Goal: Task Accomplishment & Management: Manage account settings

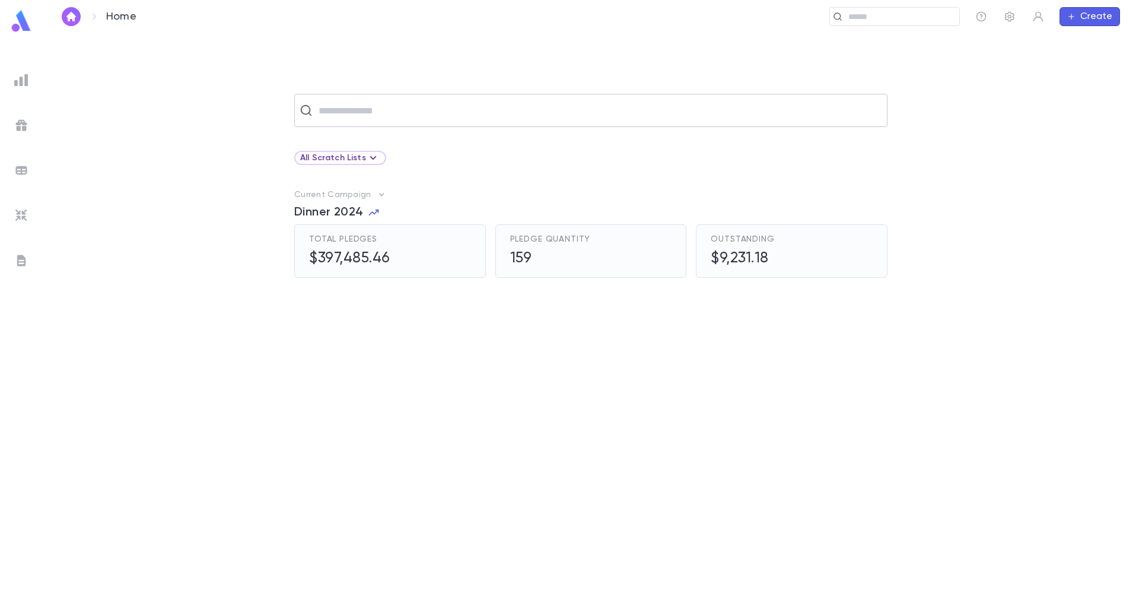
click at [416, 115] on input "text" at bounding box center [598, 110] width 567 height 23
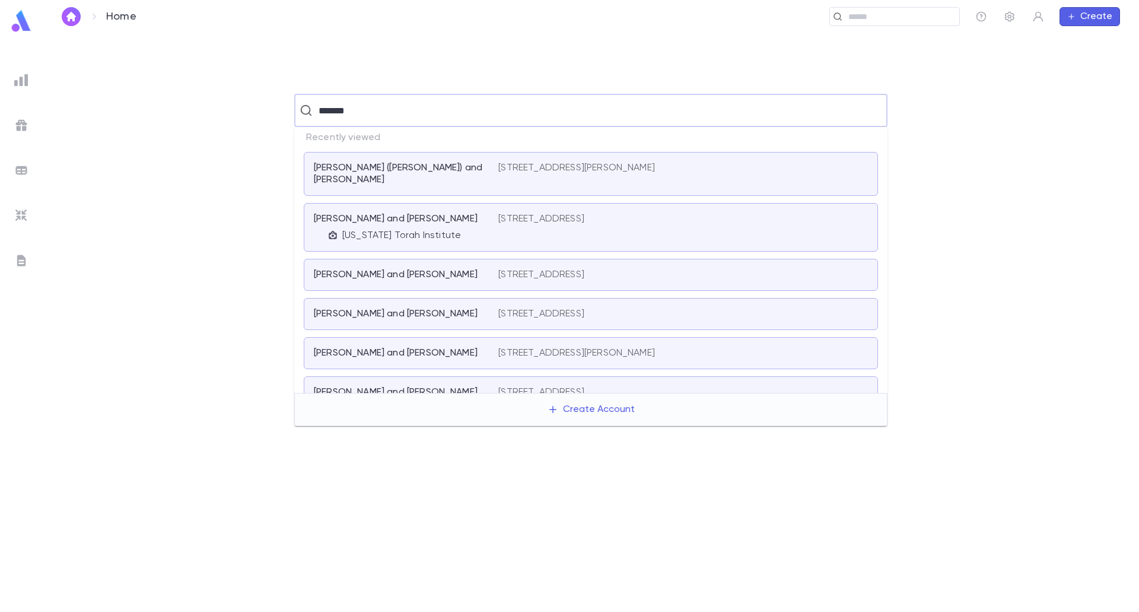
type input "********"
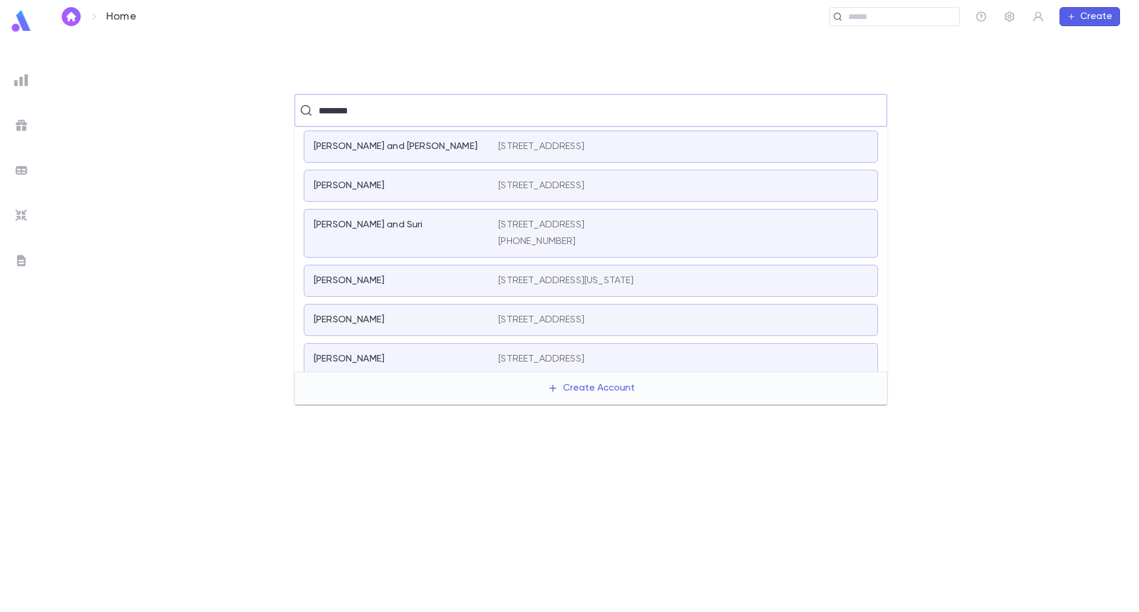
click at [428, 329] on div "Nussbaum, Shimon 403 Belmont Drive, Cherry Hill NJ 08002 United States" at bounding box center [591, 320] width 574 height 32
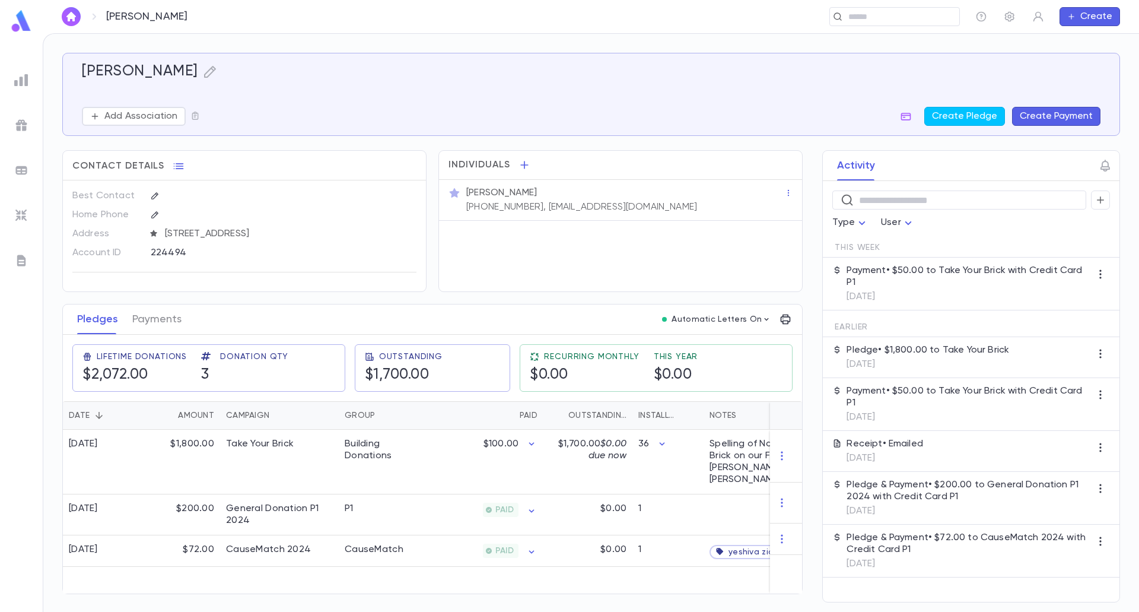
click at [1068, 110] on button "Create Payment" at bounding box center [1056, 116] width 88 height 19
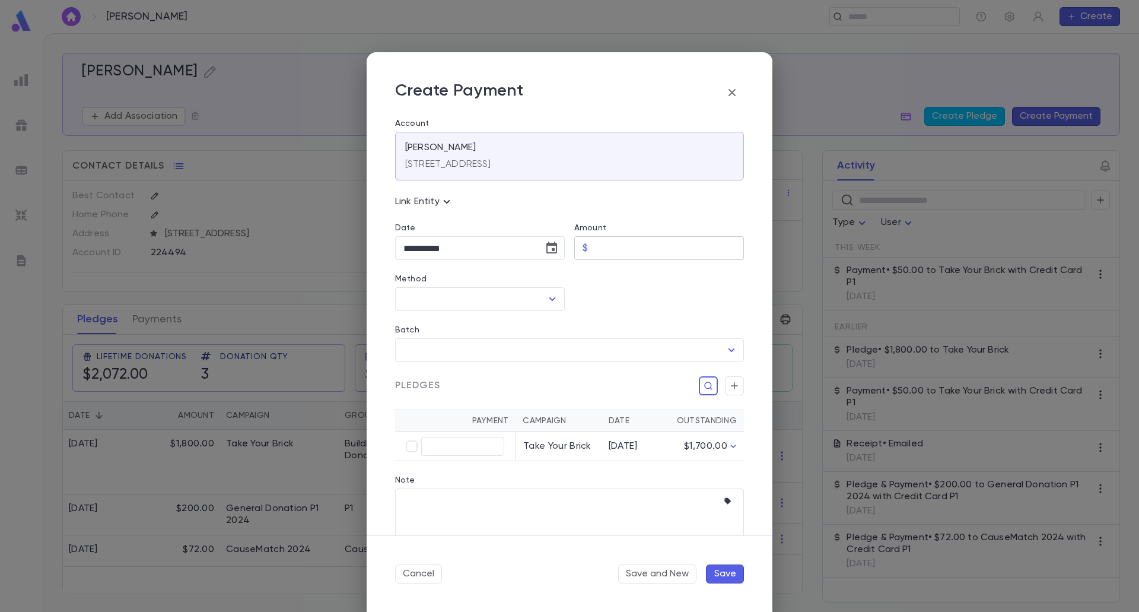
click at [657, 252] on input "Amount" at bounding box center [668, 248] width 151 height 23
click at [548, 303] on icon "Open" at bounding box center [552, 299] width 14 height 14
type input "*****"
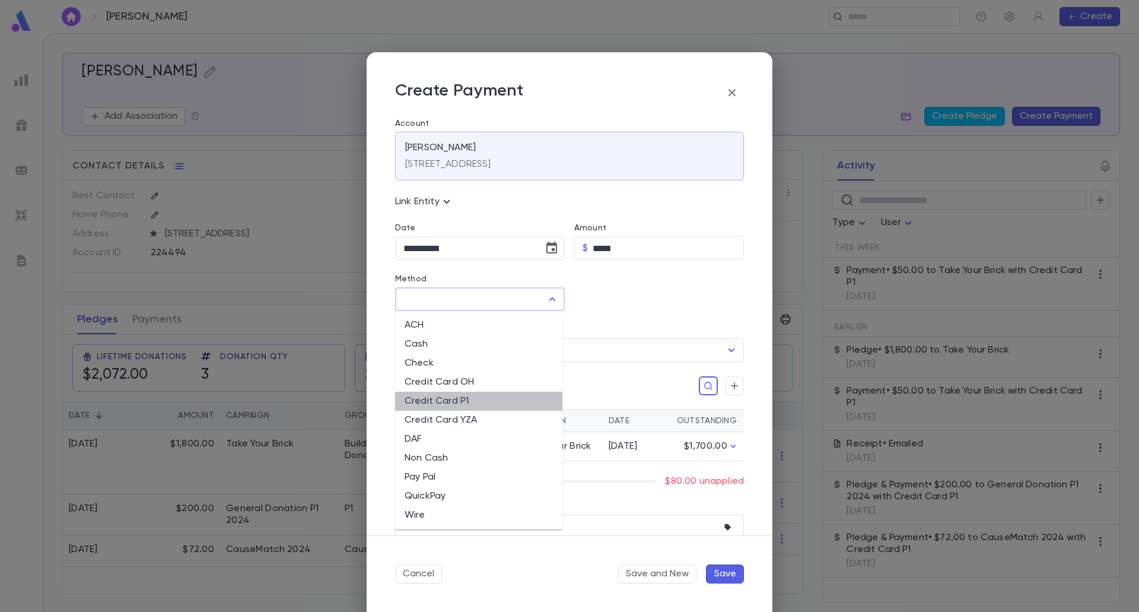
click at [450, 406] on li "Credit Card P1" at bounding box center [478, 400] width 167 height 19
type input "**********"
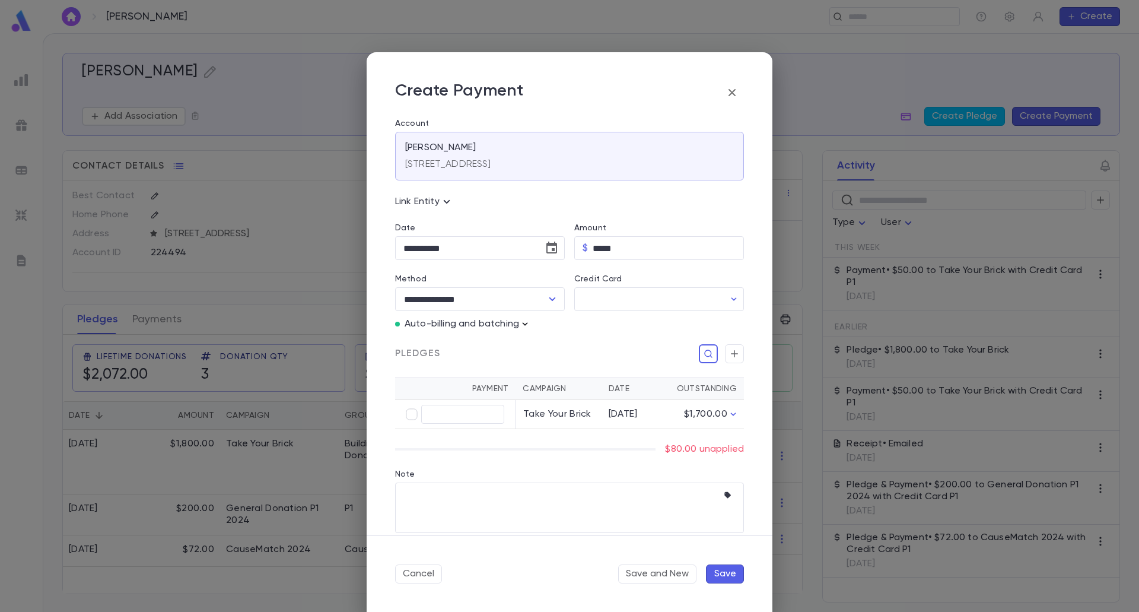
click at [526, 326] on icon "button" at bounding box center [525, 324] width 12 height 12
click at [559, 339] on p "Enter Manual Billing Instead" at bounding box center [593, 345] width 122 height 12
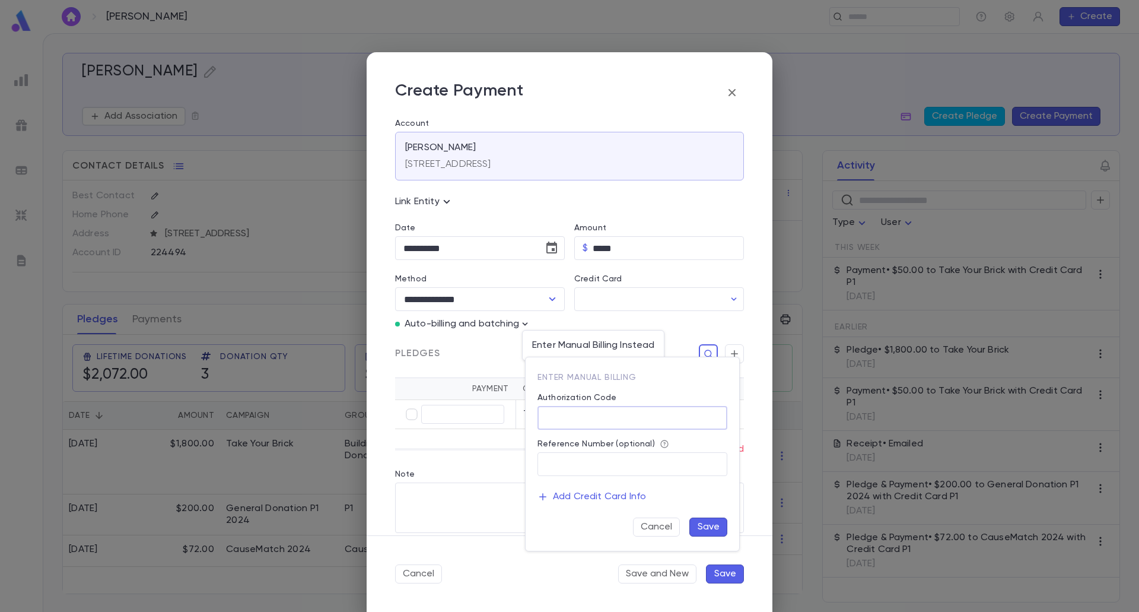
click at [621, 413] on input "Authorization Code" at bounding box center [632, 417] width 190 height 23
type input "**"
click at [701, 524] on button "Save" at bounding box center [708, 526] width 38 height 19
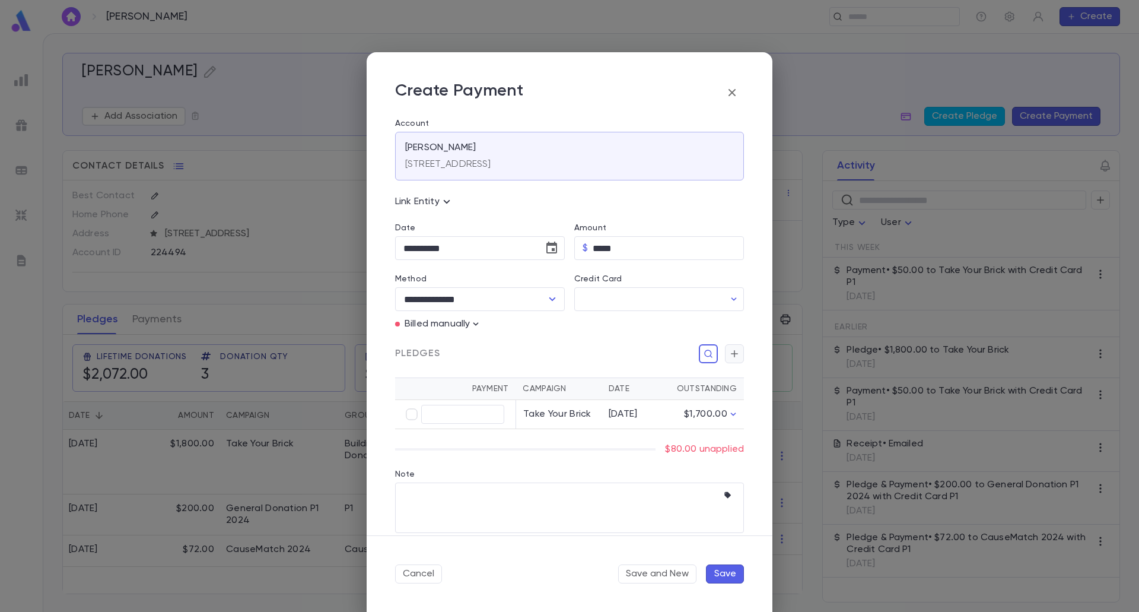
click at [732, 360] on button "button" at bounding box center [734, 353] width 19 height 19
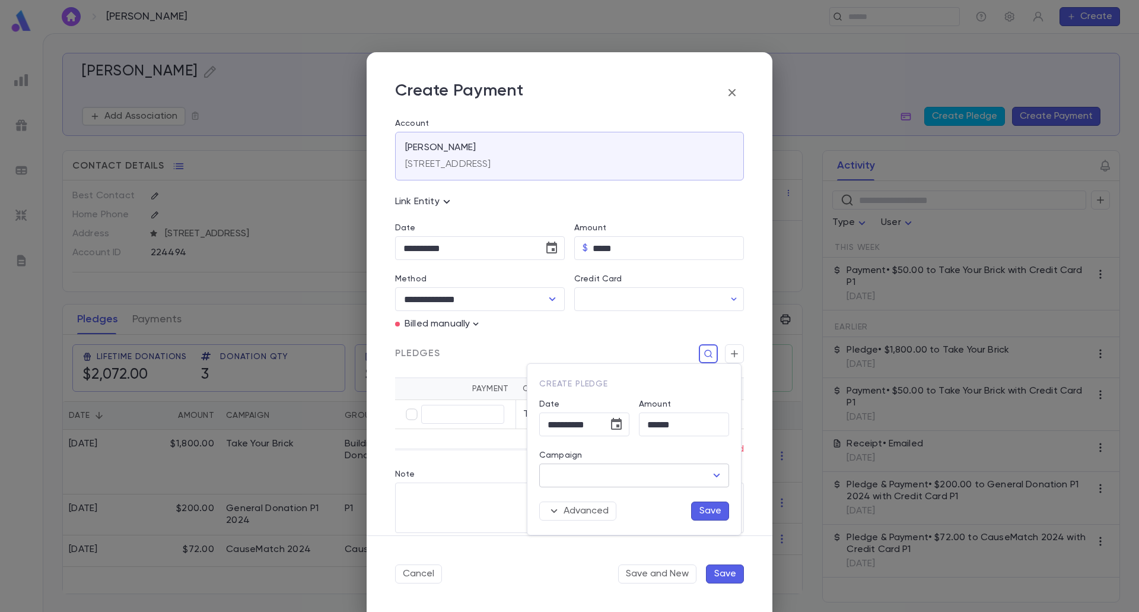
click at [704, 466] on input "Campaign" at bounding box center [625, 475] width 161 height 23
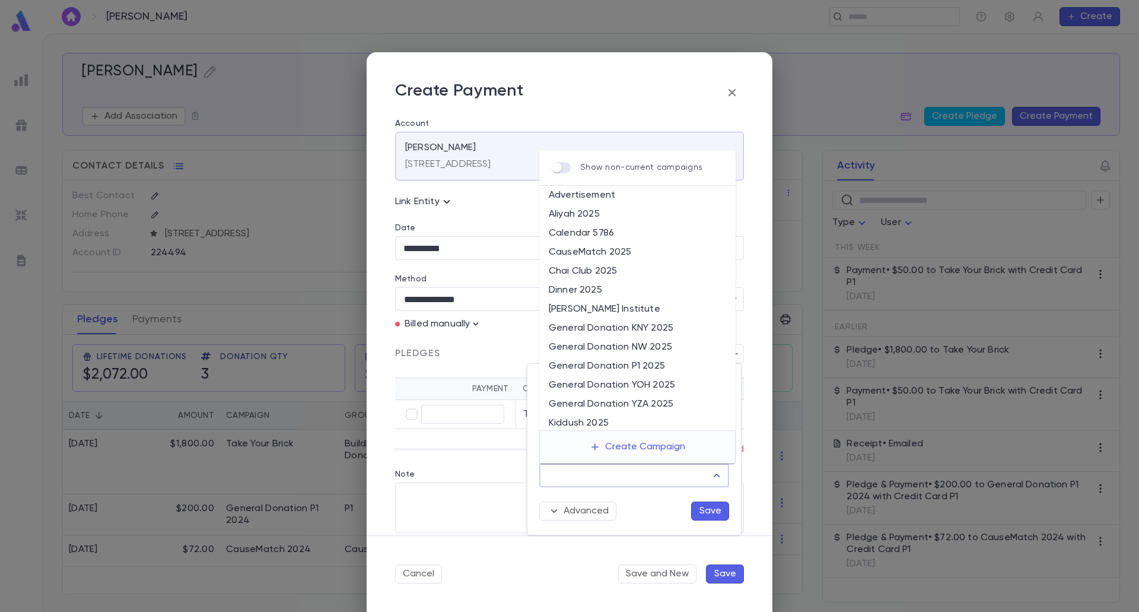
click at [655, 365] on li "General Donation P1 2025" at bounding box center [637, 365] width 196 height 19
type input "**********"
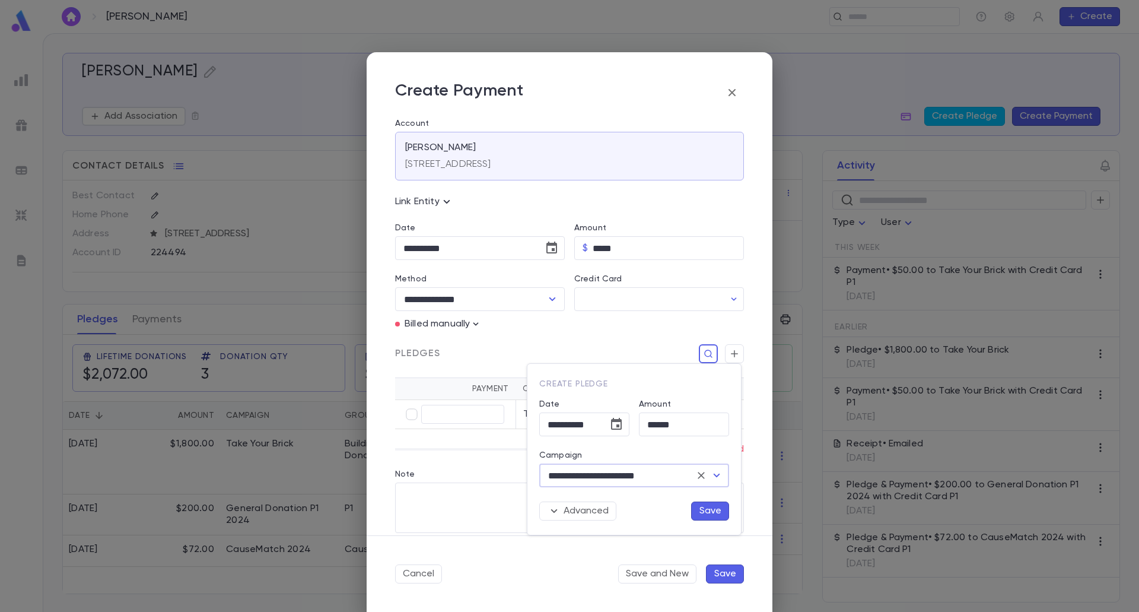
click at [708, 509] on button "Save" at bounding box center [710, 510] width 38 height 19
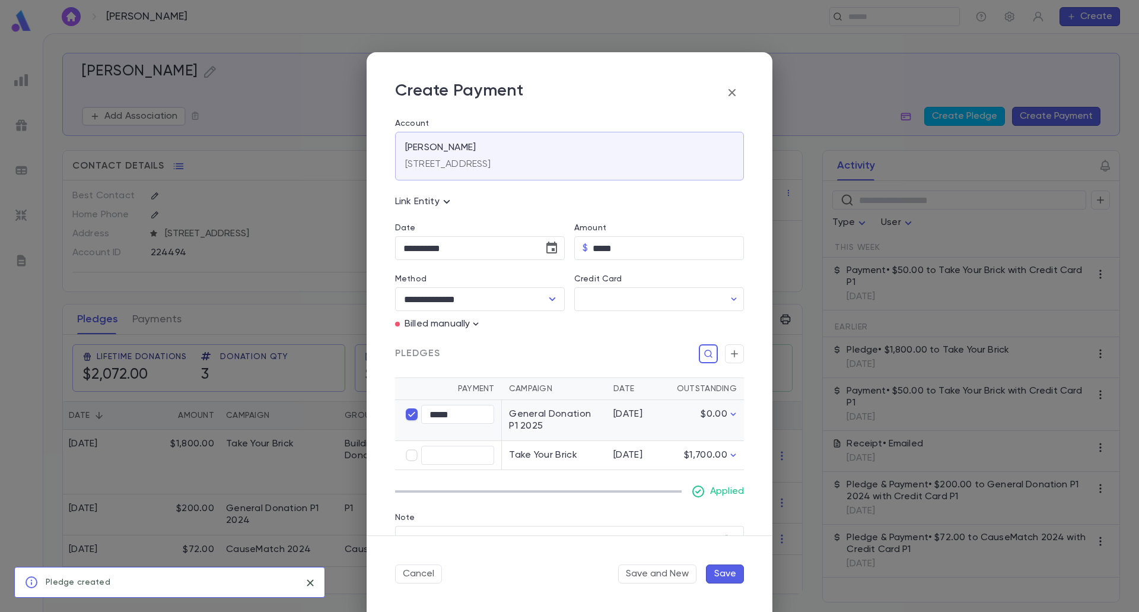
click at [718, 574] on button "Save" at bounding box center [725, 573] width 38 height 19
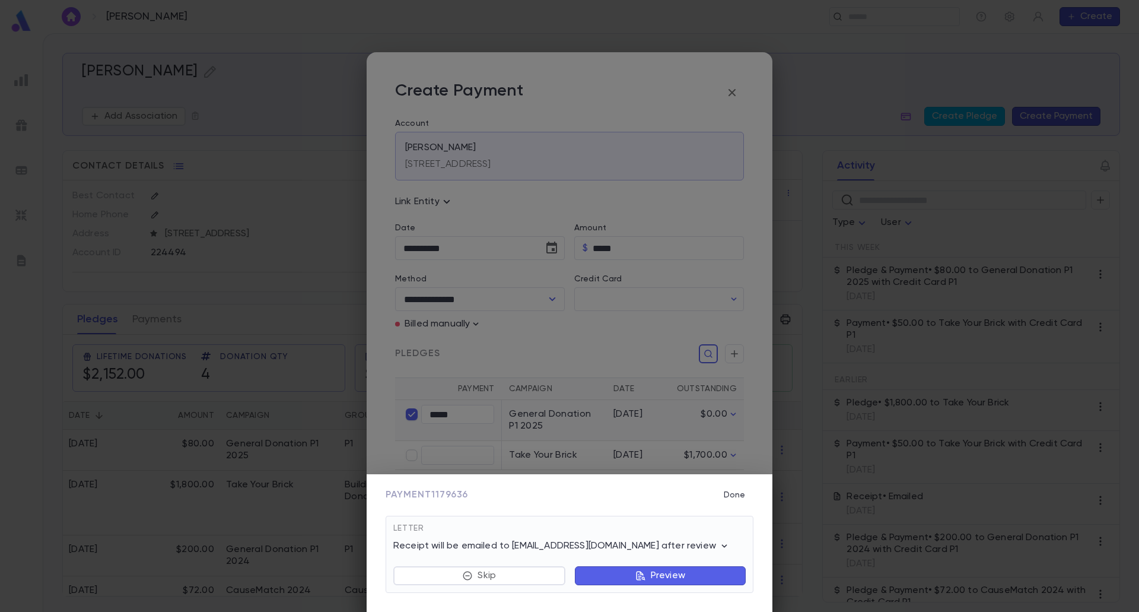
click at [672, 579] on p "Preview" at bounding box center [668, 575] width 34 height 12
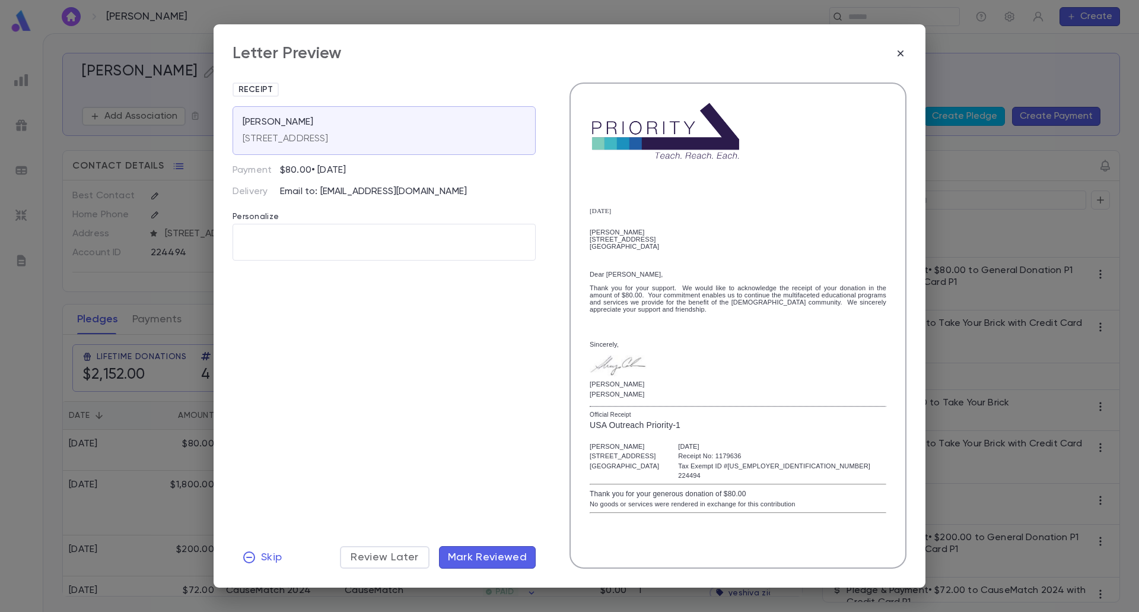
click at [494, 559] on span "Mark Reviewed" at bounding box center [487, 556] width 79 height 13
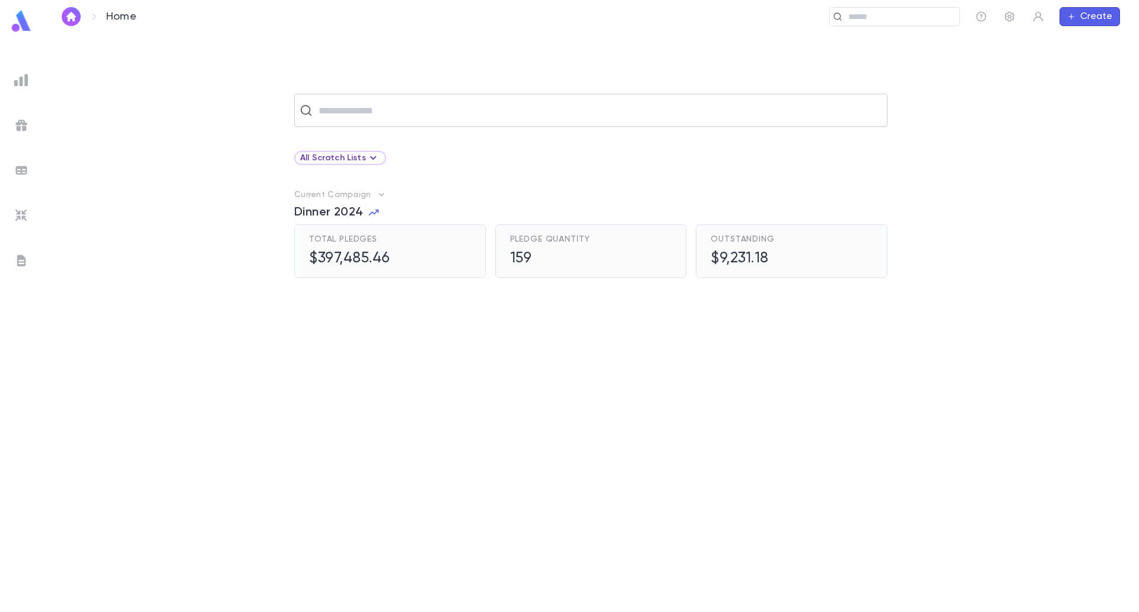
click at [427, 116] on input "text" at bounding box center [598, 110] width 567 height 23
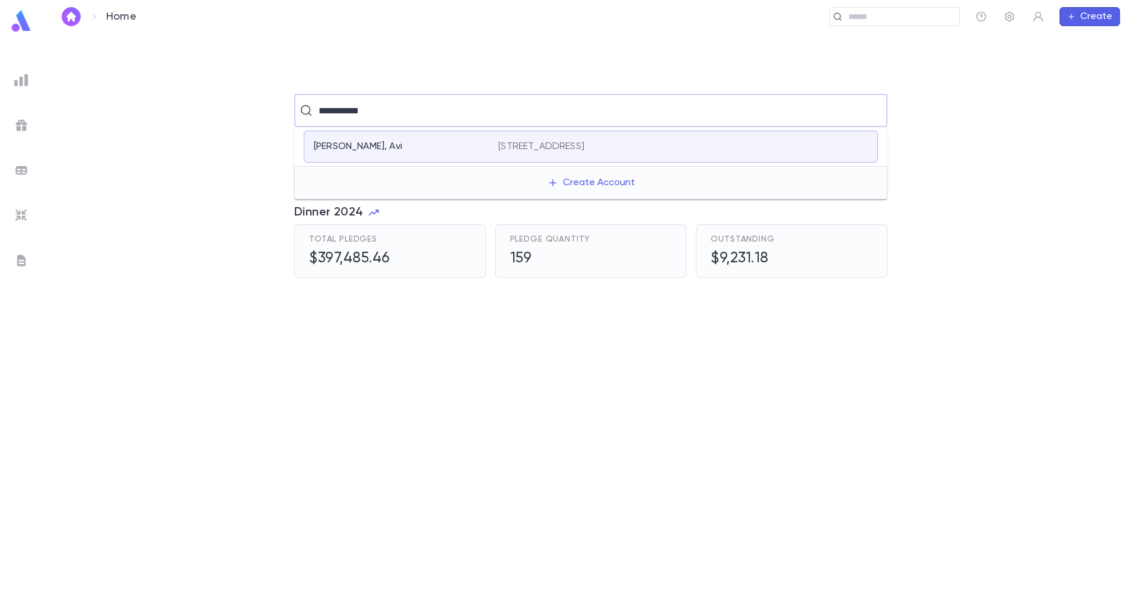
type input "**********"
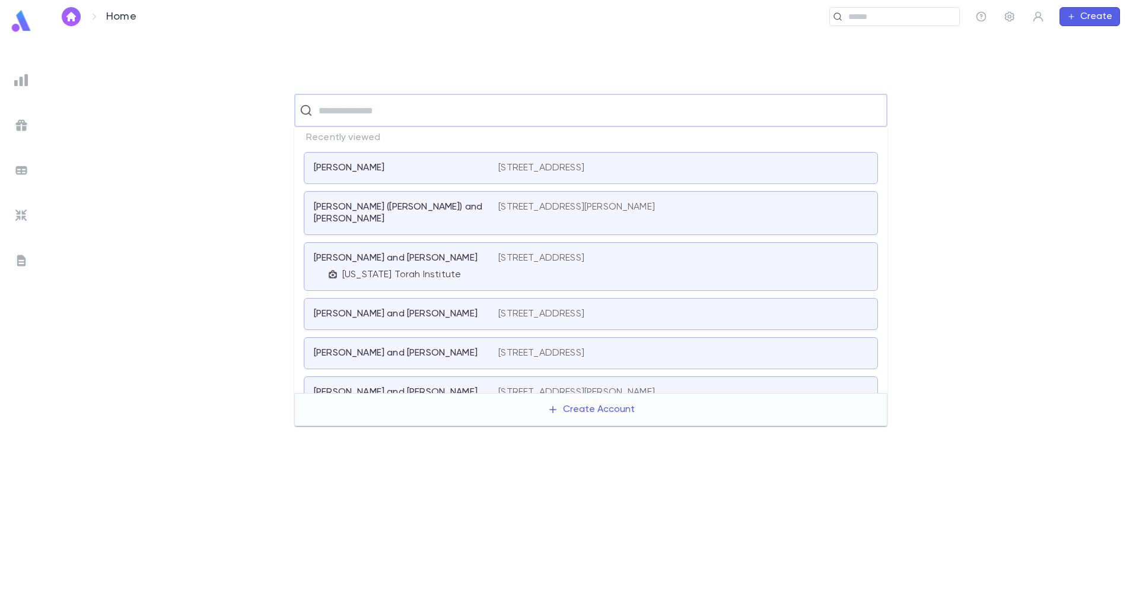
click at [441, 101] on input "text" at bounding box center [598, 110] width 567 height 23
type input "**********"
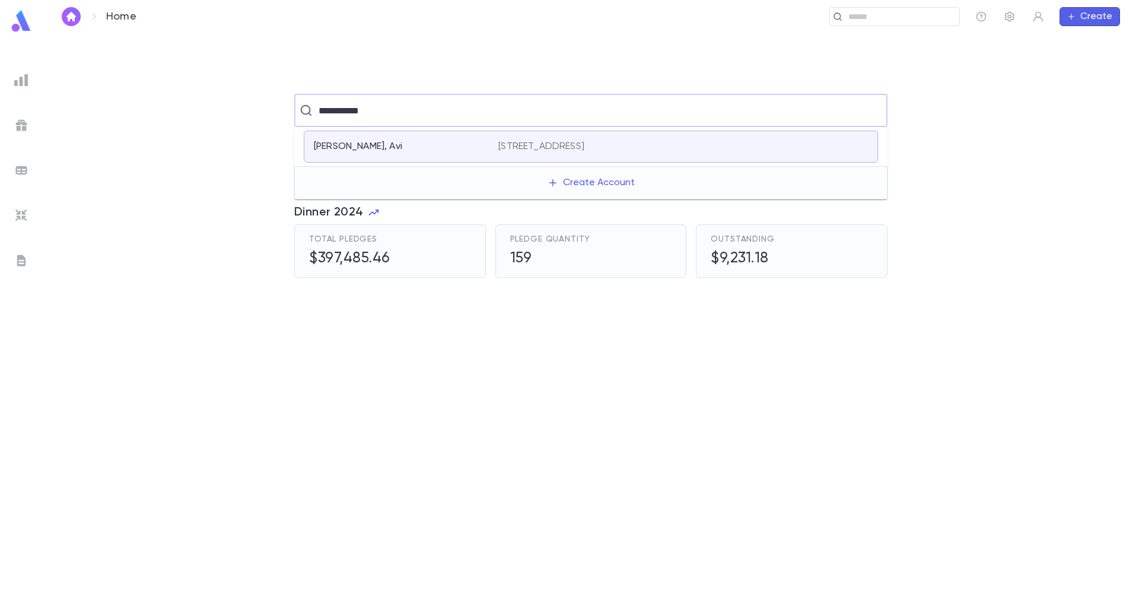
click at [463, 142] on div "Adelman, Avi" at bounding box center [399, 147] width 170 height 12
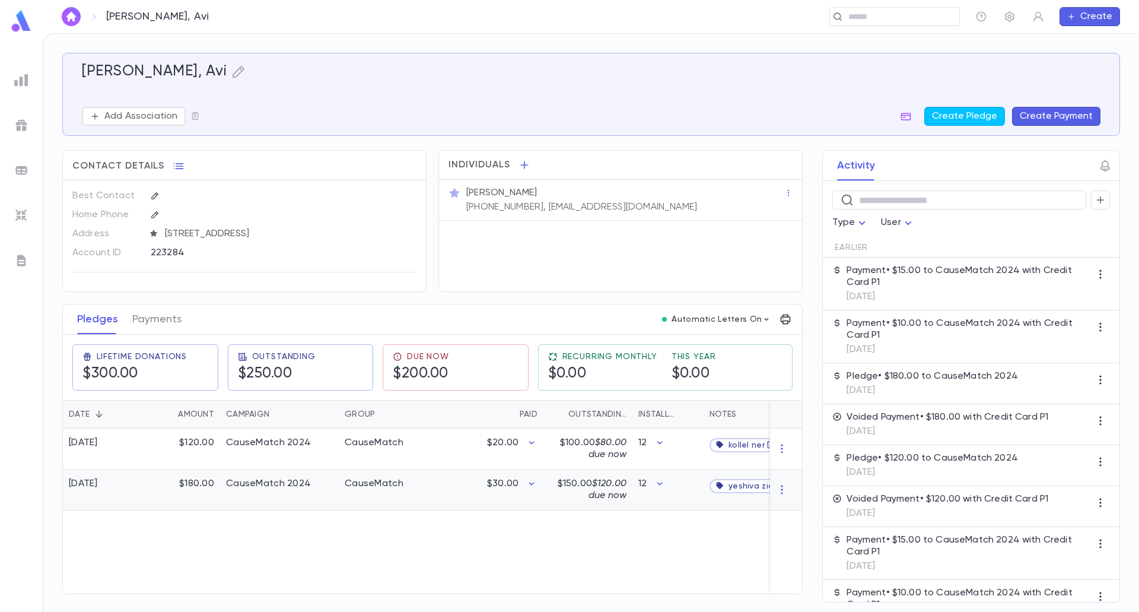
click at [248, 494] on div "CauseMatch 2024" at bounding box center [279, 489] width 119 height 41
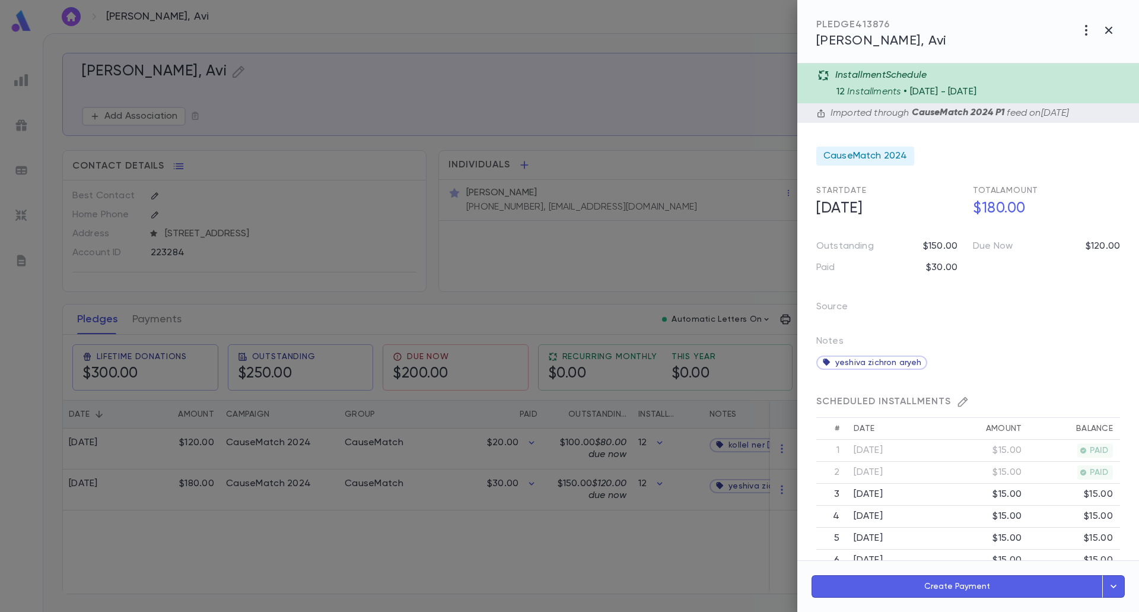
click at [389, 533] on div at bounding box center [569, 306] width 1139 height 612
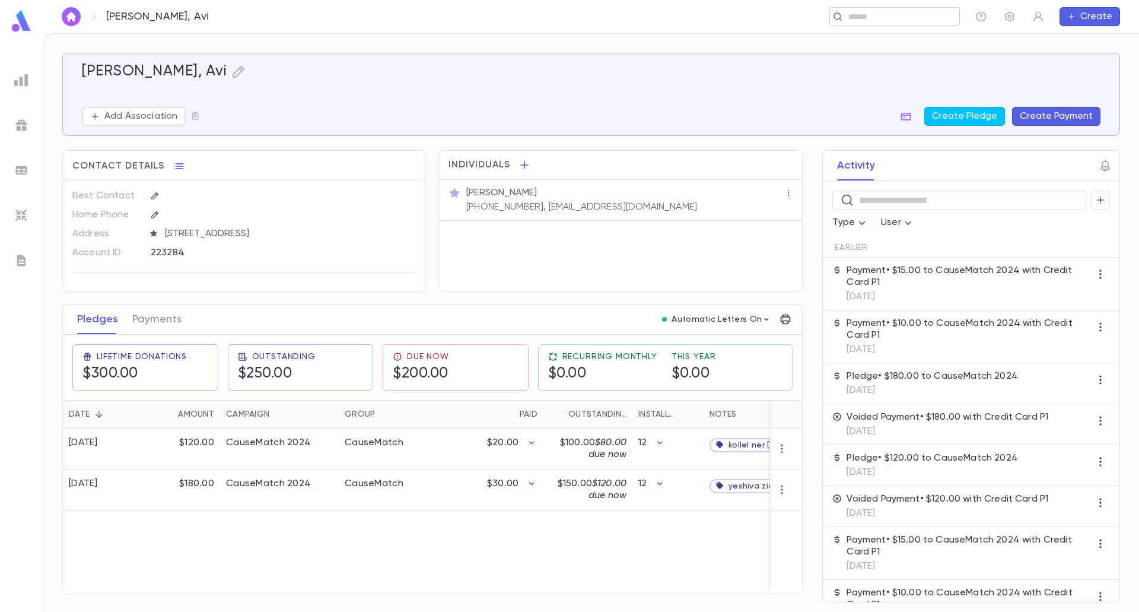
click at [920, 7] on div "​" at bounding box center [894, 16] width 130 height 19
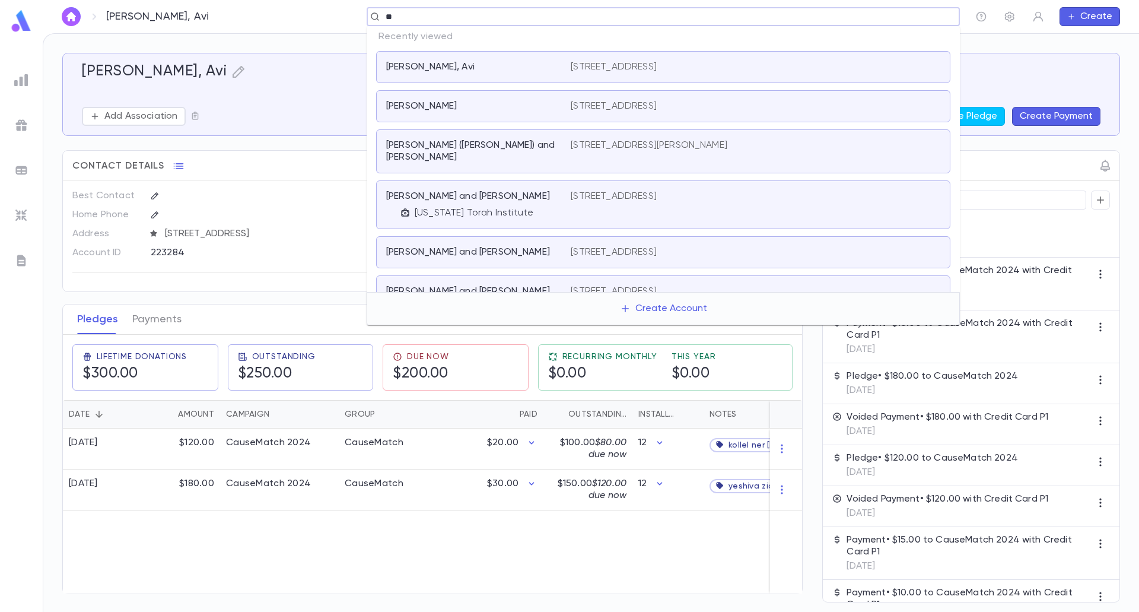
type input "***"
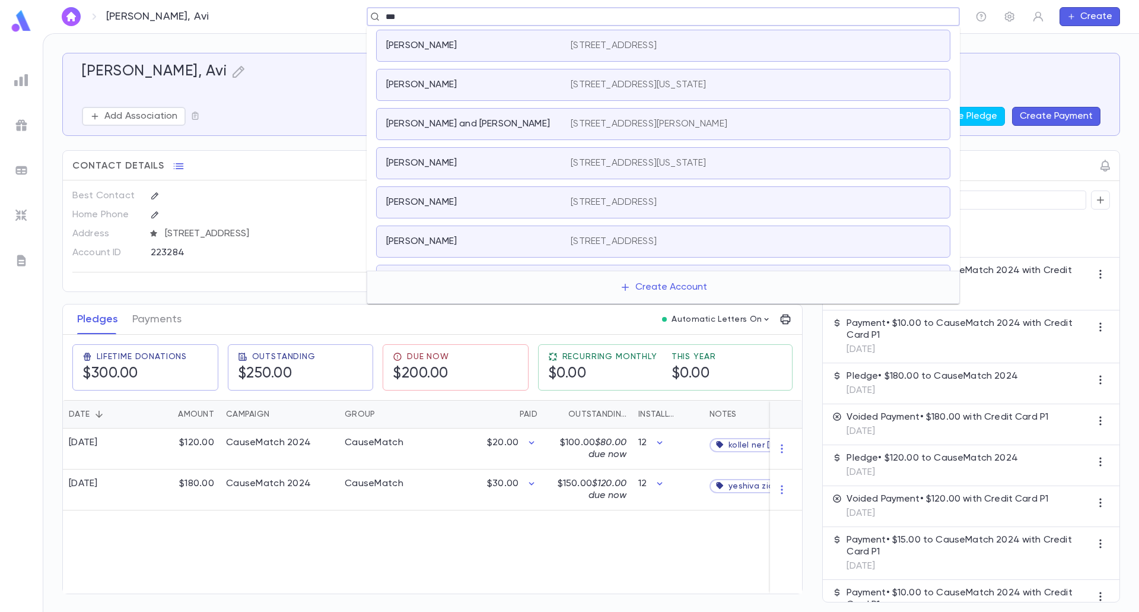
click at [657, 50] on p "17625 Northeast 8th Court, North Miami Beach FL 33162 United States" at bounding box center [614, 46] width 86 height 12
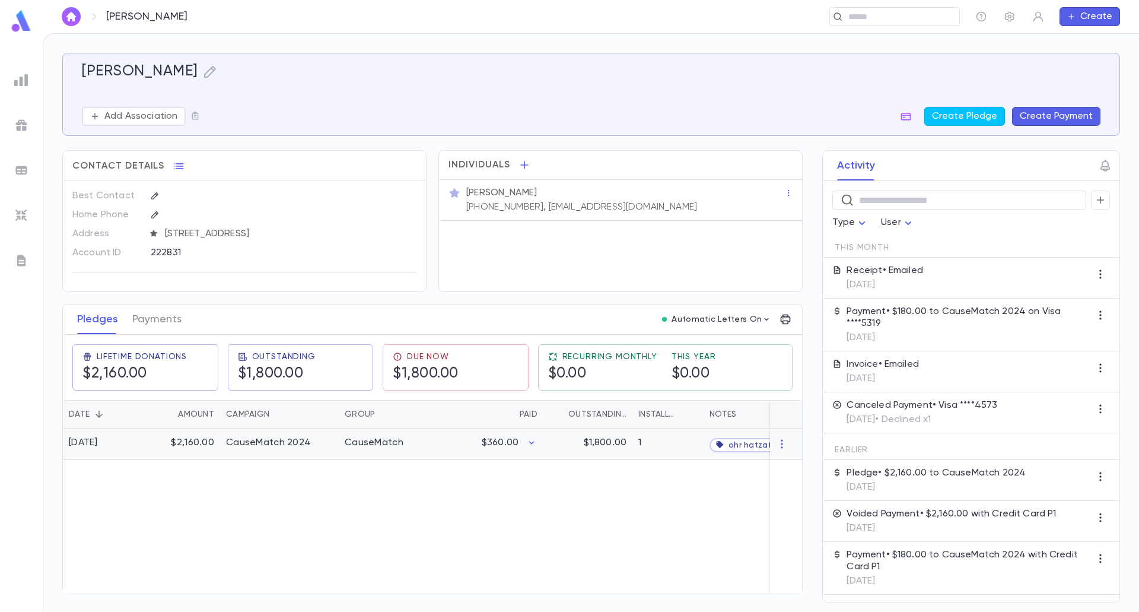
click at [382, 443] on div "CauseMatch" at bounding box center [383, 443] width 89 height 31
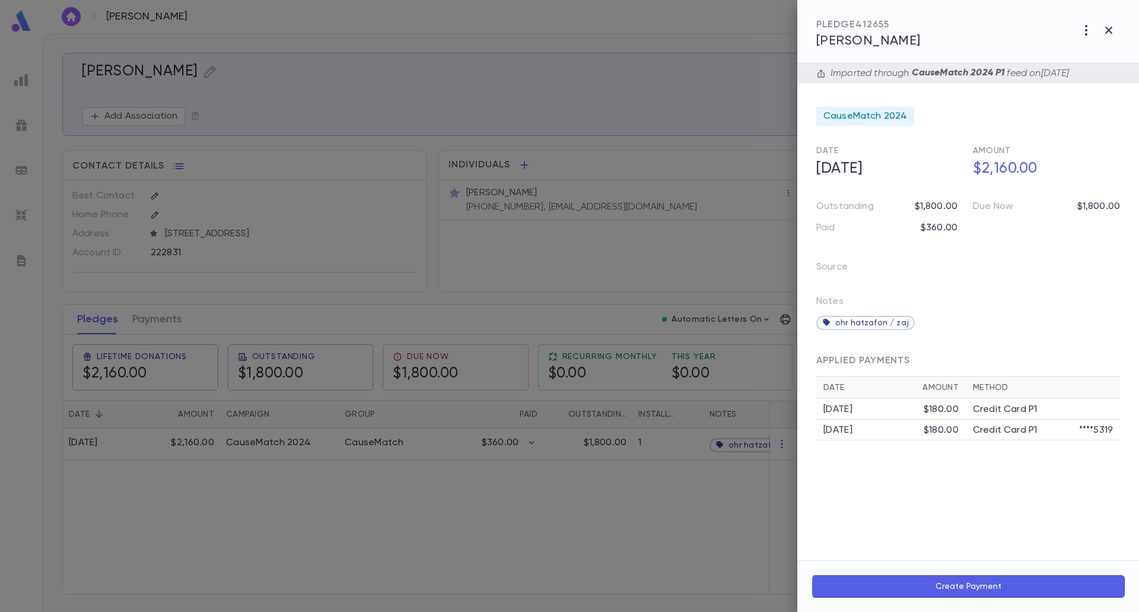
click at [500, 553] on div at bounding box center [569, 306] width 1139 height 612
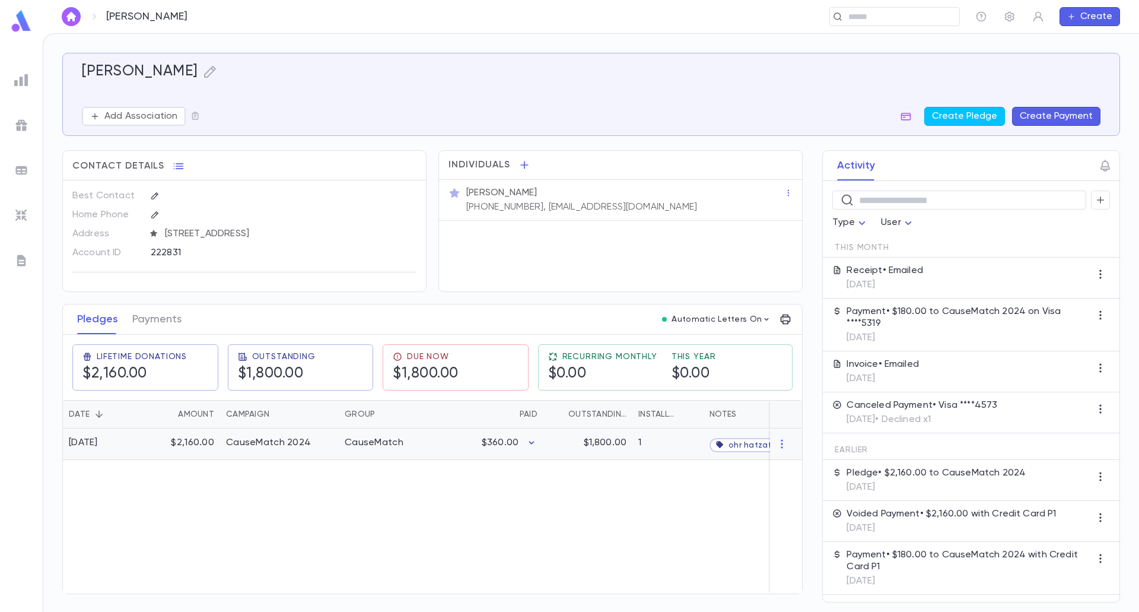
click at [534, 448] on icon "button" at bounding box center [532, 443] width 12 height 12
click at [438, 454] on div at bounding box center [569, 306] width 1139 height 612
click at [380, 448] on div "CauseMatch" at bounding box center [374, 443] width 59 height 12
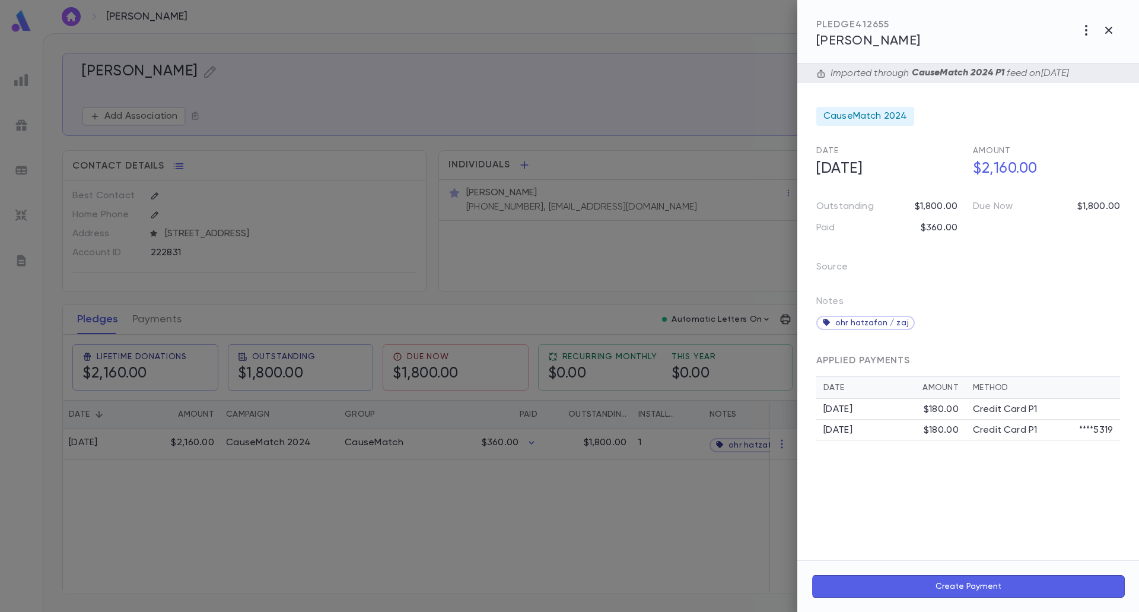
click at [663, 138] on div at bounding box center [569, 306] width 1139 height 612
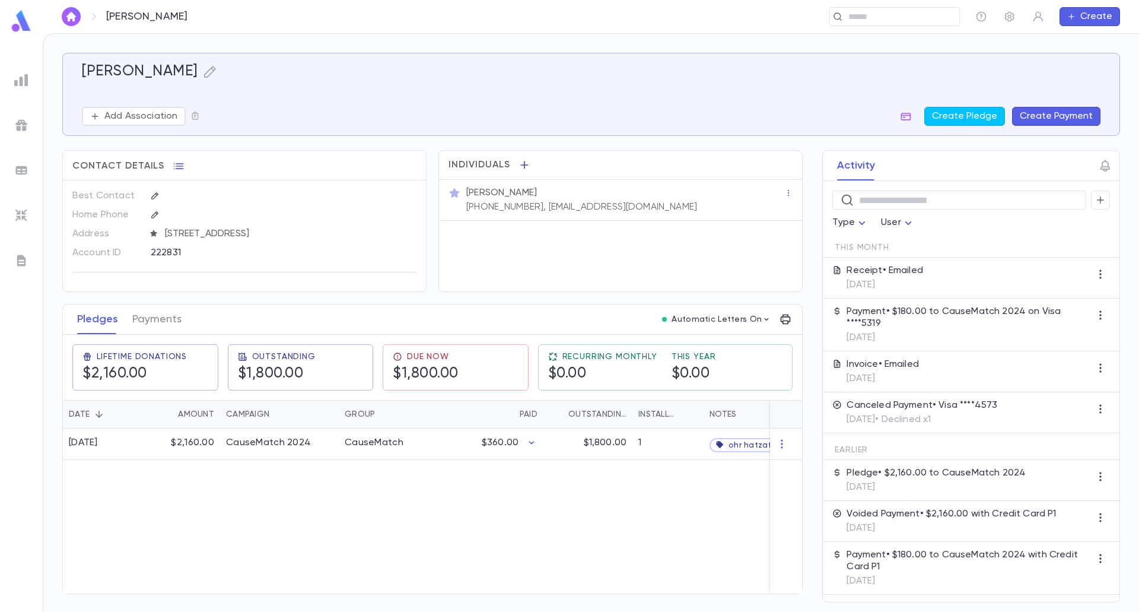
click at [520, 163] on icon "button" at bounding box center [524, 165] width 12 height 12
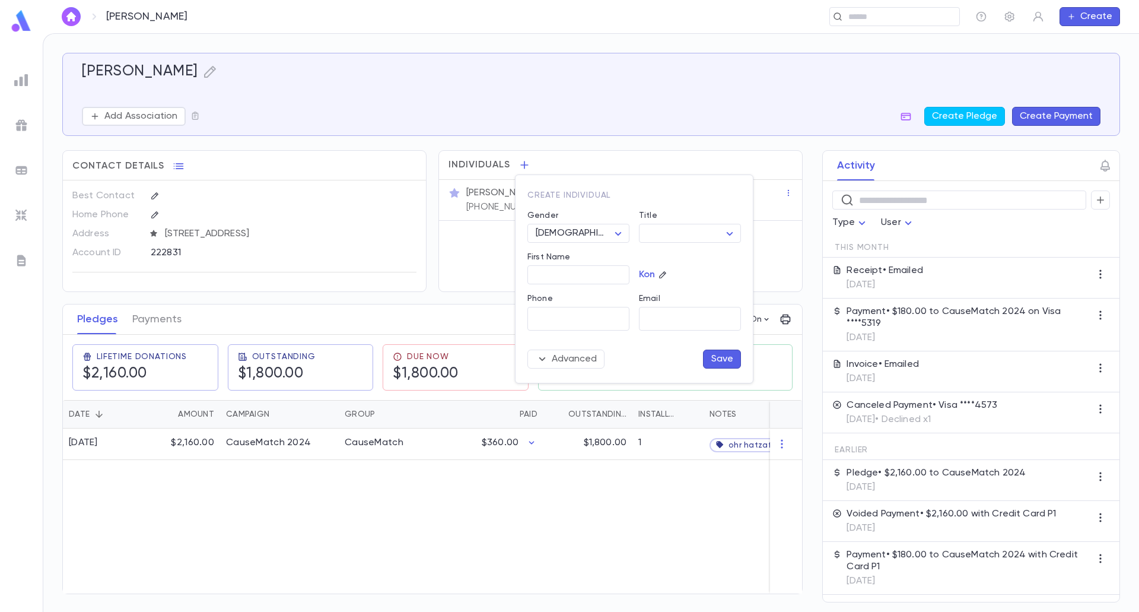
drag, startPoint x: 485, startPoint y: 282, endPoint x: 315, endPoint y: 177, distance: 199.7
click at [485, 281] on div at bounding box center [569, 306] width 1139 height 612
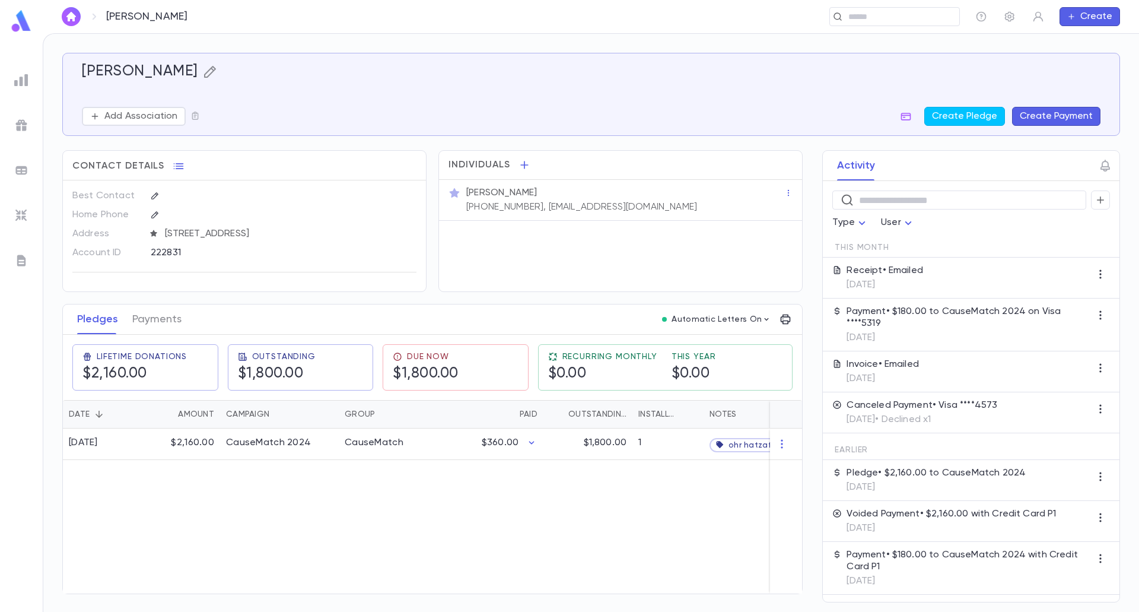
click at [203, 65] on icon "button" at bounding box center [210, 72] width 14 height 14
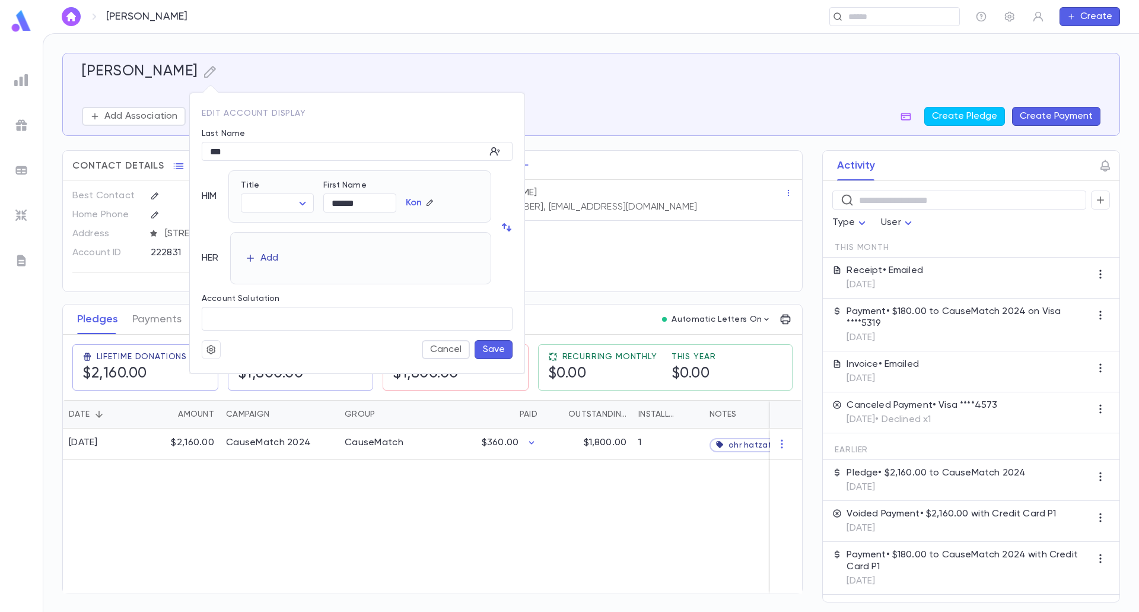
click at [265, 257] on div "Add" at bounding box center [269, 258] width 18 height 12
click at [377, 265] on input "First Name" at bounding box center [360, 265] width 72 height 18
type input "******"
click at [501, 352] on button "Save" at bounding box center [494, 349] width 38 height 19
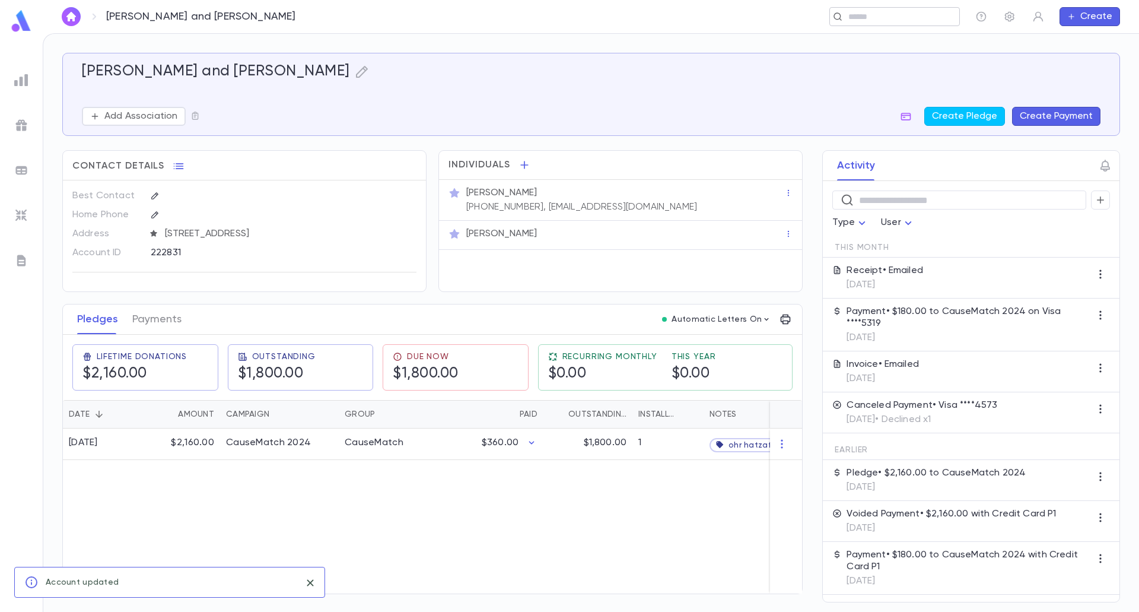
click at [882, 19] on input "text" at bounding box center [891, 16] width 92 height 11
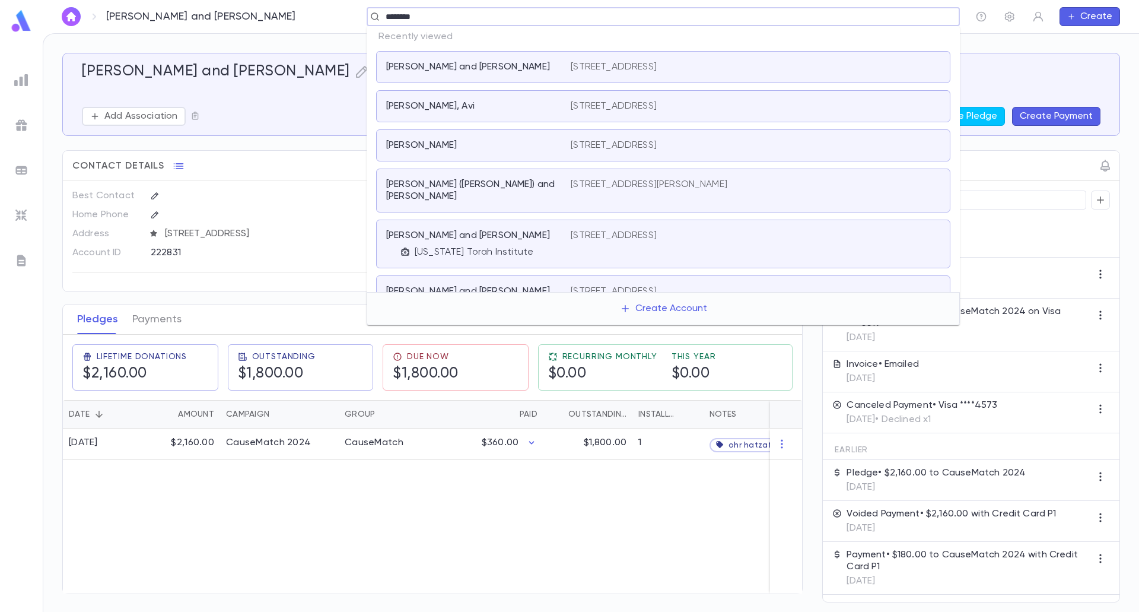
type input "*********"
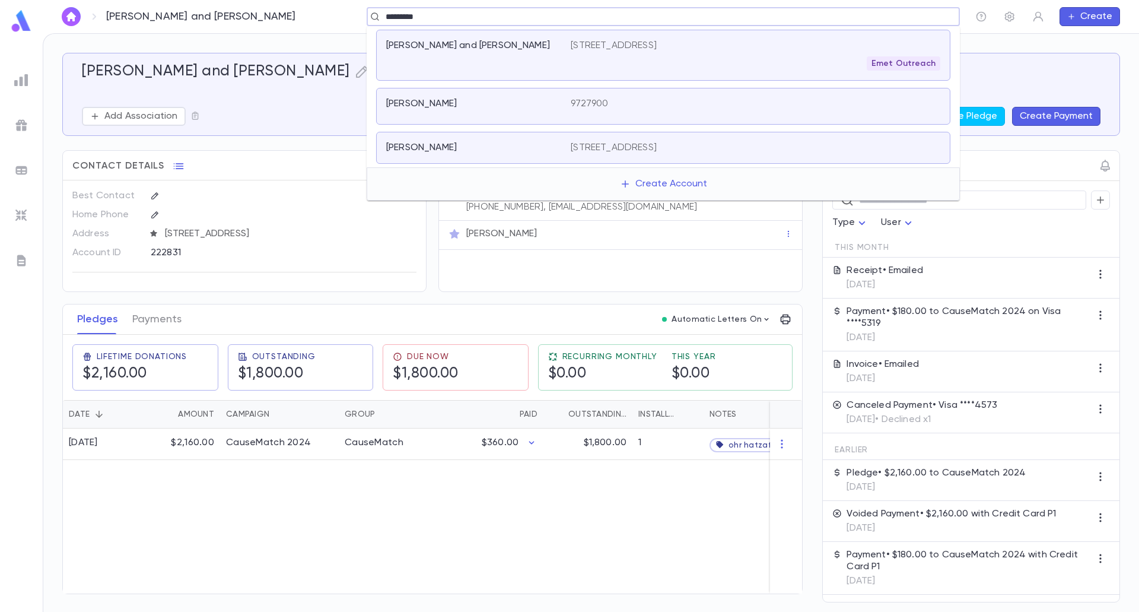
click at [471, 55] on div "Rutenberg, Akiva and Sharron" at bounding box center [478, 55] width 184 height 31
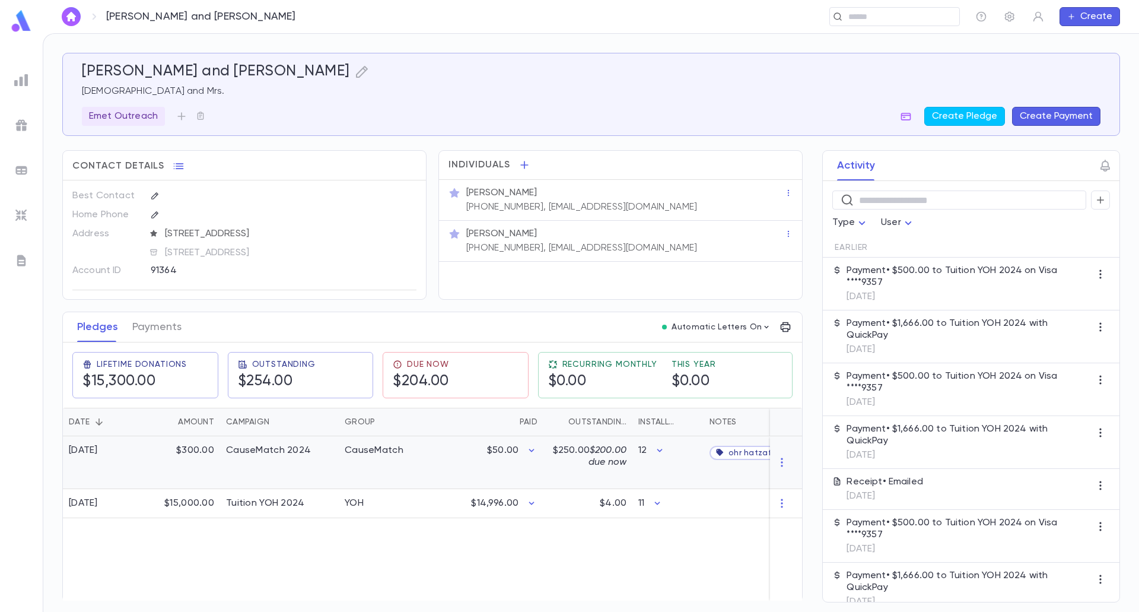
click at [457, 460] on div "$50.00" at bounding box center [486, 462] width 116 height 53
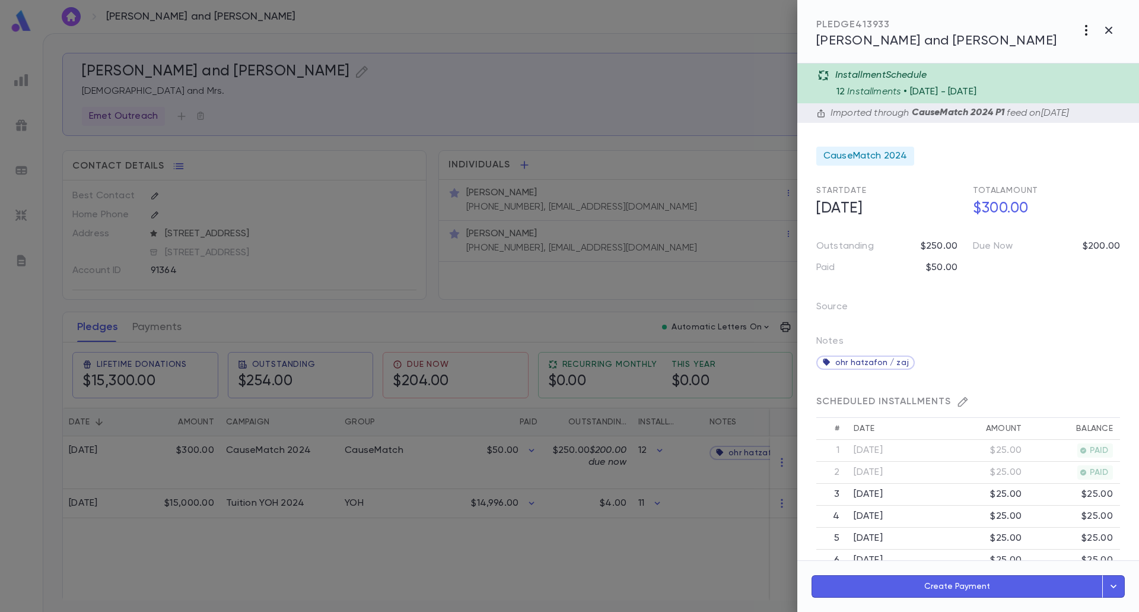
click at [1086, 28] on icon "button" at bounding box center [1086, 30] width 14 height 14
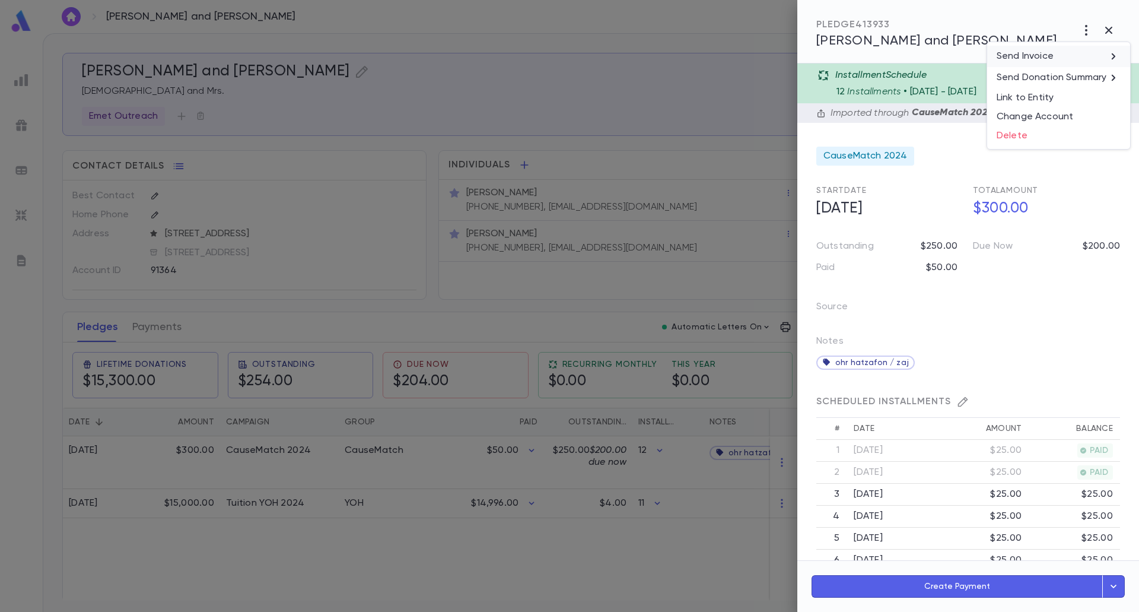
click at [1045, 60] on p "Send Invoice" at bounding box center [1025, 56] width 57 height 12
click at [1110, 53] on li "Email" at bounding box center [1109, 56] width 42 height 21
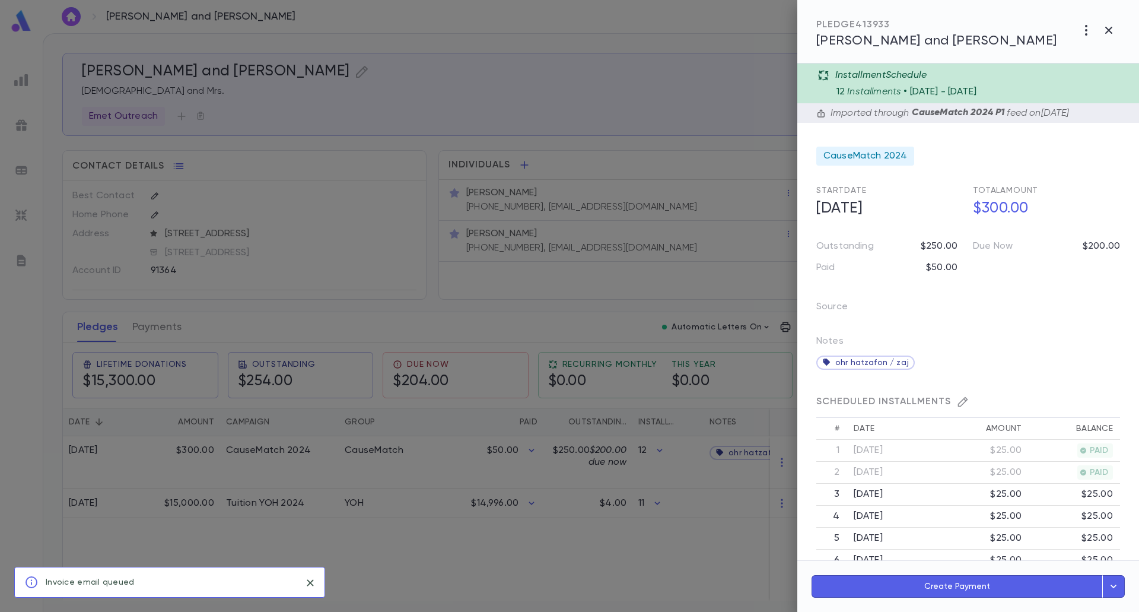
click at [543, 141] on div at bounding box center [569, 306] width 1139 height 612
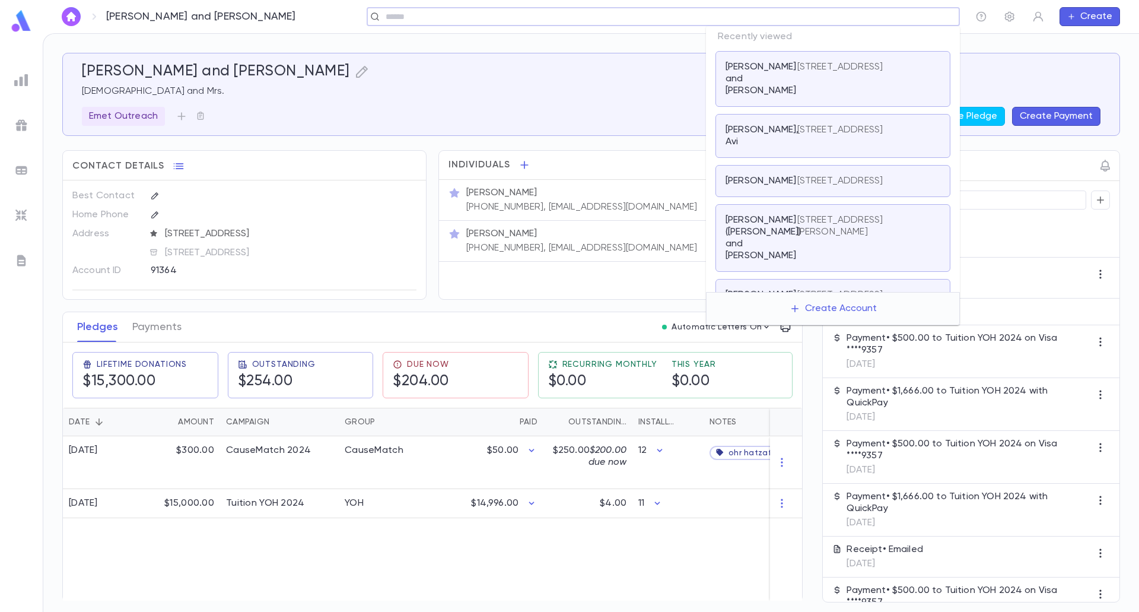
click at [855, 17] on input "text" at bounding box center [659, 16] width 555 height 11
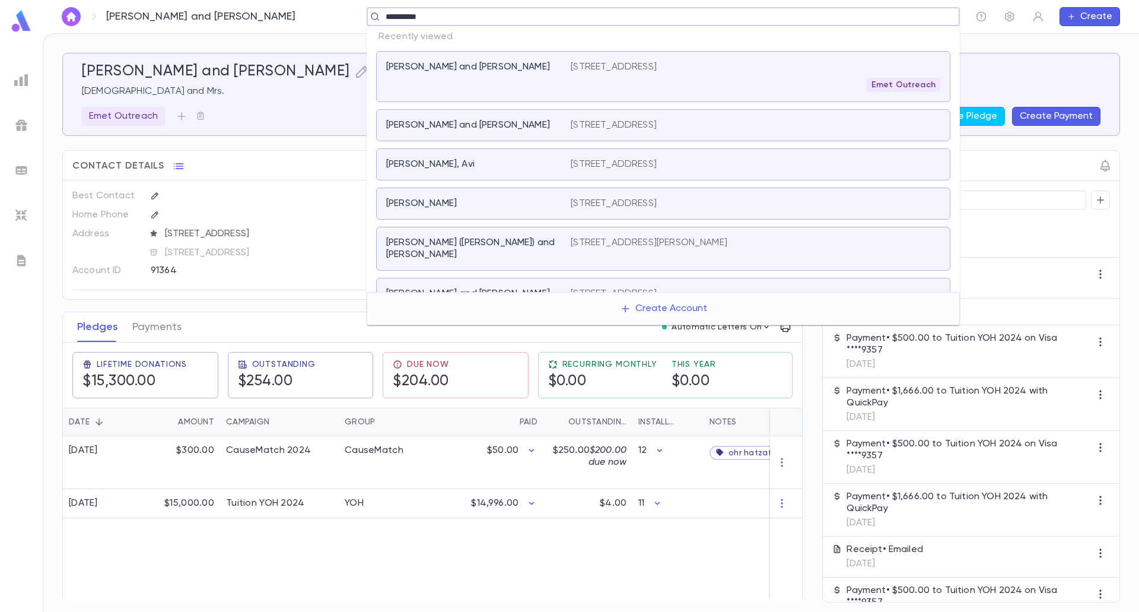
type input "**********"
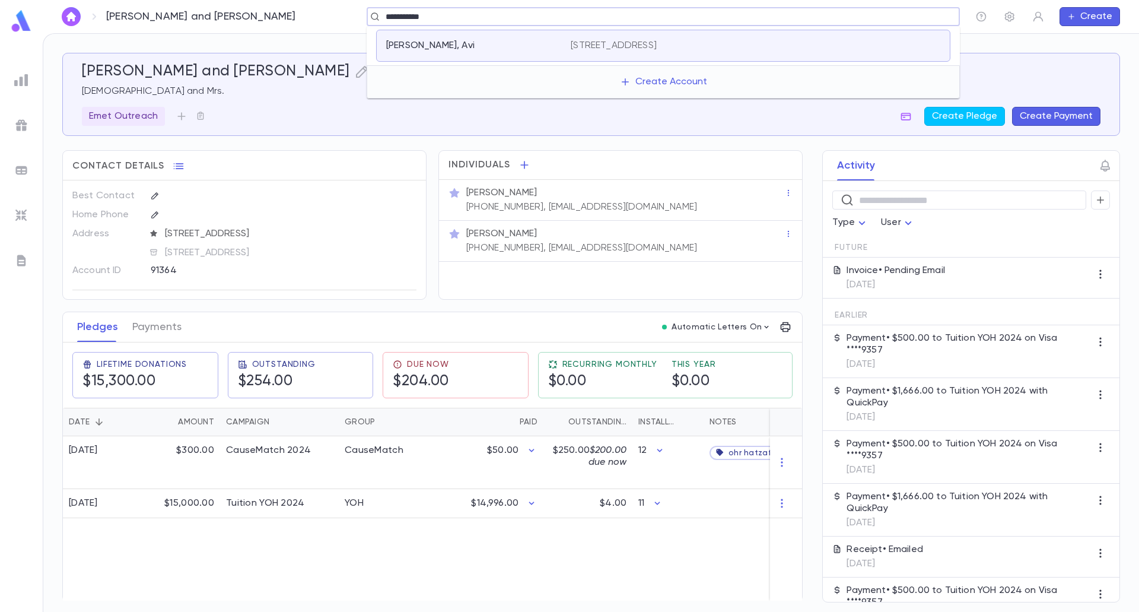
click at [752, 56] on div "Adelman, Avi 147-18 71st Rd, Flushing NY 11367 United States" at bounding box center [663, 46] width 574 height 32
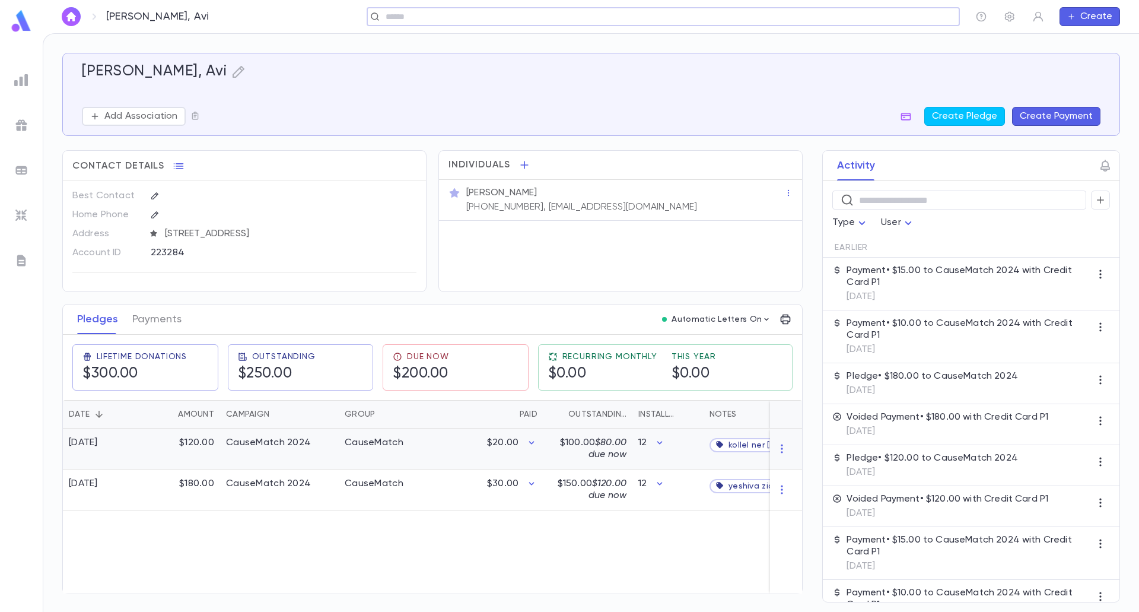
click at [614, 449] on span "$80.00 due now" at bounding box center [607, 448] width 38 height 21
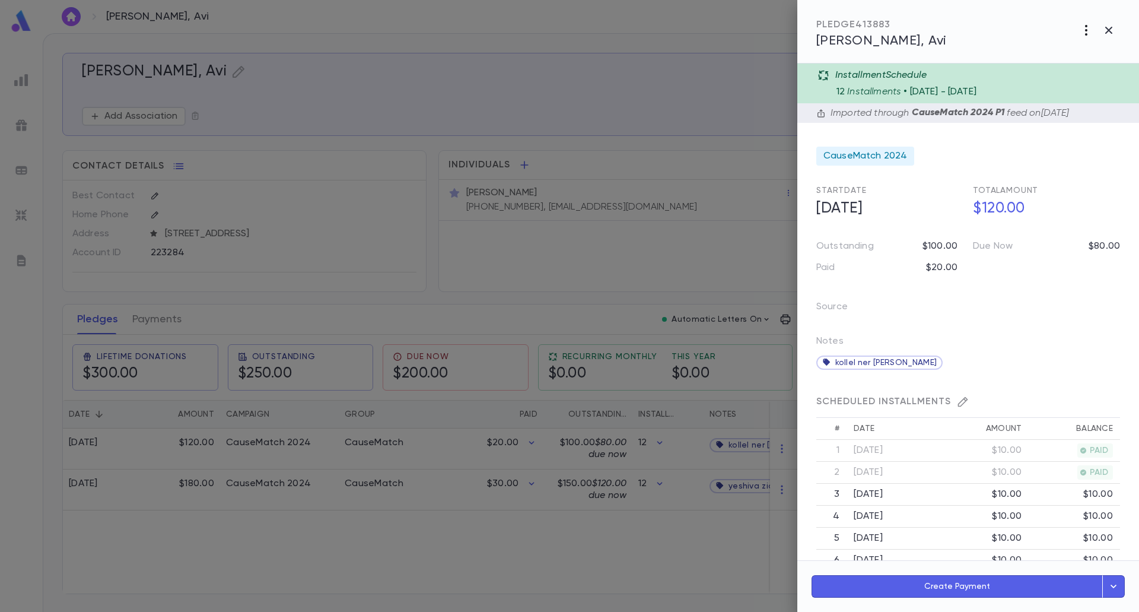
click at [1084, 33] on icon "button" at bounding box center [1086, 30] width 14 height 14
click at [1055, 60] on li "Send Invoice" at bounding box center [1058, 56] width 143 height 21
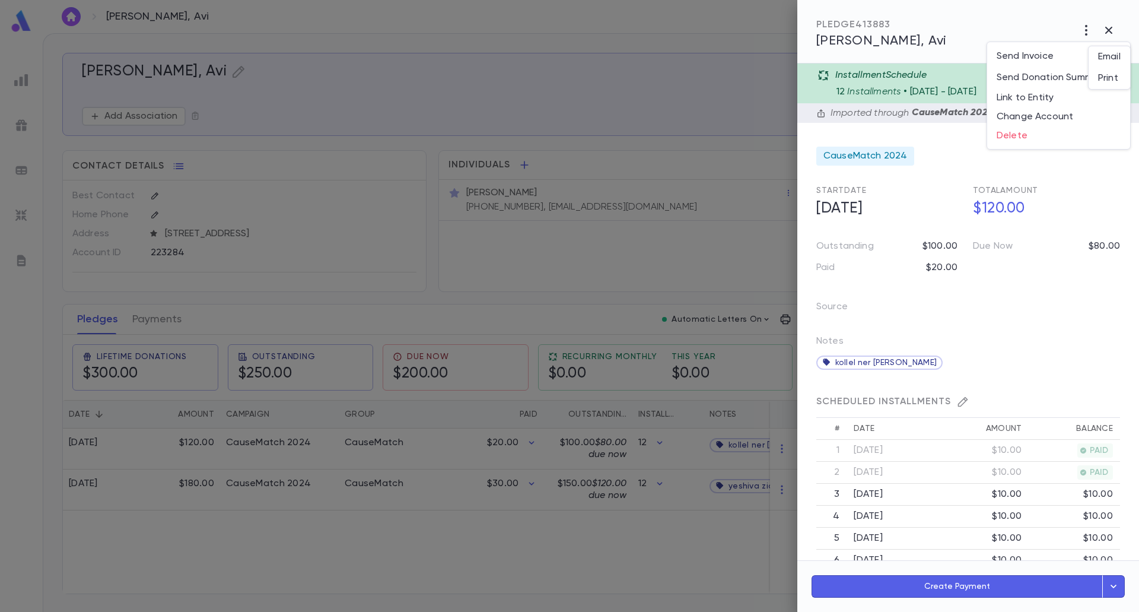
click at [1100, 58] on li "Email" at bounding box center [1109, 56] width 42 height 21
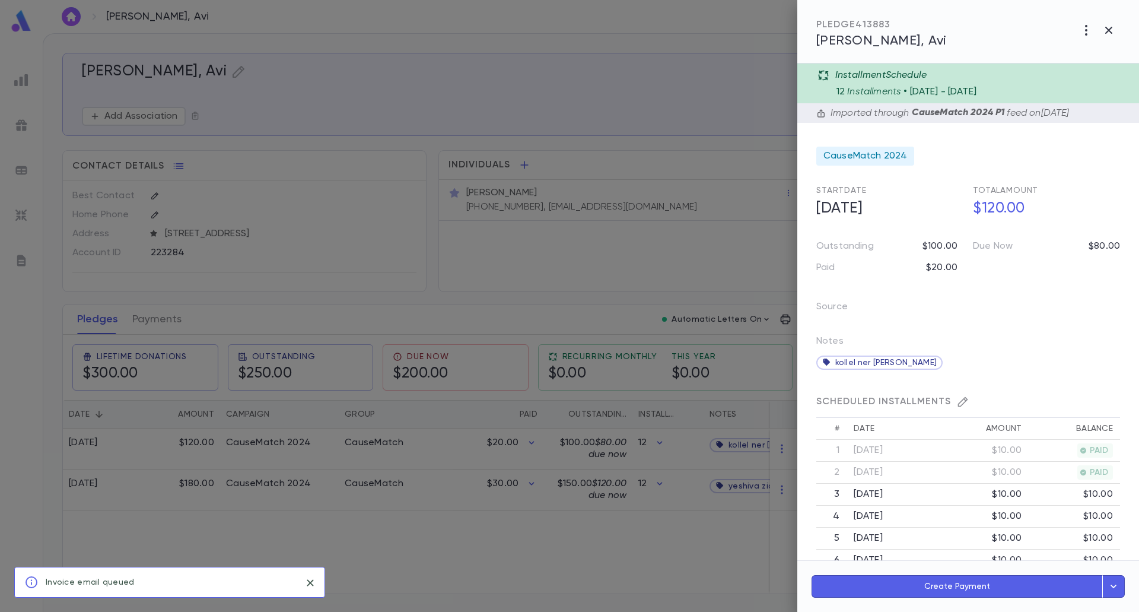
click at [580, 517] on div at bounding box center [569, 306] width 1139 height 612
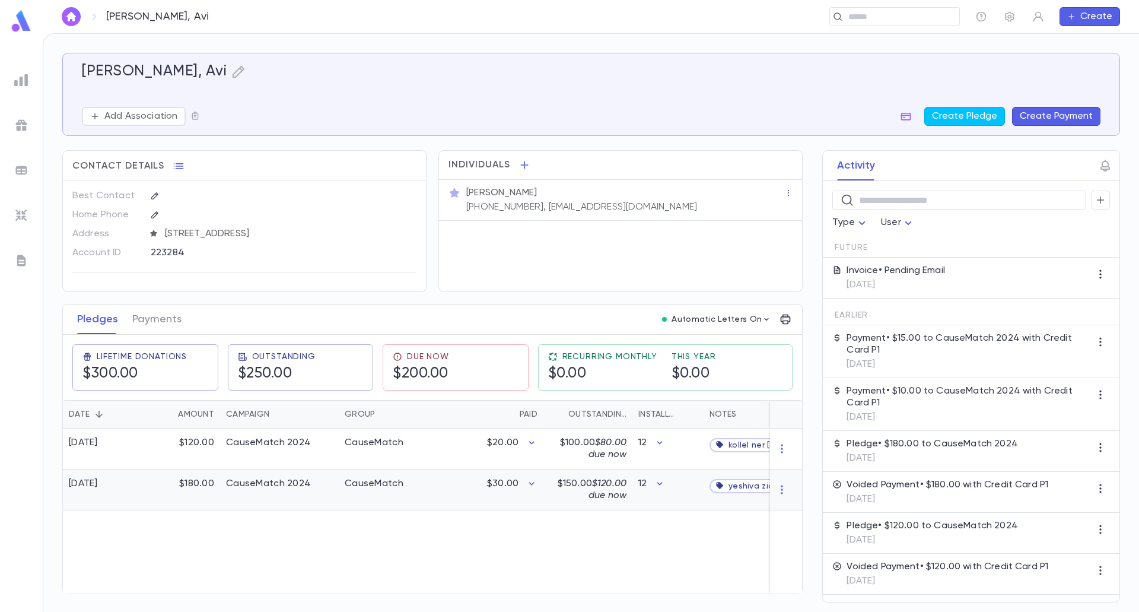
click at [498, 489] on div "$30.00" at bounding box center [486, 489] width 116 height 41
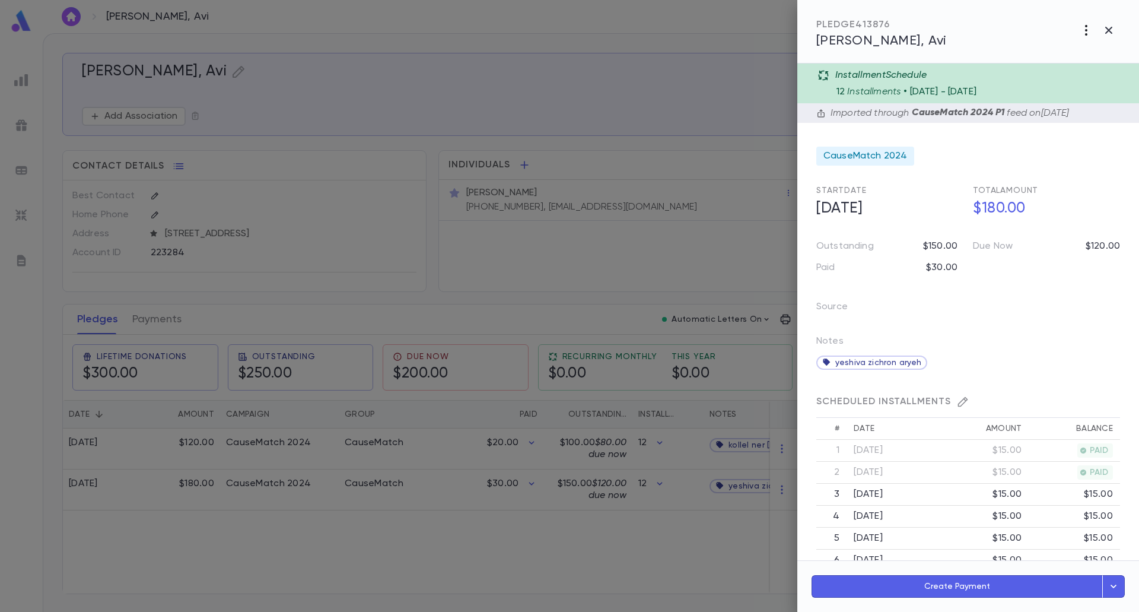
click at [1083, 29] on icon "button" at bounding box center [1086, 30] width 14 height 14
click at [1065, 58] on li "Send Invoice" at bounding box center [1058, 56] width 143 height 21
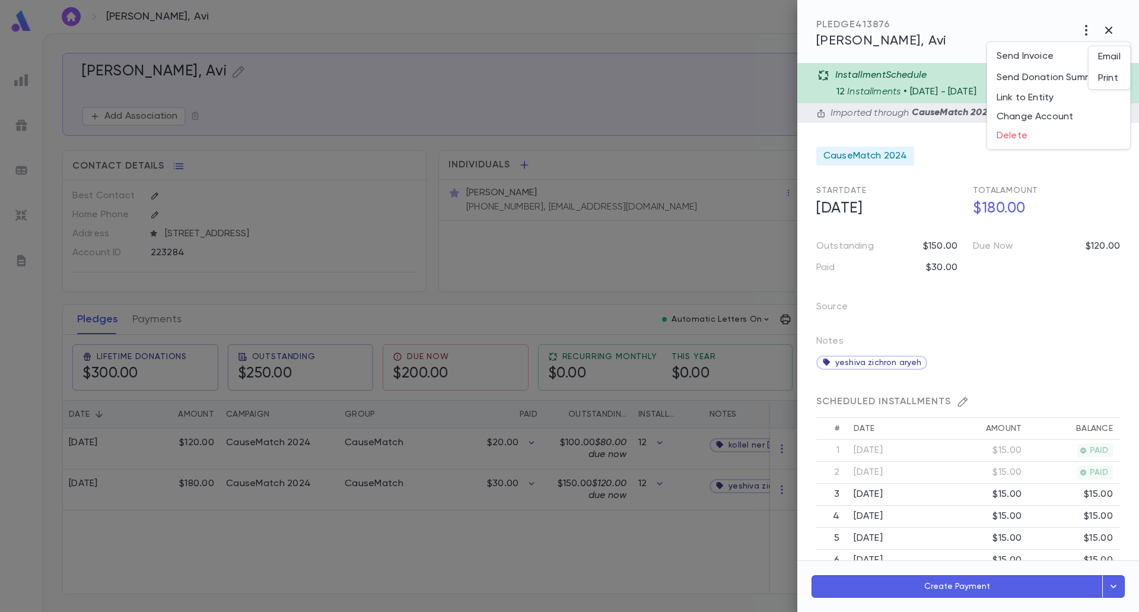
click at [1102, 57] on li "Email" at bounding box center [1109, 56] width 42 height 21
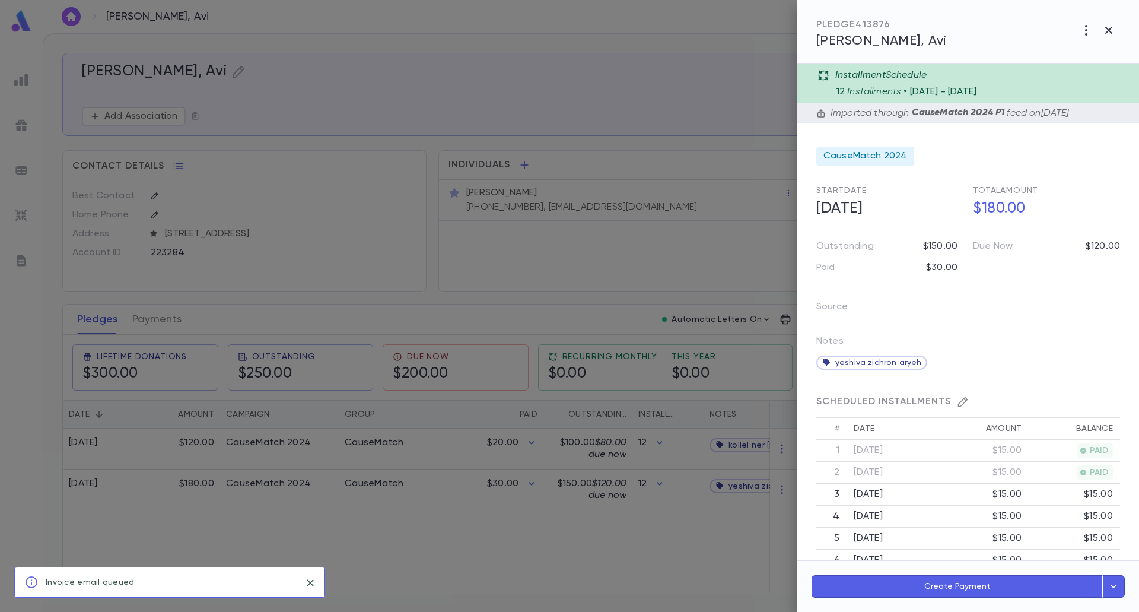
click at [496, 523] on div at bounding box center [569, 306] width 1139 height 612
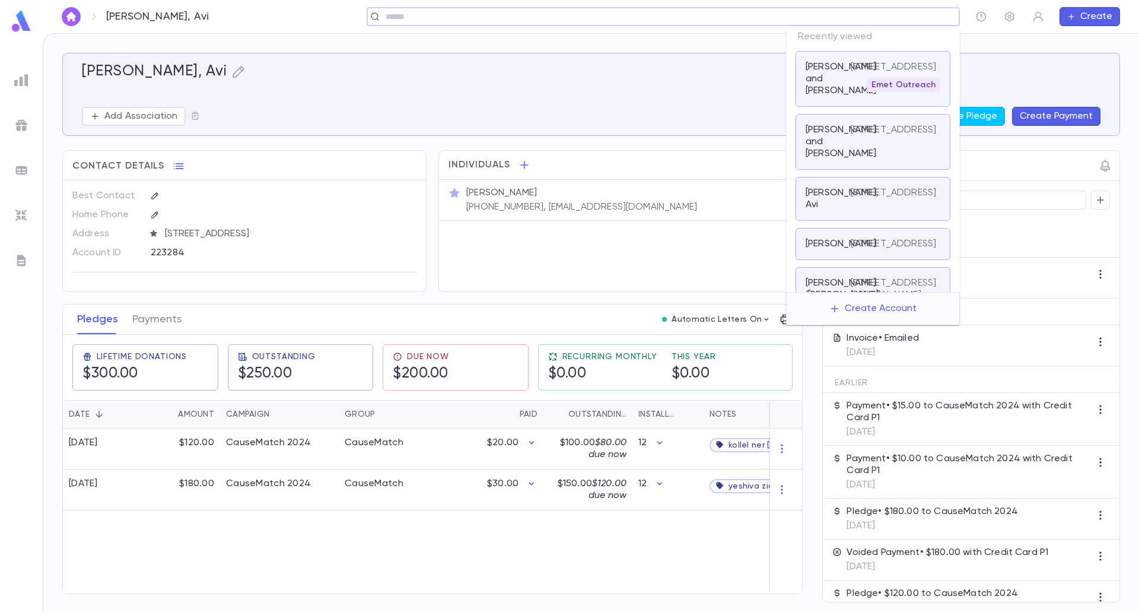
click at [887, 18] on input "text" at bounding box center [659, 16] width 555 height 11
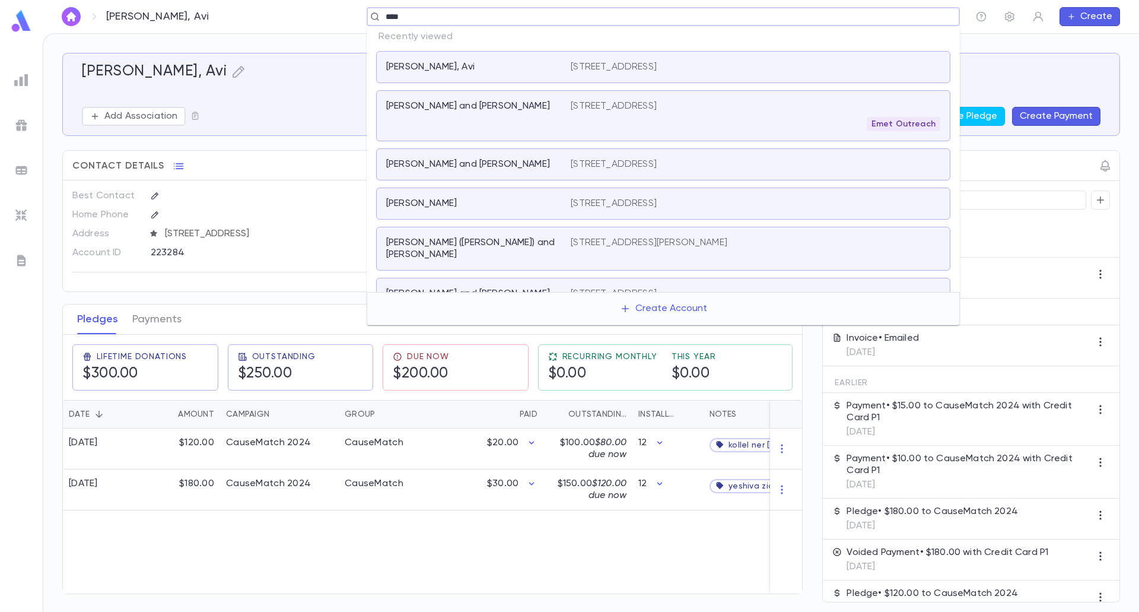
type input "*****"
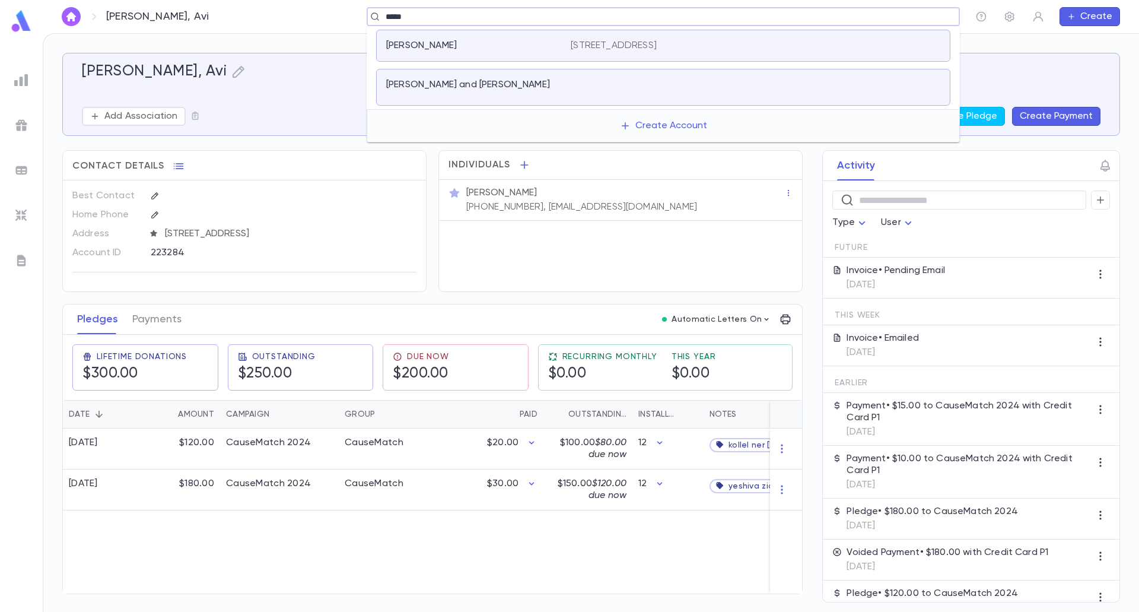
click at [603, 50] on p "92 Neptune Avenue, Woodmere NY 11598 United States" at bounding box center [614, 46] width 86 height 12
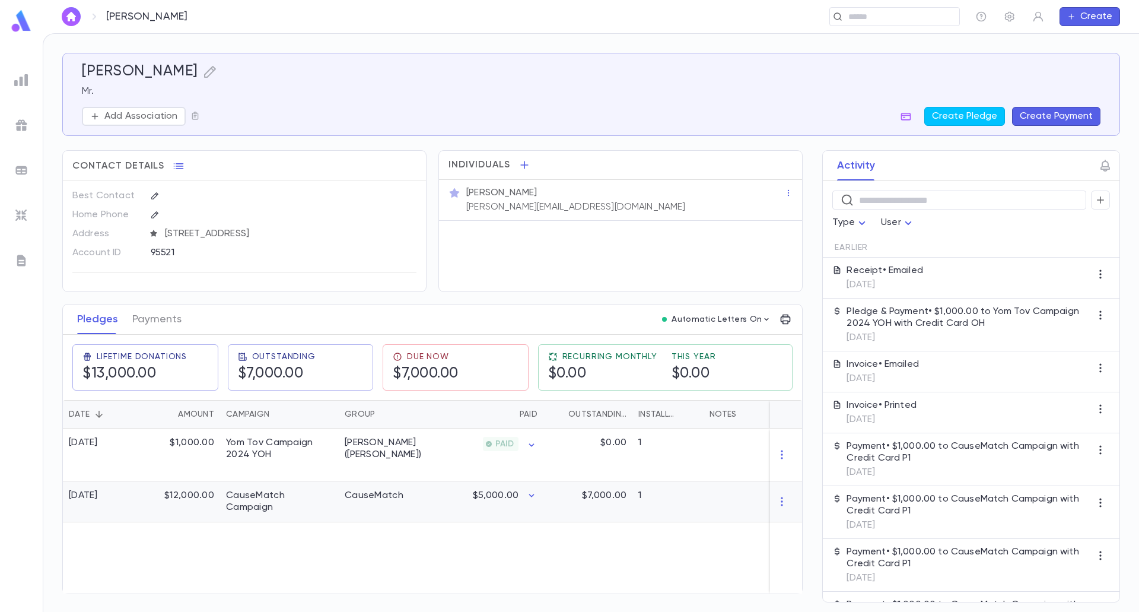
click at [451, 501] on div "$5,000.00" at bounding box center [486, 501] width 116 height 41
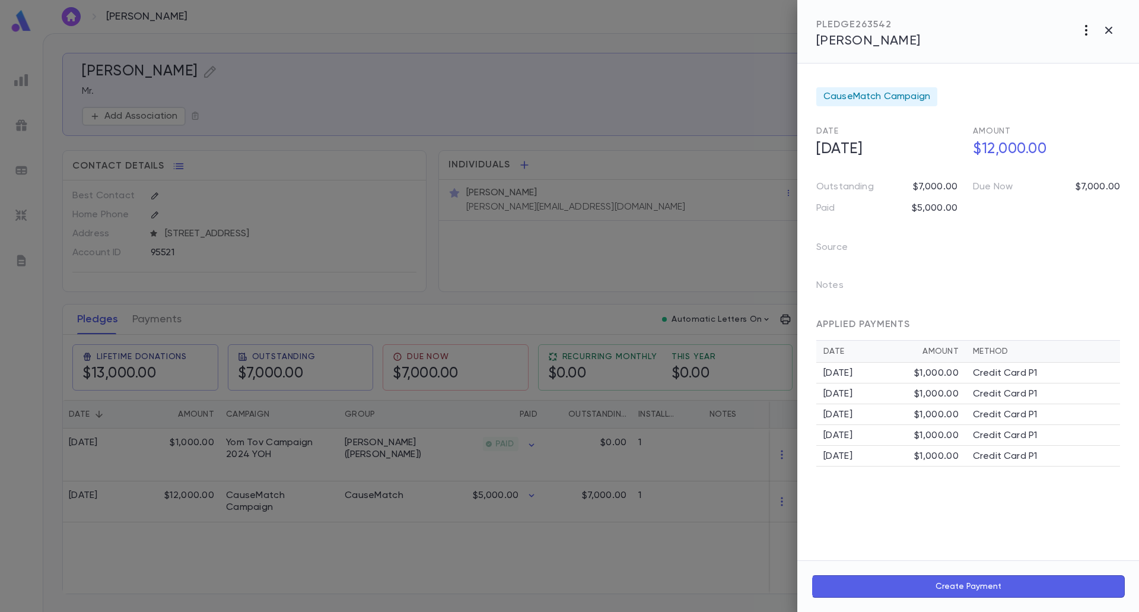
click at [1087, 24] on icon "button" at bounding box center [1086, 30] width 14 height 14
click at [1049, 77] on p "Send Invoice" at bounding box center [1023, 75] width 57 height 12
click at [1115, 69] on li "Email" at bounding box center [1109, 75] width 42 height 21
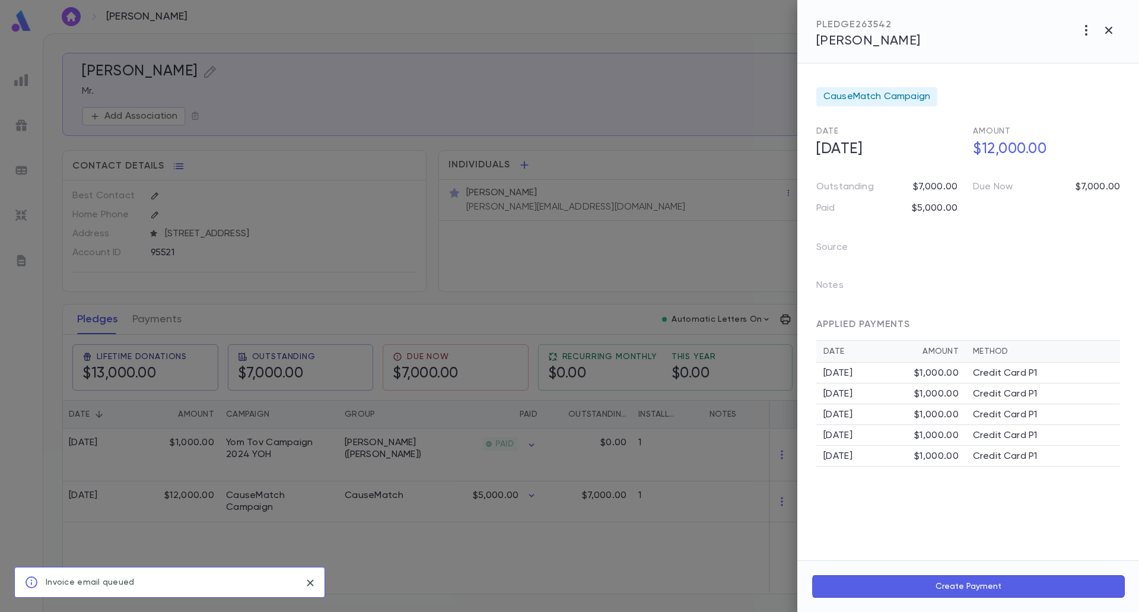
click at [525, 547] on div at bounding box center [569, 306] width 1139 height 612
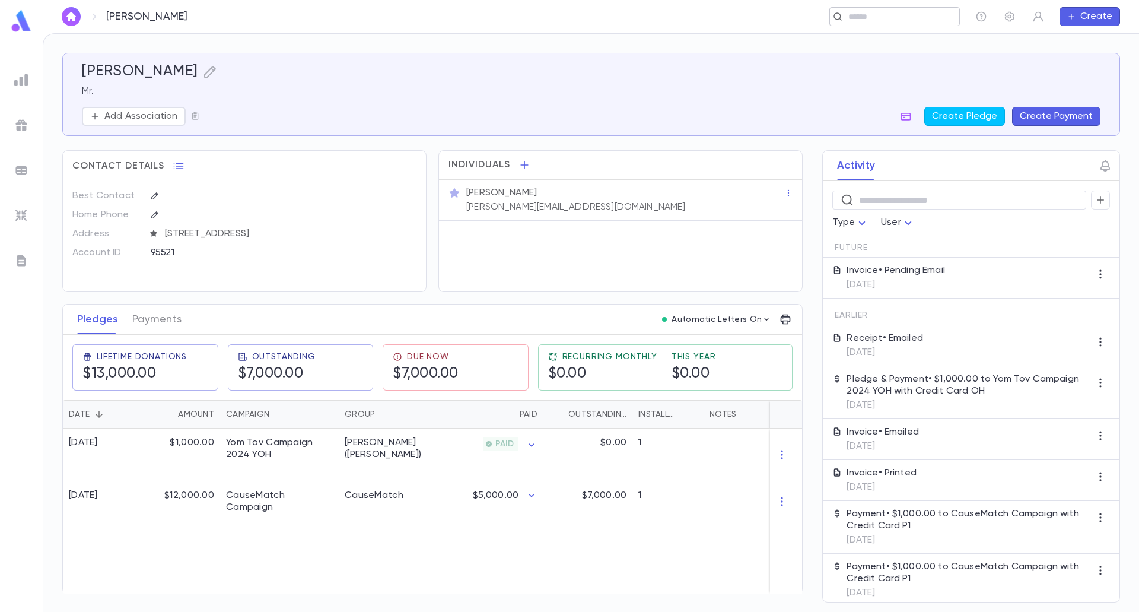
click at [905, 9] on div "​" at bounding box center [894, 16] width 130 height 19
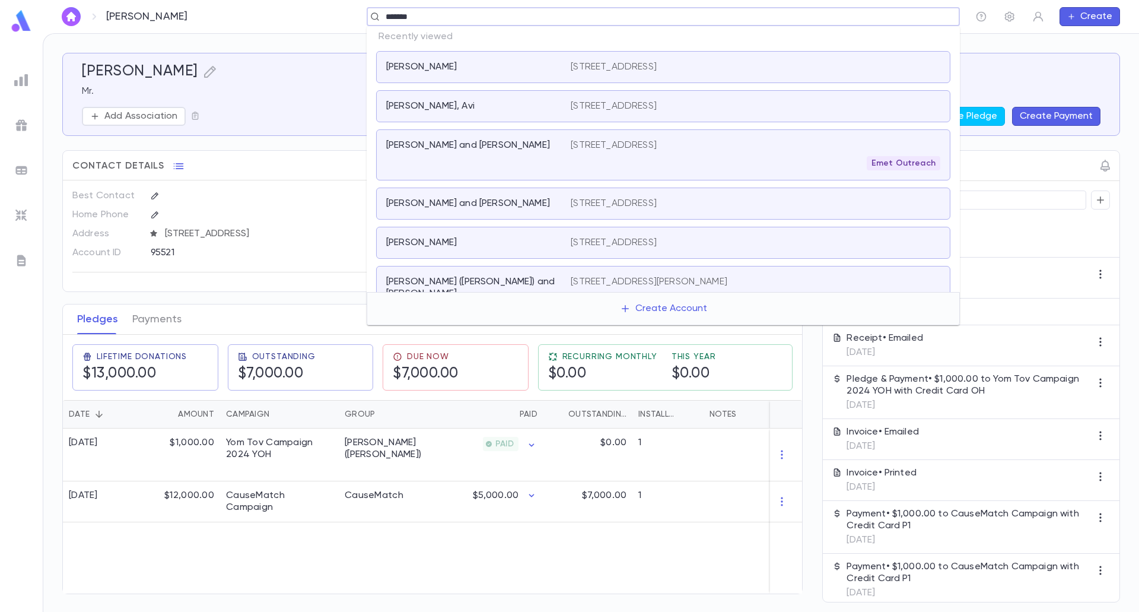
type input "********"
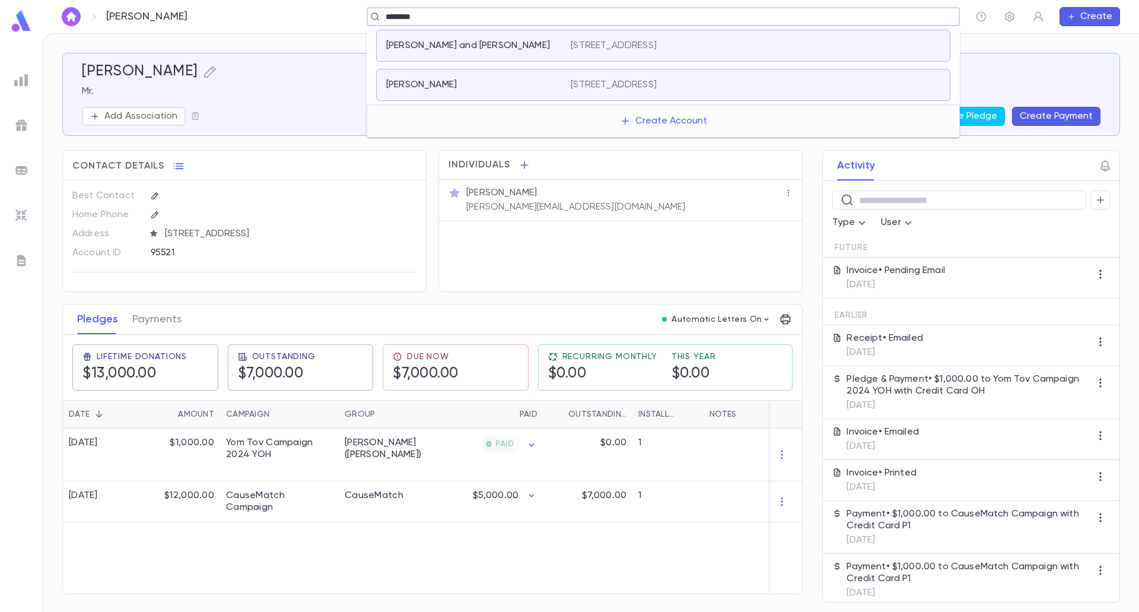
click at [635, 50] on p "11-32 Bay 24th Street, Bayswater NY 11691 United States" at bounding box center [614, 46] width 86 height 12
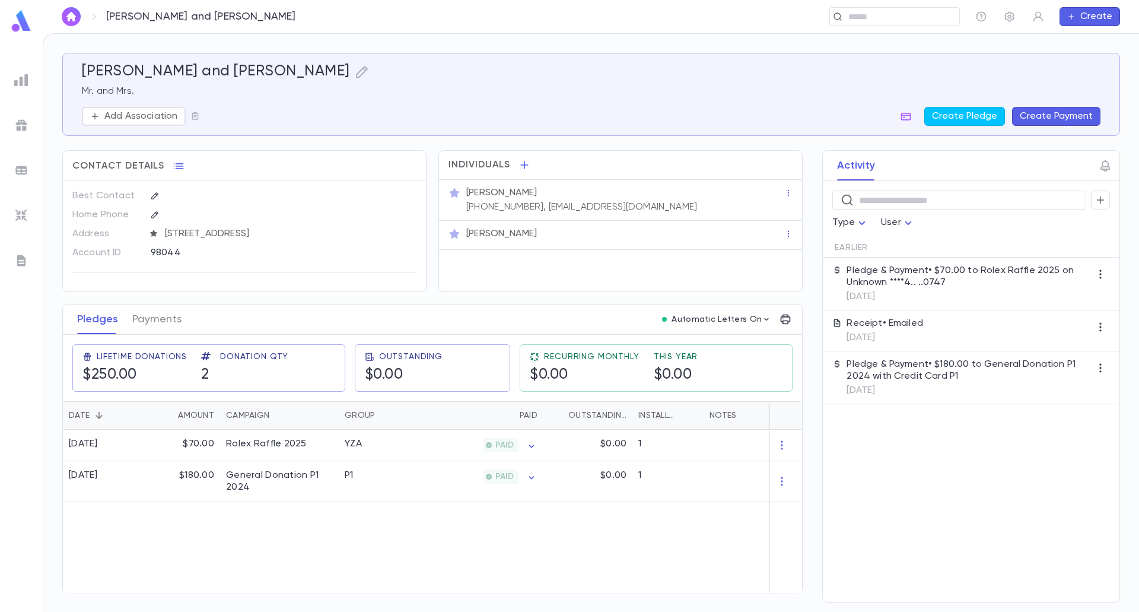
click at [1026, 122] on button "Create Payment" at bounding box center [1056, 116] width 88 height 19
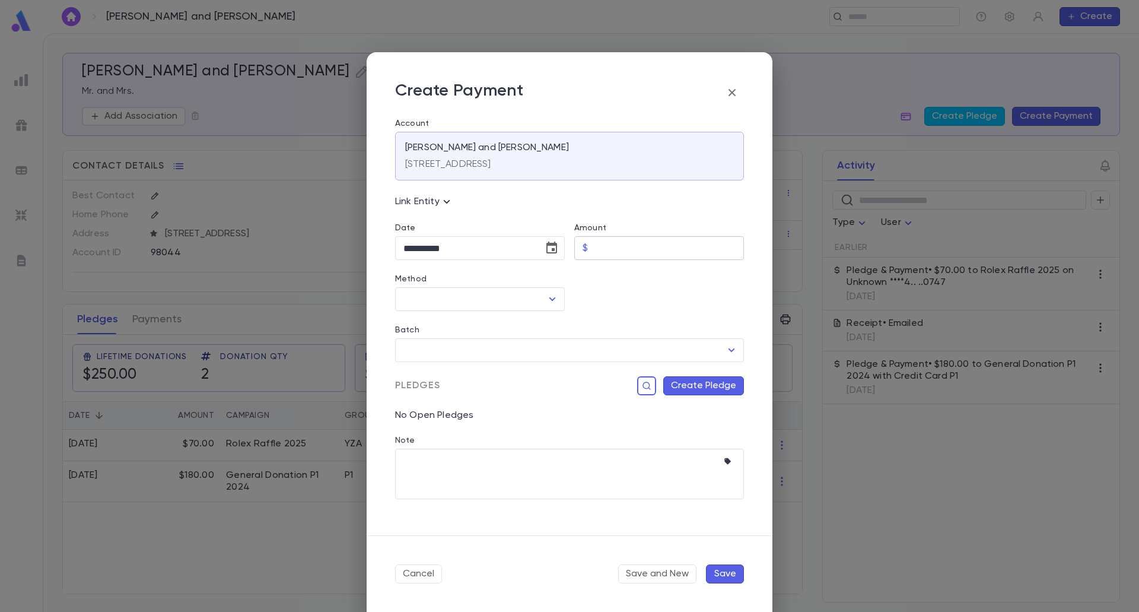
click at [643, 250] on input "Amount" at bounding box center [668, 248] width 151 height 23
drag, startPoint x: 553, startPoint y: 293, endPoint x: 552, endPoint y: 304, distance: 11.3
click at [552, 293] on icon "Open" at bounding box center [552, 299] width 14 height 14
type input "******"
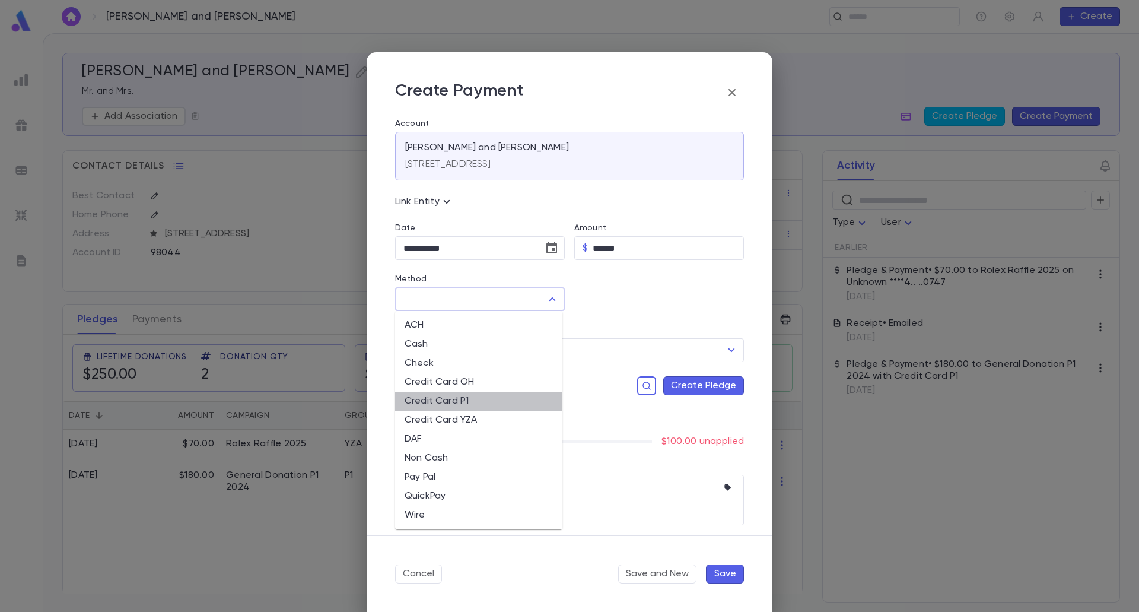
click at [469, 405] on li "Credit Card P1" at bounding box center [478, 400] width 167 height 19
type input "**********"
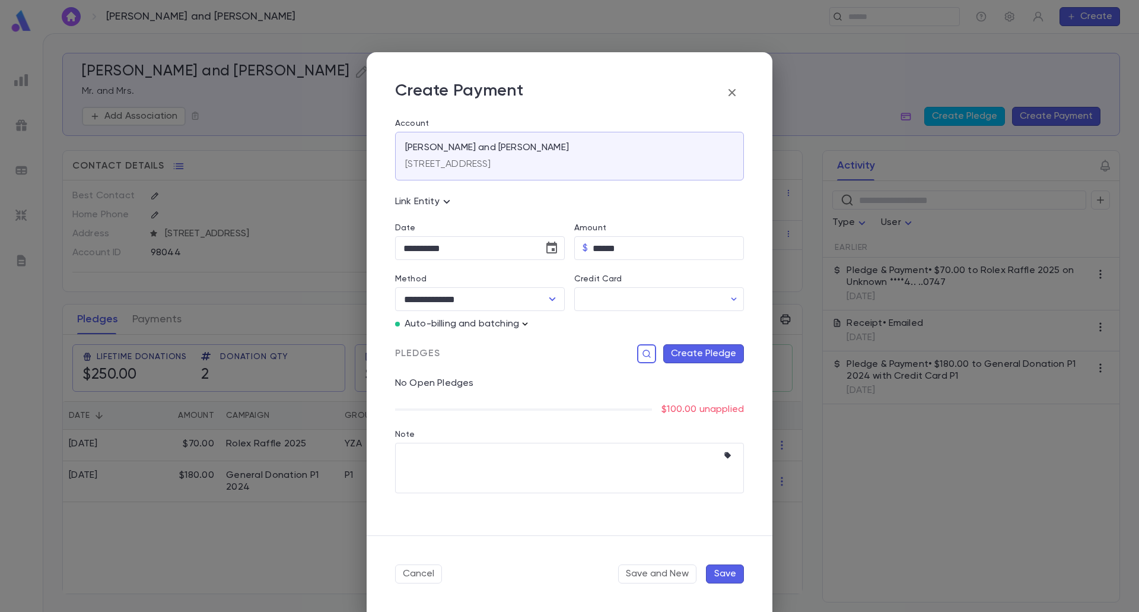
click at [529, 327] on icon "button" at bounding box center [525, 324] width 12 height 12
click at [533, 340] on p "Enter Manual Billing Instead" at bounding box center [593, 345] width 122 height 12
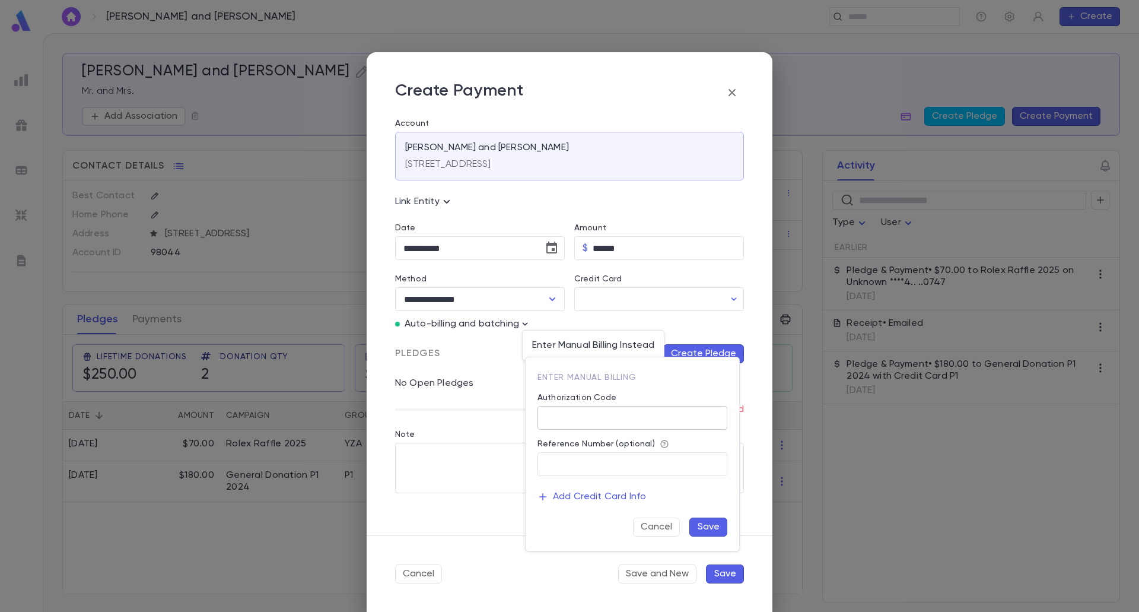
drag, startPoint x: 573, startPoint y: 412, endPoint x: 575, endPoint y: 422, distance: 10.4
click at [573, 411] on input "Authorization Code" at bounding box center [632, 417] width 190 height 23
type input "**"
click at [703, 523] on button "Save" at bounding box center [708, 526] width 38 height 19
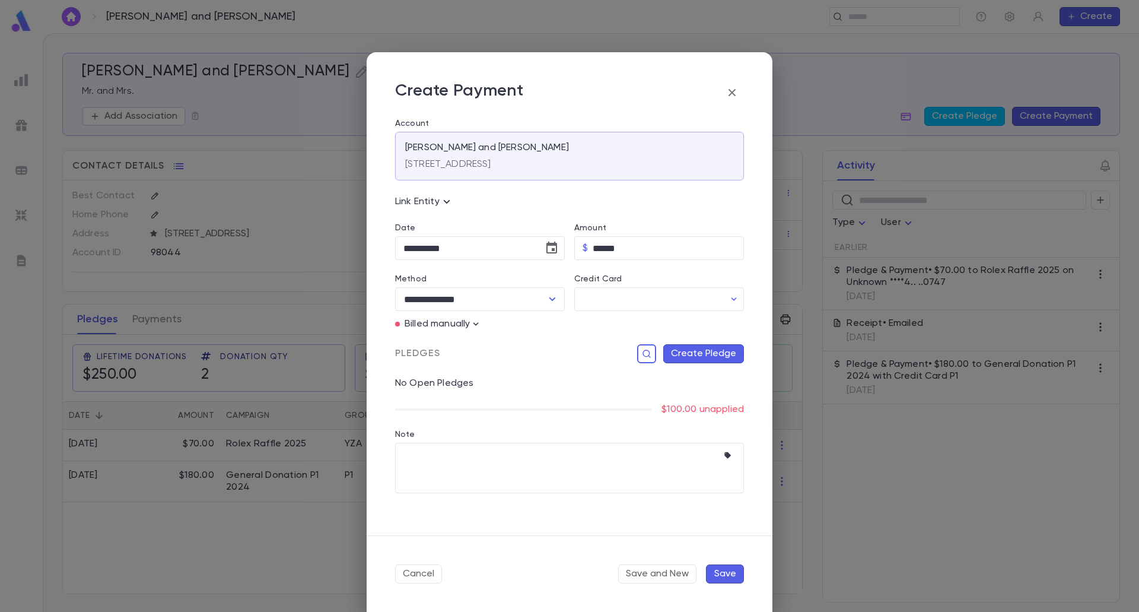
click at [709, 354] on button "Create Pledge" at bounding box center [703, 353] width 81 height 19
click at [662, 473] on input "Campaign" at bounding box center [629, 475] width 161 height 23
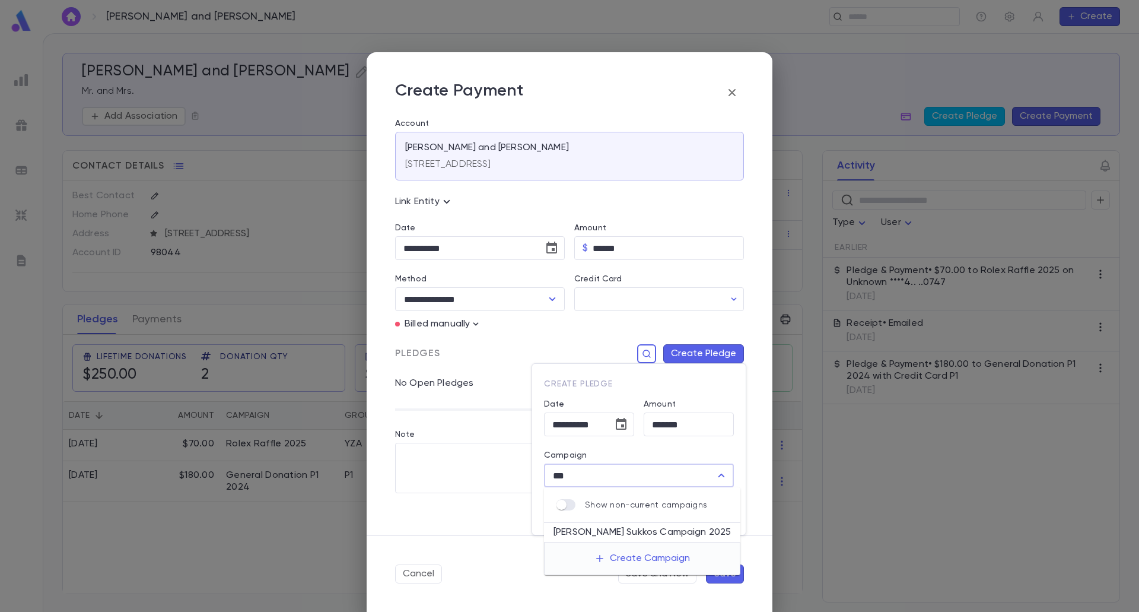
click at [655, 533] on li "Plotkin Sukkos Campaign 2025" at bounding box center [642, 532] width 196 height 19
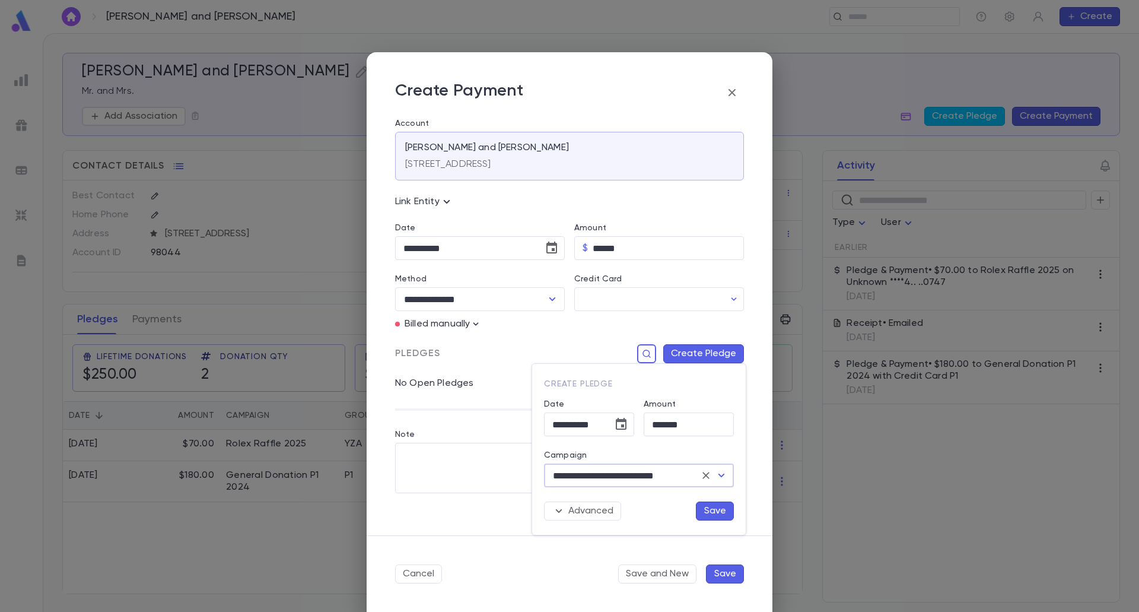
type input "**********"
click at [733, 570] on div at bounding box center [569, 306] width 1139 height 612
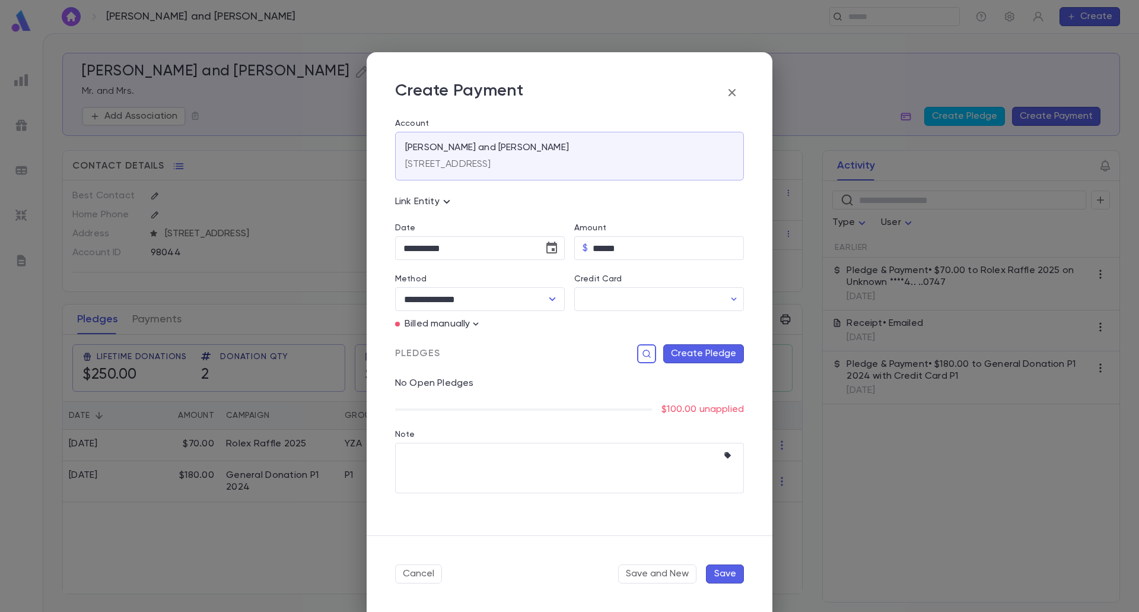
click at [711, 352] on button "Create Pledge" at bounding box center [703, 353] width 81 height 19
click at [610, 472] on input "Campaign" at bounding box center [629, 475] width 161 height 23
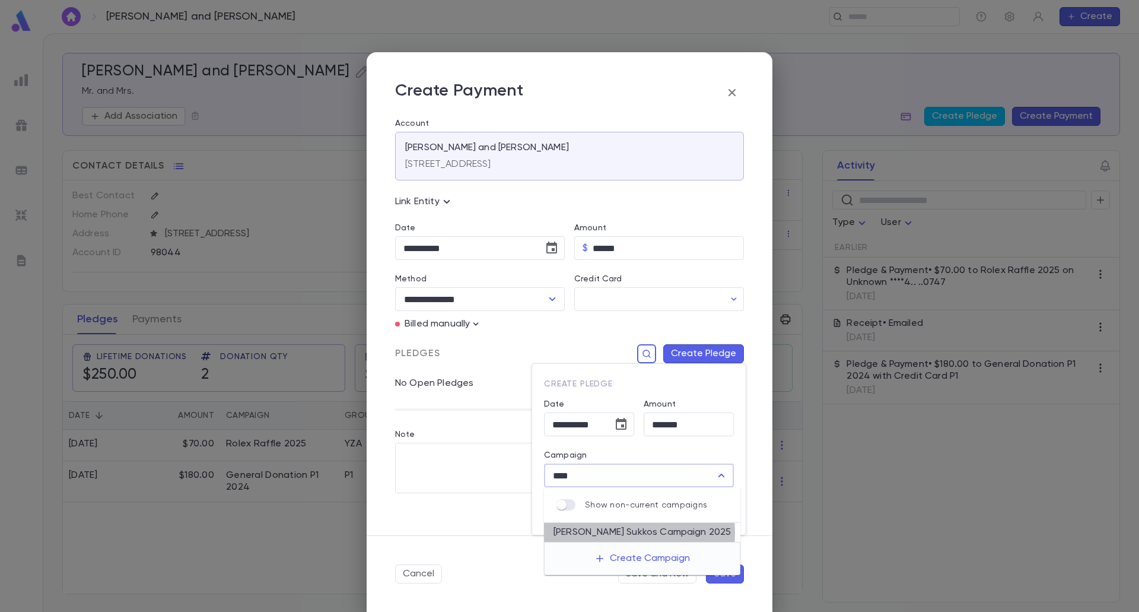
click at [601, 532] on li "Plotkin Sukkos Campaign 2025" at bounding box center [642, 532] width 196 height 19
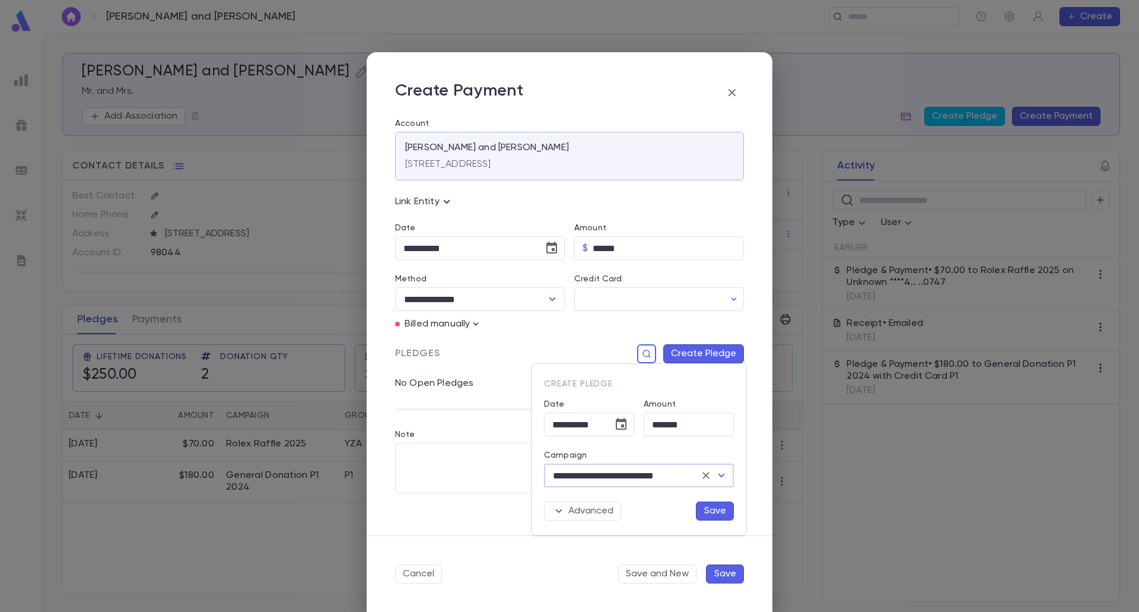
type input "**********"
click at [730, 515] on button "Save" at bounding box center [715, 510] width 38 height 19
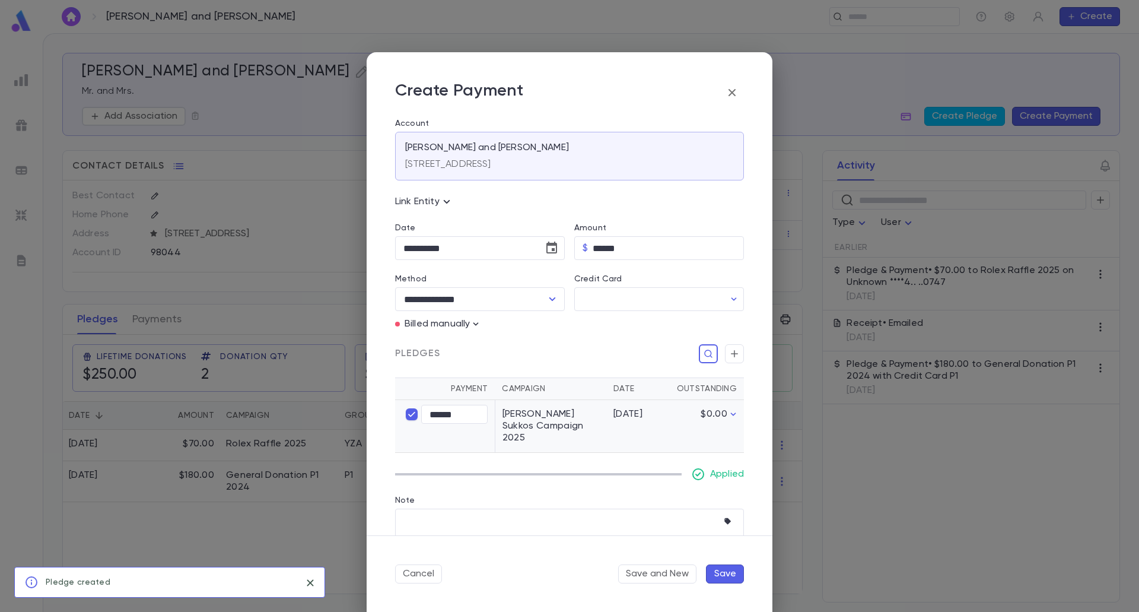
click at [723, 575] on button "Save" at bounding box center [725, 573] width 38 height 19
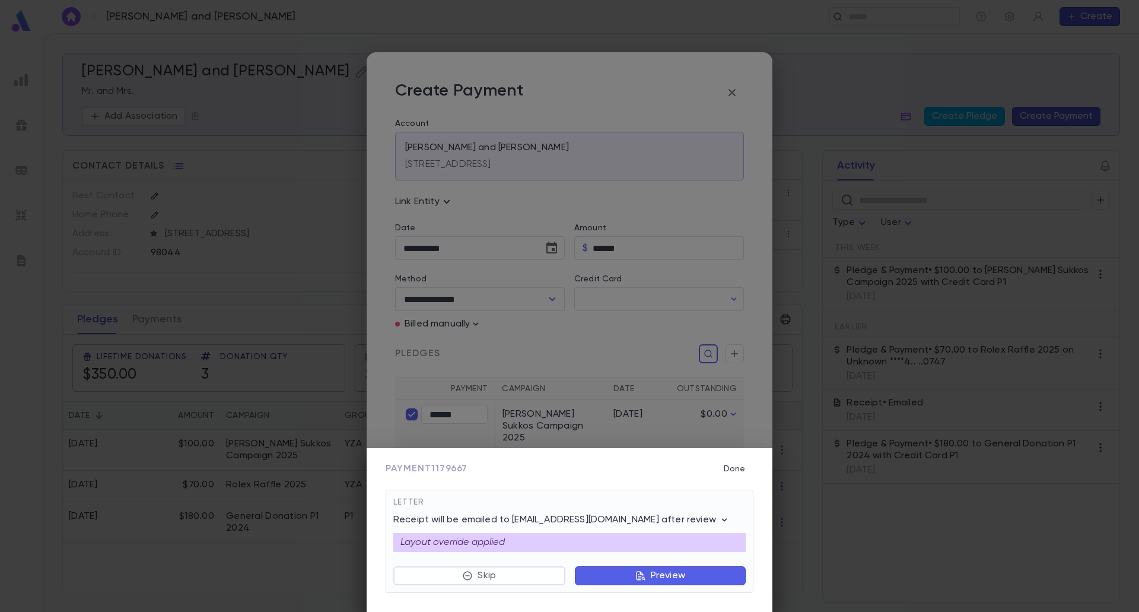
click at [626, 580] on button "Preview" at bounding box center [660, 575] width 171 height 19
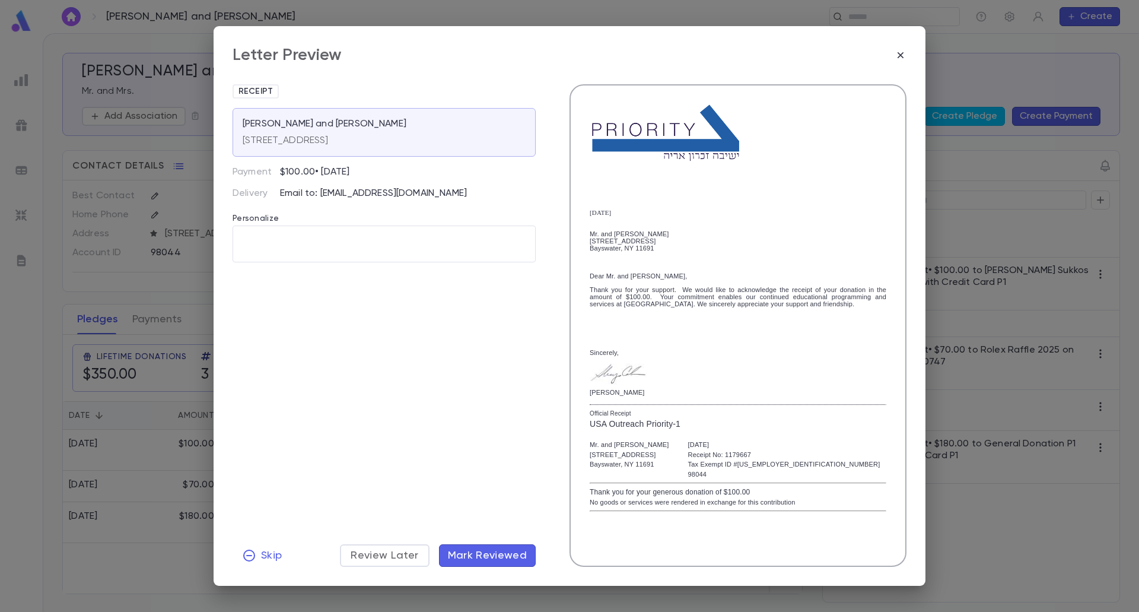
click at [524, 549] on span "Mark Reviewed" at bounding box center [487, 555] width 79 height 13
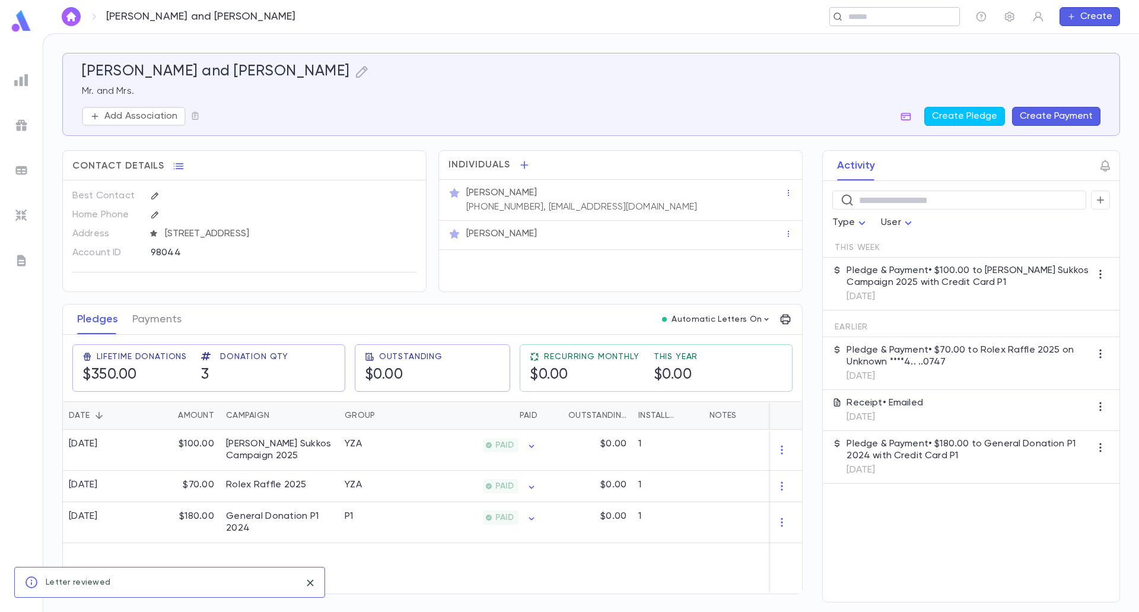
click at [889, 10] on div "​" at bounding box center [894, 16] width 130 height 19
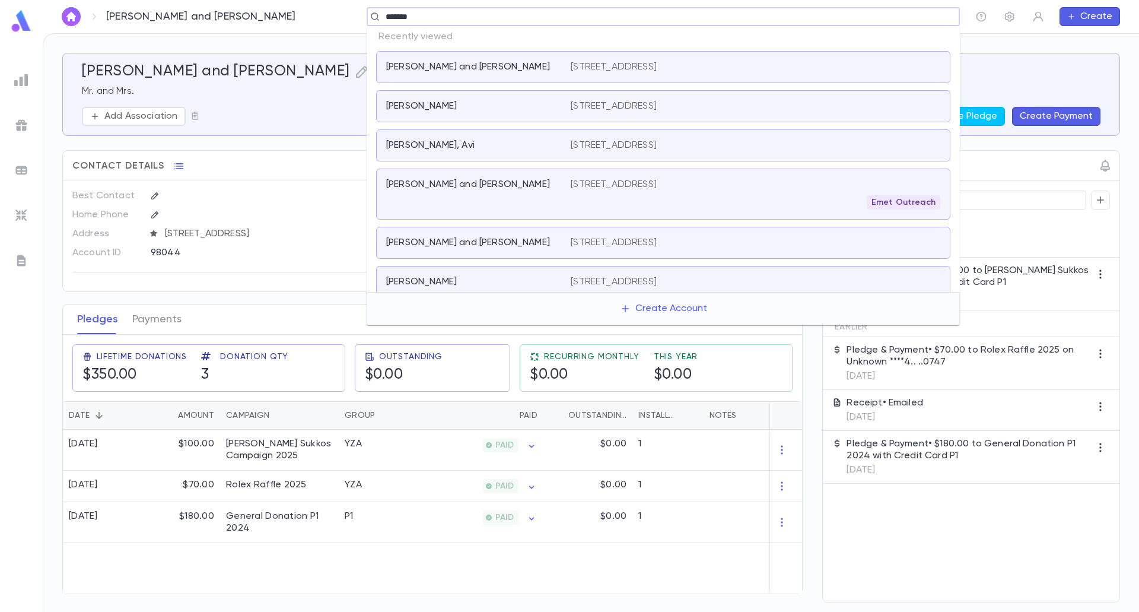
type input "********"
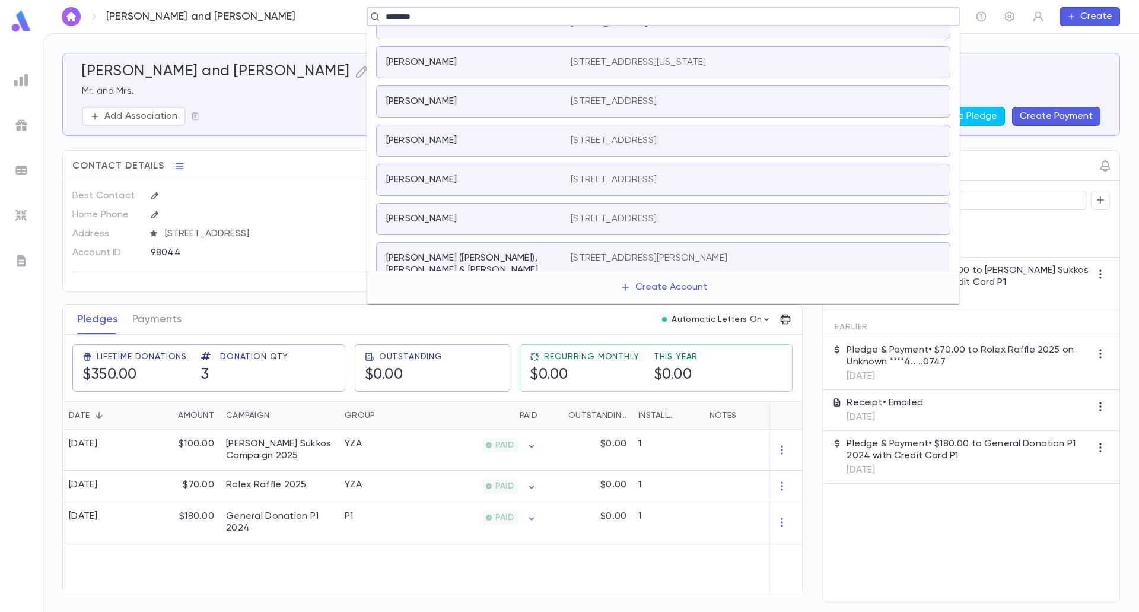
scroll to position [119, 0]
click at [560, 99] on div "Nussbaum, Shimon" at bounding box center [478, 100] width 184 height 12
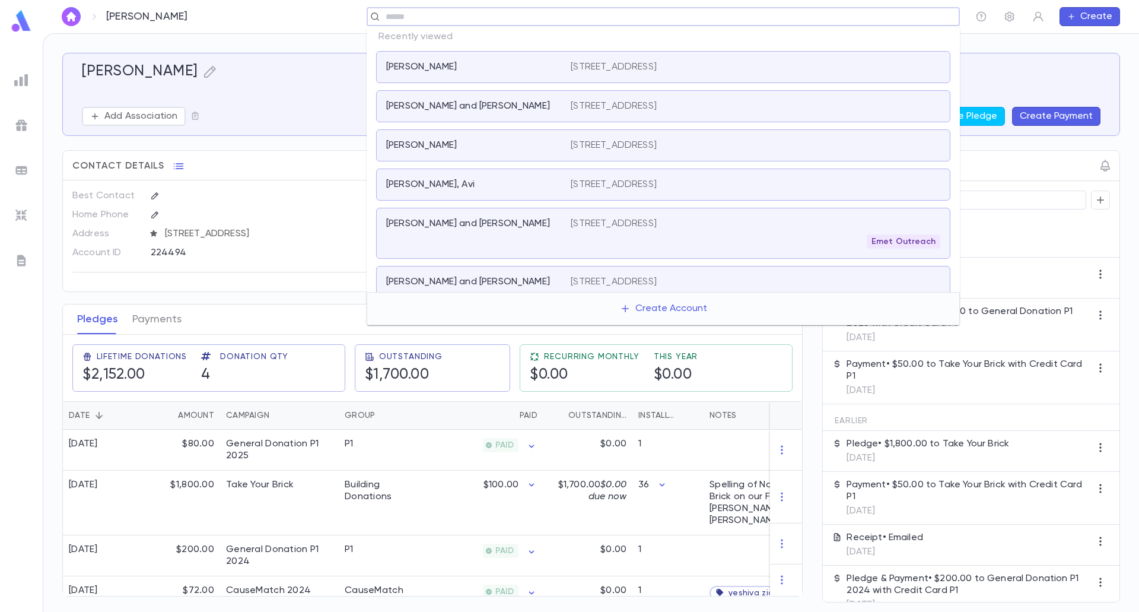
click at [413, 17] on input "text" at bounding box center [659, 16] width 555 height 11
type input "********"
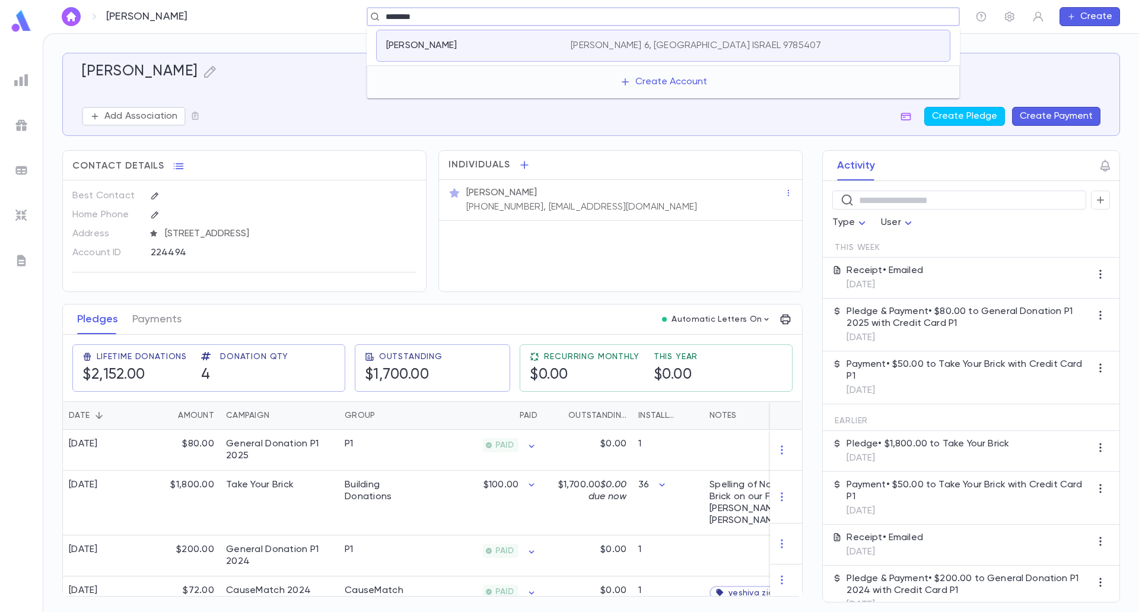
click at [470, 48] on div "Zharnest, Aaron" at bounding box center [471, 46] width 170 height 12
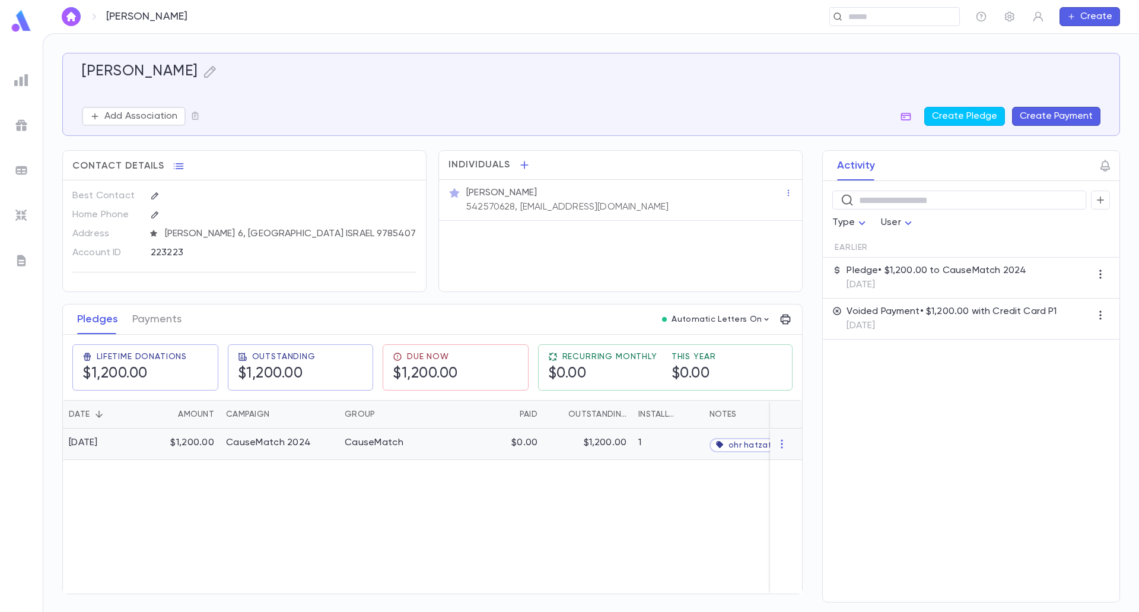
click at [496, 444] on div "$0.00" at bounding box center [486, 443] width 116 height 31
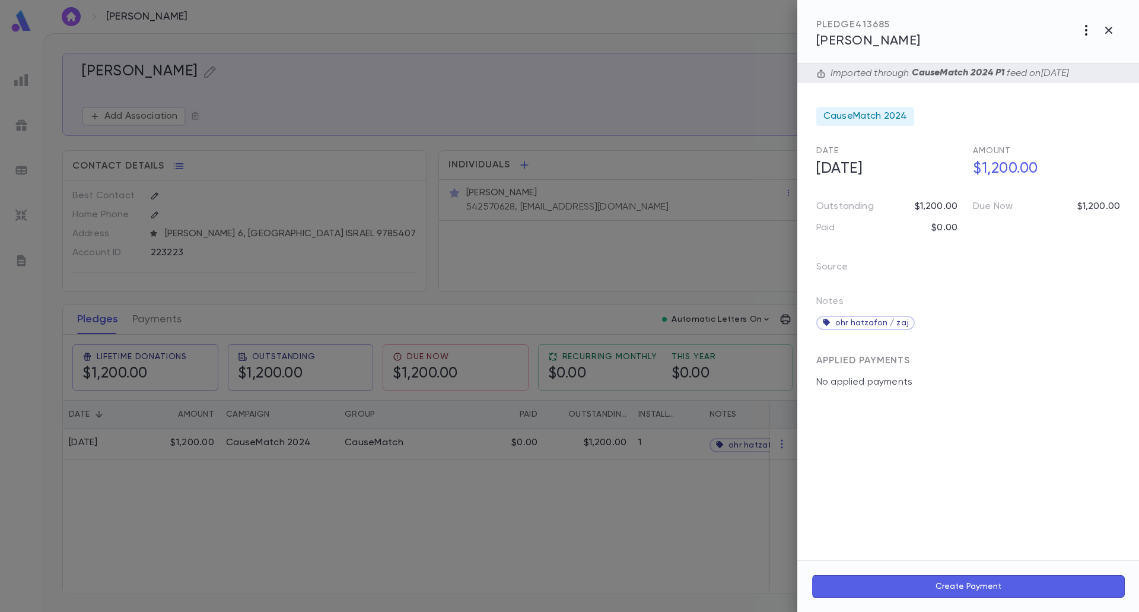
click at [1090, 31] on icon "button" at bounding box center [1086, 30] width 14 height 14
click at [1026, 69] on p "Send Invoice" at bounding box center [1023, 75] width 57 height 12
click at [1122, 74] on li "Email" at bounding box center [1109, 75] width 42 height 21
click at [511, 501] on div at bounding box center [569, 306] width 1139 height 612
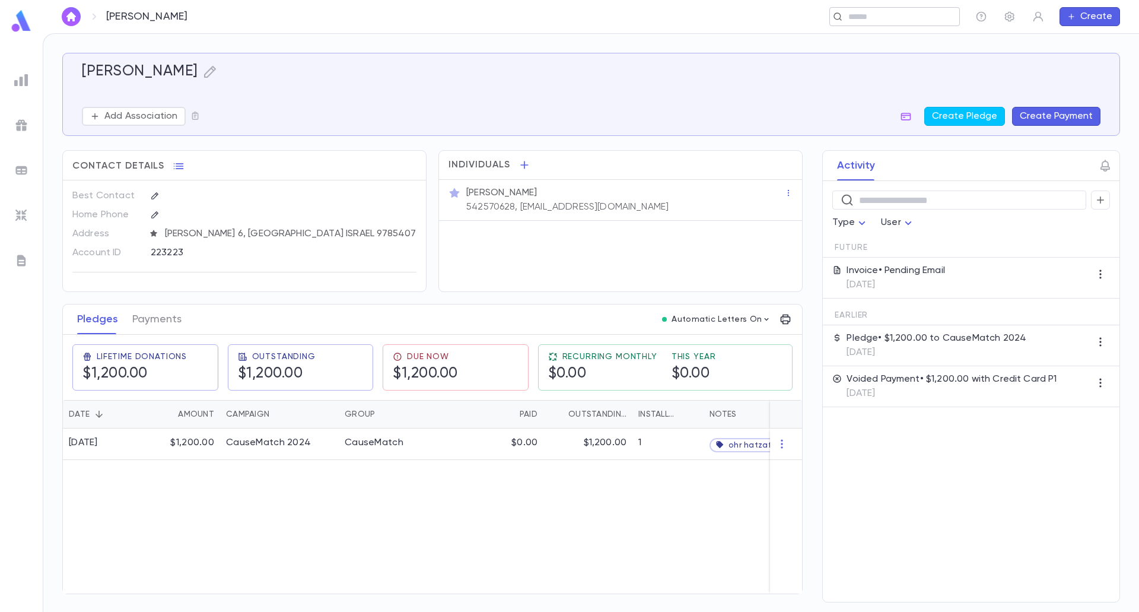
click at [860, 14] on input "text" at bounding box center [891, 16] width 92 height 11
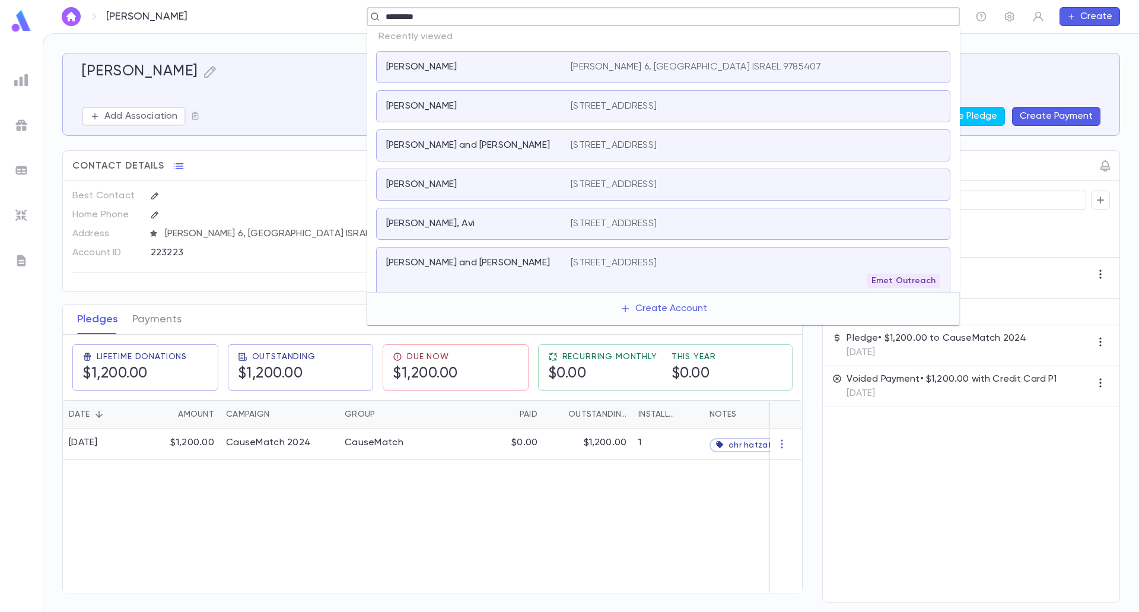
type input "**********"
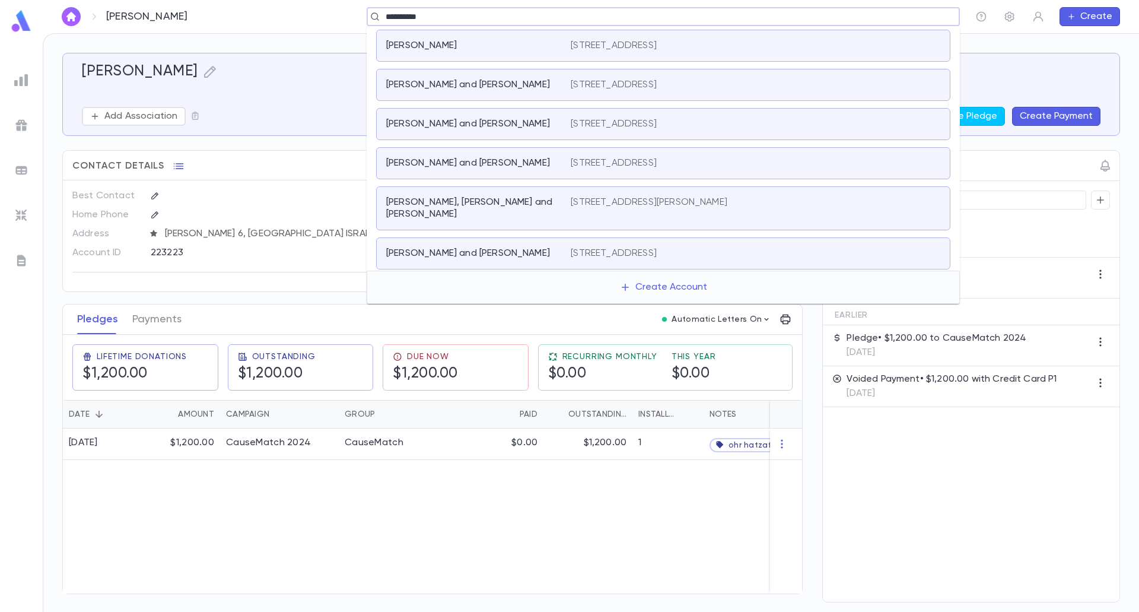
click at [511, 167] on p "Schepansky, Yehuda and Gitty" at bounding box center [468, 163] width 164 height 12
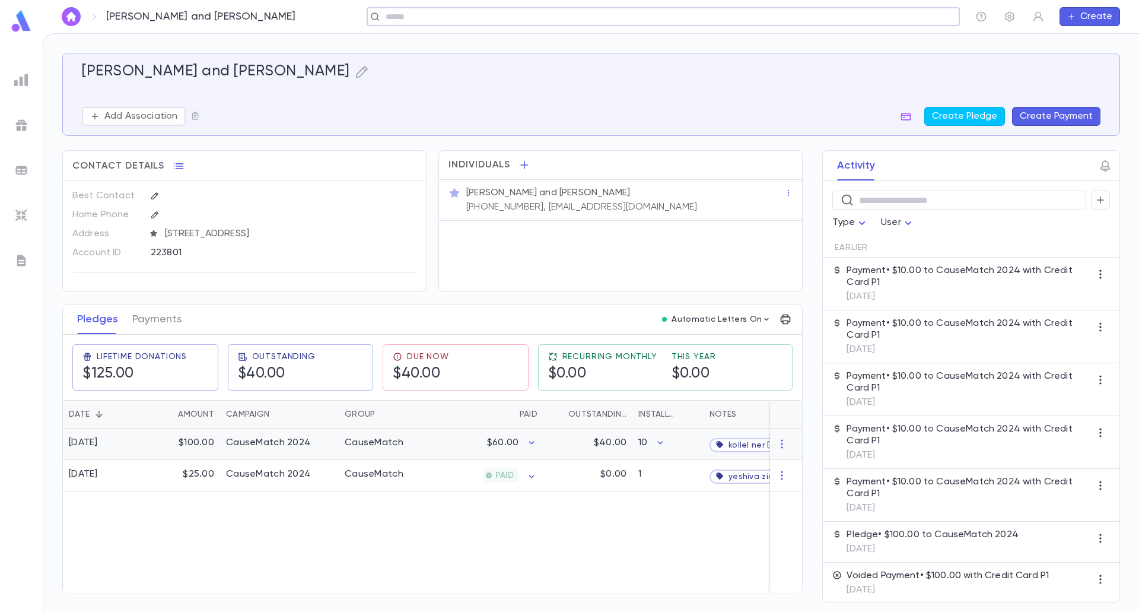
click at [504, 444] on p "$60.00" at bounding box center [502, 443] width 31 height 12
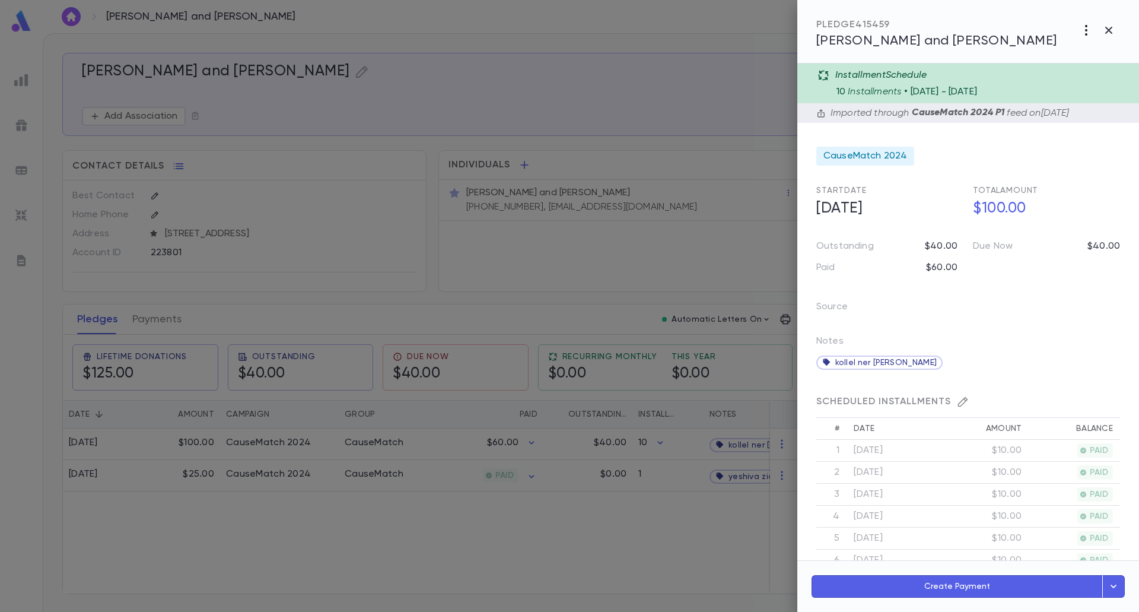
click at [1086, 30] on icon "button" at bounding box center [1086, 30] width 2 height 11
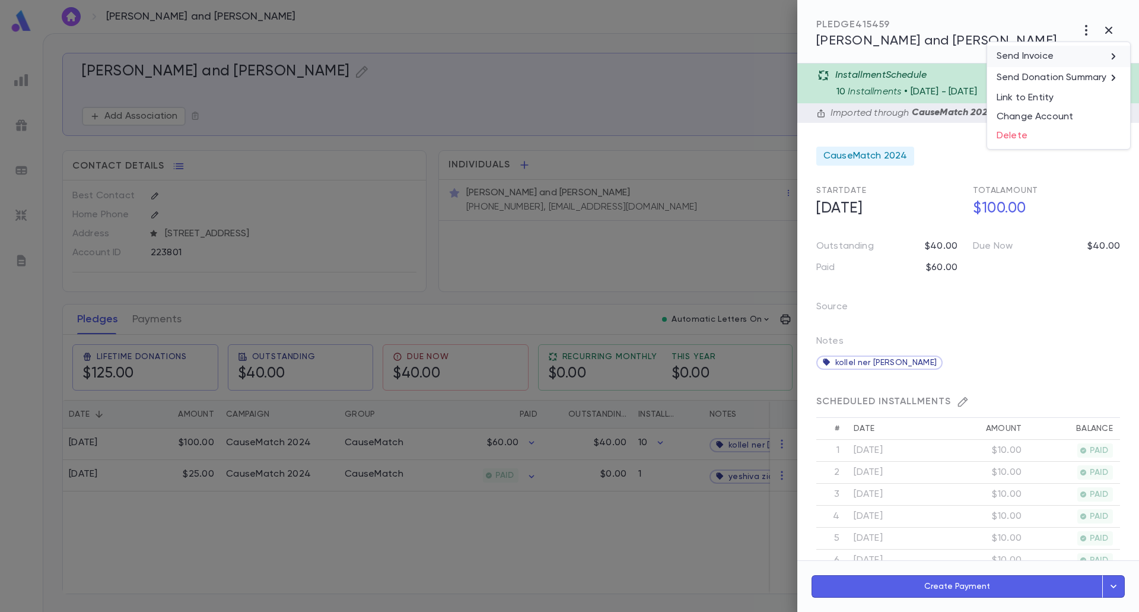
click at [1071, 61] on li "Send Invoice" at bounding box center [1058, 56] width 143 height 21
click at [1115, 55] on li "Email" at bounding box center [1109, 56] width 42 height 21
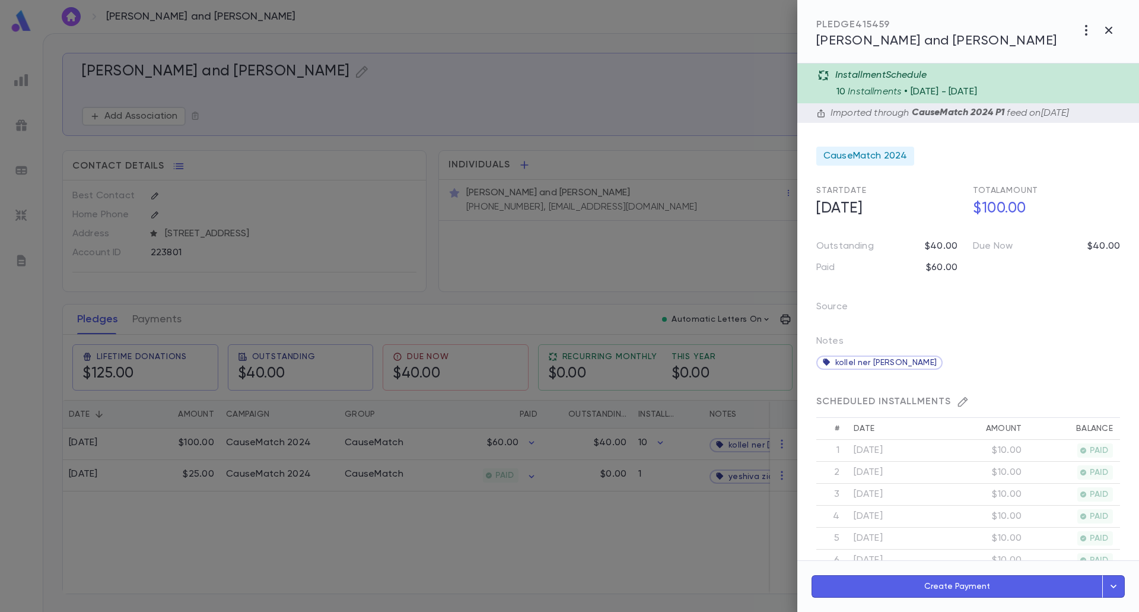
click at [575, 121] on div at bounding box center [569, 306] width 1139 height 612
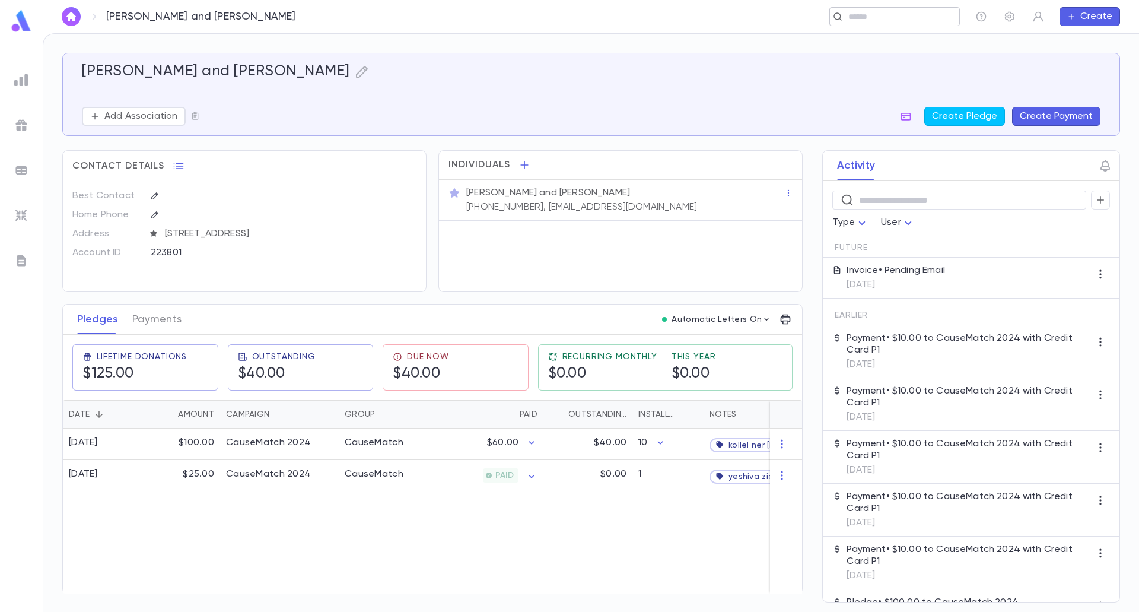
click at [864, 21] on input "text" at bounding box center [891, 16] width 92 height 11
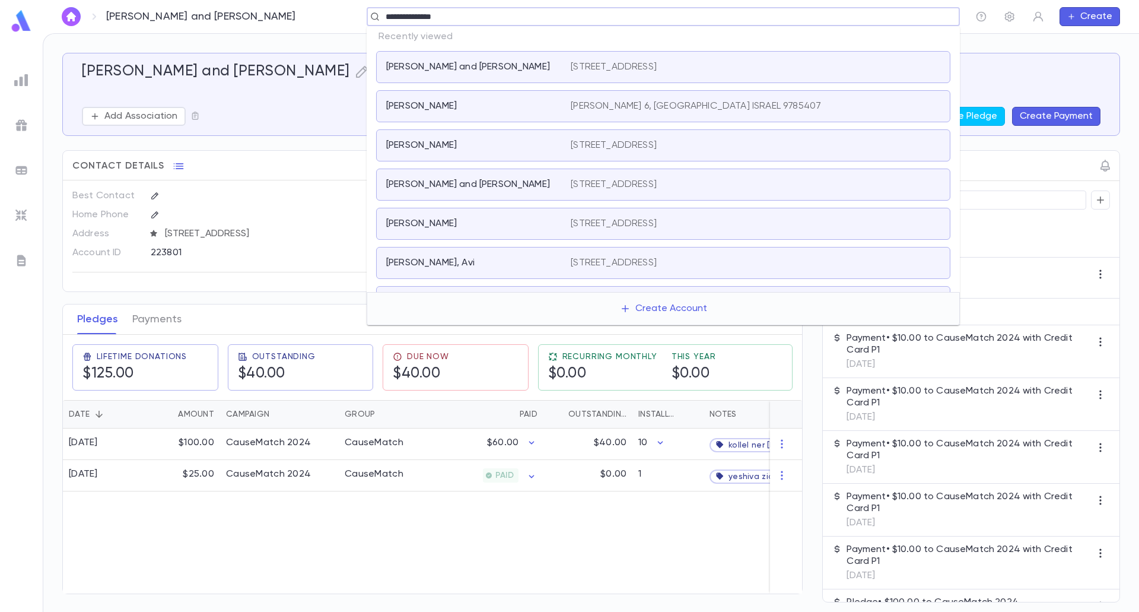
type input "**********"
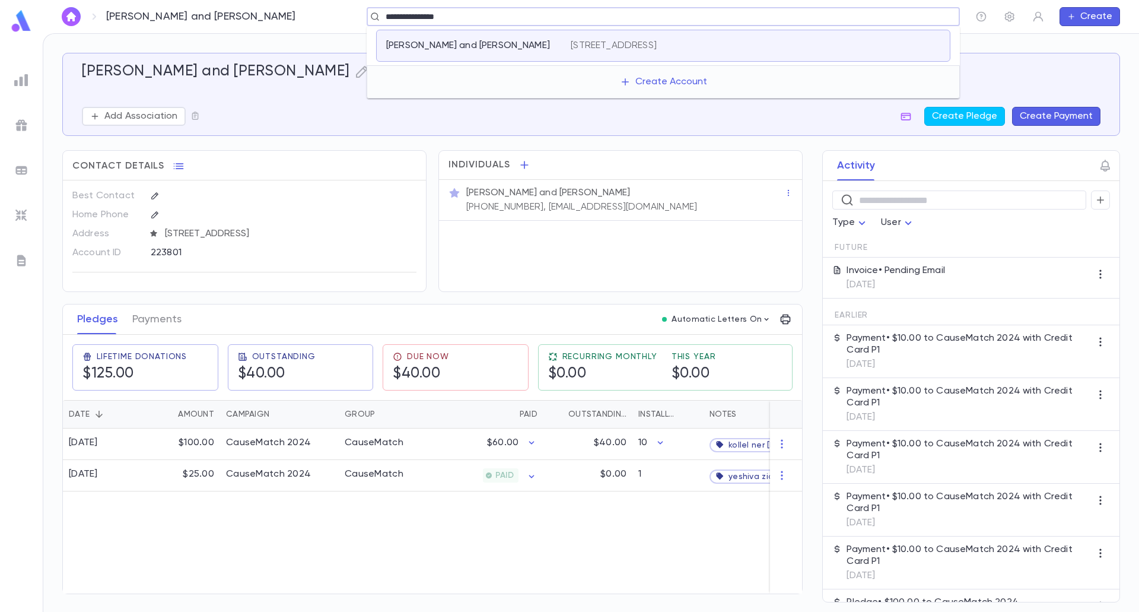
click at [671, 37] on div "Schepansky, Moshe and Sarah 412 Buckingham Road, Cedarhurst NY 11516 United Sta…" at bounding box center [663, 46] width 574 height 32
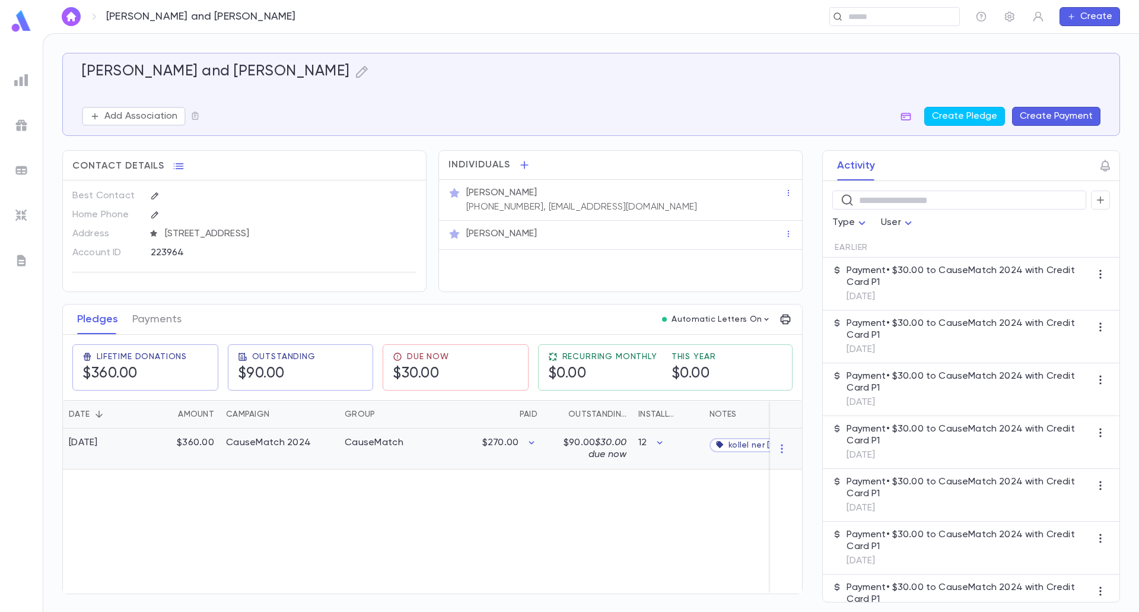
click at [422, 469] on div "CauseMatch" at bounding box center [383, 448] width 89 height 41
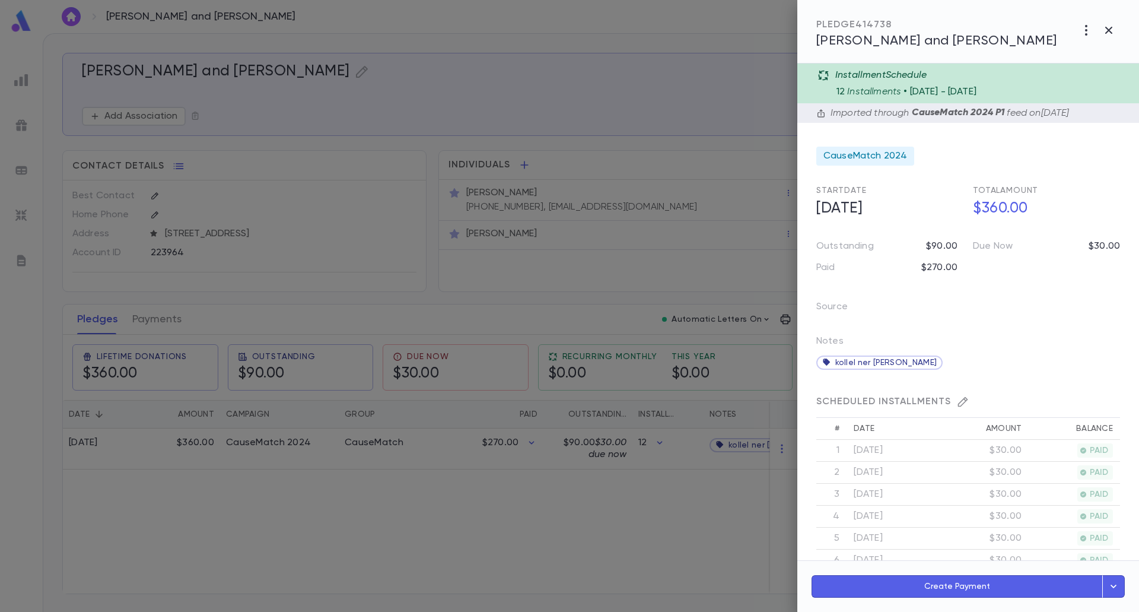
click at [1086, 30] on icon "button" at bounding box center [1086, 30] width 2 height 11
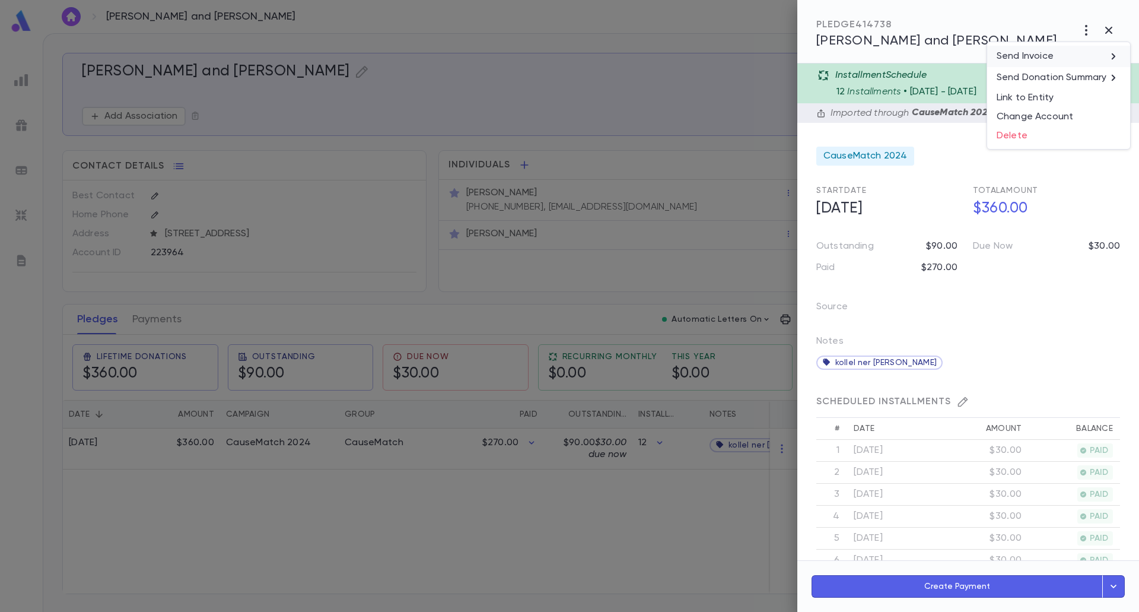
click at [1039, 57] on p "Send Invoice" at bounding box center [1025, 56] width 57 height 12
click at [1102, 55] on li "Email" at bounding box center [1109, 56] width 42 height 21
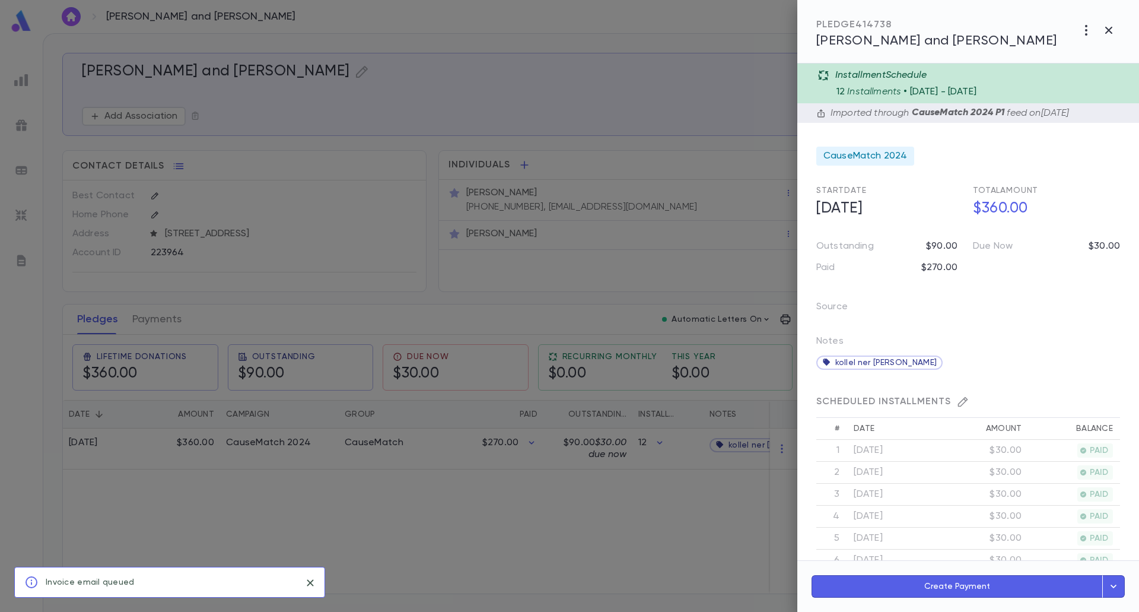
click at [584, 312] on div at bounding box center [569, 306] width 1139 height 612
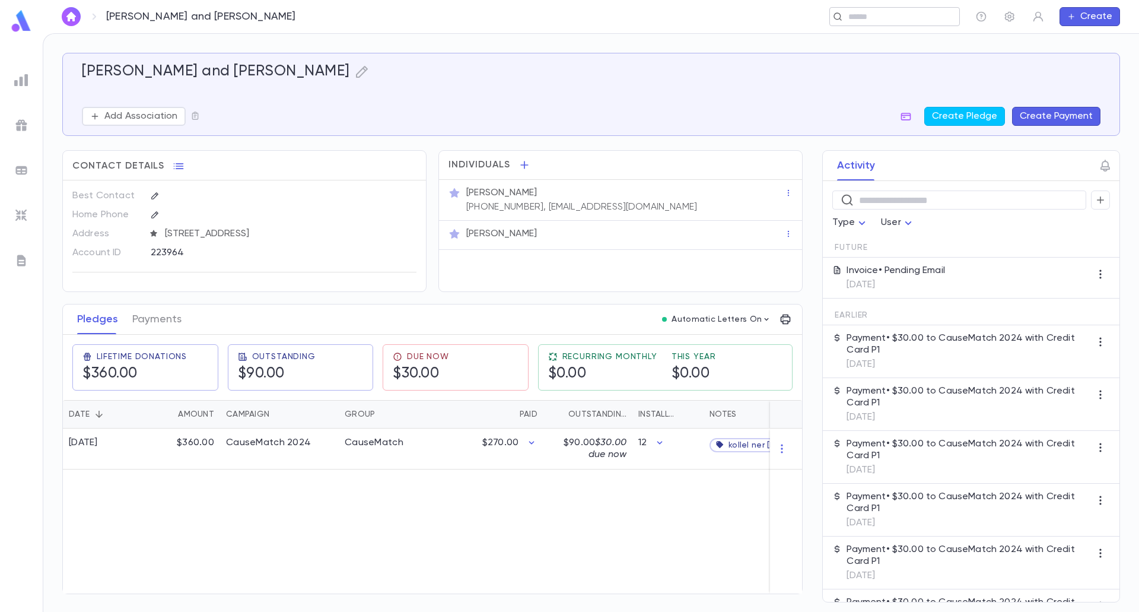
click at [911, 14] on input "text" at bounding box center [891, 16] width 92 height 11
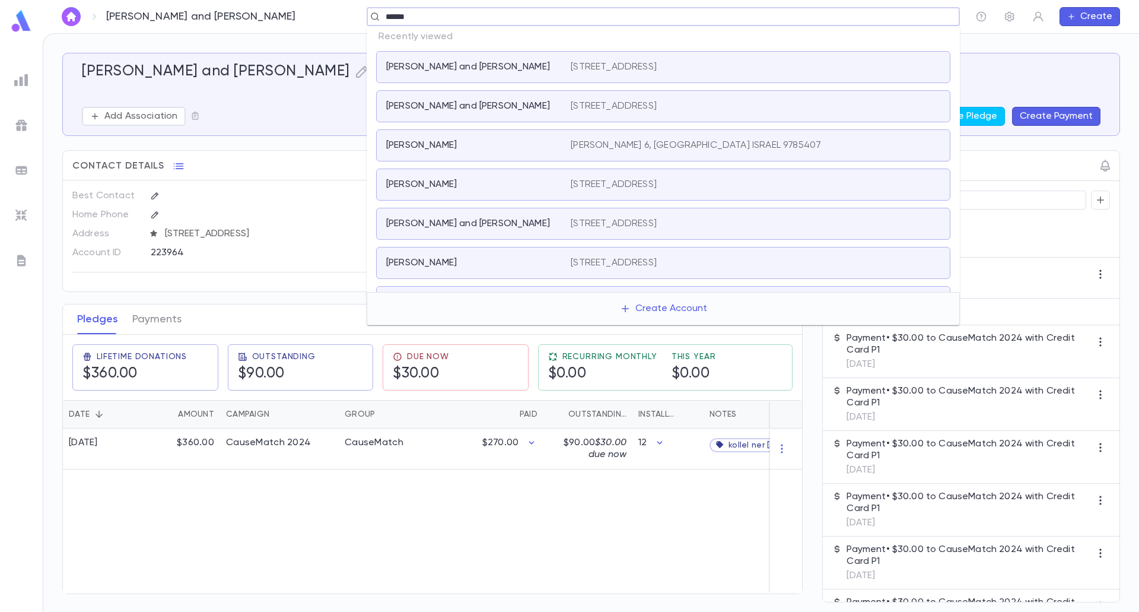
type input "*******"
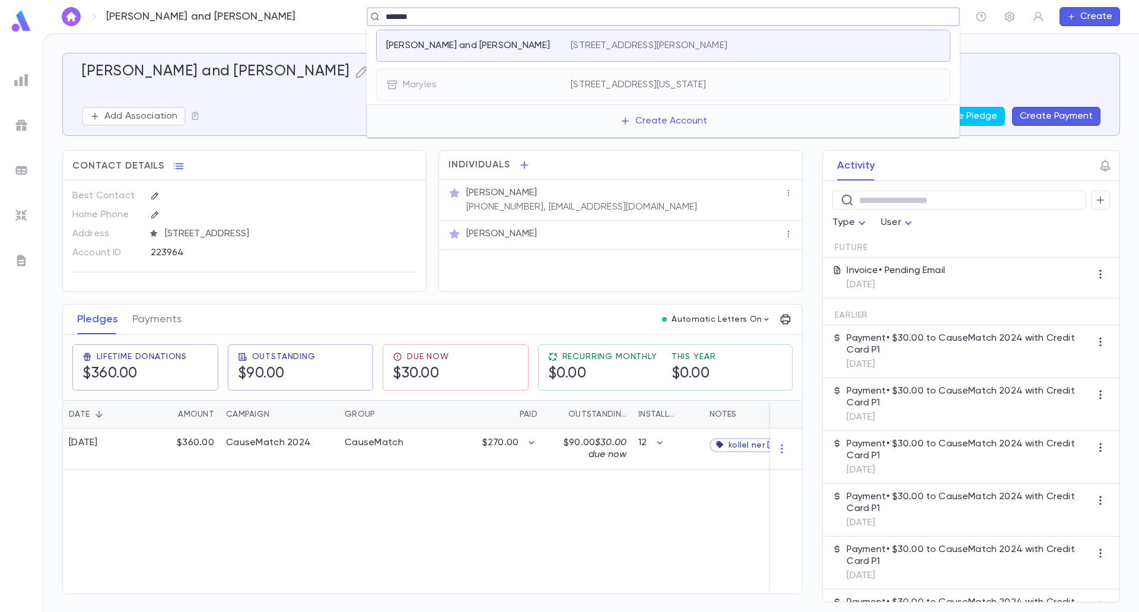
click at [714, 51] on div "Maryles, Yehuda and Sarah 1765 Quiver Point Avenue, Henderson NV 89012 United S…" at bounding box center [663, 46] width 574 height 32
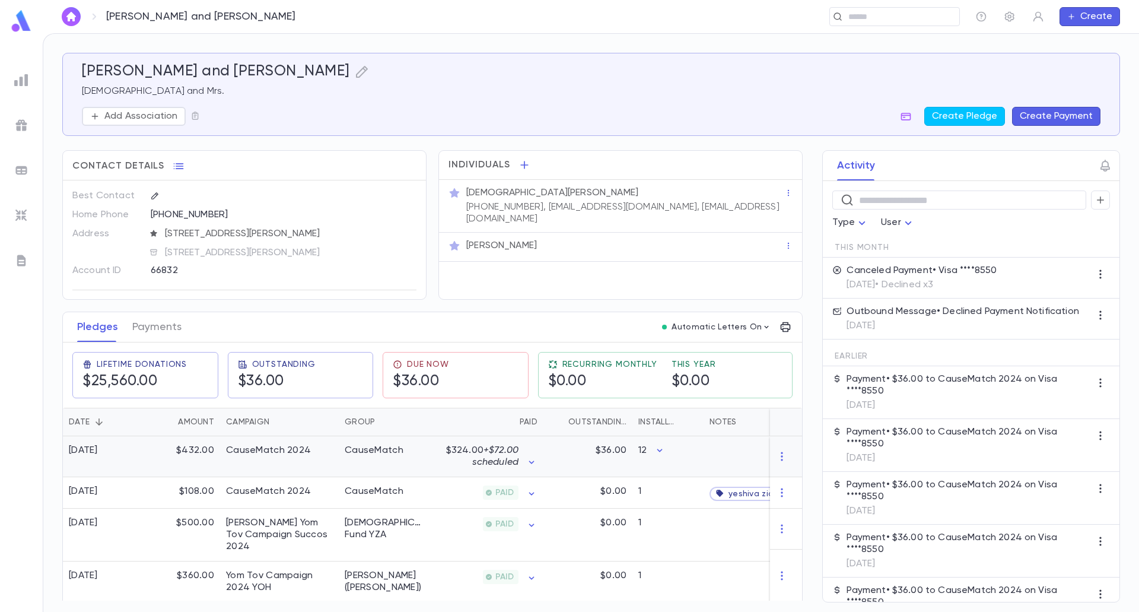
click at [472, 447] on p "$324.00 + $72.00 scheduled" at bounding box center [476, 456] width 85 height 24
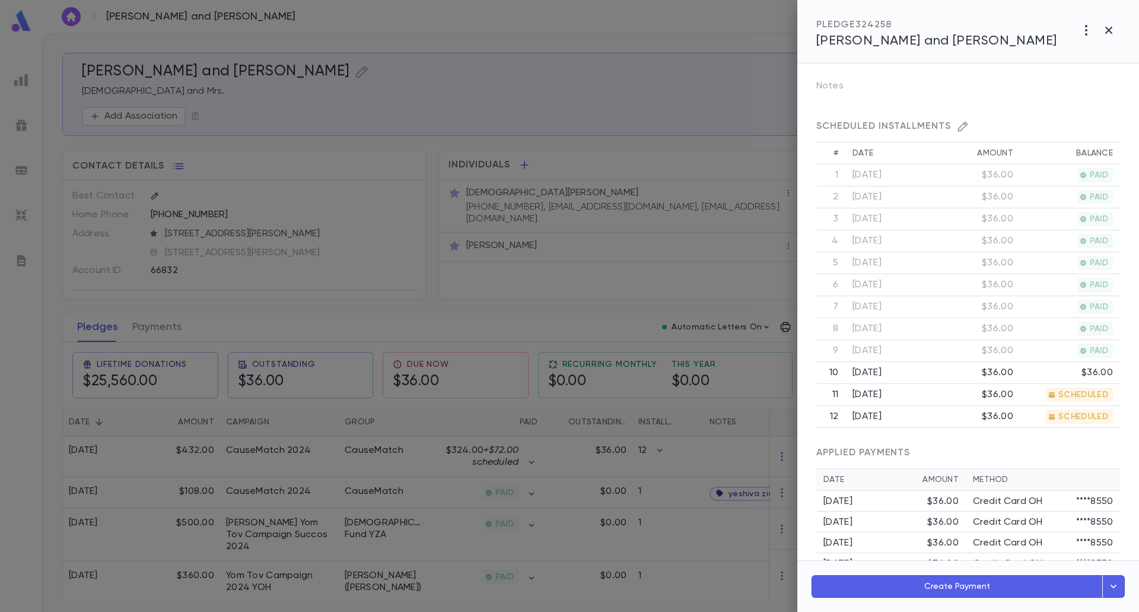
scroll to position [231, 0]
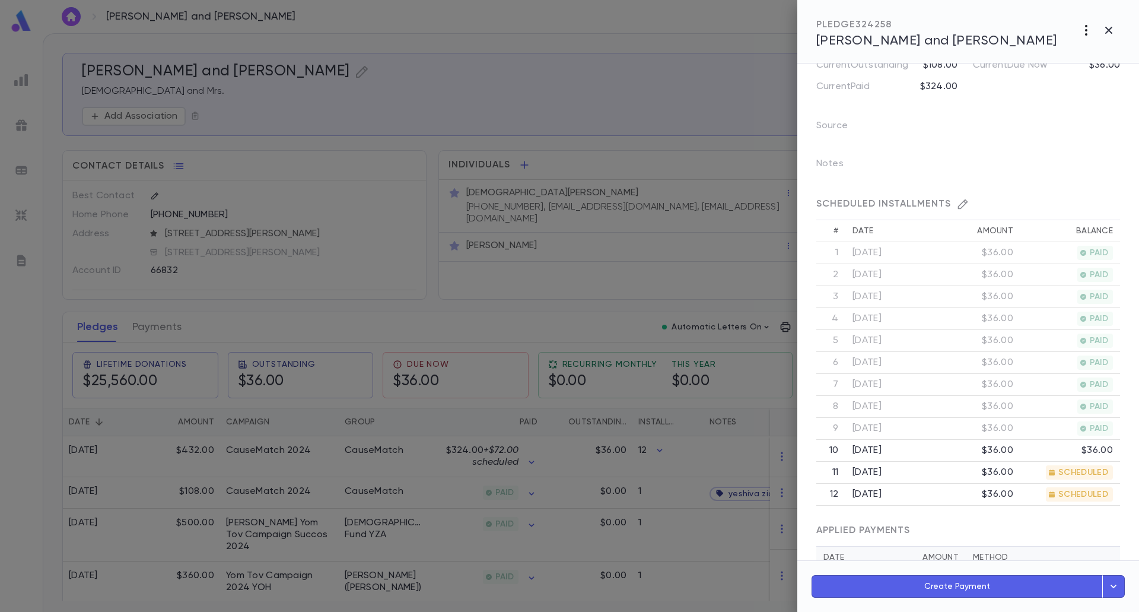
click at [1088, 24] on icon "button" at bounding box center [1086, 30] width 14 height 14
click at [1078, 59] on li "Send Invoice" at bounding box center [1058, 56] width 143 height 21
click at [1103, 59] on li "Email" at bounding box center [1109, 56] width 42 height 21
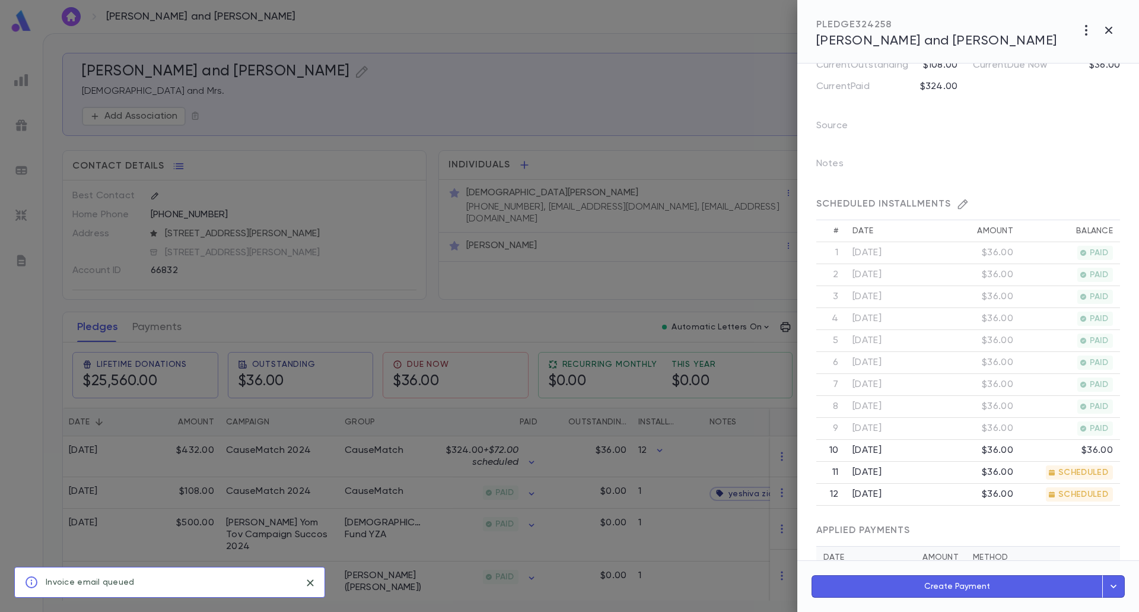
click at [618, 291] on div at bounding box center [569, 306] width 1139 height 612
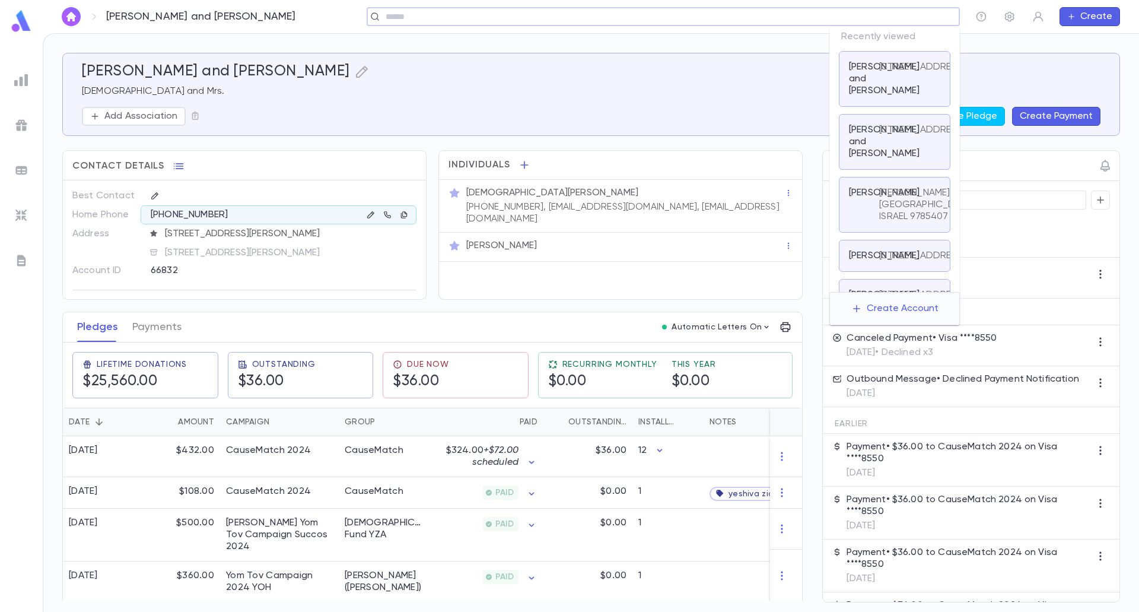
click at [853, 14] on input "text" at bounding box center [659, 16] width 555 height 11
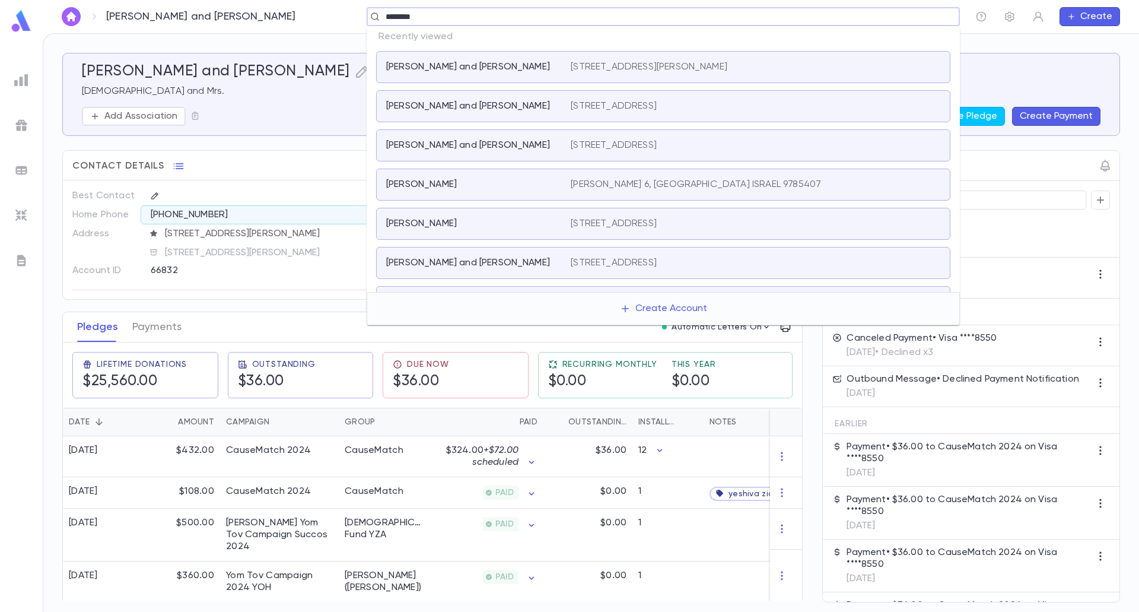
type input "*********"
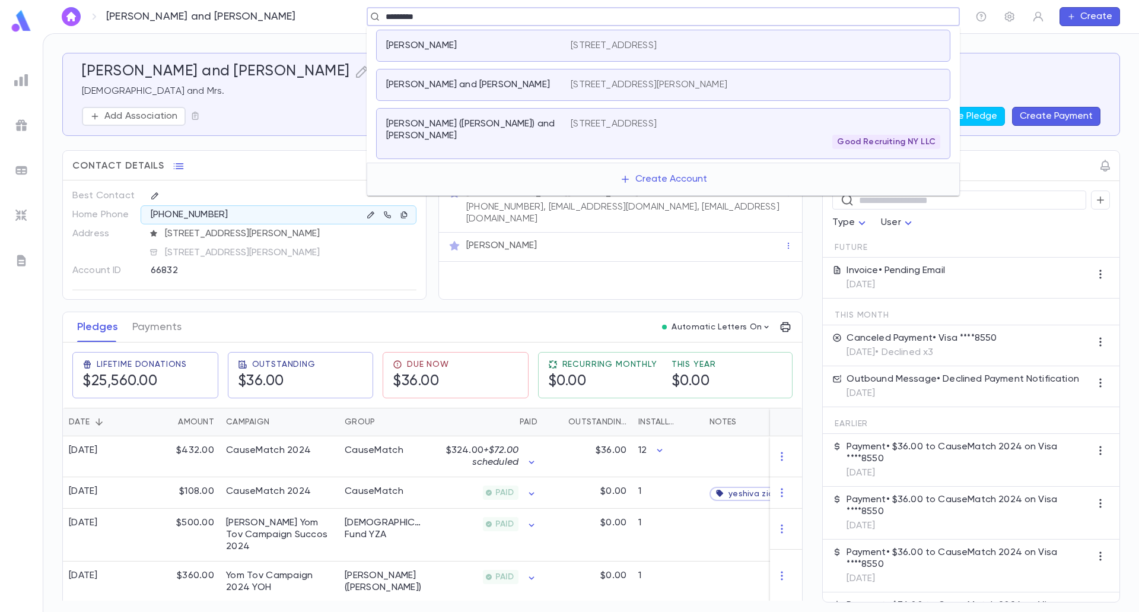
click at [566, 129] on div "[PERSON_NAME] ([PERSON_NAME]) and [PERSON_NAME]" at bounding box center [478, 133] width 184 height 31
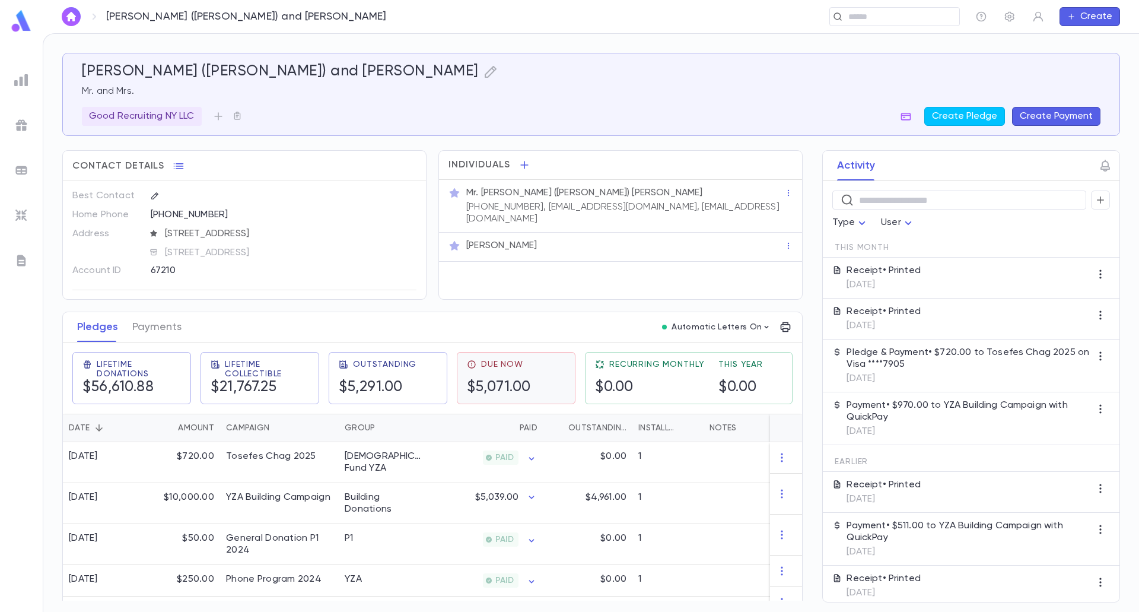
click at [493, 385] on h5 "$5,071.00" at bounding box center [499, 387] width 64 height 18
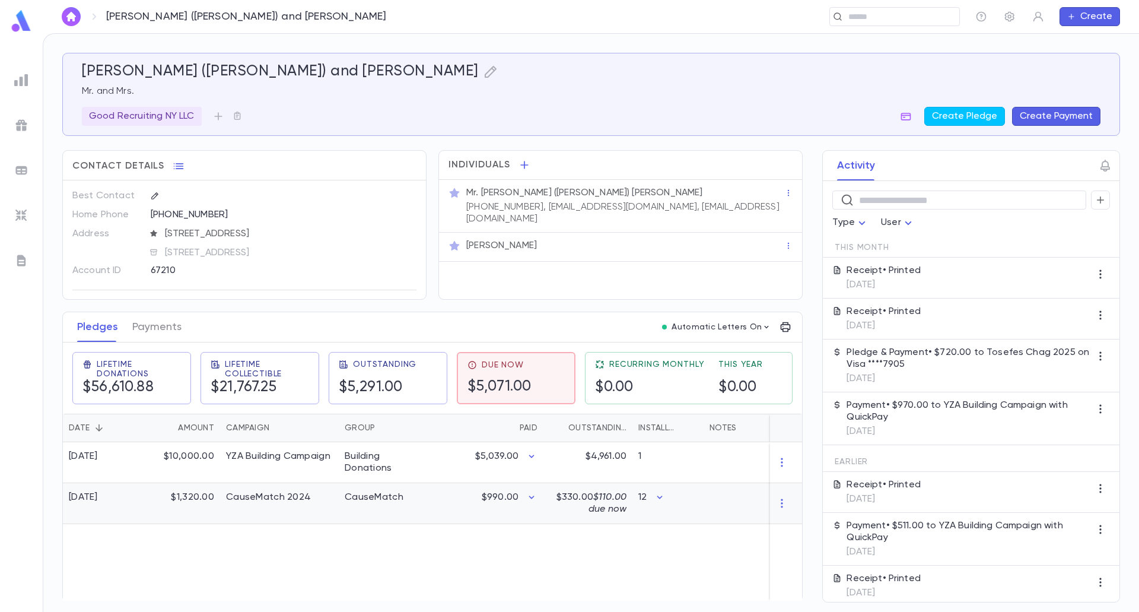
click at [460, 504] on div "$990.00" at bounding box center [486, 503] width 116 height 41
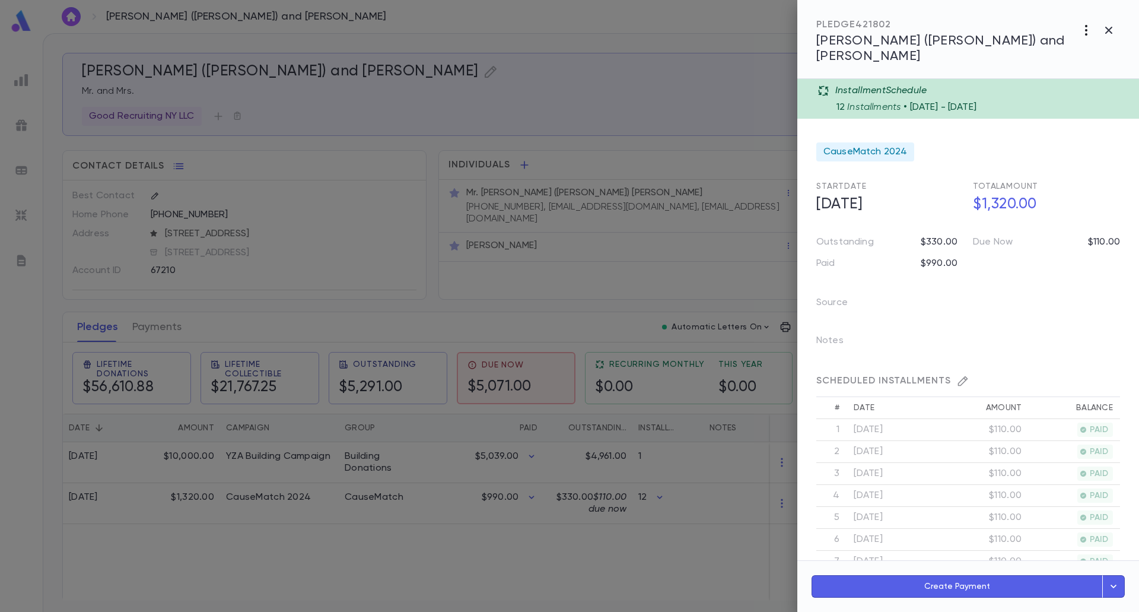
click at [1087, 28] on icon "button" at bounding box center [1086, 30] width 14 height 14
click at [1067, 58] on li "Send Invoice" at bounding box center [1058, 56] width 143 height 21
click at [1110, 58] on li "Email" at bounding box center [1109, 56] width 42 height 21
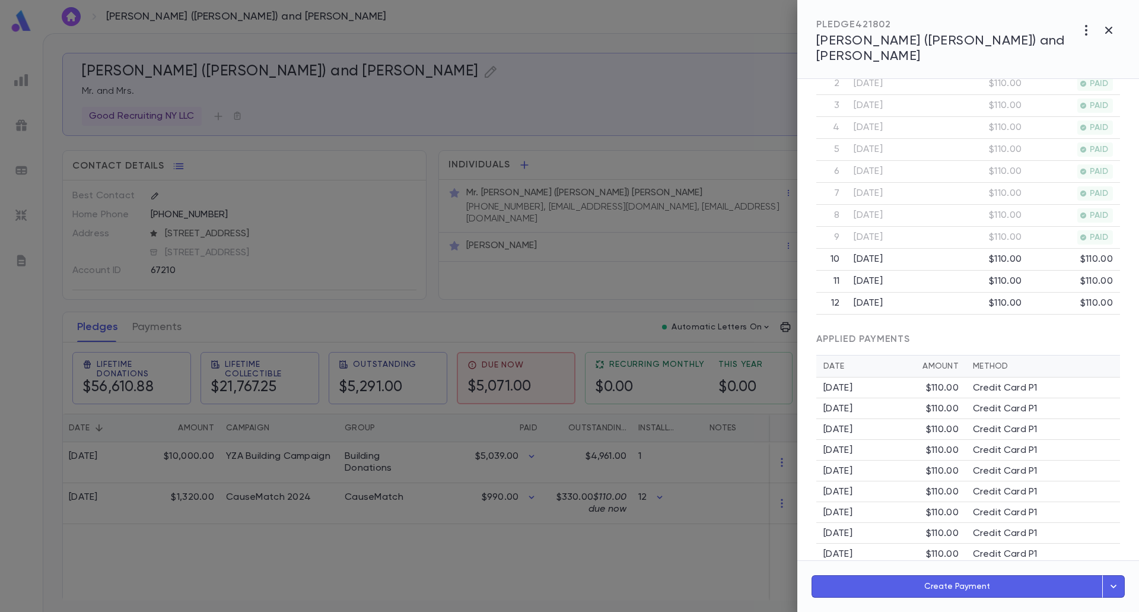
scroll to position [376, 0]
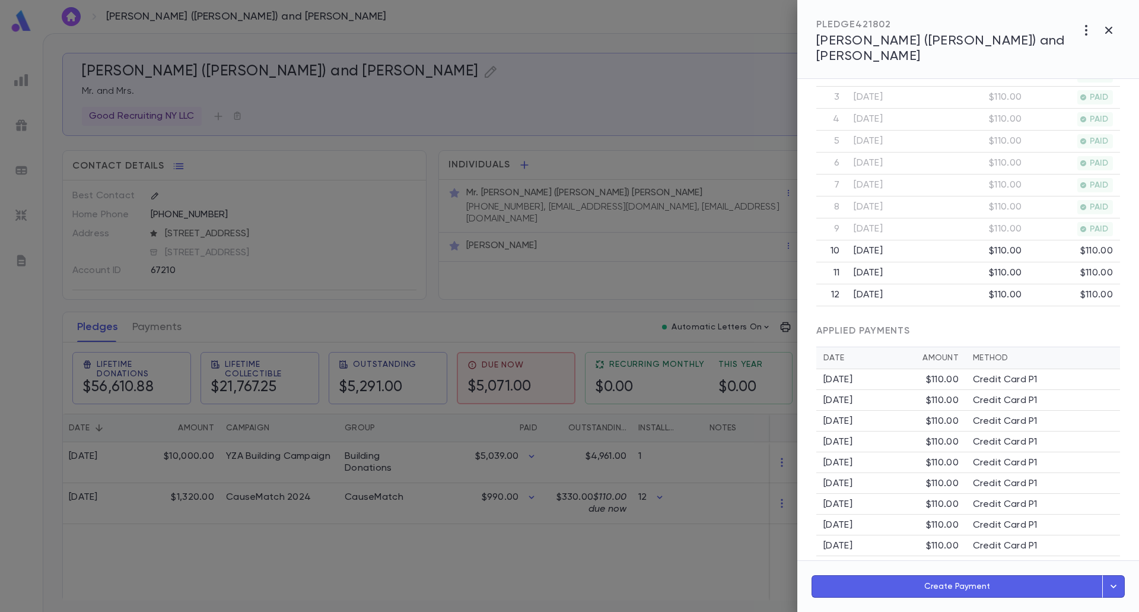
click at [550, 561] on div at bounding box center [569, 306] width 1139 height 612
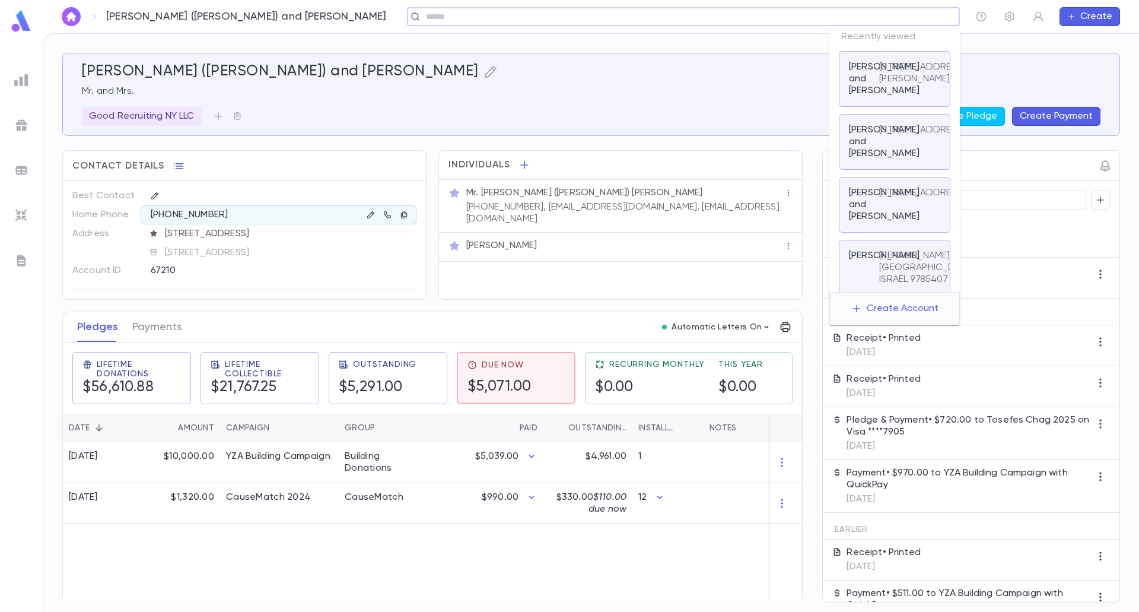
click at [873, 11] on input "text" at bounding box center [679, 16] width 514 height 11
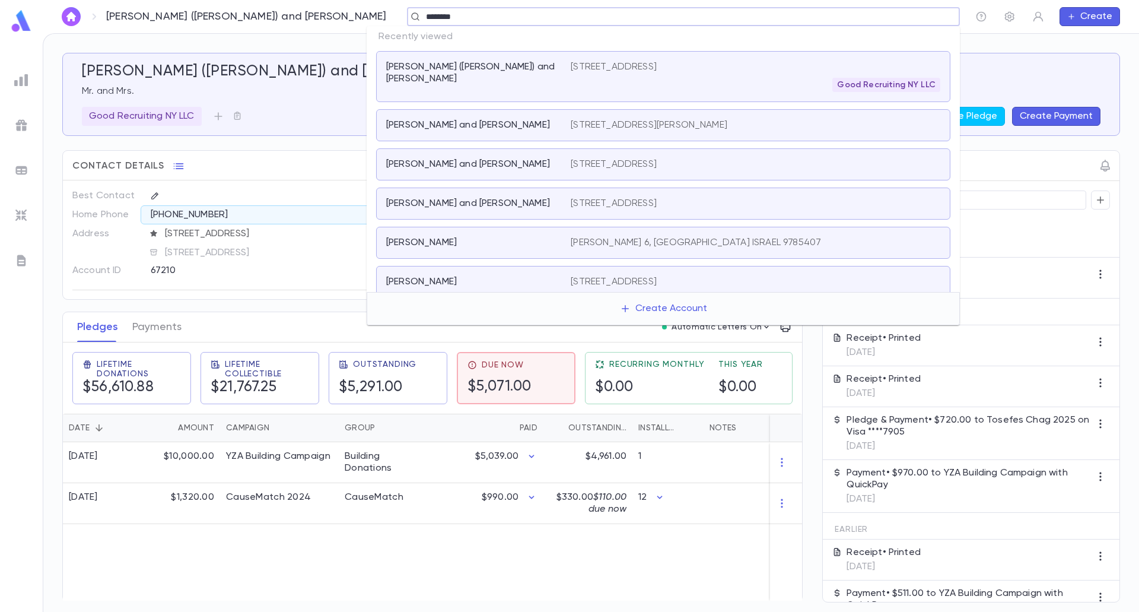
type input "*********"
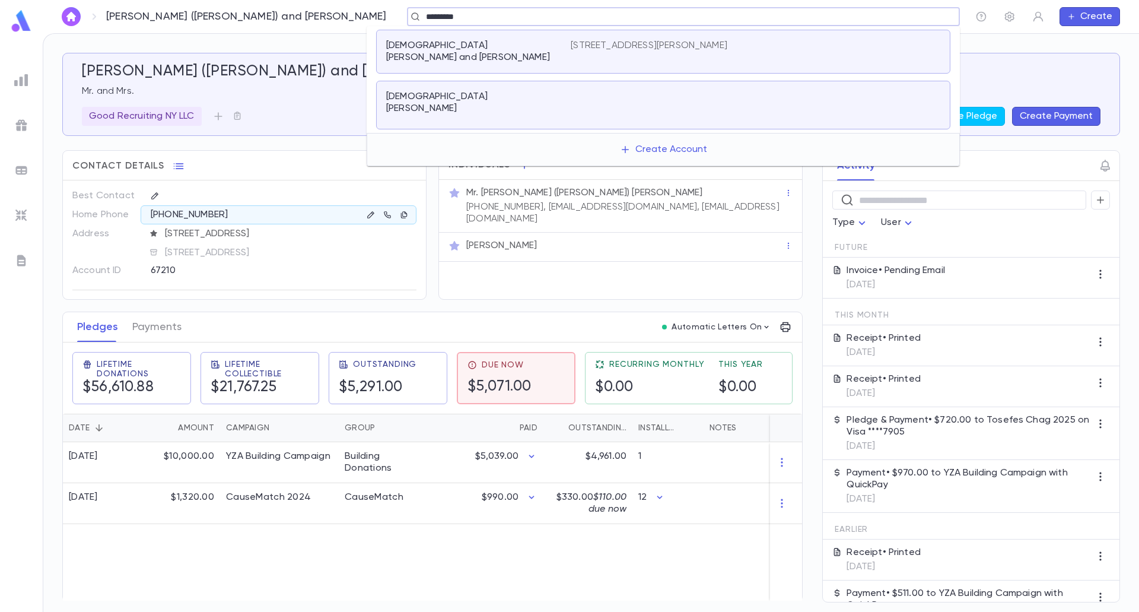
click at [496, 47] on p "Tempelman, Aryeh and Hindy" at bounding box center [471, 52] width 170 height 24
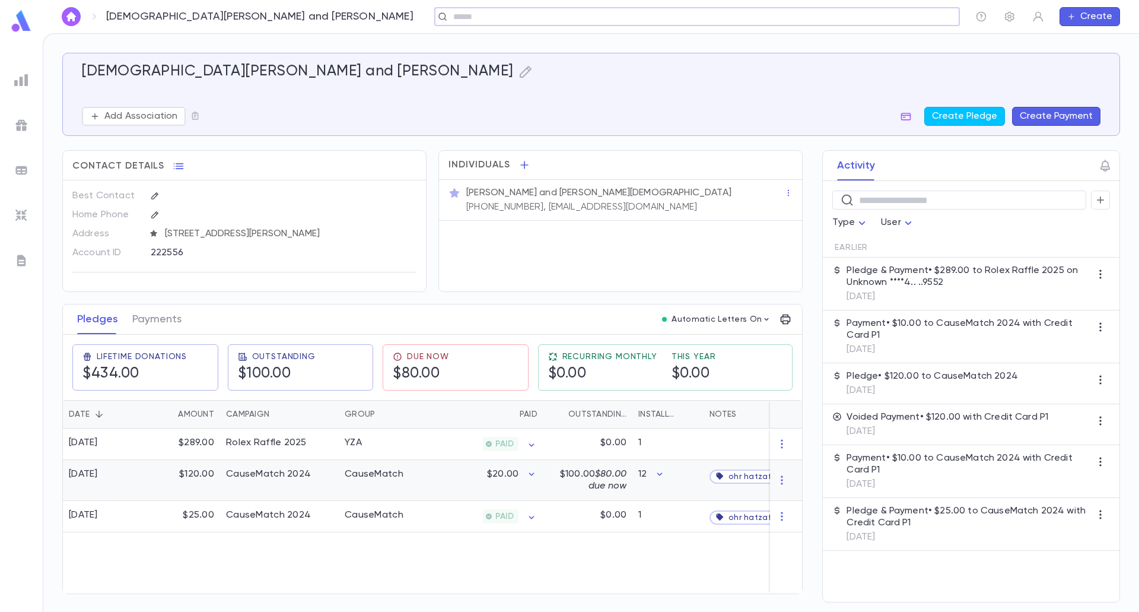
click at [510, 478] on p "$20.00" at bounding box center [502, 474] width 31 height 12
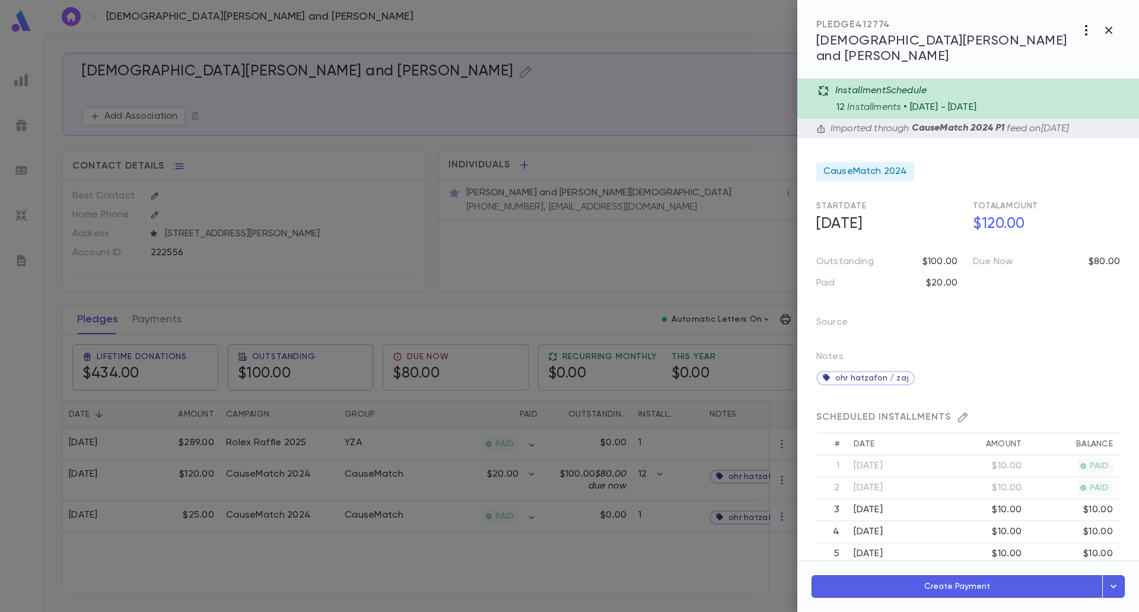
click at [1087, 28] on icon "button" at bounding box center [1086, 30] width 14 height 14
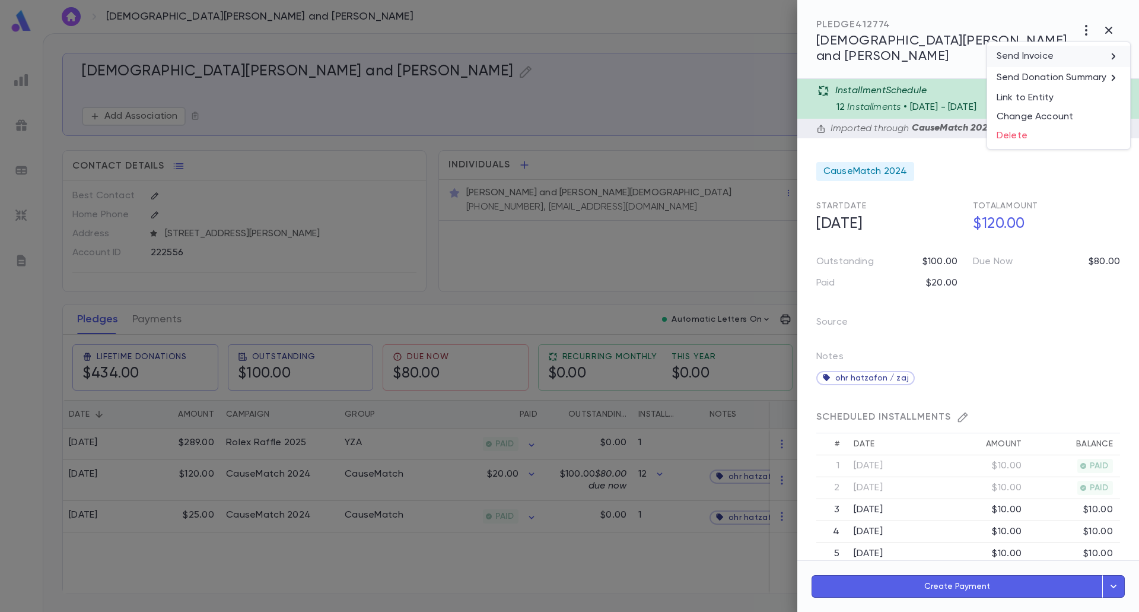
click at [1023, 57] on p "Send Invoice" at bounding box center [1025, 56] width 57 height 12
click at [1103, 56] on li "Email" at bounding box center [1109, 56] width 42 height 21
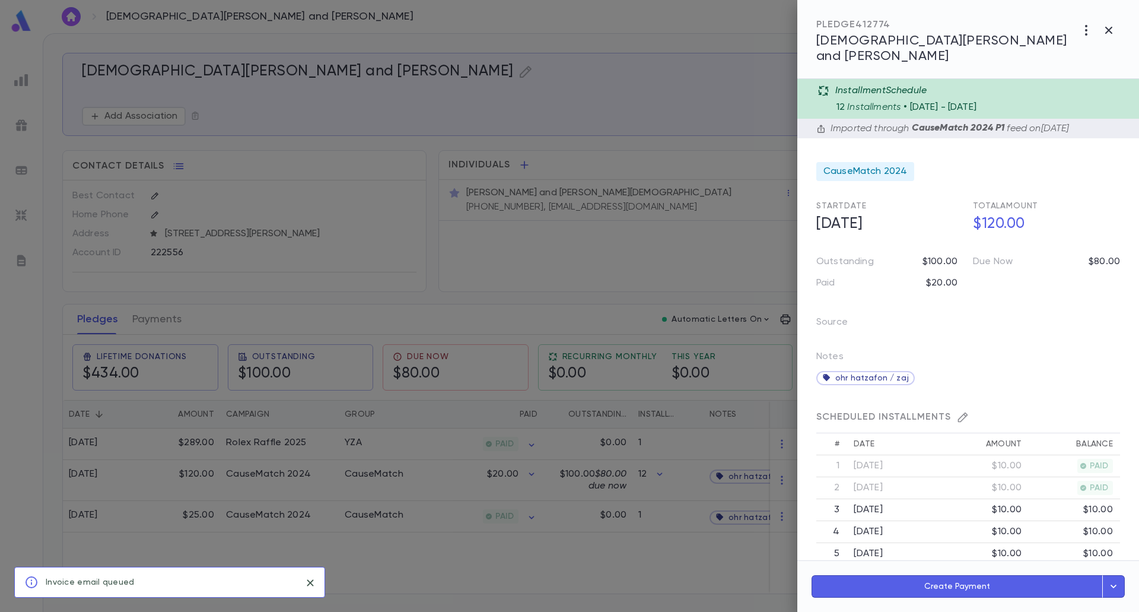
click at [395, 555] on div at bounding box center [569, 306] width 1139 height 612
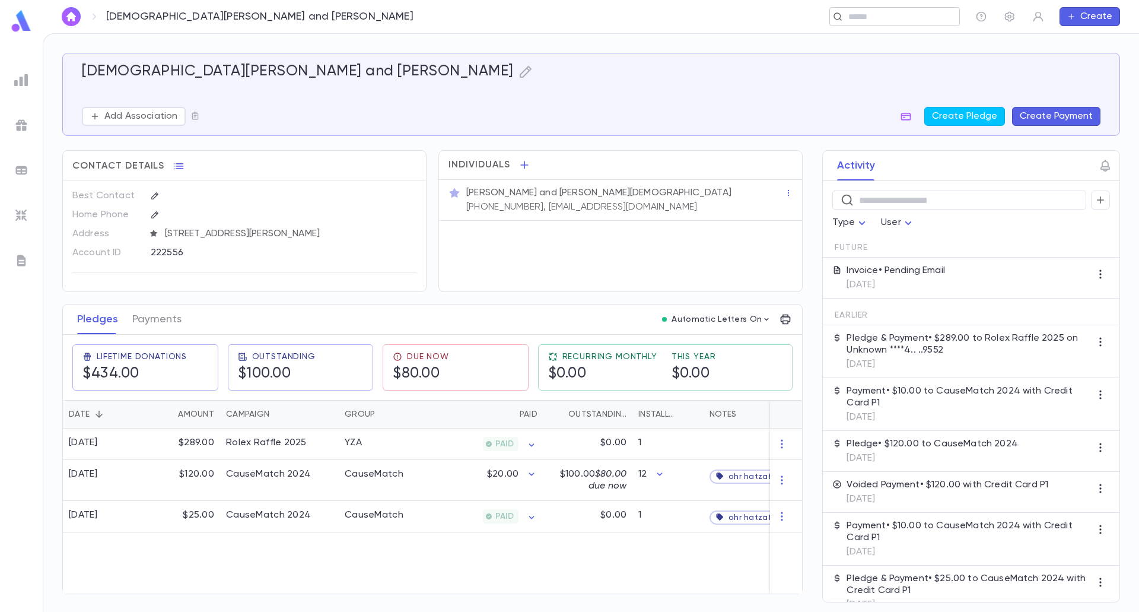
click at [916, 20] on input "text" at bounding box center [891, 16] width 92 height 11
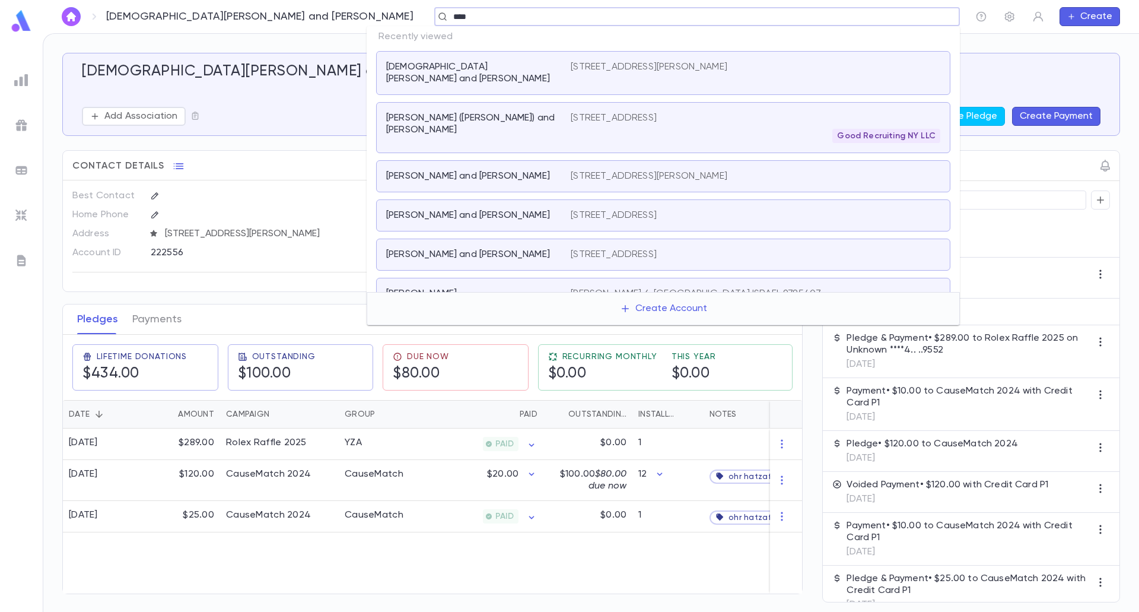
type input "*****"
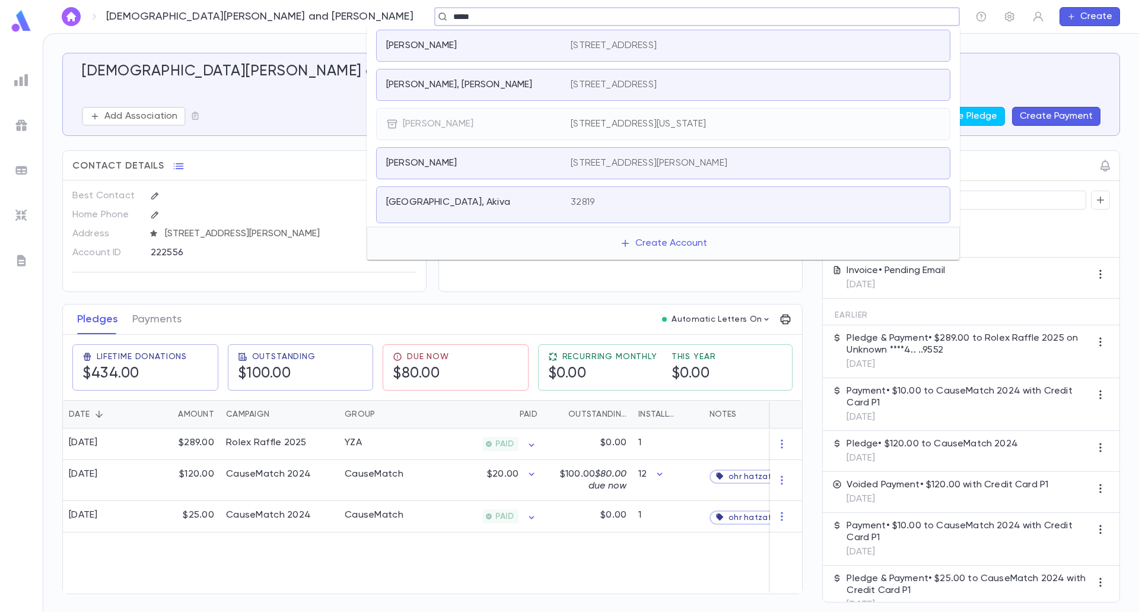
click at [682, 95] on div "Parry, Yisrael Meir 1004 Smoke Tree Rd, Baltimore MD 21208" at bounding box center [663, 85] width 574 height 32
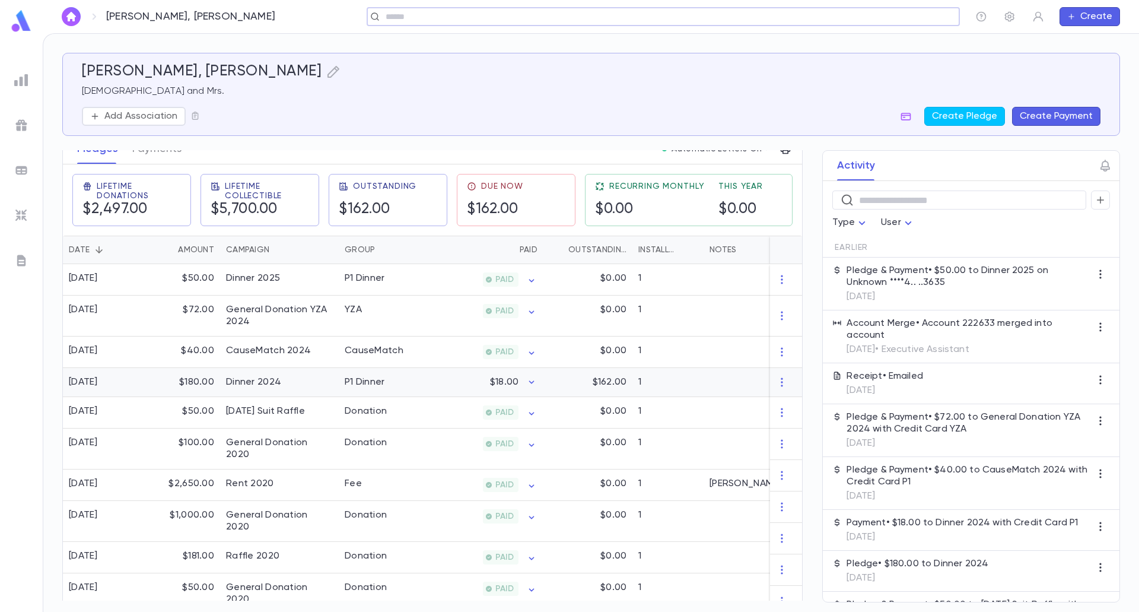
scroll to position [178, 0]
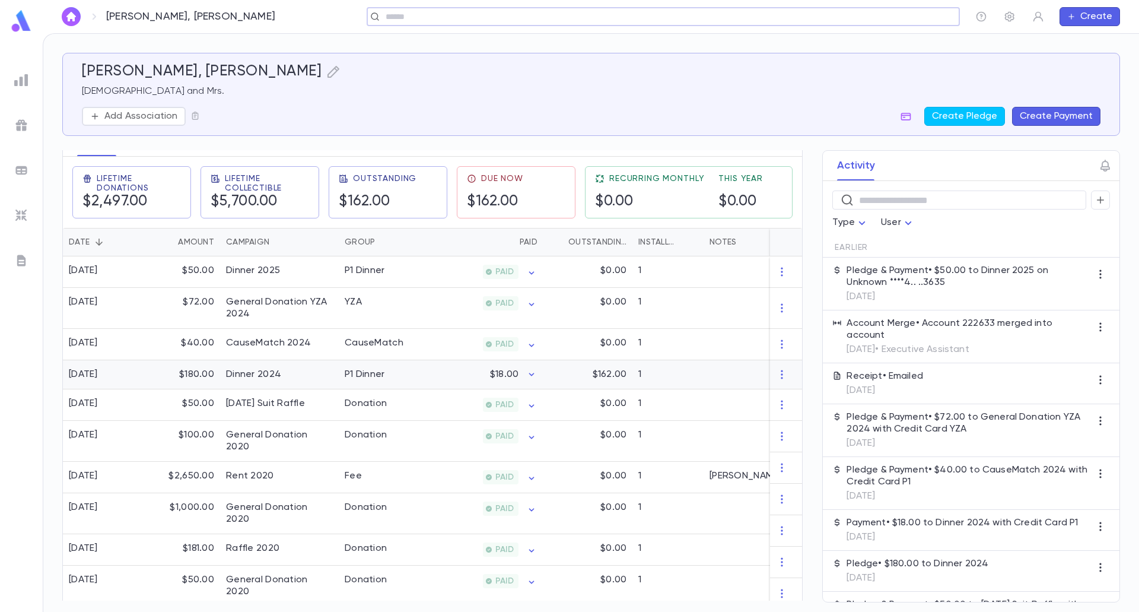
click at [481, 381] on div "$18.00" at bounding box center [486, 374] width 116 height 29
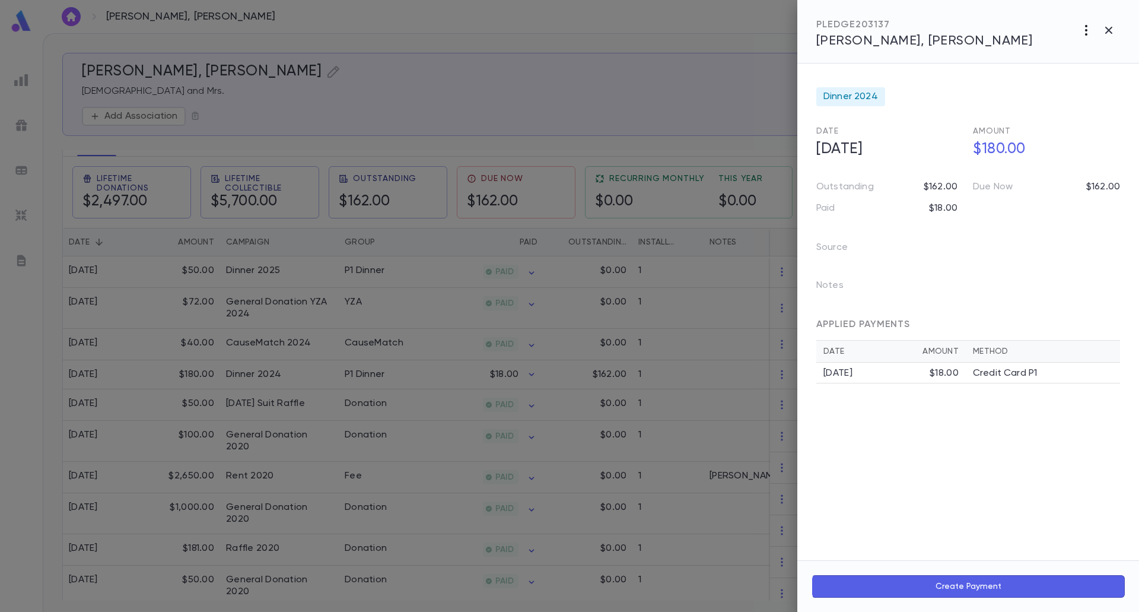
click at [1085, 26] on icon "button" at bounding box center [1086, 30] width 14 height 14
click at [1070, 69] on li "Send Invoice" at bounding box center [1060, 75] width 148 height 21
click at [1098, 78] on li "Email" at bounding box center [1109, 75] width 42 height 21
click at [741, 141] on div at bounding box center [569, 306] width 1139 height 612
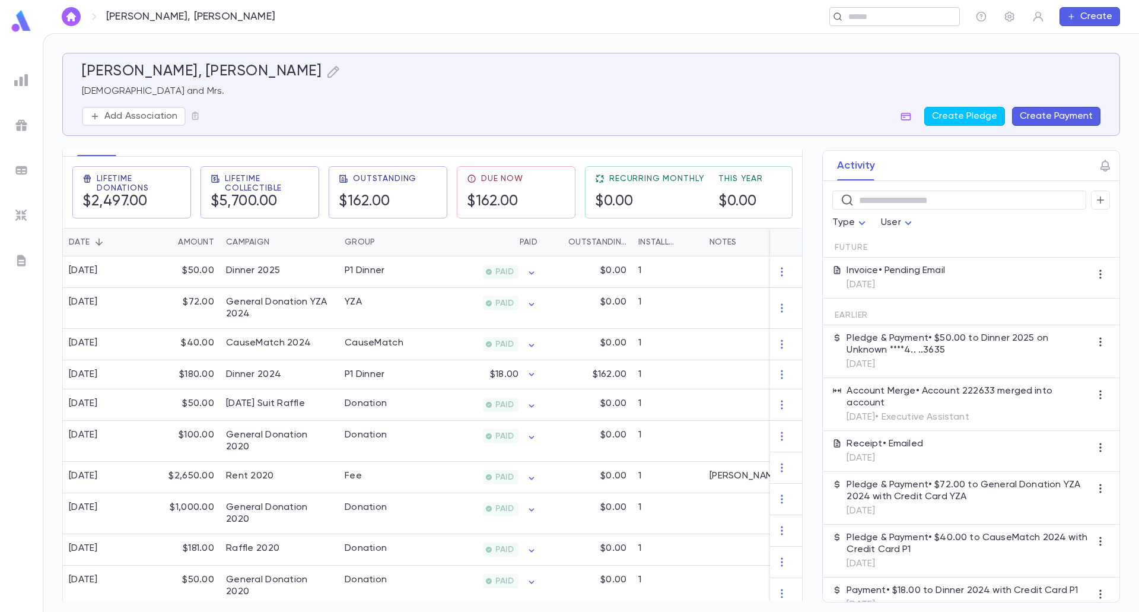
click at [906, 17] on input "text" at bounding box center [891, 16] width 92 height 11
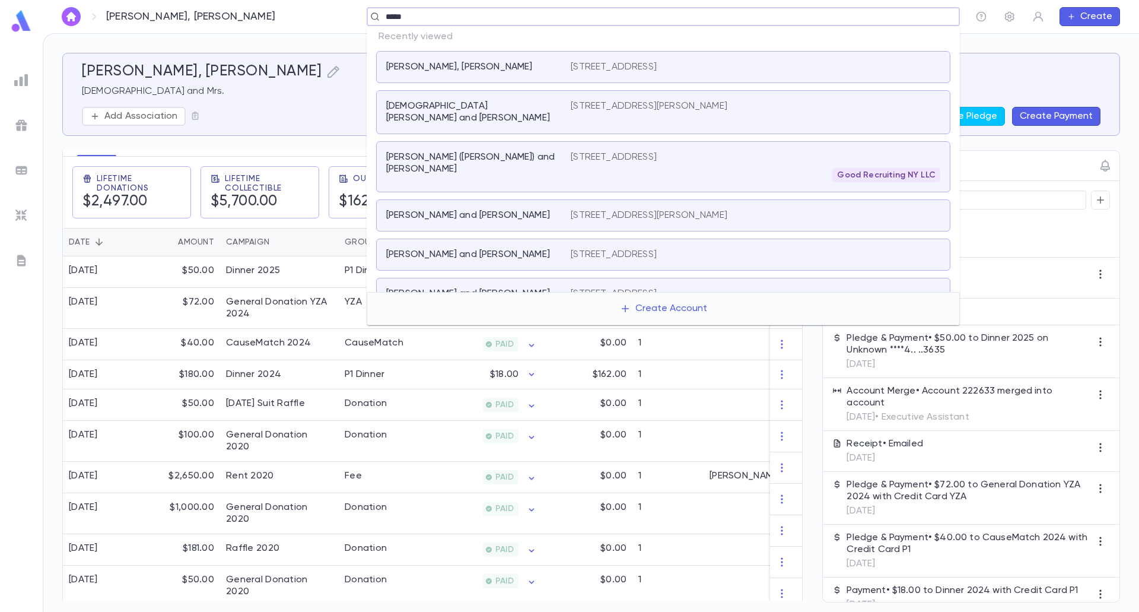
type input "******"
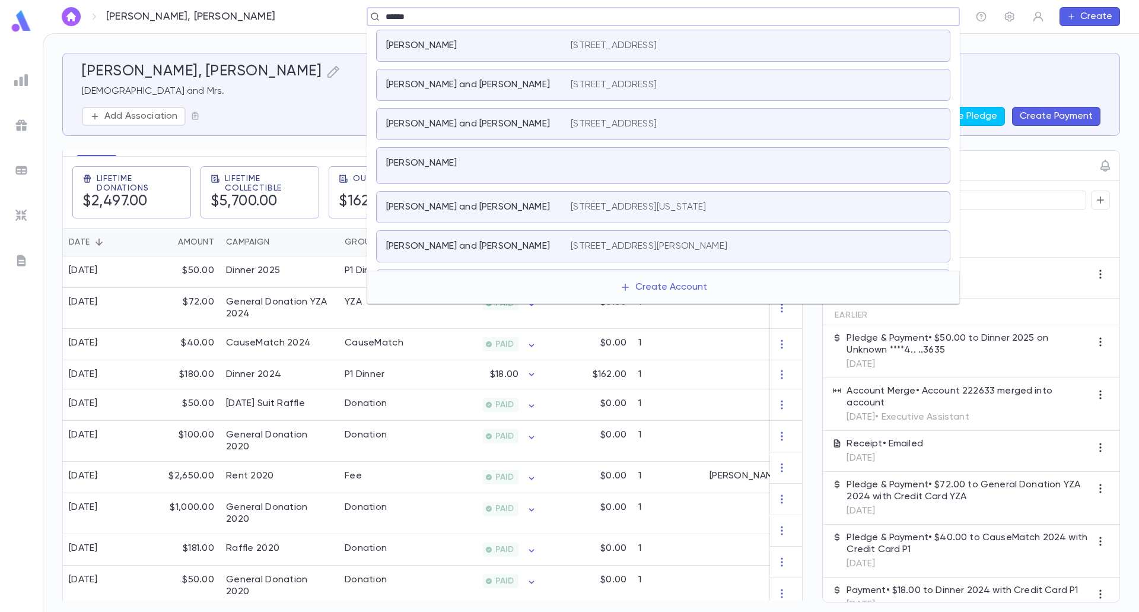
click at [508, 49] on div "Levine, Yehoshua" at bounding box center [471, 46] width 170 height 12
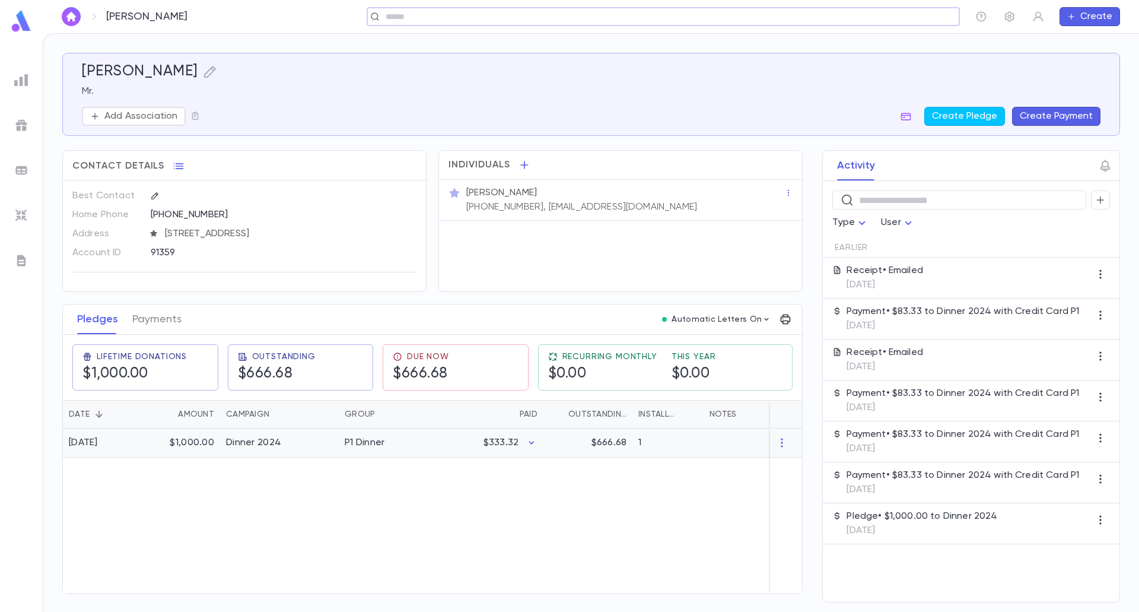
click at [476, 441] on div "$333.32" at bounding box center [486, 442] width 116 height 29
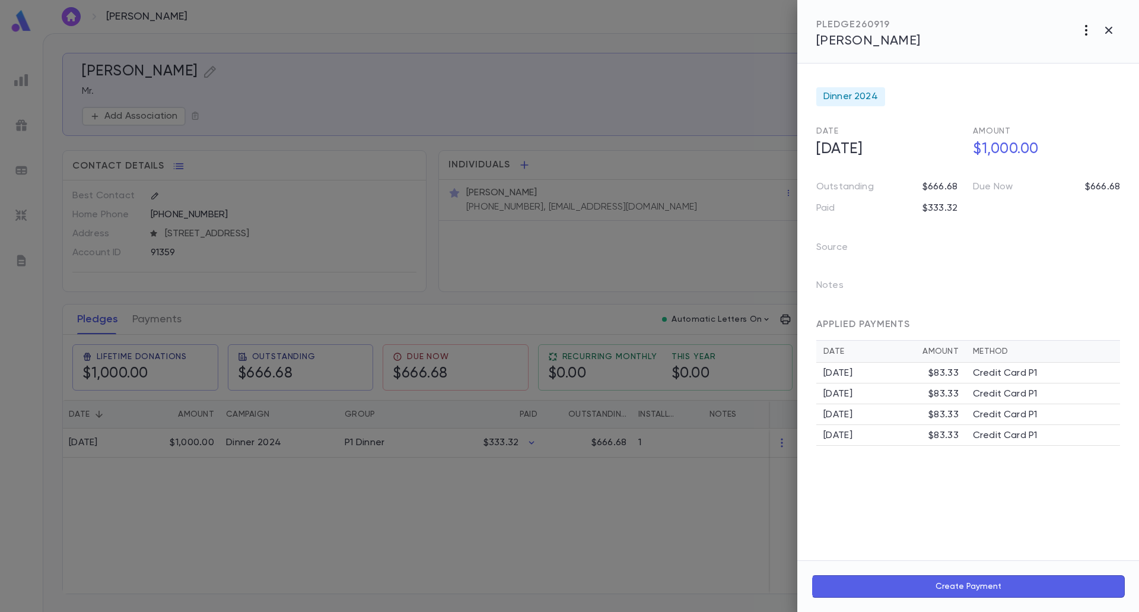
click at [1087, 30] on icon "button" at bounding box center [1086, 30] width 2 height 11
click at [1047, 74] on p "Send Invoice" at bounding box center [1023, 75] width 57 height 12
click at [1116, 75] on li "Email" at bounding box center [1109, 75] width 42 height 21
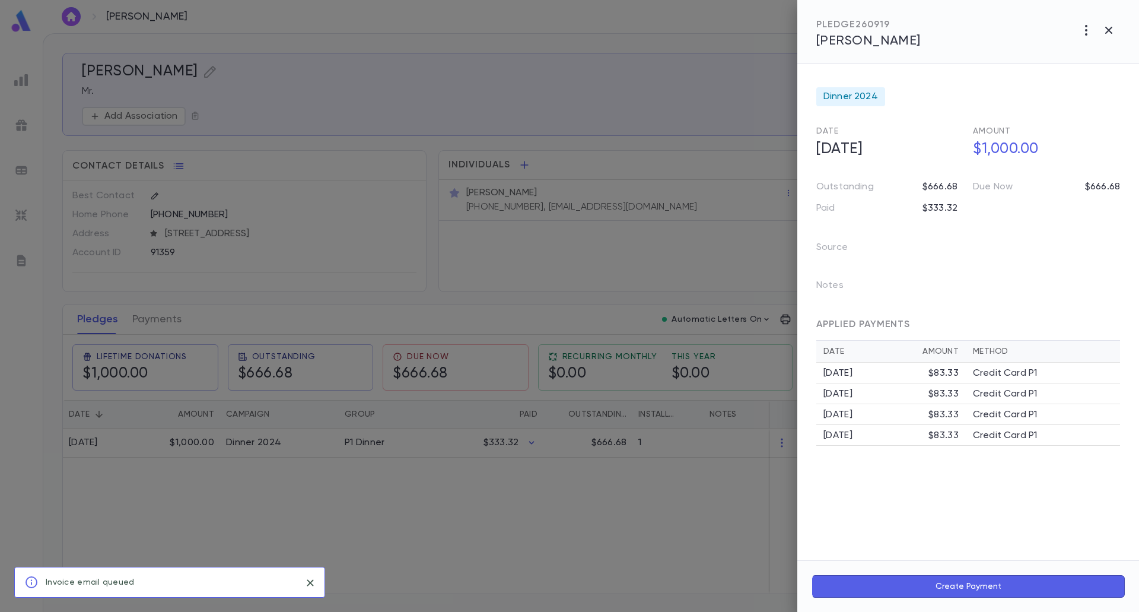
click at [710, 150] on div at bounding box center [569, 306] width 1139 height 612
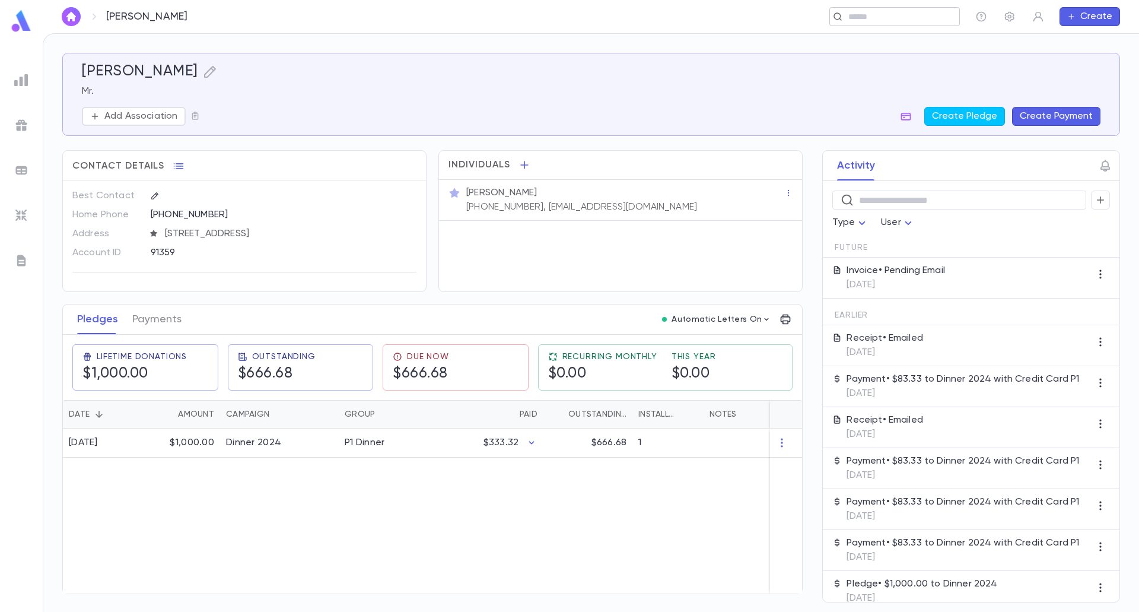
click at [849, 20] on input "text" at bounding box center [891, 16] width 92 height 11
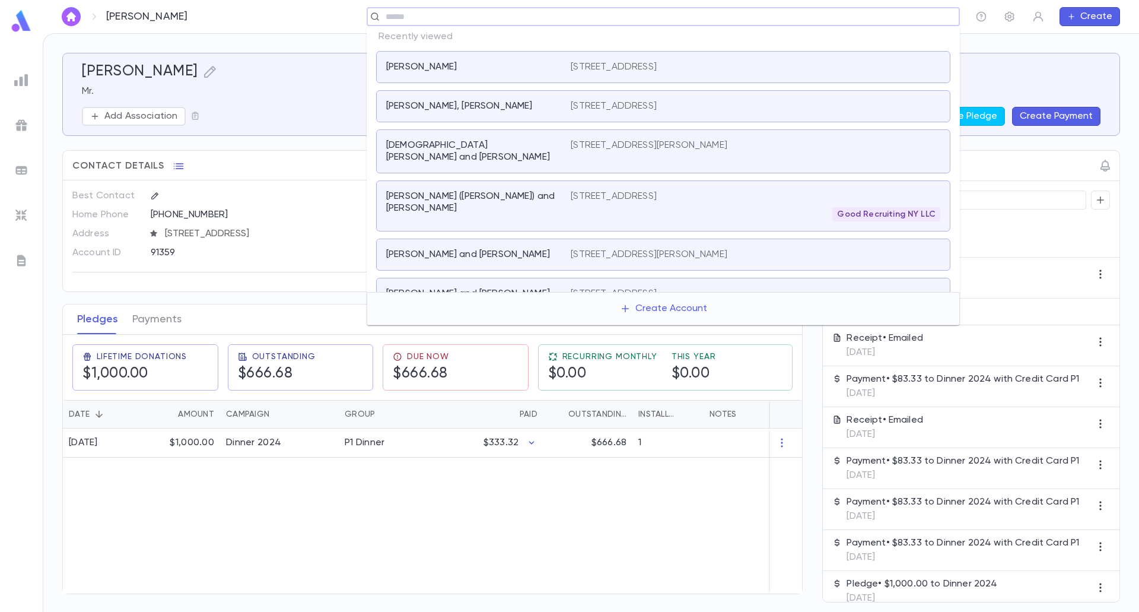
click at [657, 65] on p "195 Warwick Avenue, Staten Island NY 10314 United States" at bounding box center [614, 67] width 86 height 12
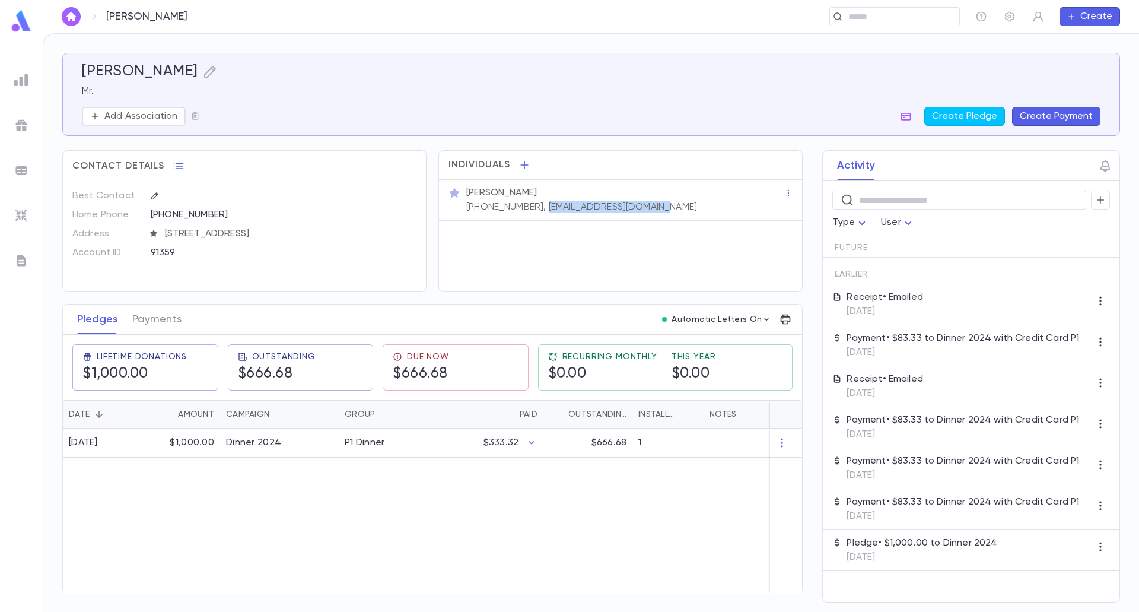
drag, startPoint x: 541, startPoint y: 206, endPoint x: 649, endPoint y: 206, distance: 108.0
click at [649, 206] on p "(646) 348-0552, joshlevinecpa@gmail.com" at bounding box center [581, 207] width 231 height 12
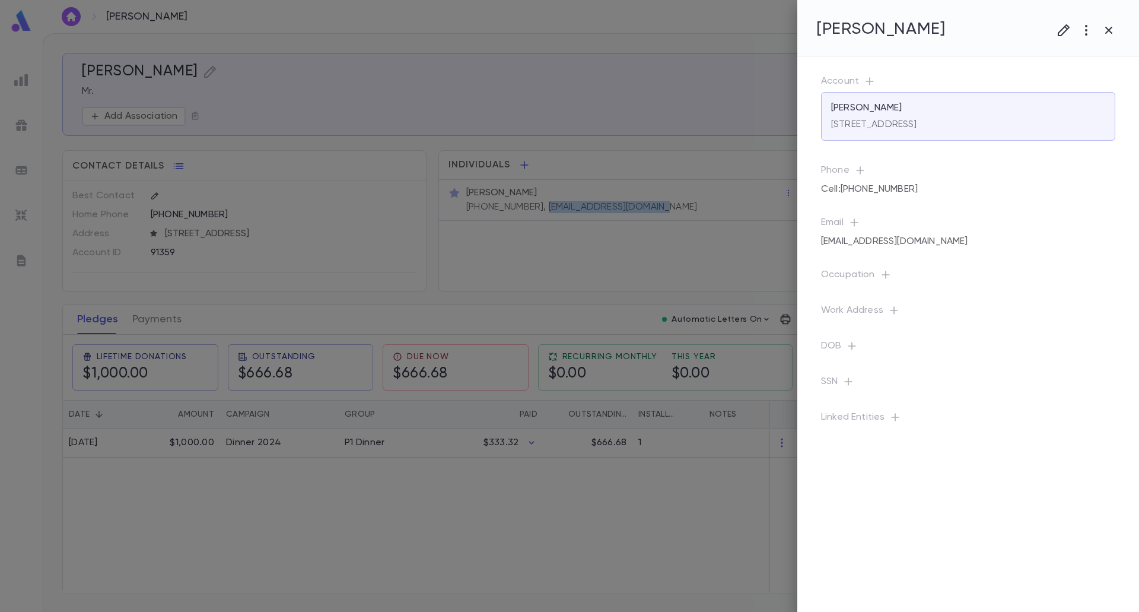
copy p "joshlevinecpa@gmail.com"
click at [663, 88] on div at bounding box center [569, 306] width 1139 height 612
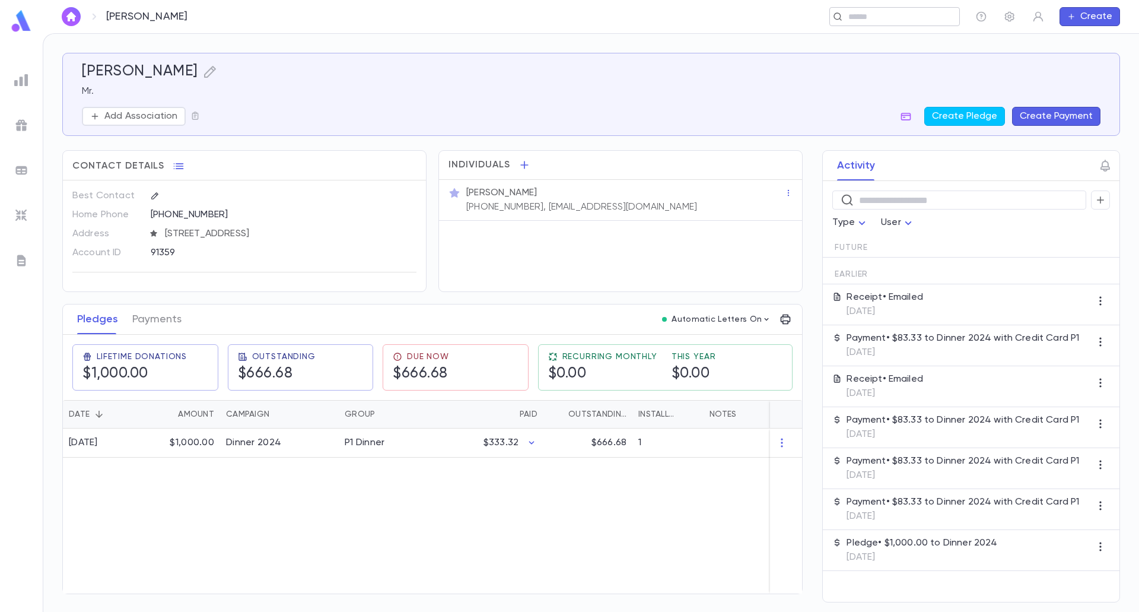
click at [861, 18] on input "text" at bounding box center [891, 16] width 92 height 11
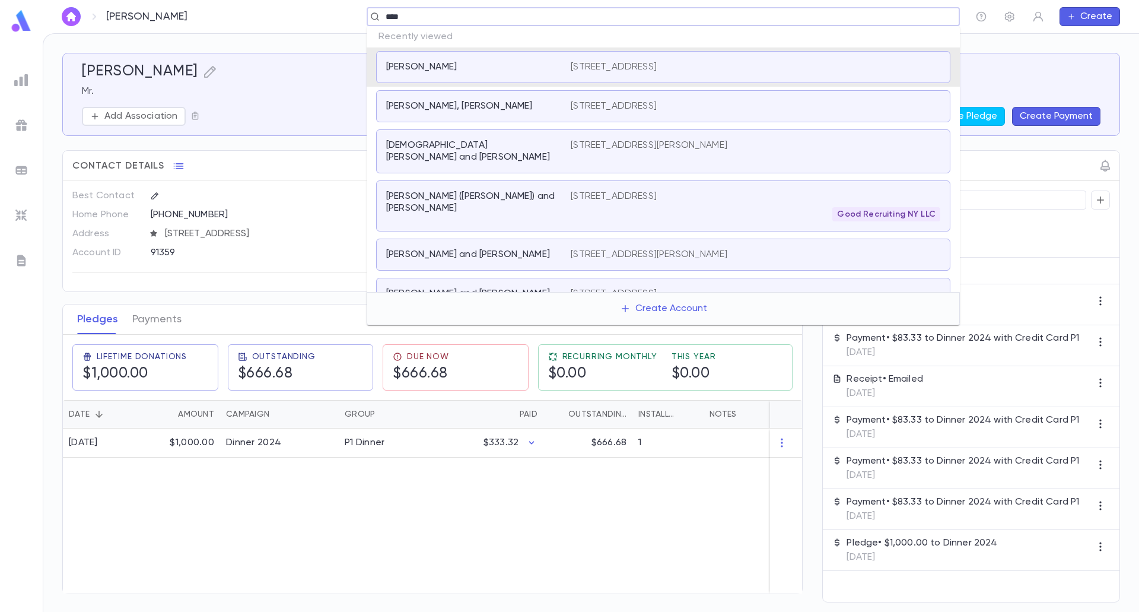
type input "*****"
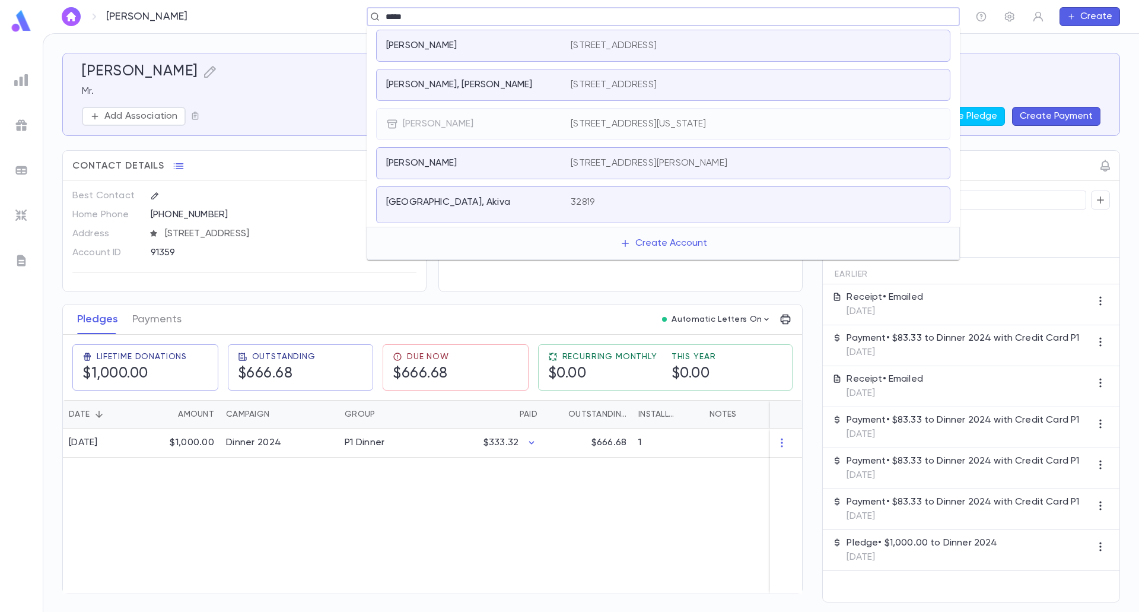
click at [587, 84] on p "1004 Smoke Tree Rd, Baltimore MD 21208" at bounding box center [614, 85] width 86 height 12
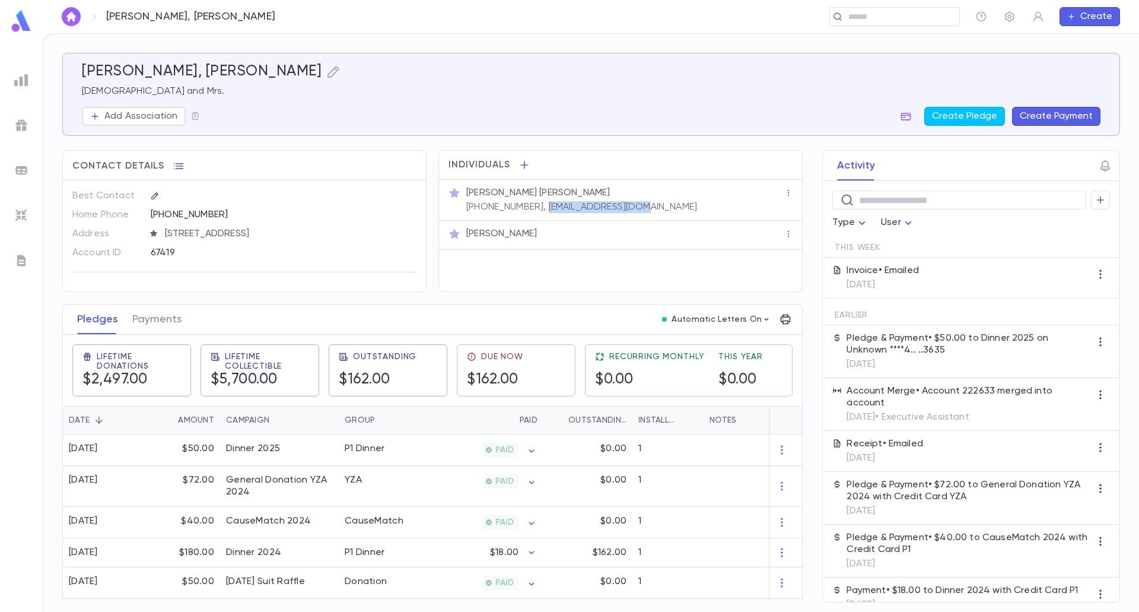
drag, startPoint x: 531, startPoint y: 209, endPoint x: 629, endPoint y: 209, distance: 97.9
click at [629, 209] on div "Rabbi Yisrael Meir Parry (347) 666-2162, meirparry@gmail.com" at bounding box center [624, 198] width 320 height 28
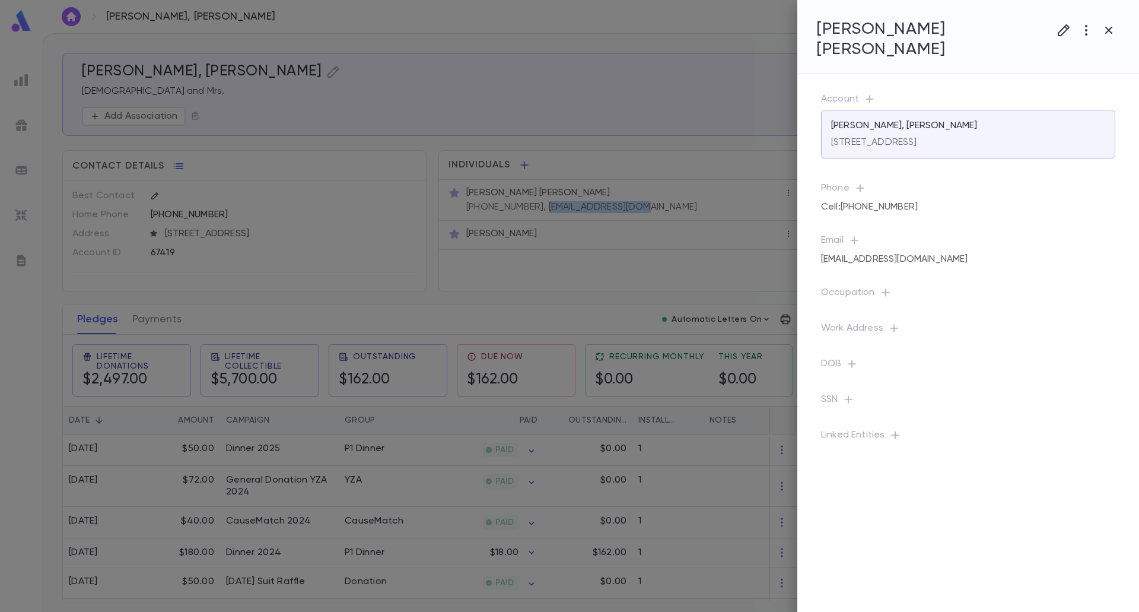
copy p "meirparry@gmail.com"
click at [687, 88] on div at bounding box center [569, 306] width 1139 height 612
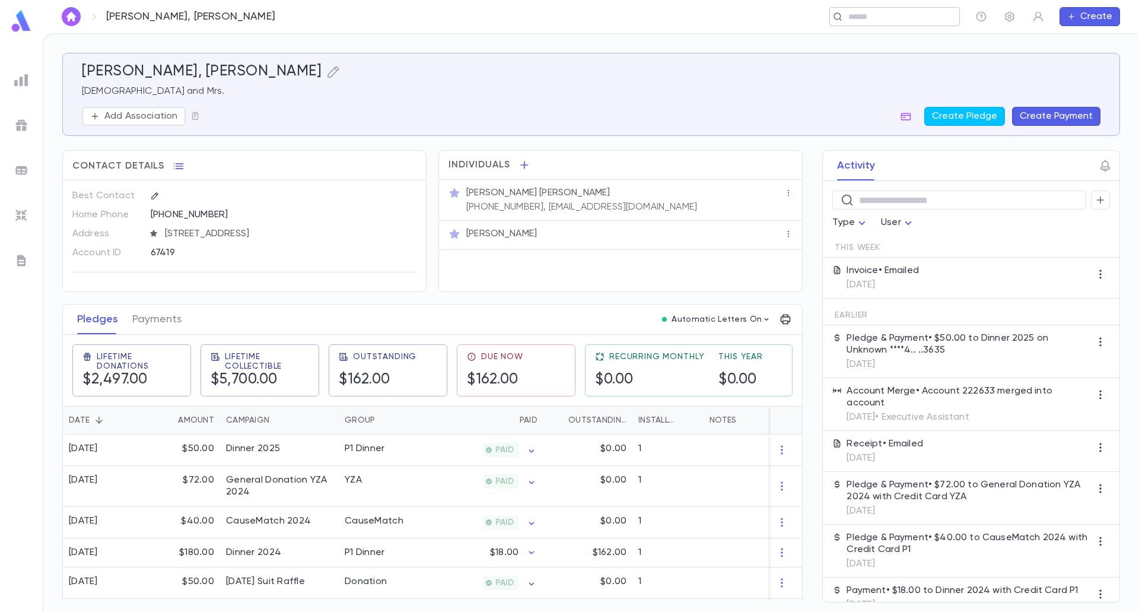
click at [851, 19] on input "text" at bounding box center [891, 16] width 92 height 11
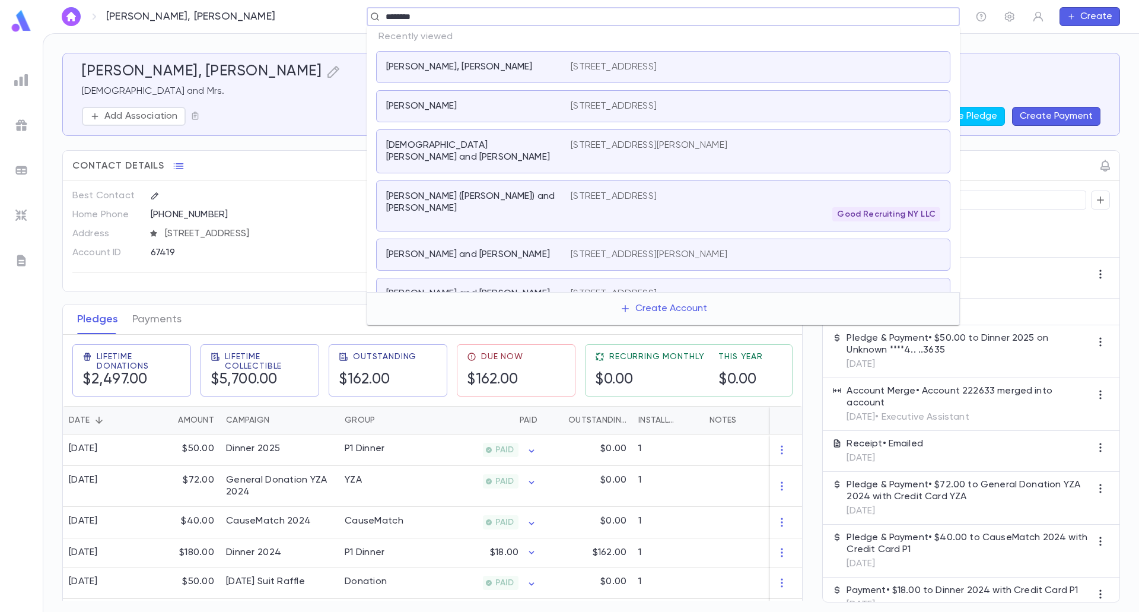
type input "*********"
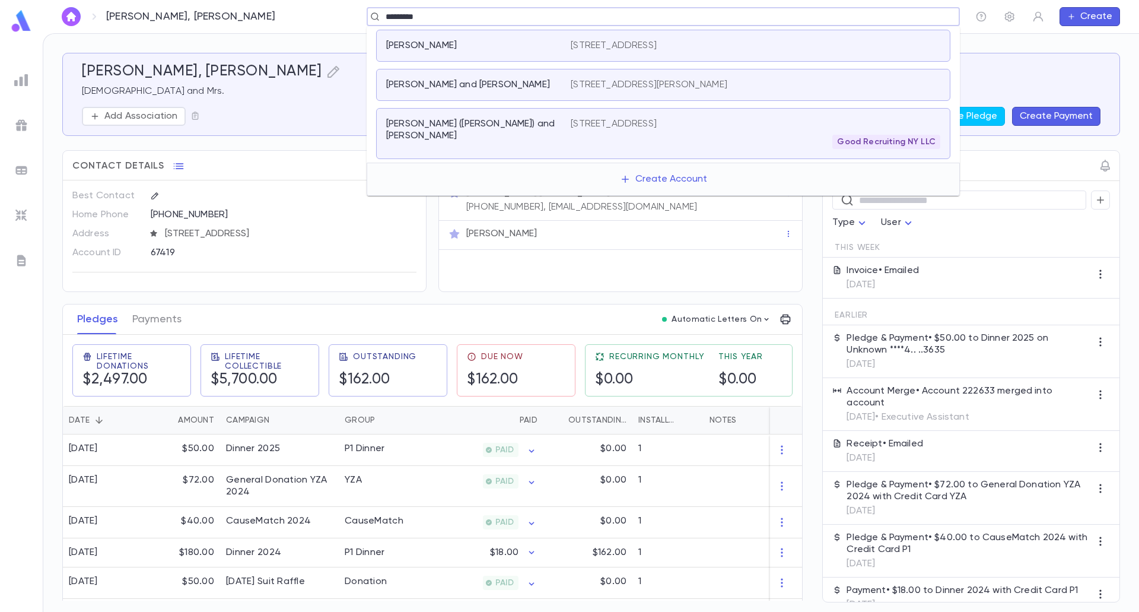
click at [454, 130] on p "[PERSON_NAME] ([PERSON_NAME]) and [PERSON_NAME]" at bounding box center [471, 130] width 170 height 24
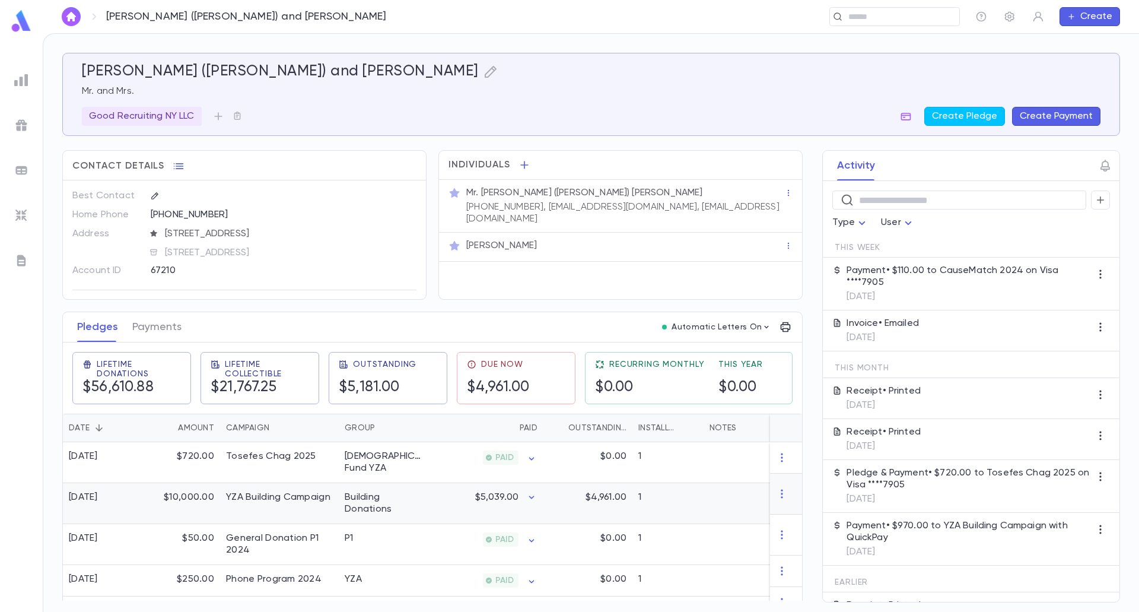
click at [442, 492] on div "$5,039.00" at bounding box center [486, 503] width 116 height 41
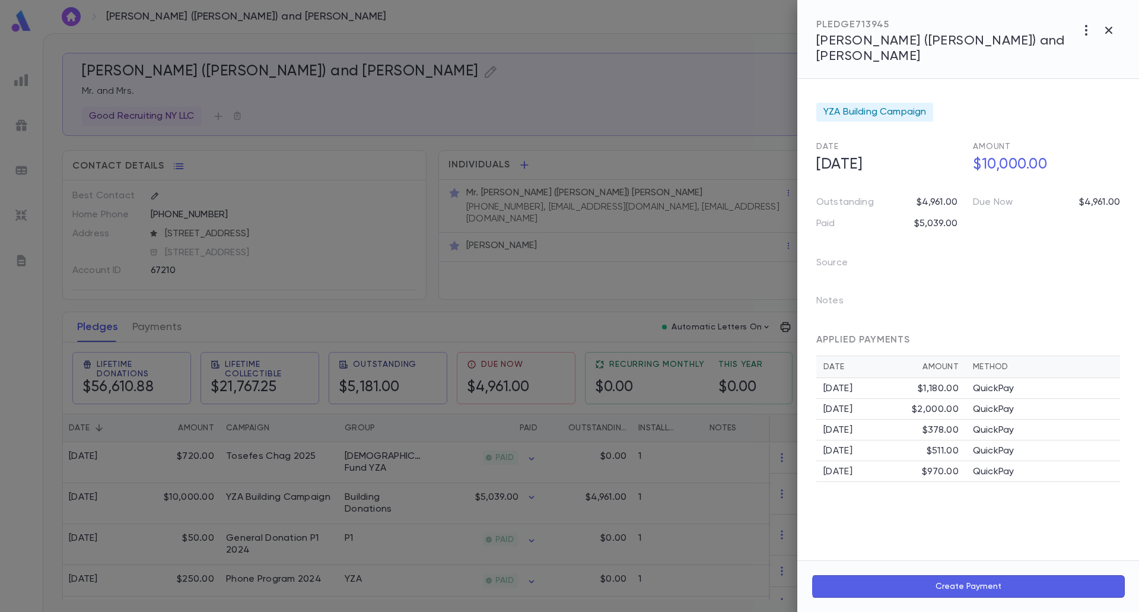
click at [397, 460] on div at bounding box center [569, 306] width 1139 height 612
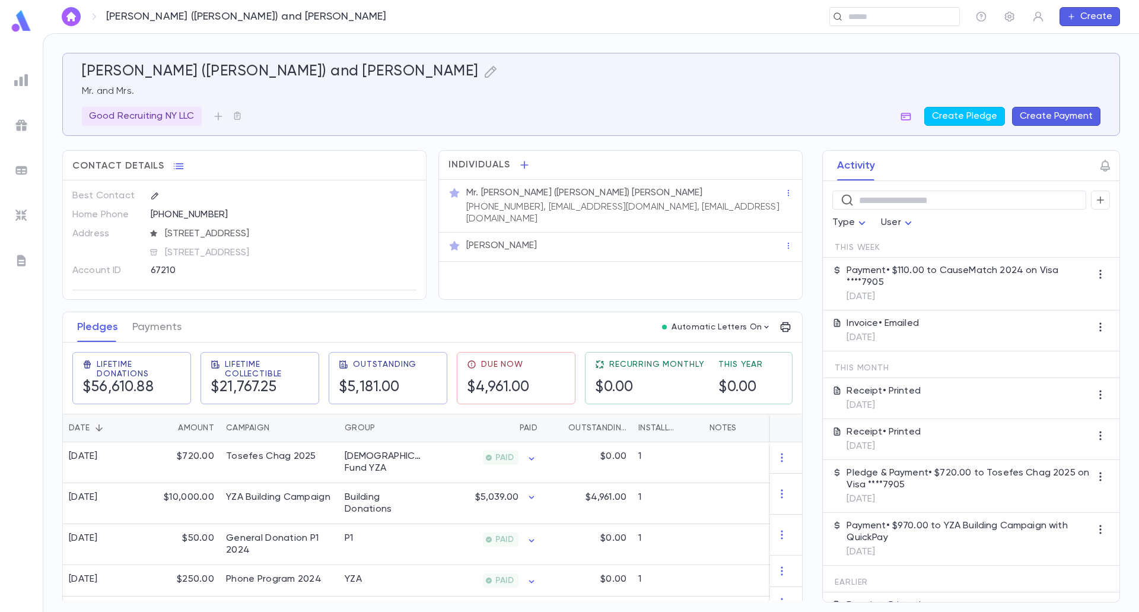
click at [494, 394] on h5 "$4,961.00" at bounding box center [498, 387] width 63 height 18
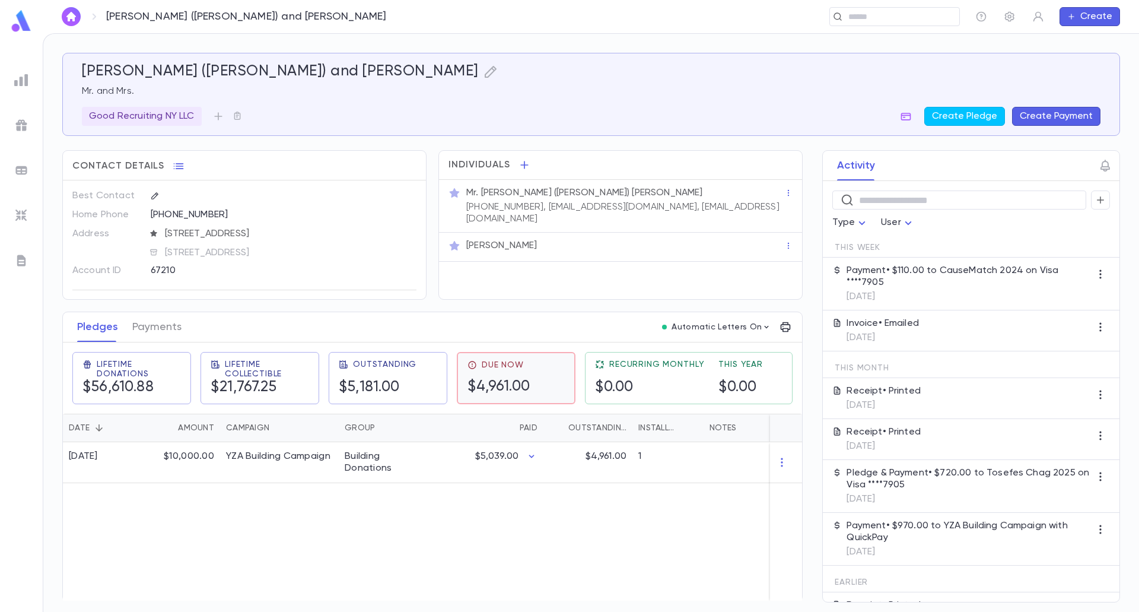
click at [495, 394] on h5 "$4,961.00" at bounding box center [498, 387] width 63 height 18
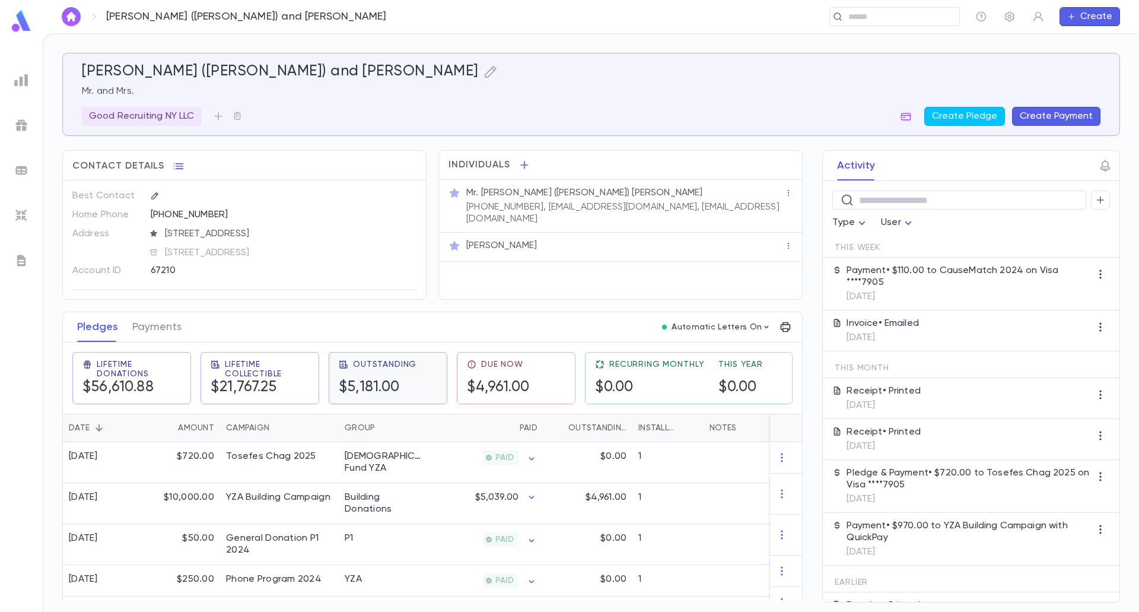
click at [390, 394] on h5 "$5,181.00" at bounding box center [369, 387] width 61 height 18
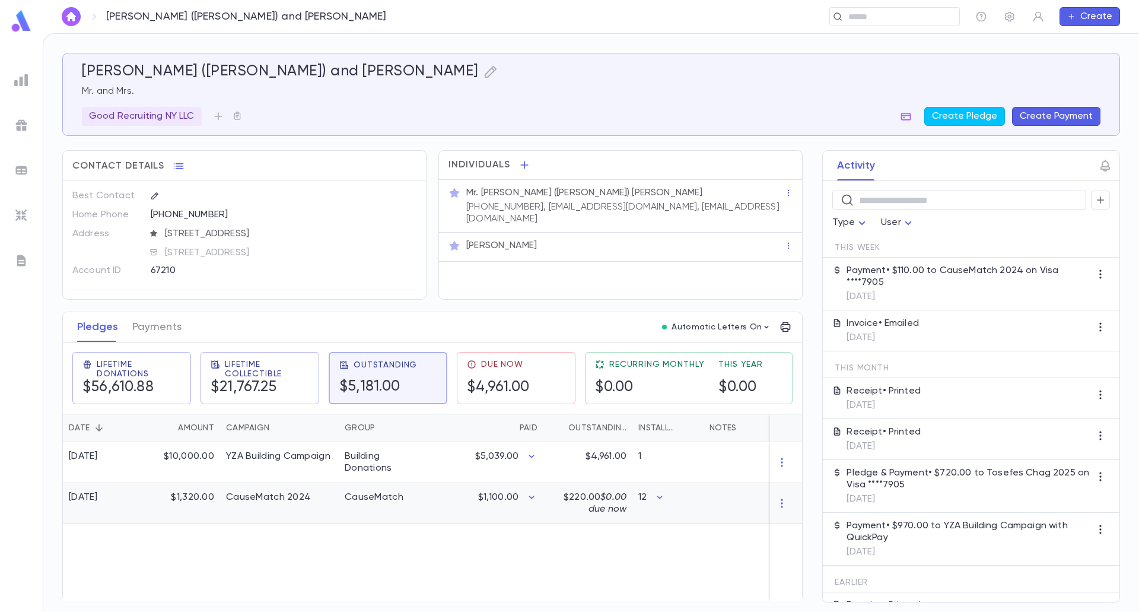
click at [500, 512] on div "$1,100.00" at bounding box center [486, 503] width 116 height 41
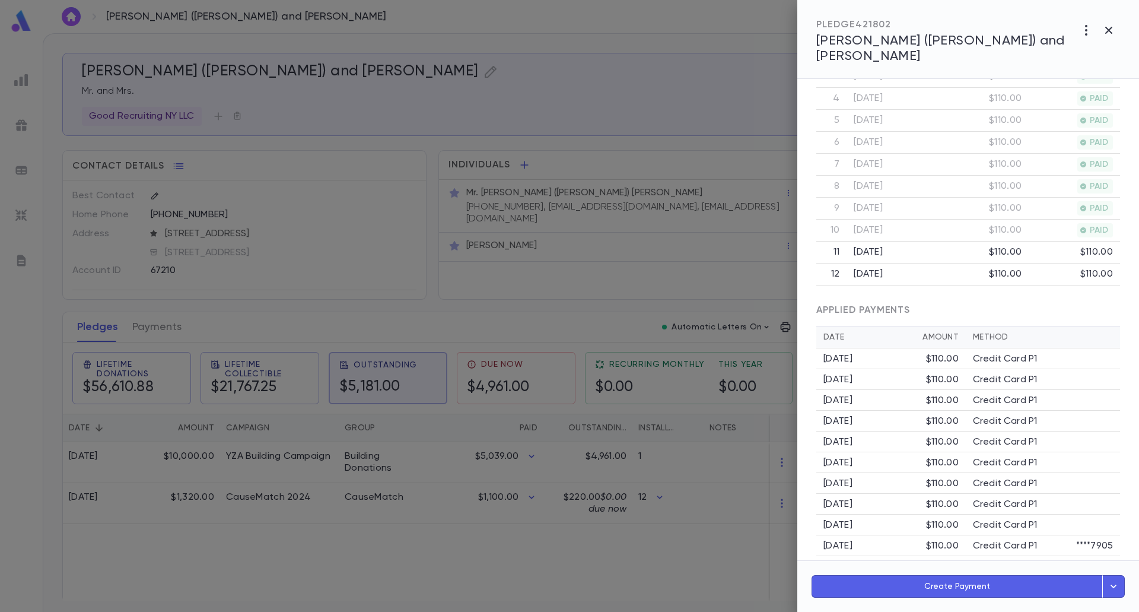
scroll to position [278, 0]
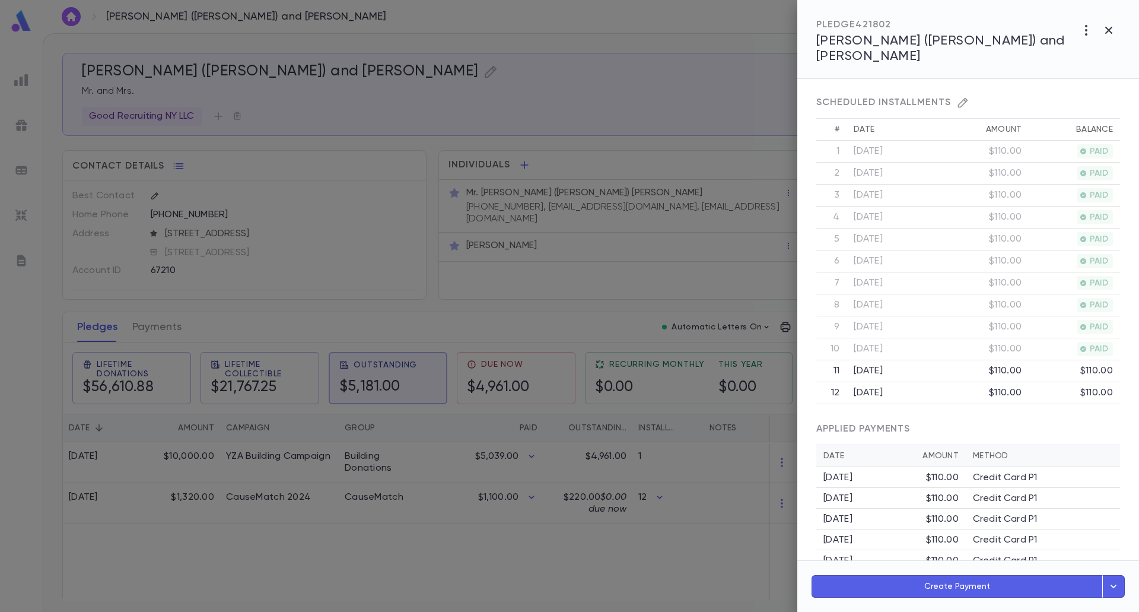
click at [958, 98] on icon "button" at bounding box center [963, 103] width 10 height 10
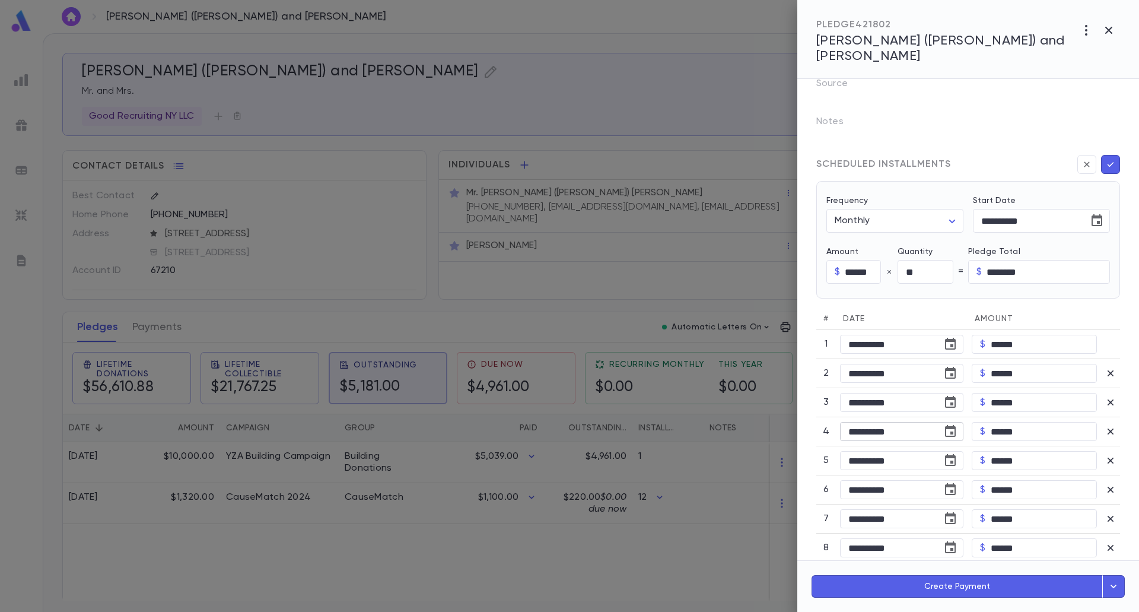
scroll to position [160, 0]
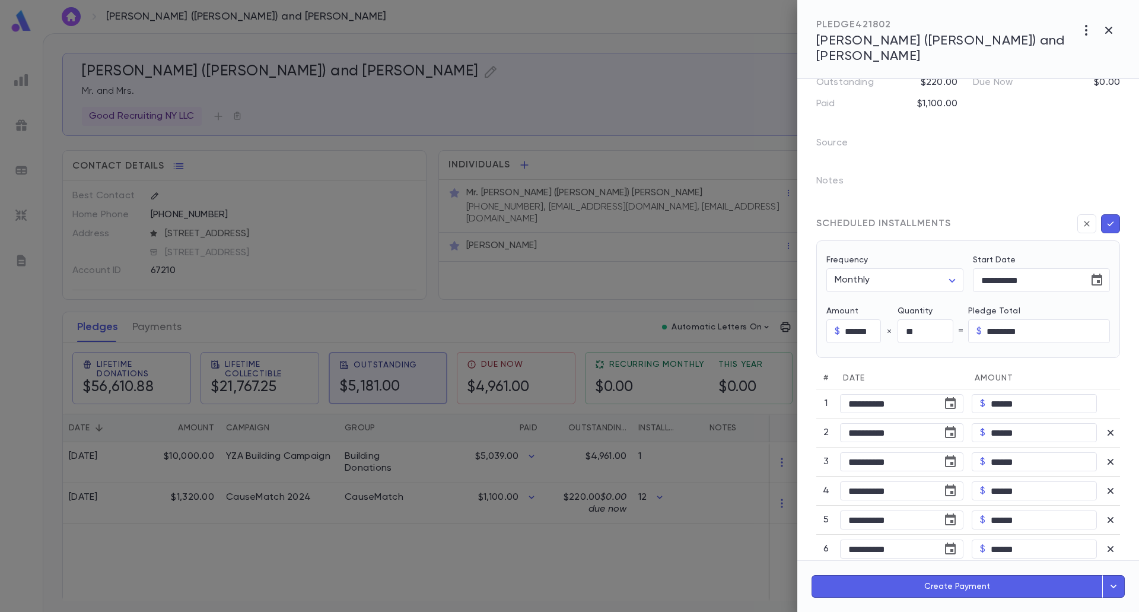
click at [1101, 214] on button "button" at bounding box center [1110, 223] width 19 height 19
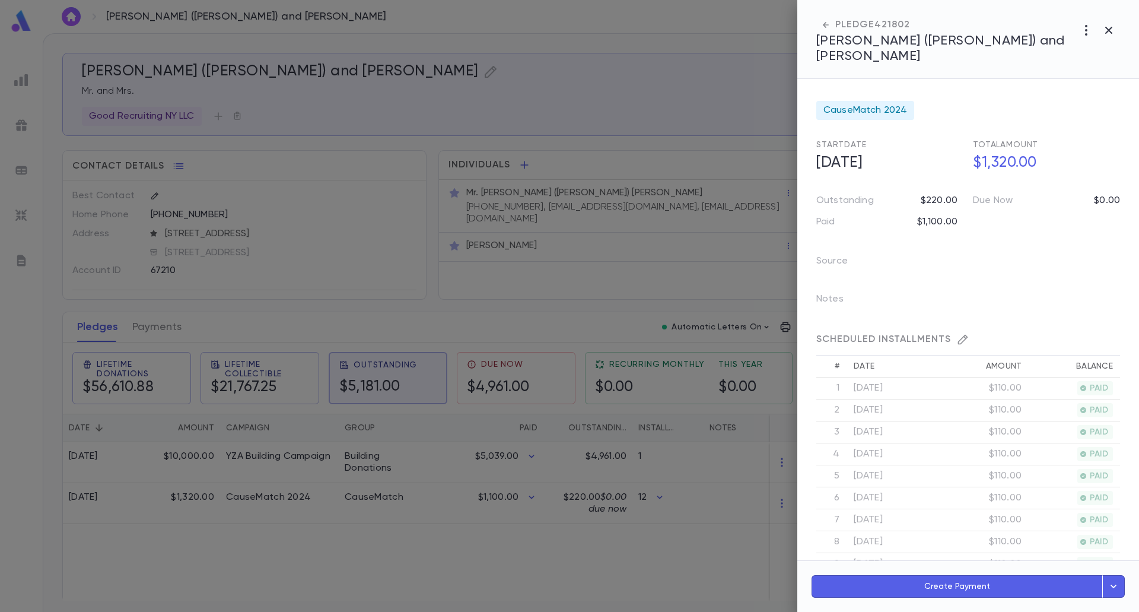
scroll to position [41, 0]
click at [1087, 41] on button "button" at bounding box center [1086, 30] width 23 height 23
click at [1033, 275] on div at bounding box center [569, 306] width 1139 height 612
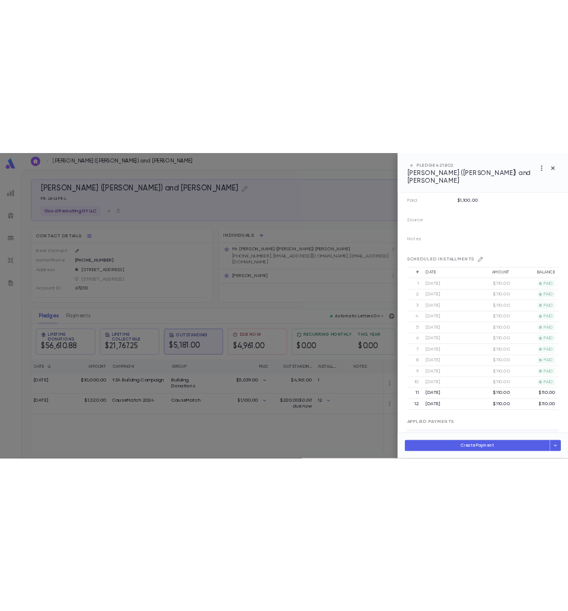
scroll to position [397, 0]
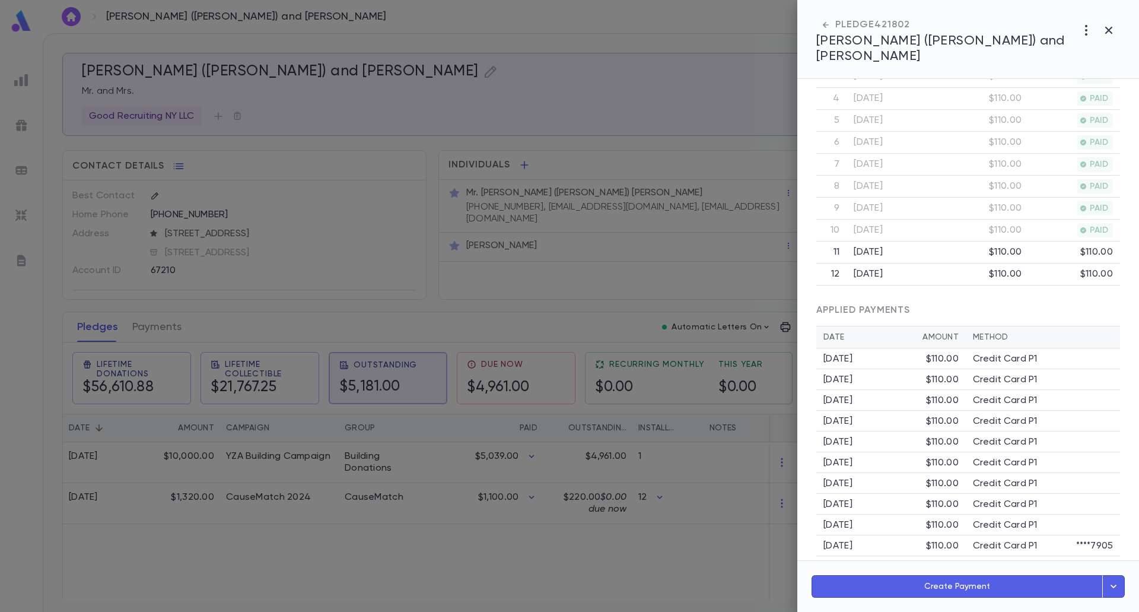
click at [1110, 584] on icon "button" at bounding box center [1113, 586] width 13 height 14
click at [1058, 528] on button "Schedule Multiple Payments" at bounding box center [1062, 532] width 123 height 20
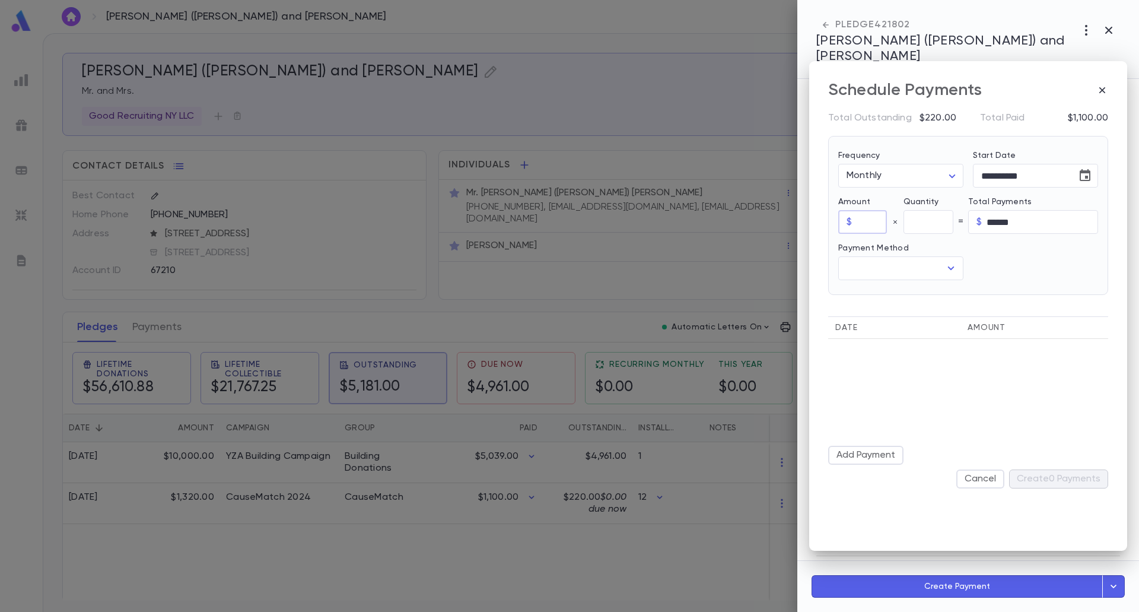
click at [862, 222] on input "text" at bounding box center [872, 222] width 30 height 23
type input "******"
type input "*"
click at [914, 224] on input "*" at bounding box center [928, 222] width 50 height 23
click at [1103, 88] on icon "button" at bounding box center [1102, 90] width 6 height 6
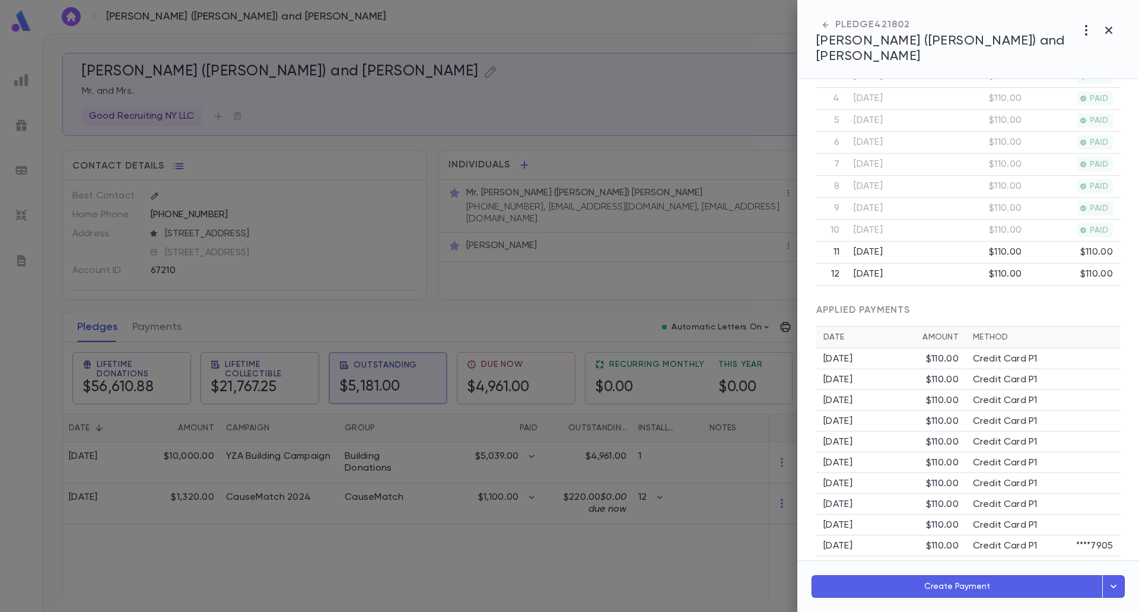
click at [1122, 581] on button "button" at bounding box center [1113, 586] width 23 height 23
click at [1060, 531] on button "Schedule Multiple Payments" at bounding box center [1062, 532] width 123 height 20
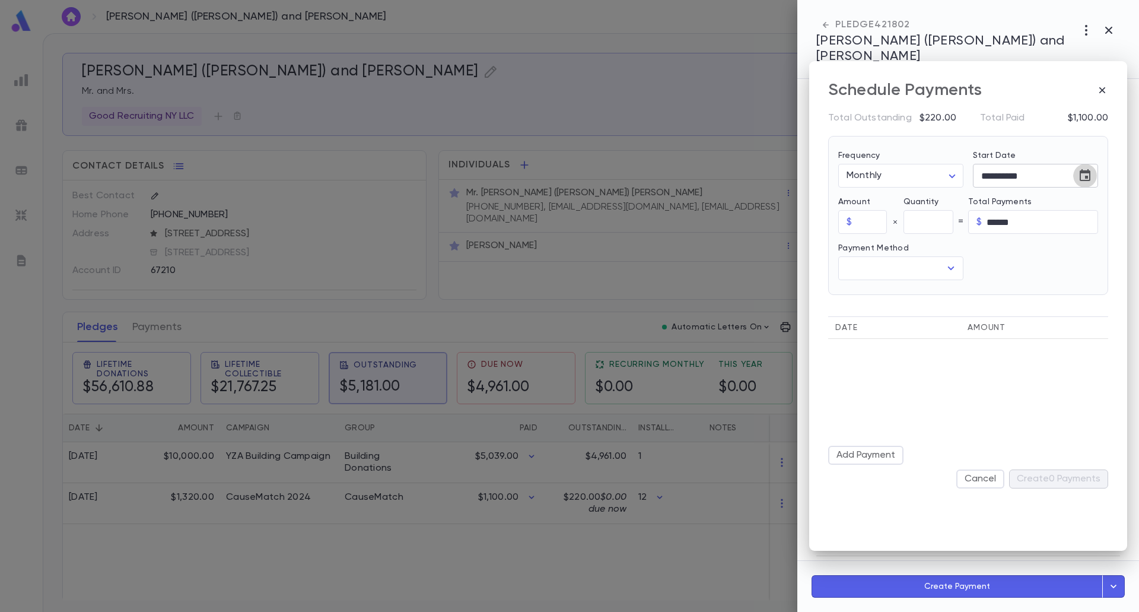
click at [1088, 179] on icon "Choose date, selected date is Sep 25, 2025" at bounding box center [1085, 175] width 14 height 14
click at [1102, 96] on icon "button" at bounding box center [1102, 90] width 12 height 12
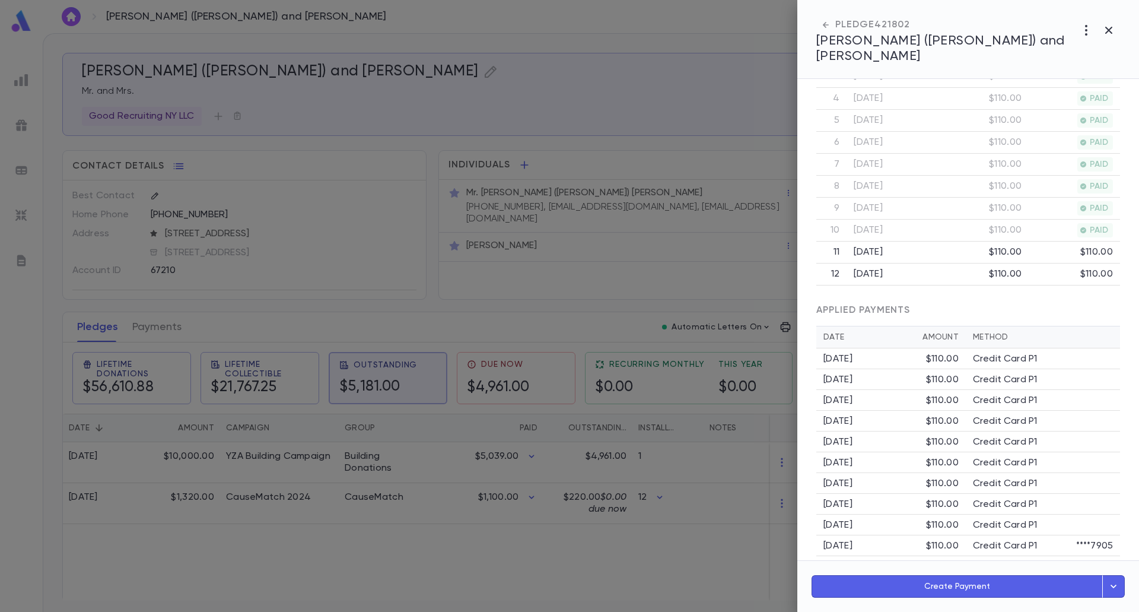
click at [1103, 583] on button "button" at bounding box center [1113, 586] width 23 height 23
click at [1079, 530] on button "Schedule Multiple Payments" at bounding box center [1062, 532] width 123 height 20
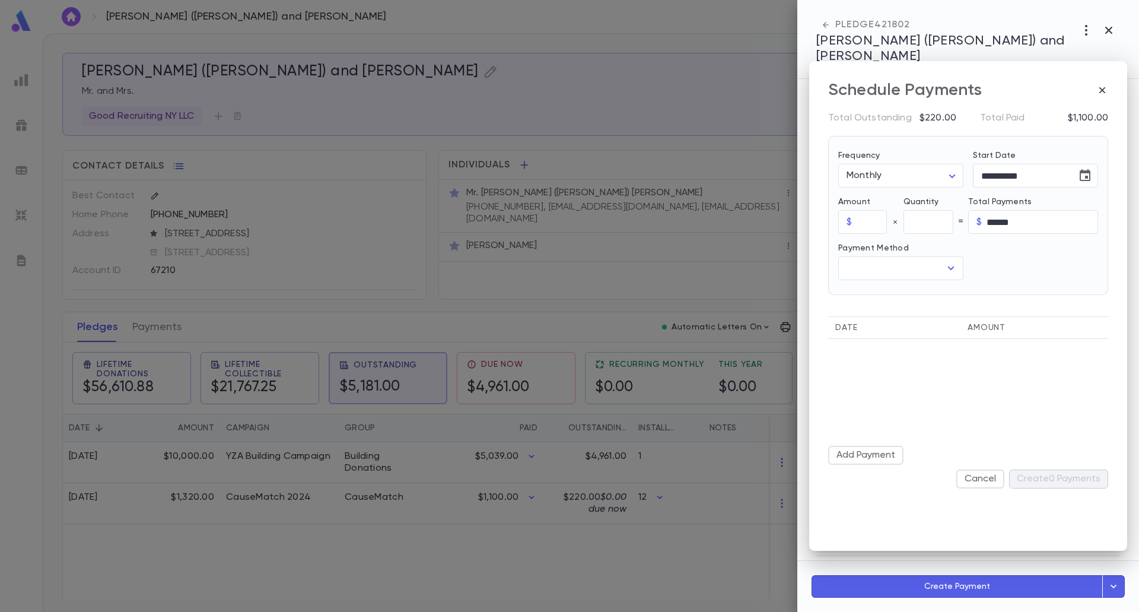
click at [1106, 83] on div "Schedule Payments" at bounding box center [968, 90] width 280 height 20
click at [1104, 94] on icon "button" at bounding box center [1102, 90] width 12 height 12
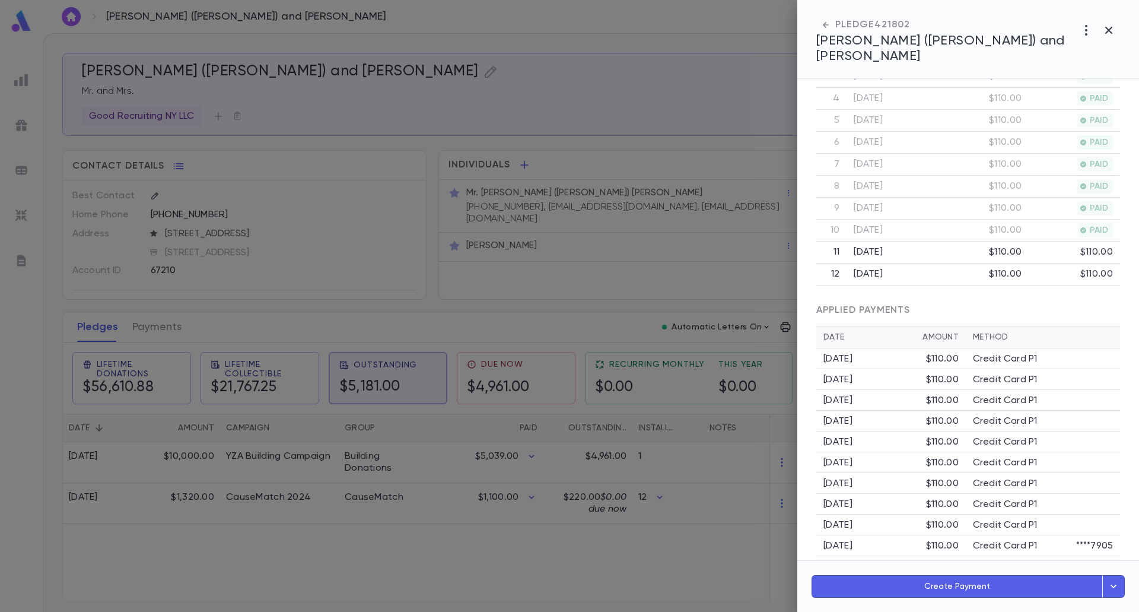
click at [710, 561] on div at bounding box center [569, 306] width 1139 height 612
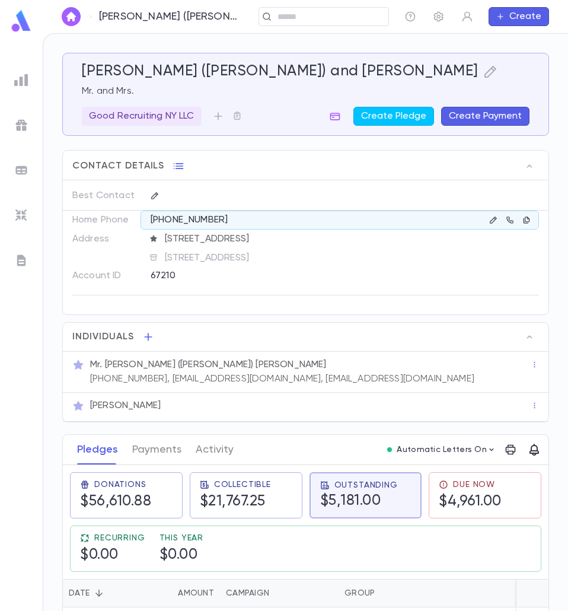
click at [312, 26] on div "Rosenthal, Yaakov (Jeremy) and Ahuva ​ Create" at bounding box center [306, 16] width 526 height 33
click at [303, 17] on div "Rosenthal, Yaakov (Jeremy) and Ahuva ​ Create" at bounding box center [306, 16] width 526 height 33
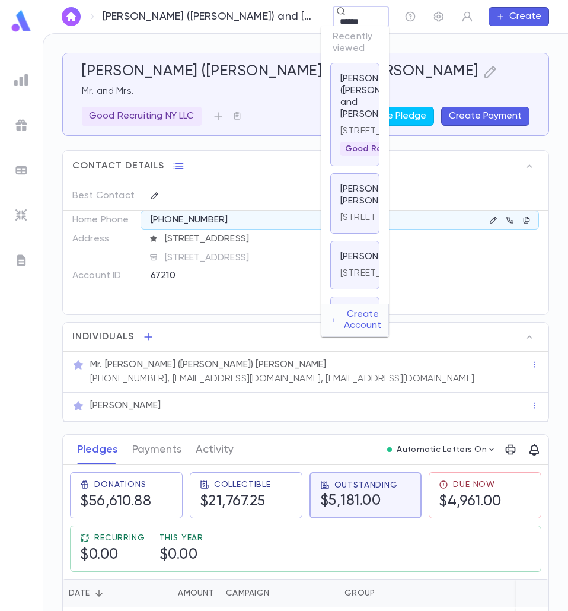
type input "*******"
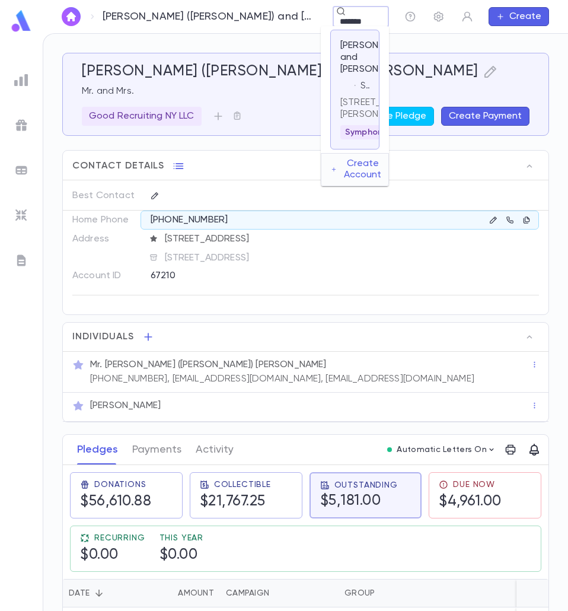
click at [367, 120] on p "[STREET_ADDRESS][PERSON_NAME]" at bounding box center [354, 109] width 29 height 24
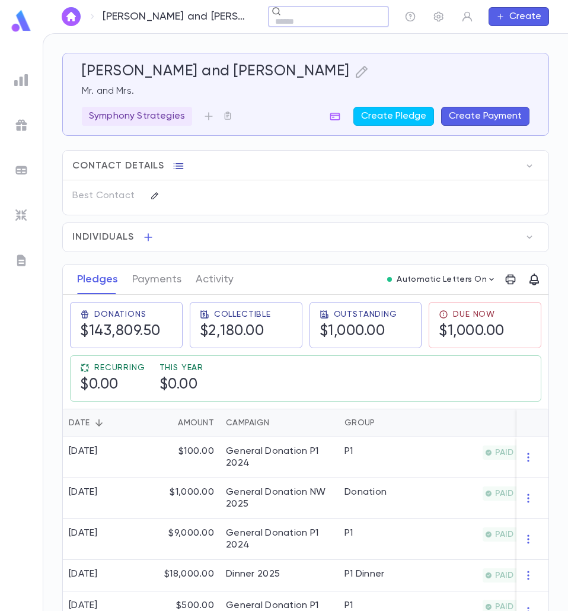
click at [180, 165] on icon "button" at bounding box center [179, 166] width 12 height 12
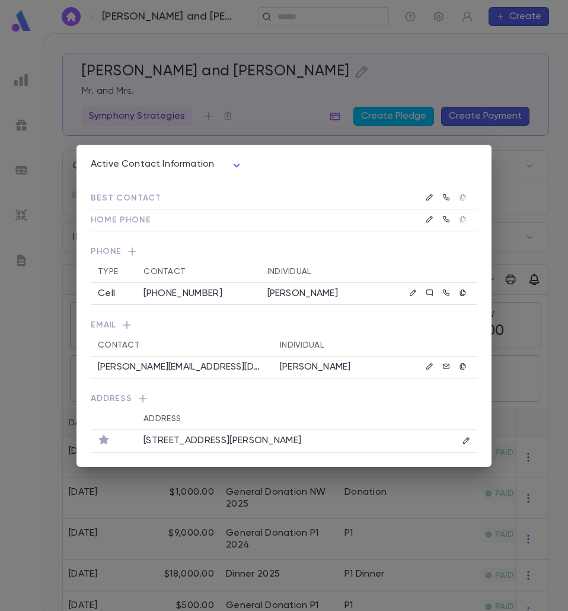
click at [282, 11] on div "Active Contact Information **** Best Contact Home Phone Phone Type Contact Indi…" at bounding box center [284, 305] width 568 height 611
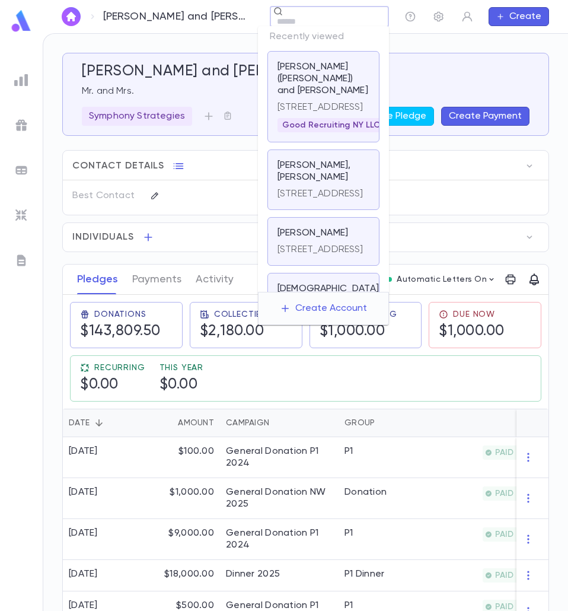
click at [289, 19] on input "text" at bounding box center [319, 21] width 93 height 11
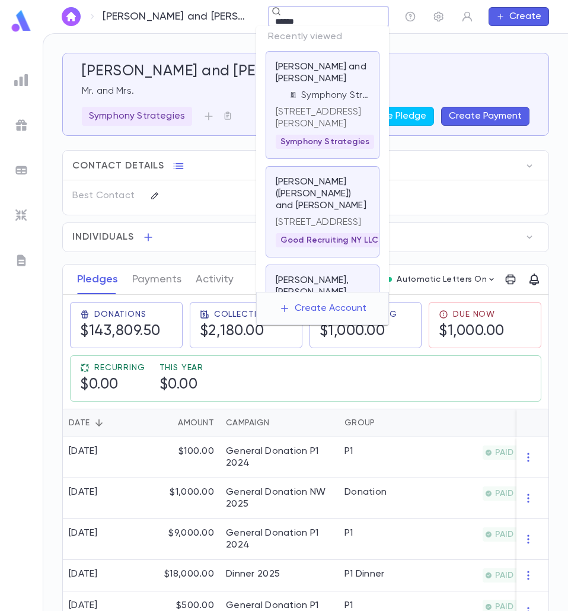
type input "*******"
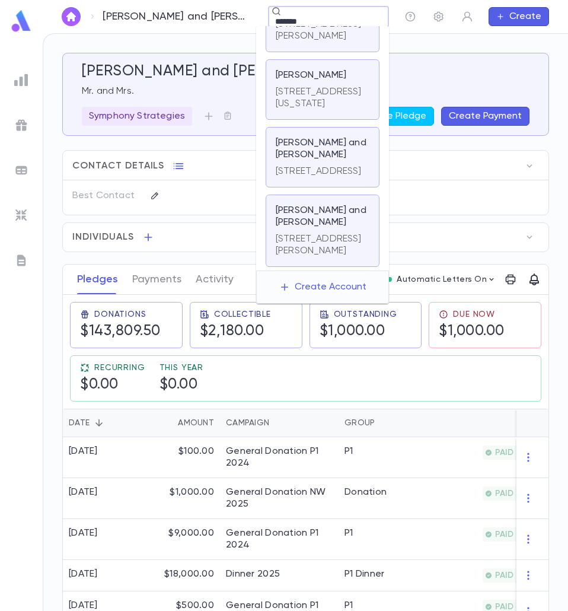
scroll to position [534, 0]
click at [319, 165] on p "[STREET_ADDRESS]" at bounding box center [319, 171] width 86 height 12
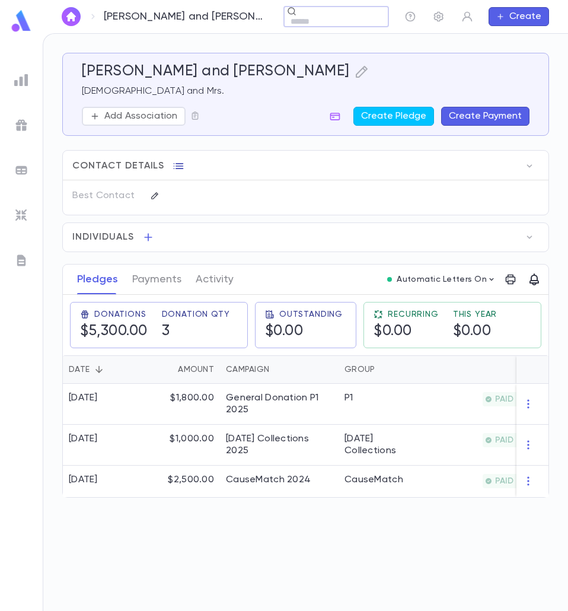
click at [174, 165] on icon "button" at bounding box center [179, 166] width 12 height 12
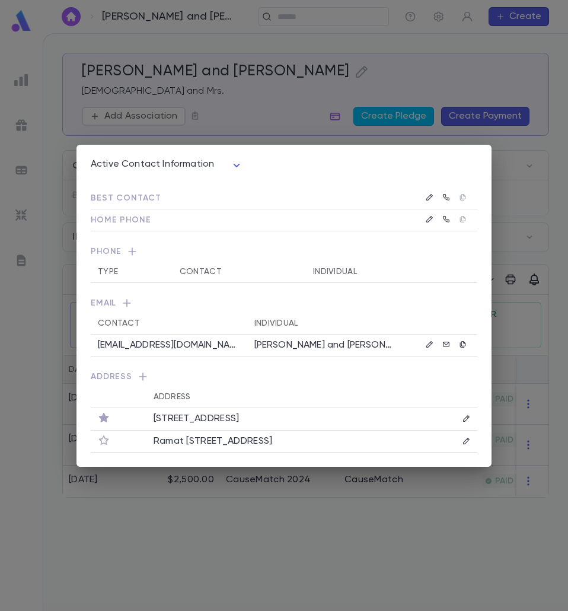
click at [286, 129] on div "Active Contact Information **** Best Contact Home Phone Phone Type Contact Indi…" at bounding box center [284, 305] width 568 height 611
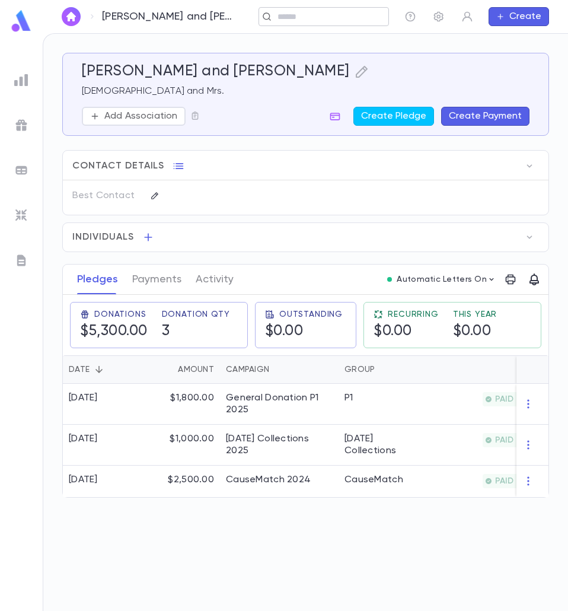
click at [300, 17] on input "text" at bounding box center [320, 16] width 92 height 11
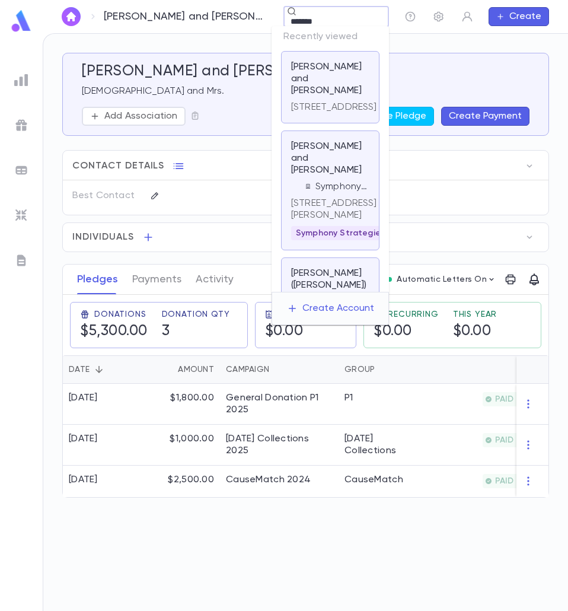
type input "********"
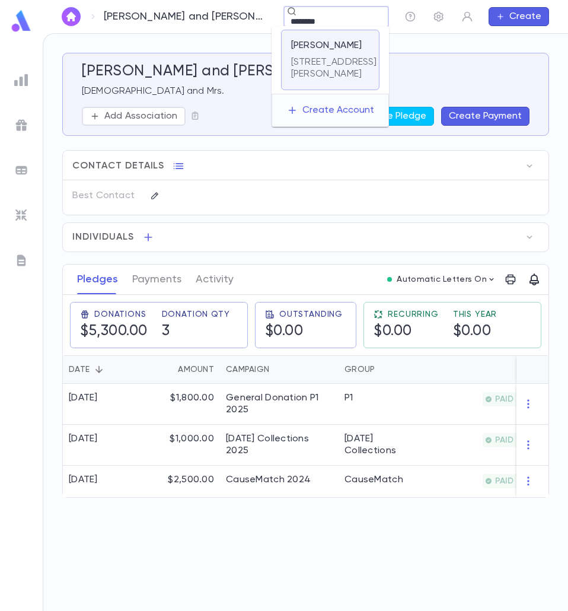
click at [339, 80] on p "[STREET_ADDRESS][PERSON_NAME]" at bounding box center [334, 68] width 86 height 24
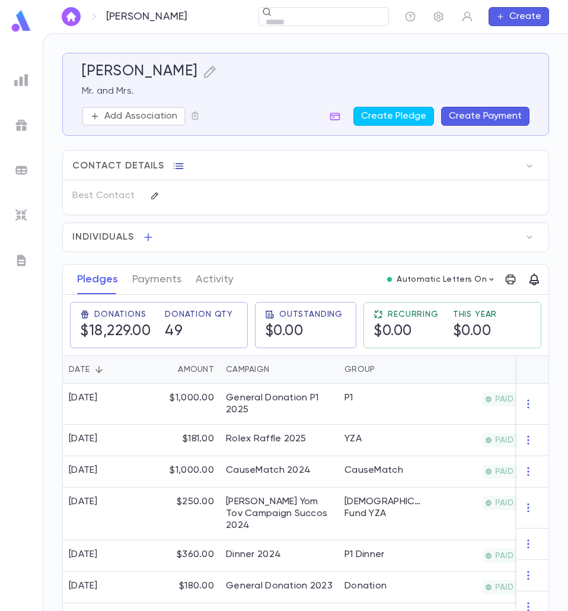
click at [176, 167] on icon "button" at bounding box center [179, 166] width 12 height 12
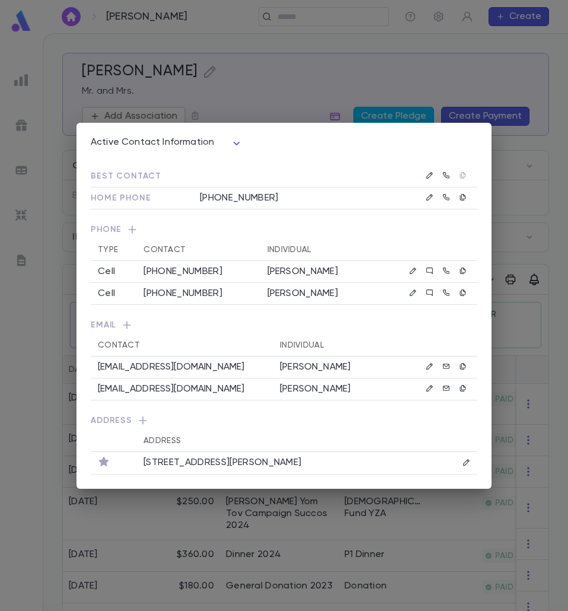
click at [104, 370] on p "joshdressler2002@yahoo.com" at bounding box center [171, 367] width 147 height 12
click at [103, 370] on p "joshdressler2002@yahoo.com" at bounding box center [171, 367] width 147 height 12
copy p "joshdressler2002@yahoo.com"
click at [178, 91] on div "Active Contact Information **** Best Contact Home Phone (516) 476-7110 Phone Ty…" at bounding box center [284, 305] width 568 height 611
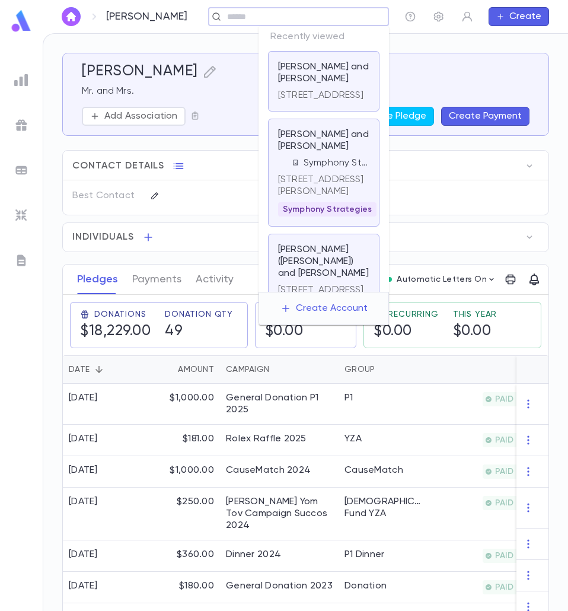
click at [277, 14] on input "text" at bounding box center [270, 16] width 92 height 11
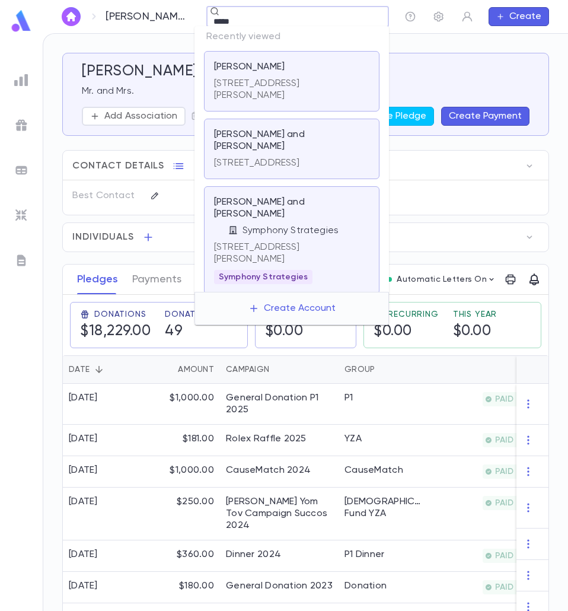
type input "******"
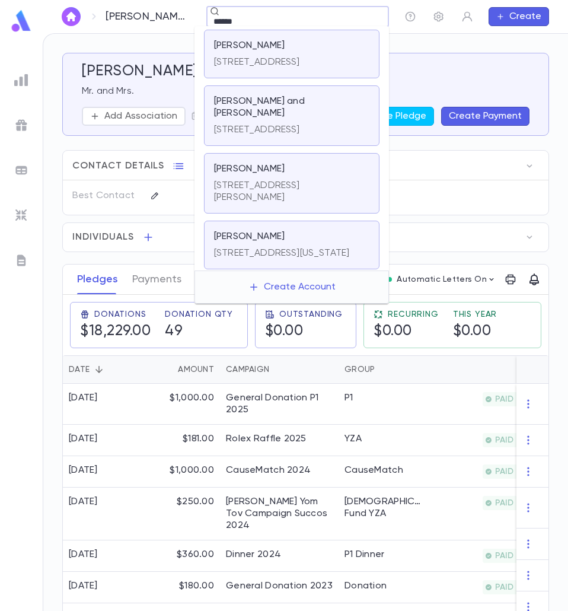
click at [269, 68] on p "[STREET_ADDRESS]" at bounding box center [257, 62] width 86 height 12
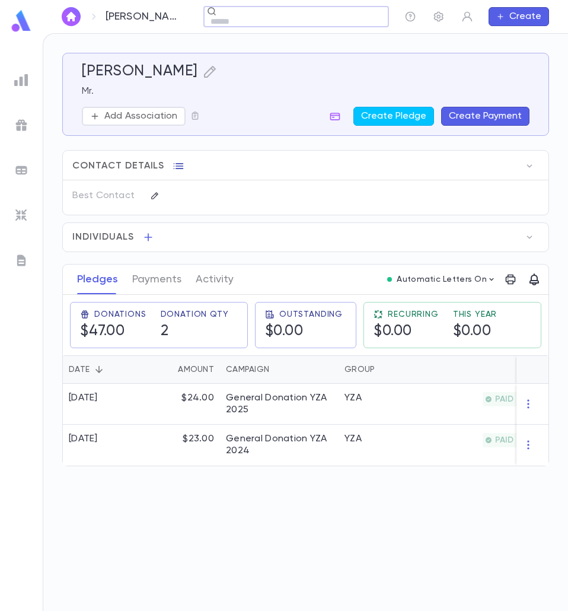
click at [178, 164] on icon "button" at bounding box center [179, 166] width 12 height 12
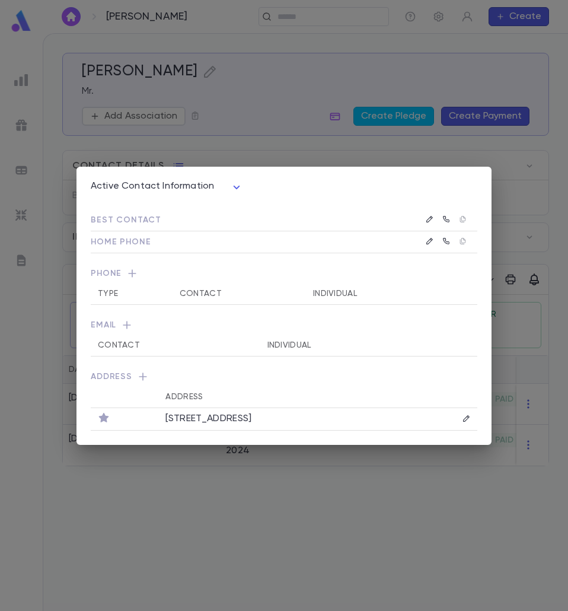
click at [392, 555] on div "Active Contact Information **** Best Contact Home Phone Phone Type Contact Indi…" at bounding box center [284, 305] width 568 height 611
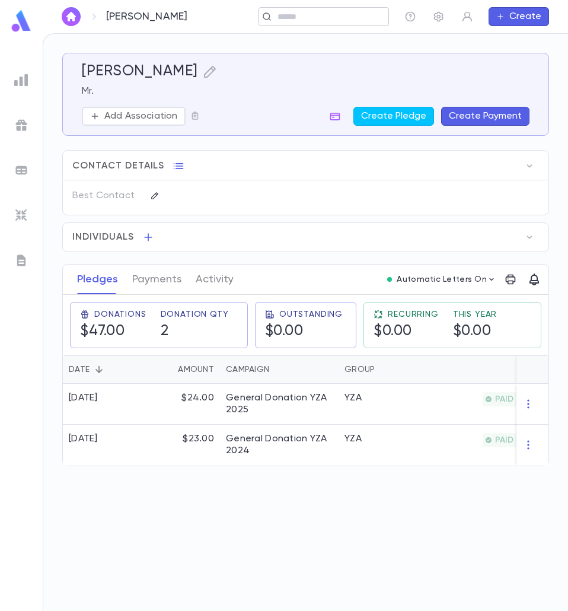
click at [312, 21] on input "text" at bounding box center [320, 16] width 92 height 11
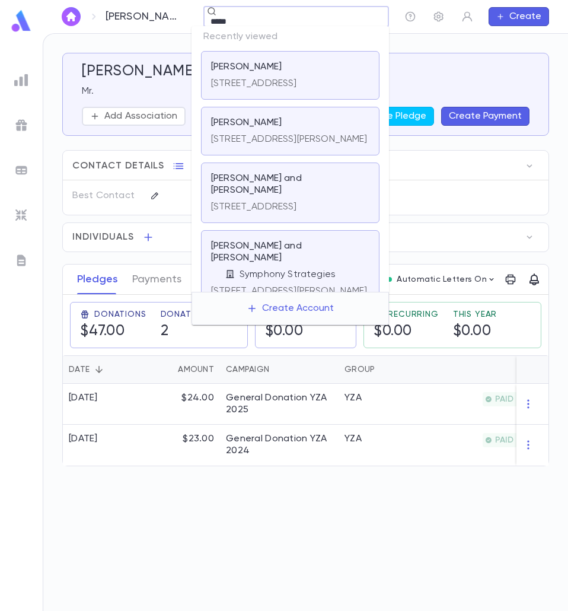
type input "******"
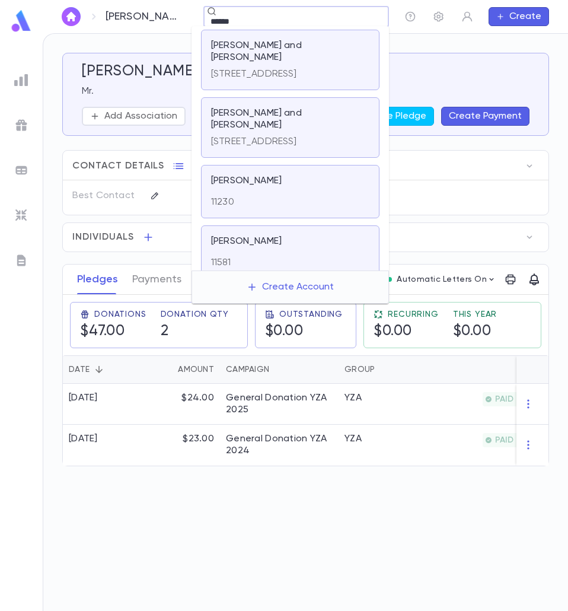
click at [297, 78] on p "[STREET_ADDRESS]" at bounding box center [254, 74] width 86 height 12
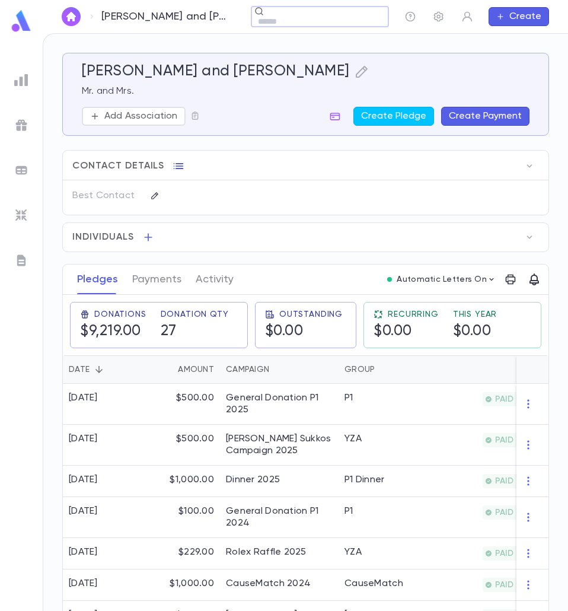
click at [179, 167] on icon "button" at bounding box center [179, 166] width 12 height 12
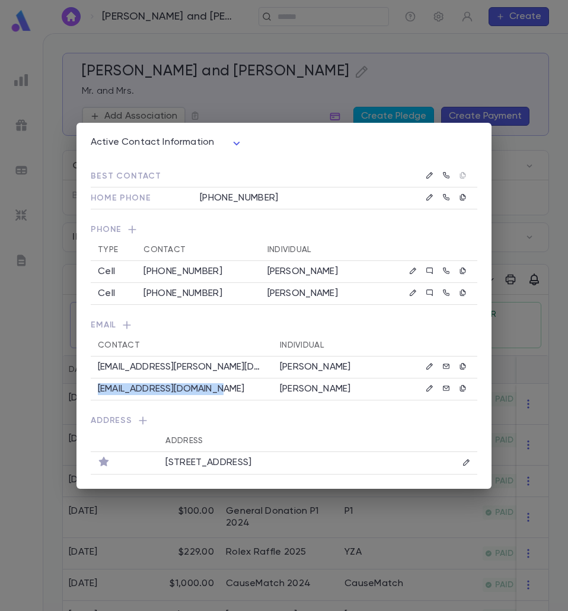
drag, startPoint x: 98, startPoint y: 389, endPoint x: 264, endPoint y: 399, distance: 166.4
click at [264, 399] on td "tzvischarf1130@gmail.com" at bounding box center [182, 389] width 182 height 22
copy p "tzvischarf1130@gmail.com"
click at [45, 312] on div "Active Contact Information **** Best Contact Home Phone (718) 962-5997 Phone Ty…" at bounding box center [284, 305] width 568 height 611
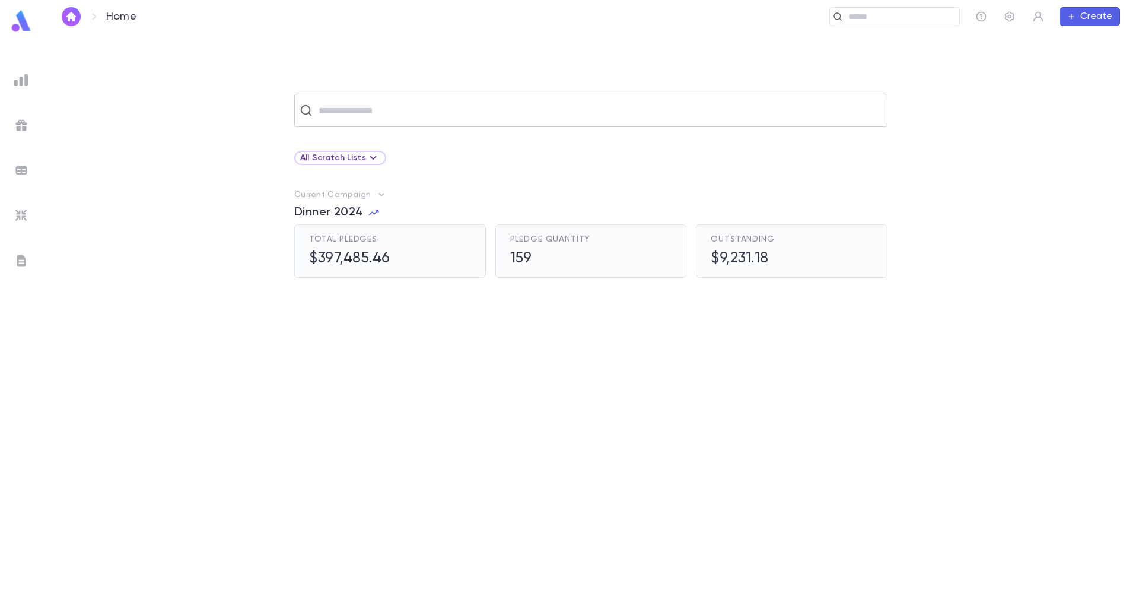
click at [392, 111] on input "text" at bounding box center [598, 110] width 567 height 23
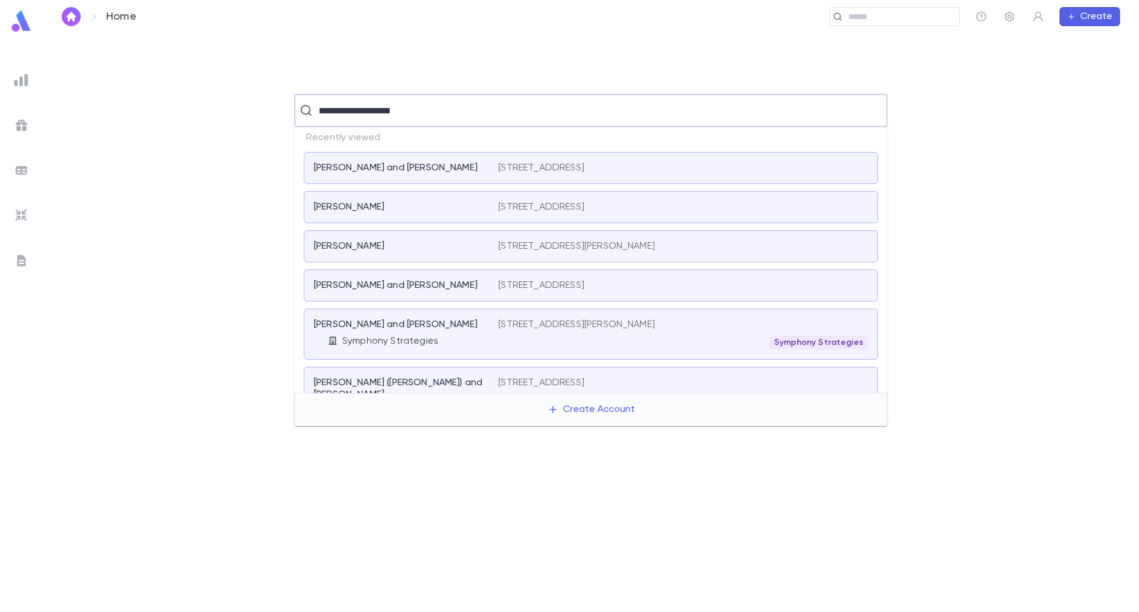
type input "**********"
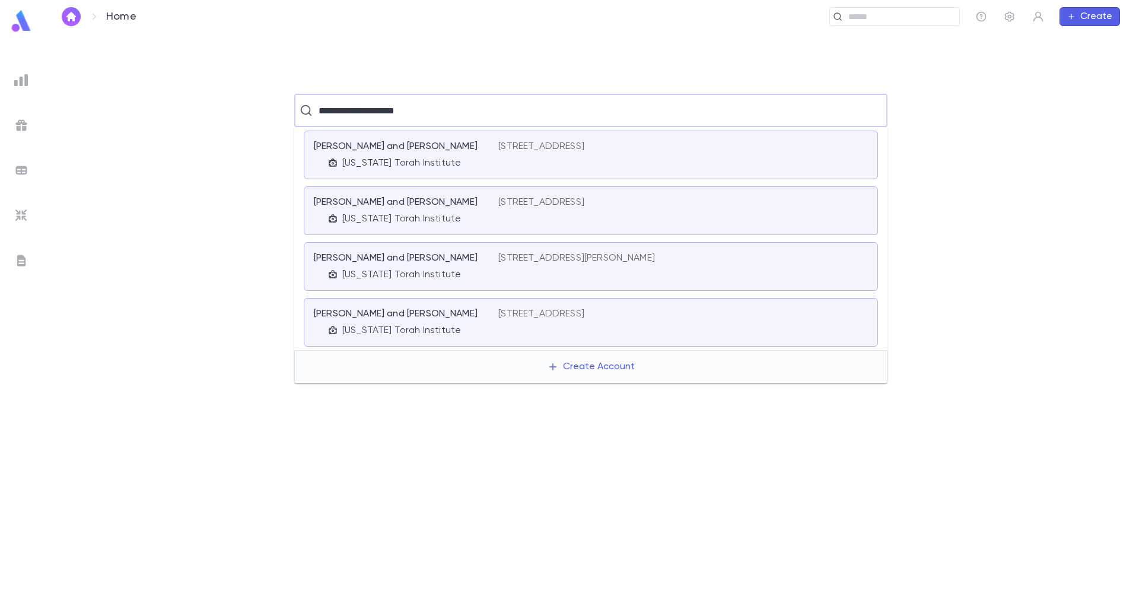
click at [667, 326] on div "[STREET_ADDRESS]" at bounding box center [683, 322] width 370 height 28
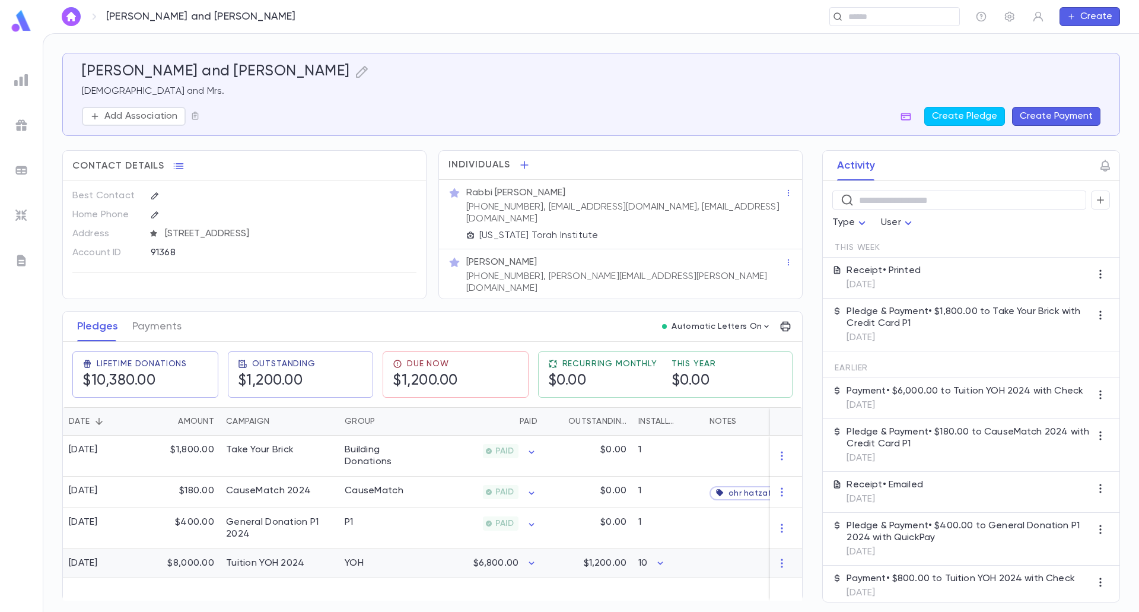
click at [518, 557] on div "$6,800.00" at bounding box center [505, 563] width 64 height 12
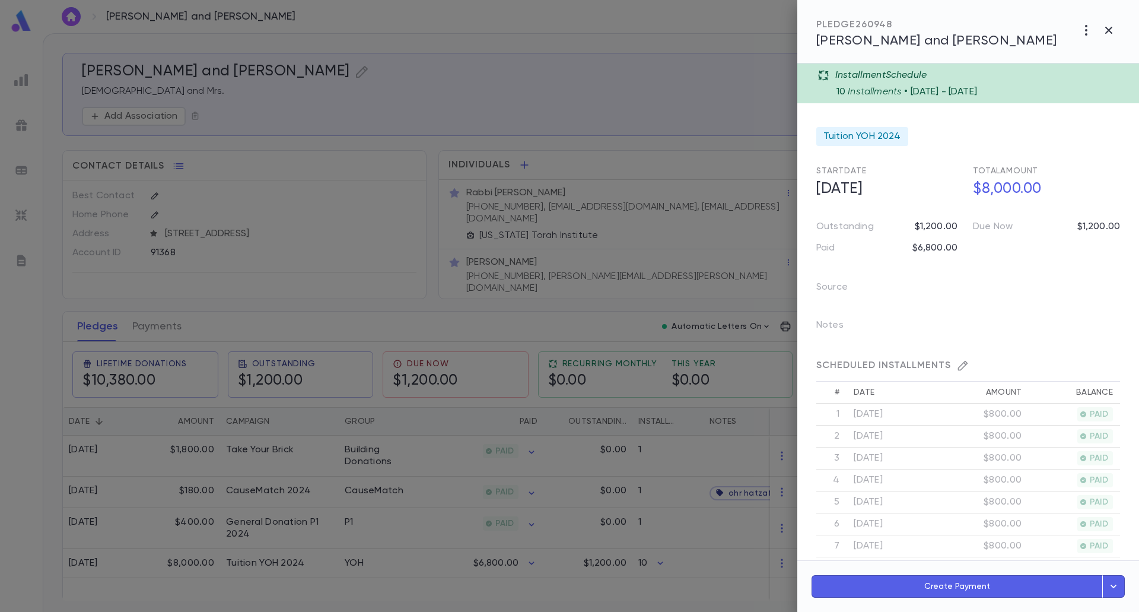
scroll to position [227, 0]
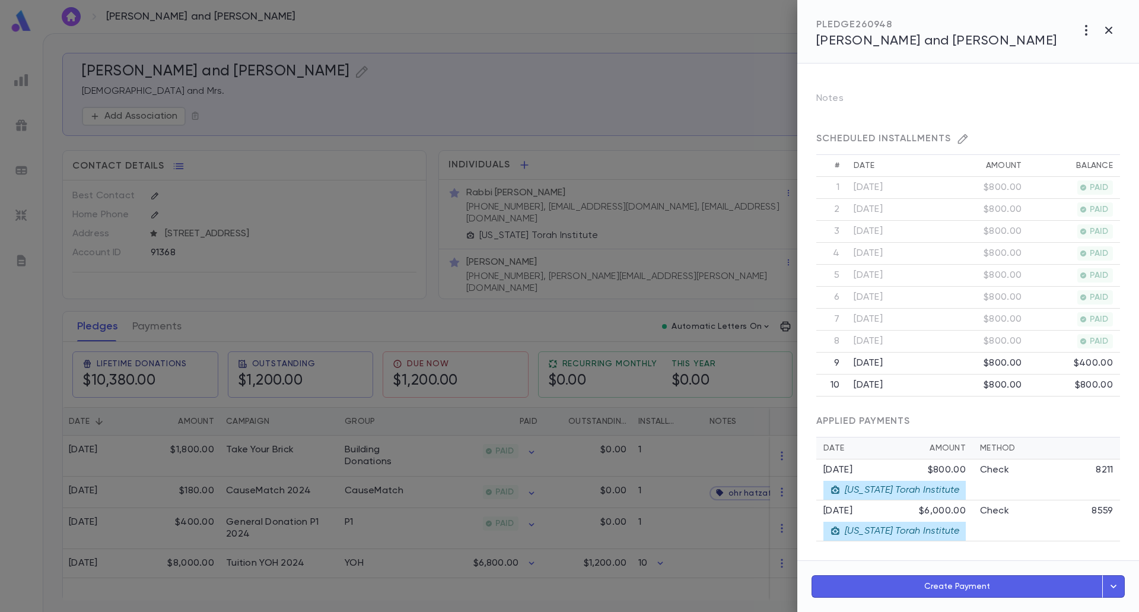
click at [934, 581] on button "Create Payment" at bounding box center [956, 586] width 291 height 23
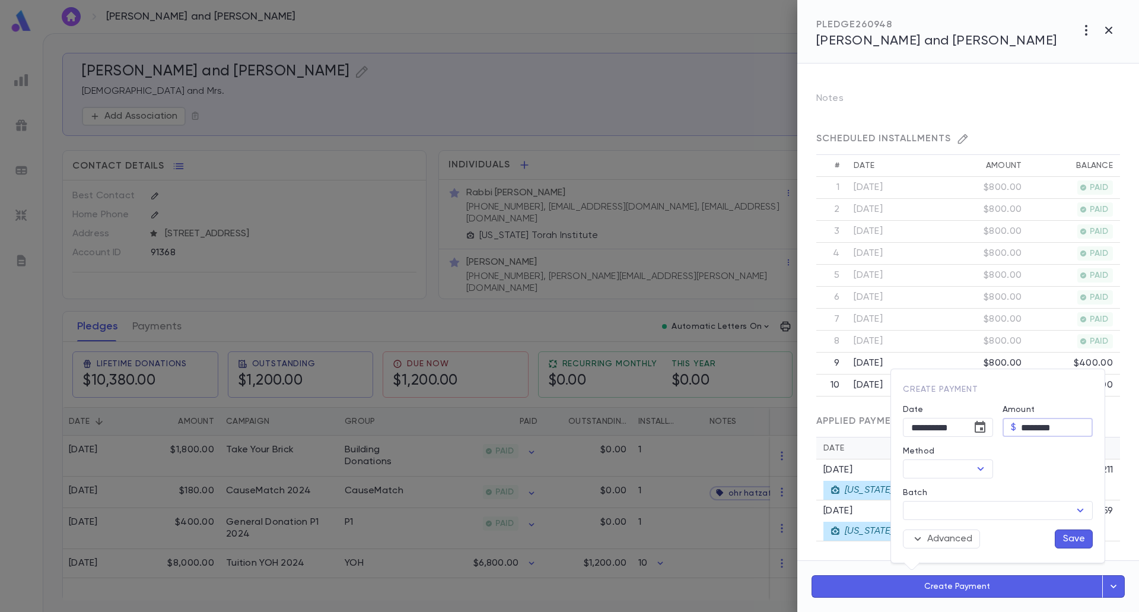
drag, startPoint x: 1031, startPoint y: 431, endPoint x: 1009, endPoint y: 431, distance: 22.0
click at [1009, 431] on div "$ ******** ​" at bounding box center [1047, 427] width 90 height 19
type input "******"
click at [977, 429] on icon "Choose date, selected date is Sep 25, 2025" at bounding box center [980, 427] width 14 height 14
click at [889, 339] on button "15" at bounding box center [885, 332] width 21 height 21
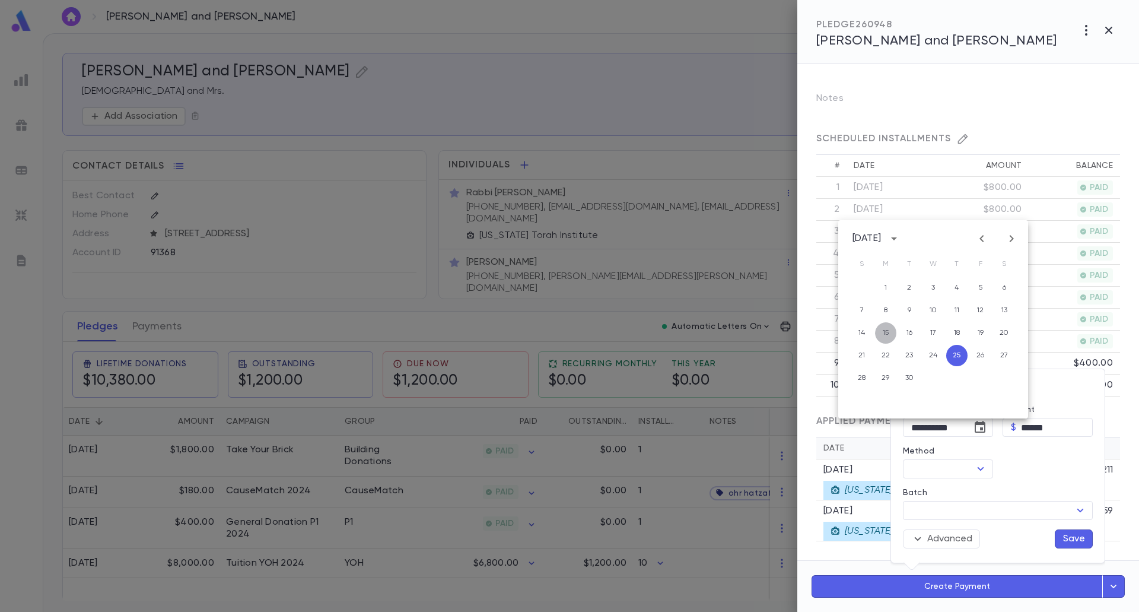
type input "**********"
click at [983, 469] on icon "Open" at bounding box center [980, 468] width 14 height 14
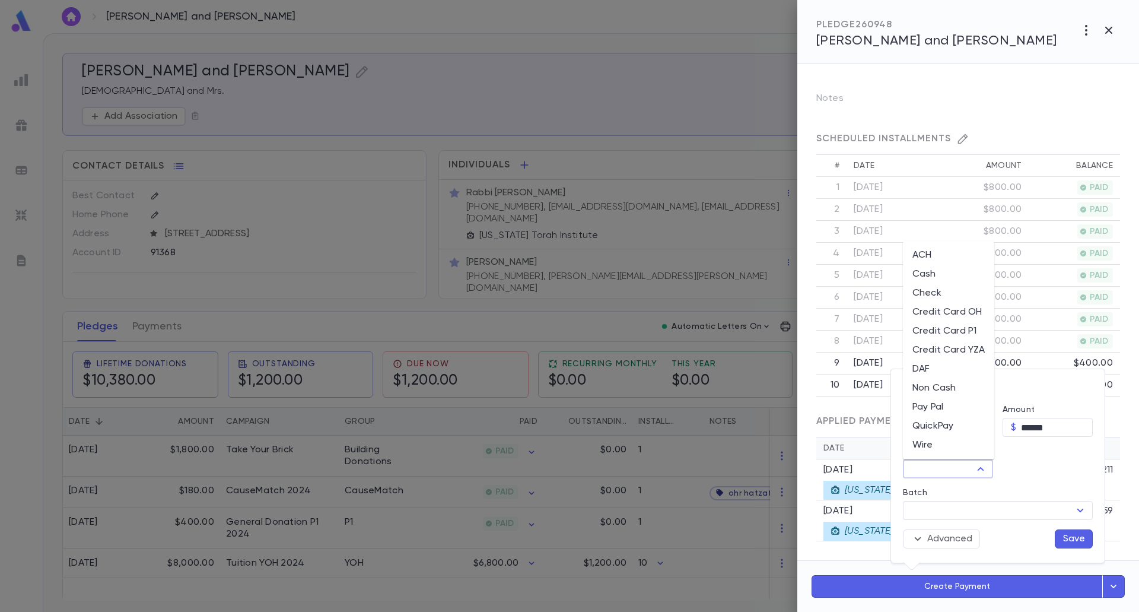
click at [942, 284] on li "Check" at bounding box center [948, 293] width 91 height 19
type input "*****"
click at [1033, 468] on input "Check Number" at bounding box center [1048, 469] width 55 height 18
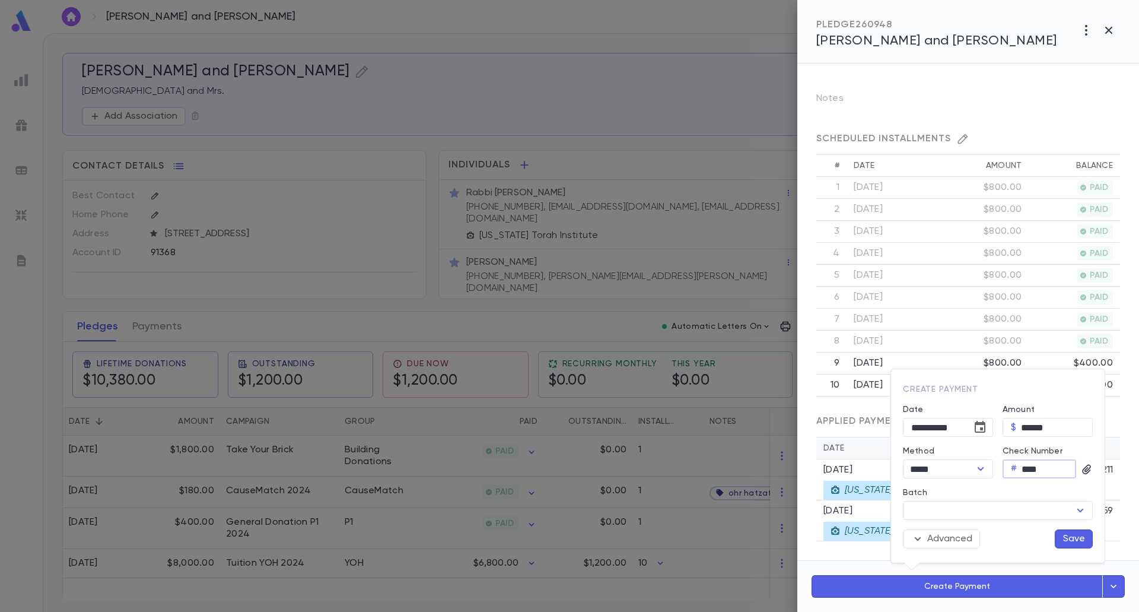
type input "****"
click at [1084, 534] on button "Save" at bounding box center [1074, 538] width 38 height 19
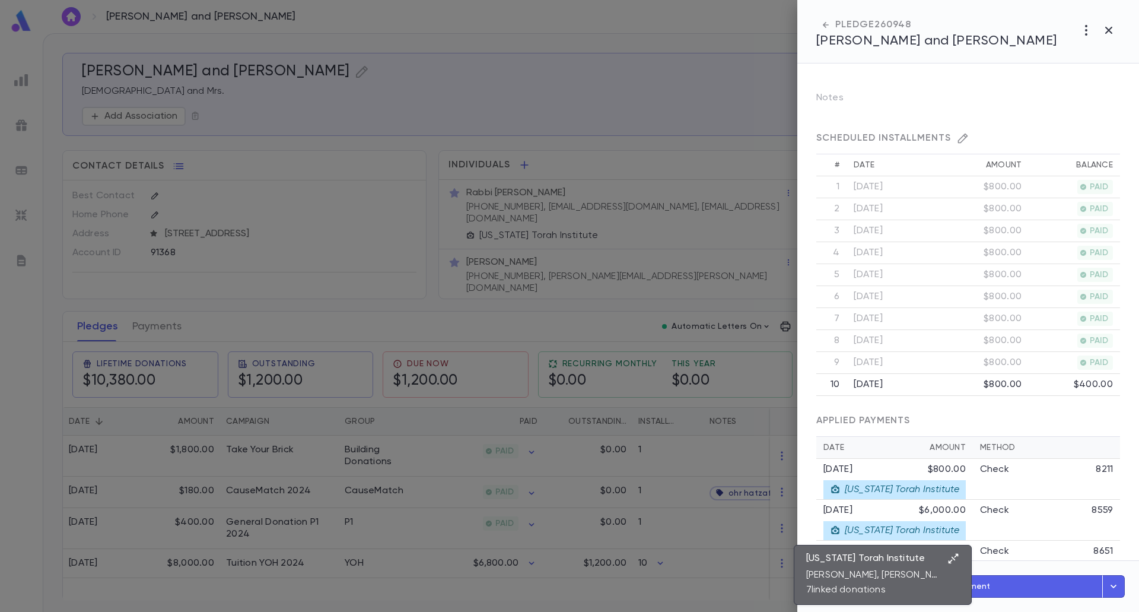
scroll to position [248, 0]
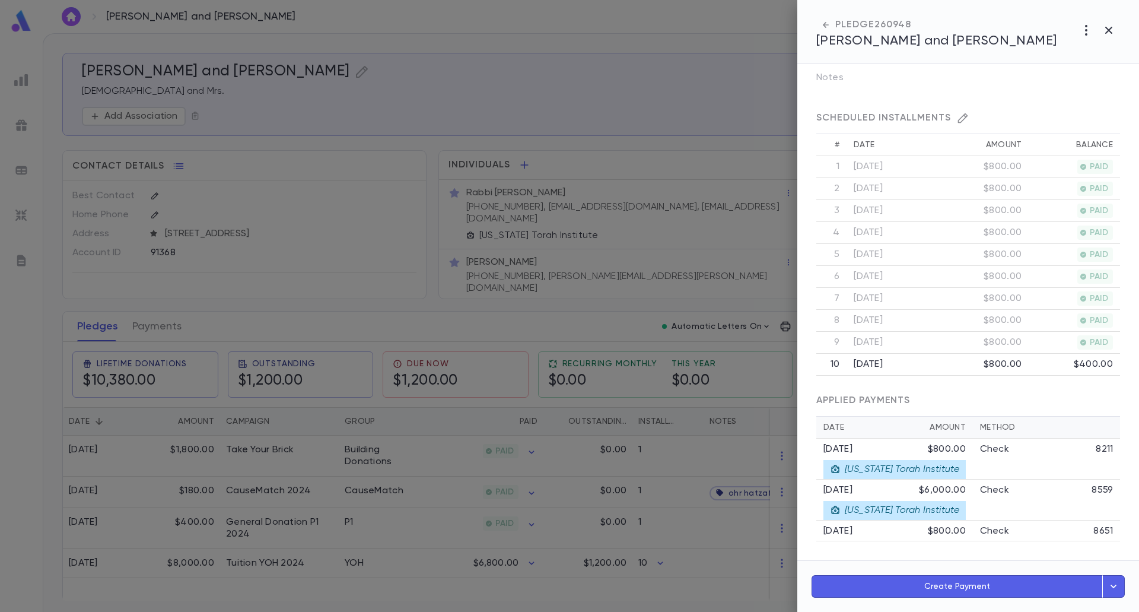
click at [1034, 533] on div "Check 8651" at bounding box center [1046, 531] width 133 height 12
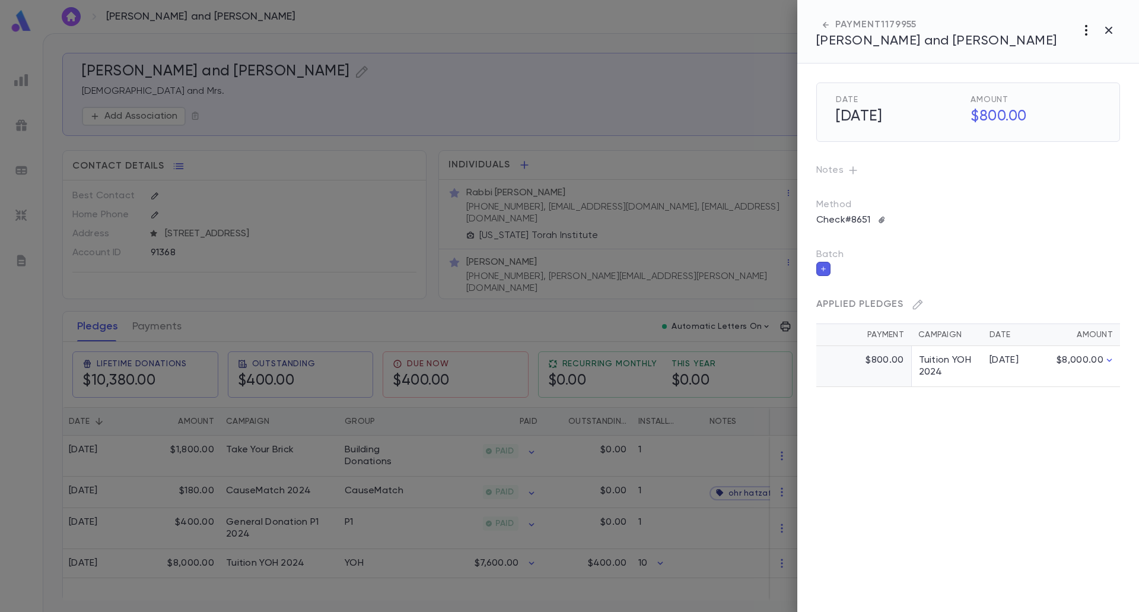
click at [1090, 31] on icon "button" at bounding box center [1086, 30] width 14 height 14
click at [1060, 87] on li "Link to Entity" at bounding box center [1082, 95] width 100 height 19
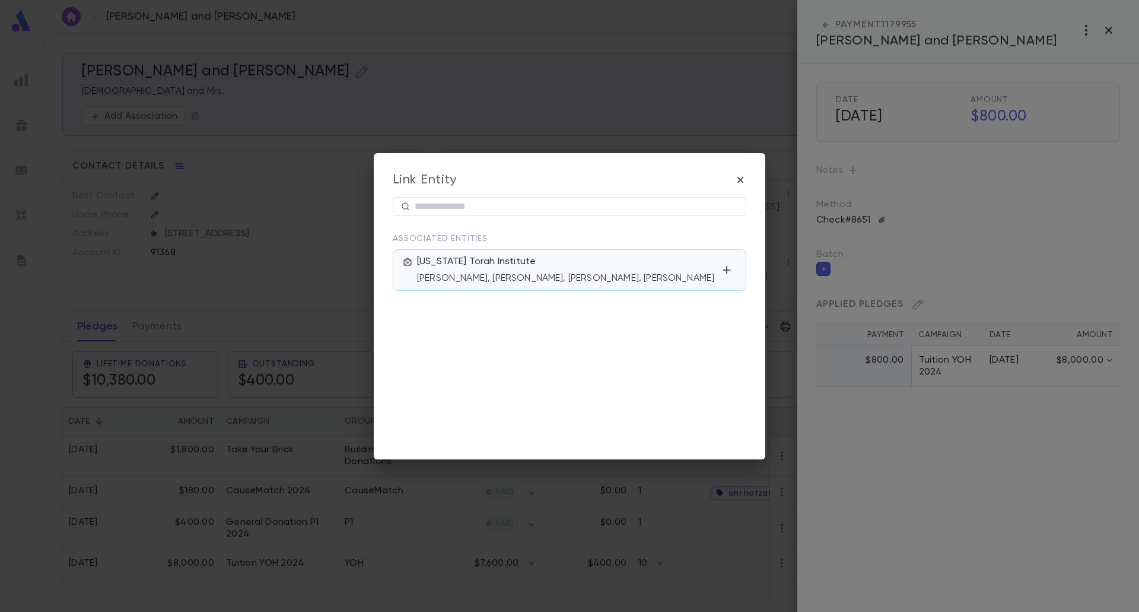
click at [626, 274] on p "[PERSON_NAME], [PERSON_NAME], [PERSON_NAME], [PERSON_NAME]" at bounding box center [567, 278] width 300 height 12
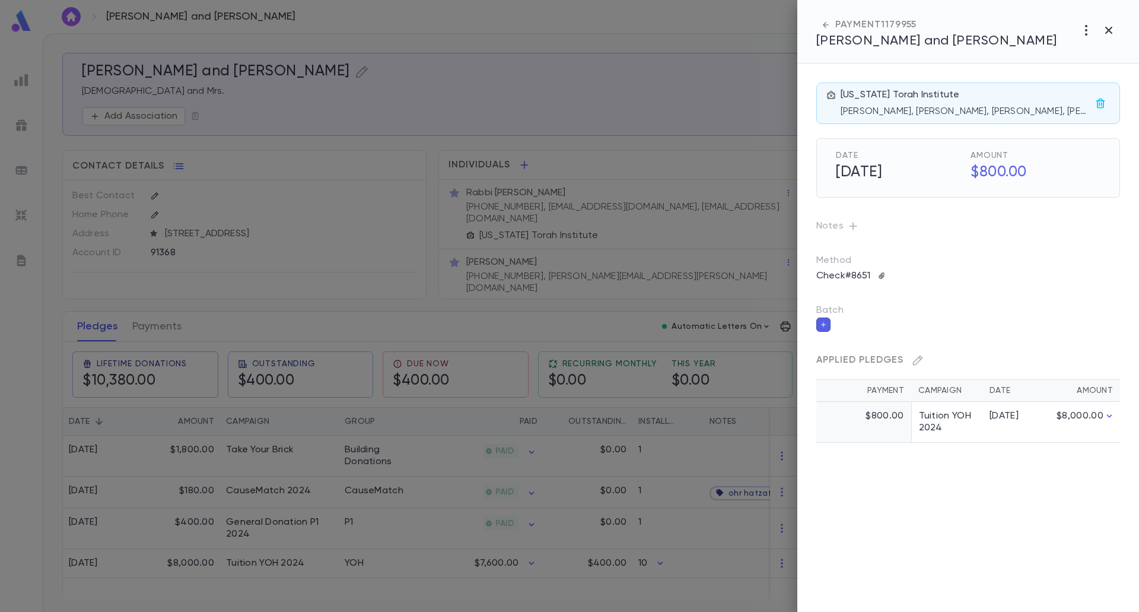
click at [755, 515] on div at bounding box center [569, 306] width 1139 height 612
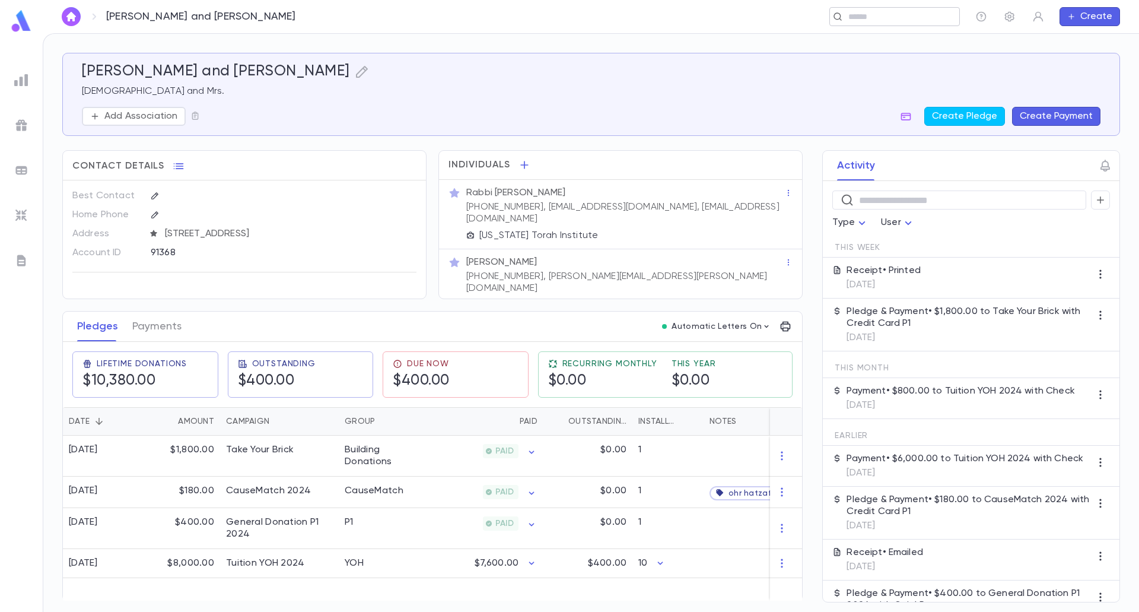
click at [943, 14] on input "text" at bounding box center [900, 16] width 110 height 11
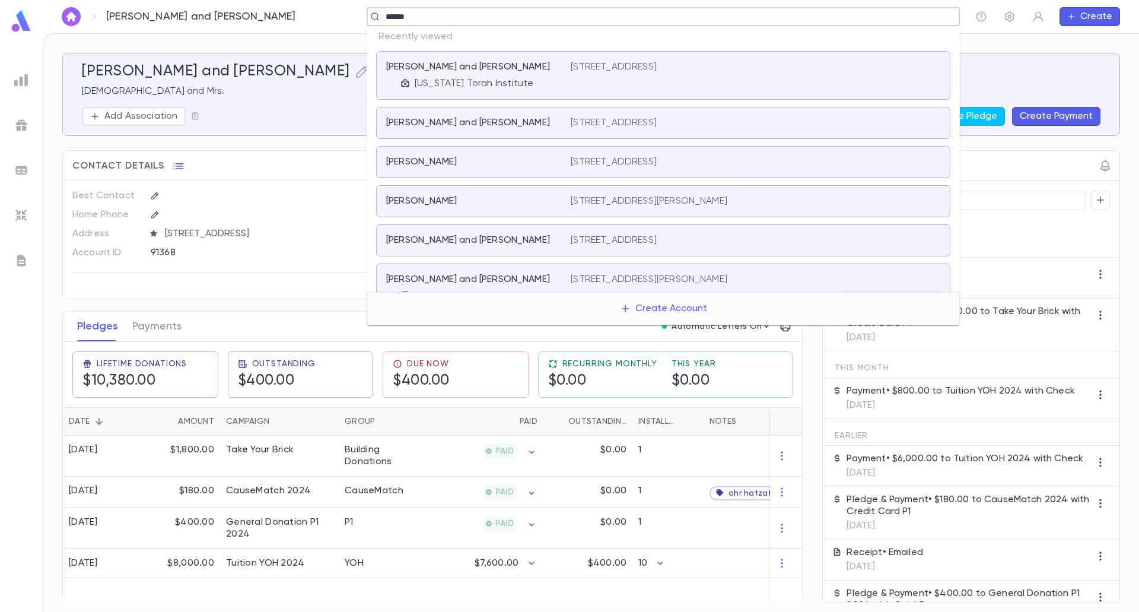
type input "*******"
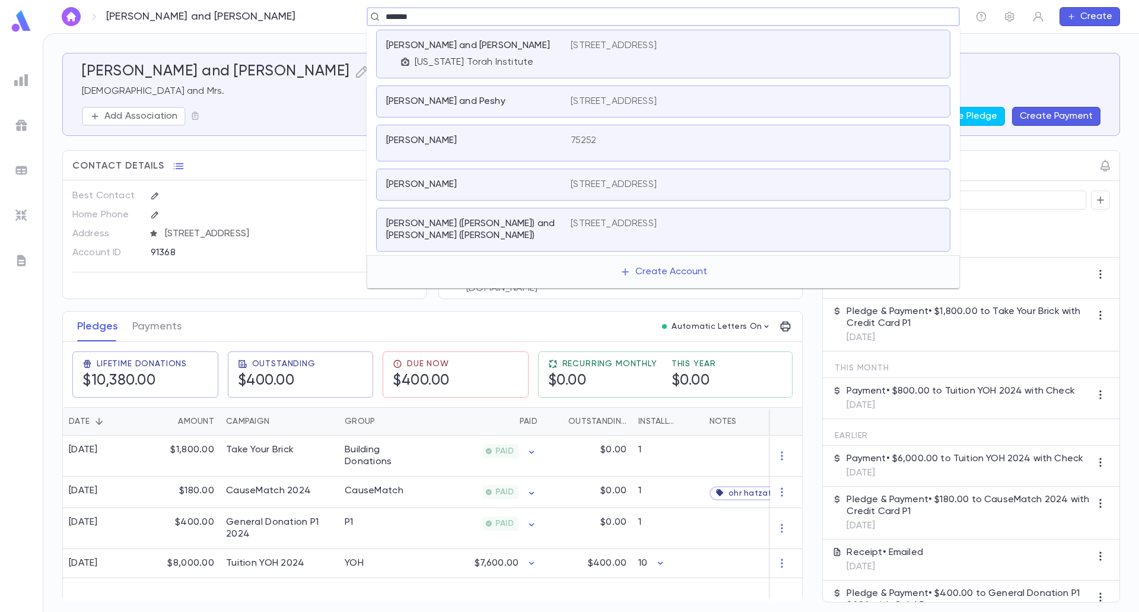
click at [657, 47] on p "[STREET_ADDRESS]" at bounding box center [614, 46] width 86 height 12
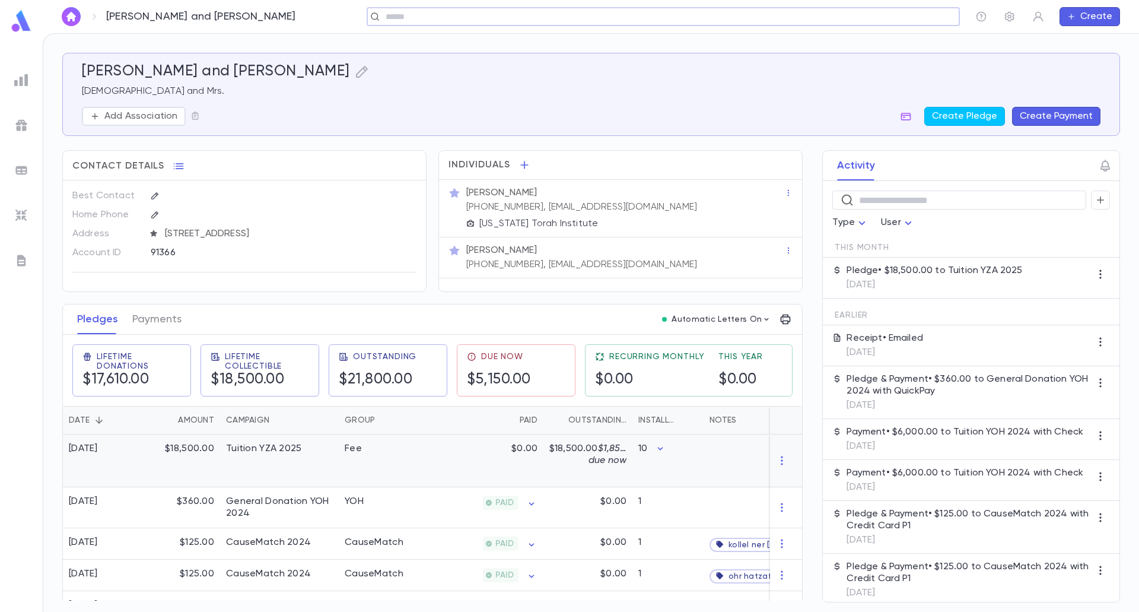
click at [588, 456] on span "$1,850.00 due now" at bounding box center [614, 454] width 52 height 21
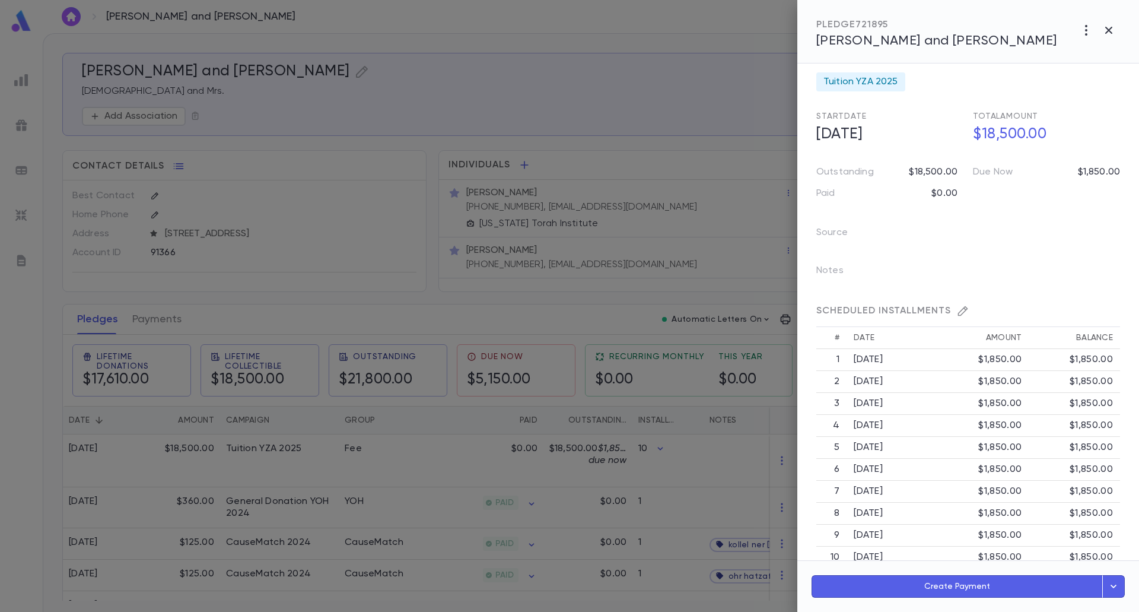
scroll to position [135, 0]
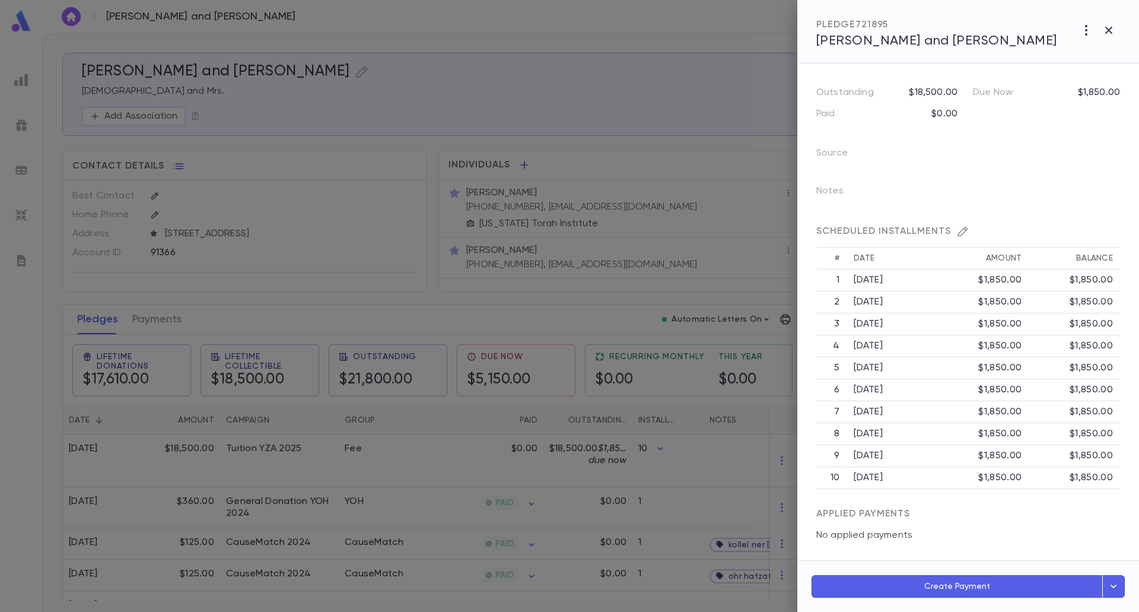
click at [953, 581] on button "Create Payment" at bounding box center [956, 586] width 291 height 23
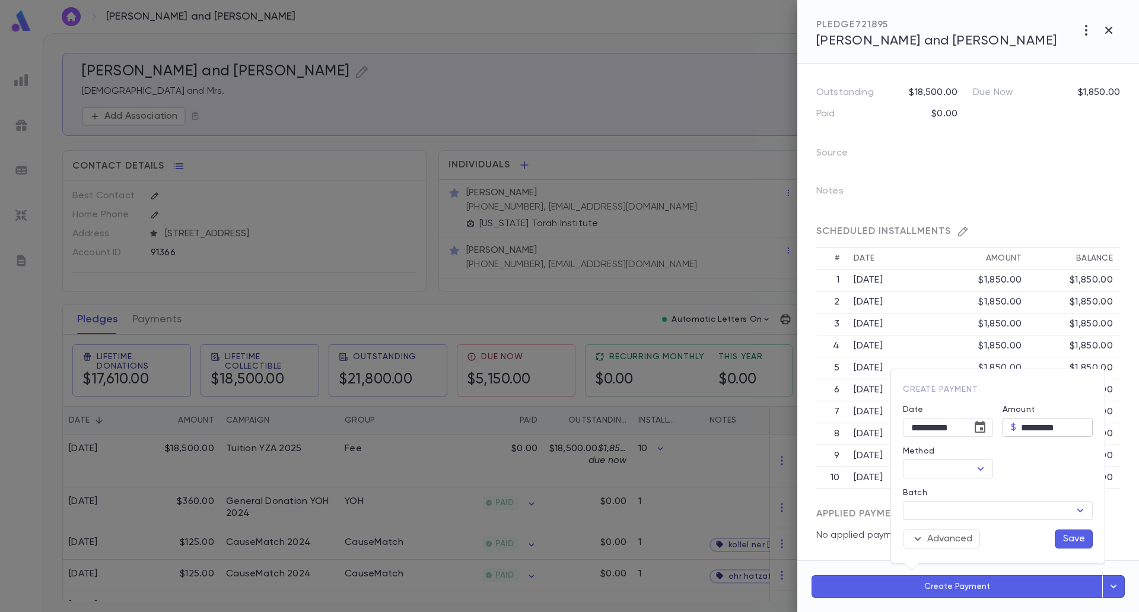
click at [1038, 428] on input "*********" at bounding box center [1057, 427] width 72 height 18
type input "********"
click at [976, 430] on icon "Choose date, selected date is Sep 25, 2025" at bounding box center [980, 427] width 14 height 14
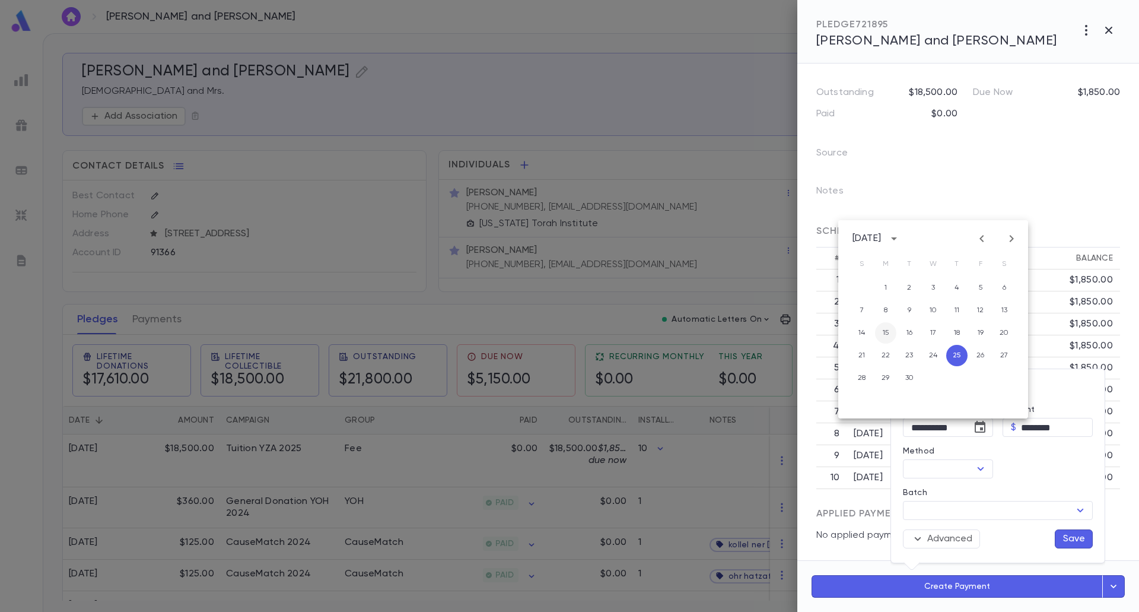
click at [885, 332] on button "15" at bounding box center [885, 332] width 21 height 21
type input "**********"
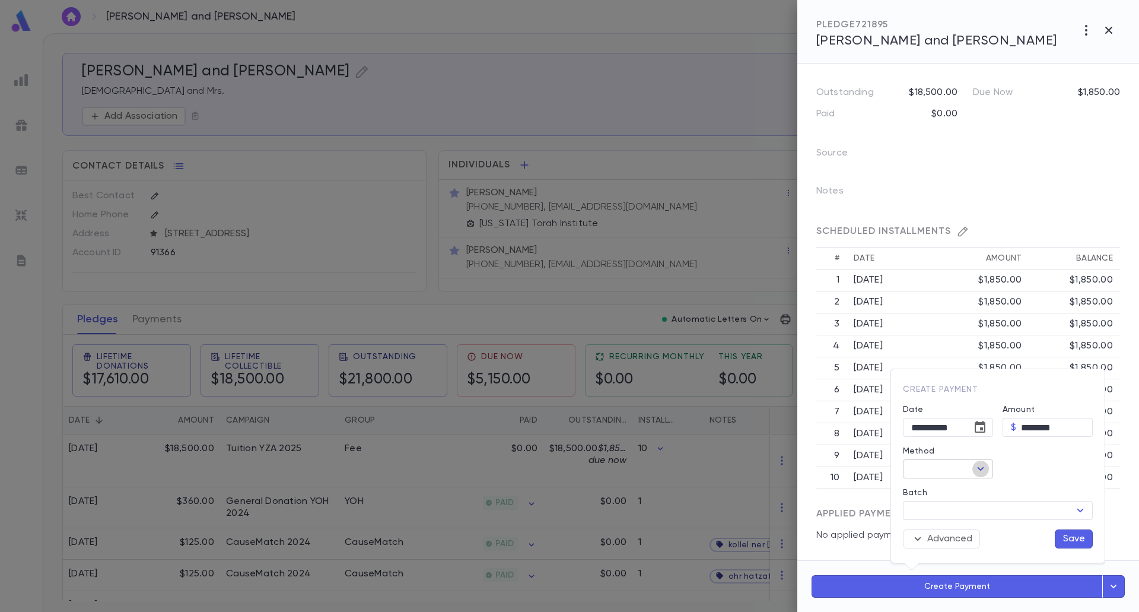
click at [980, 469] on icon "Open" at bounding box center [981, 469] width 7 height 4
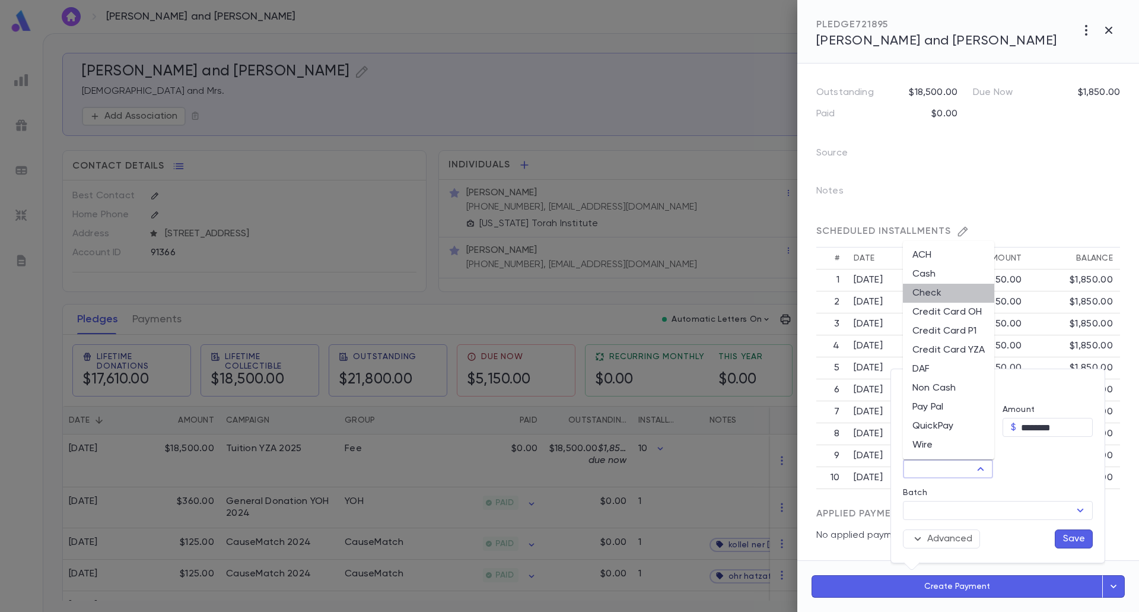
click at [931, 290] on li "Check" at bounding box center [948, 293] width 91 height 19
type input "*****"
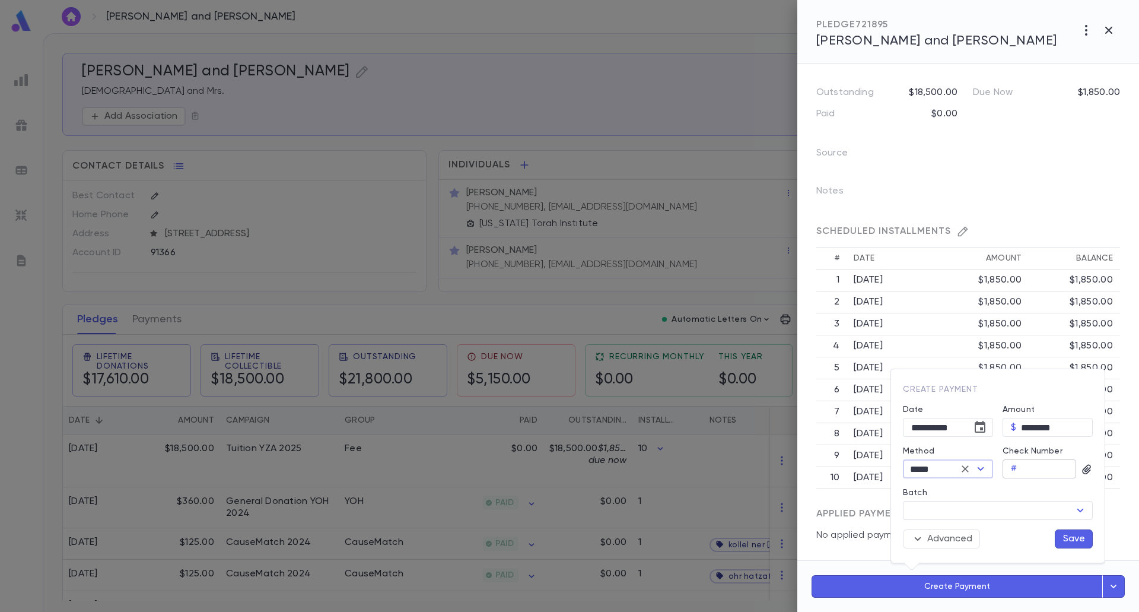
click at [1035, 468] on input "Check Number" at bounding box center [1048, 469] width 55 height 18
type input "****"
click at [1064, 540] on button "Save" at bounding box center [1074, 538] width 38 height 19
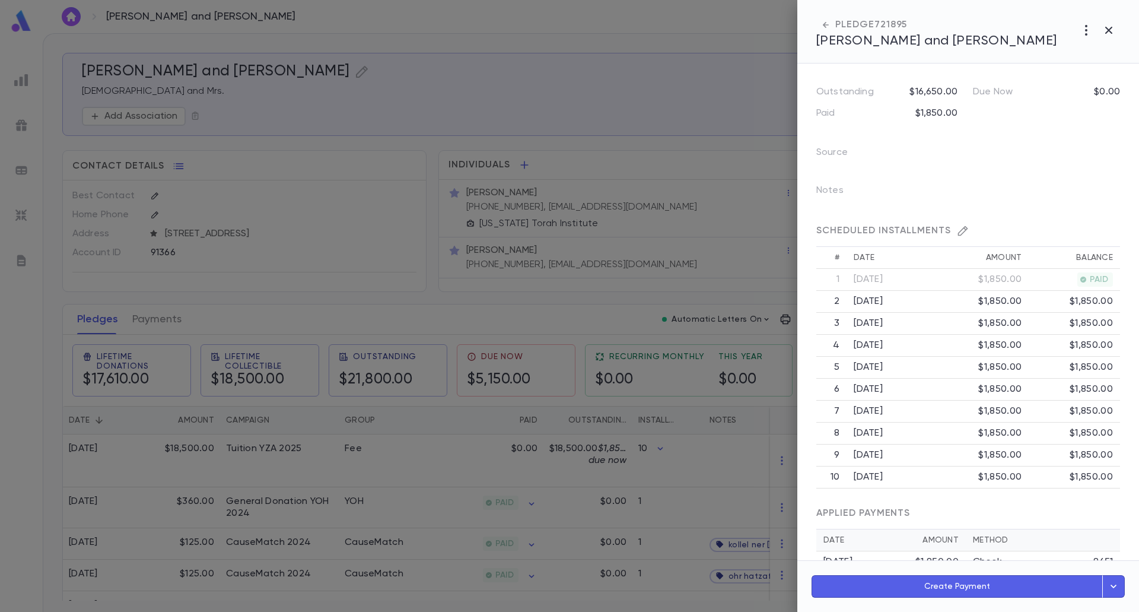
scroll to position [166, 0]
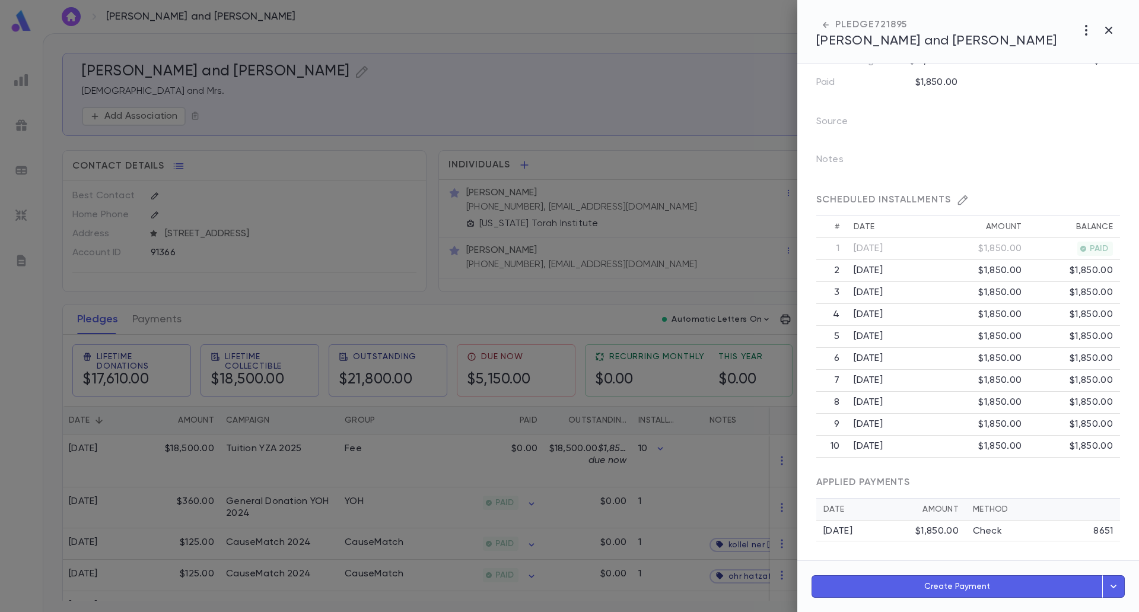
click at [935, 529] on div "$1,850.00" at bounding box center [936, 531] width 43 height 12
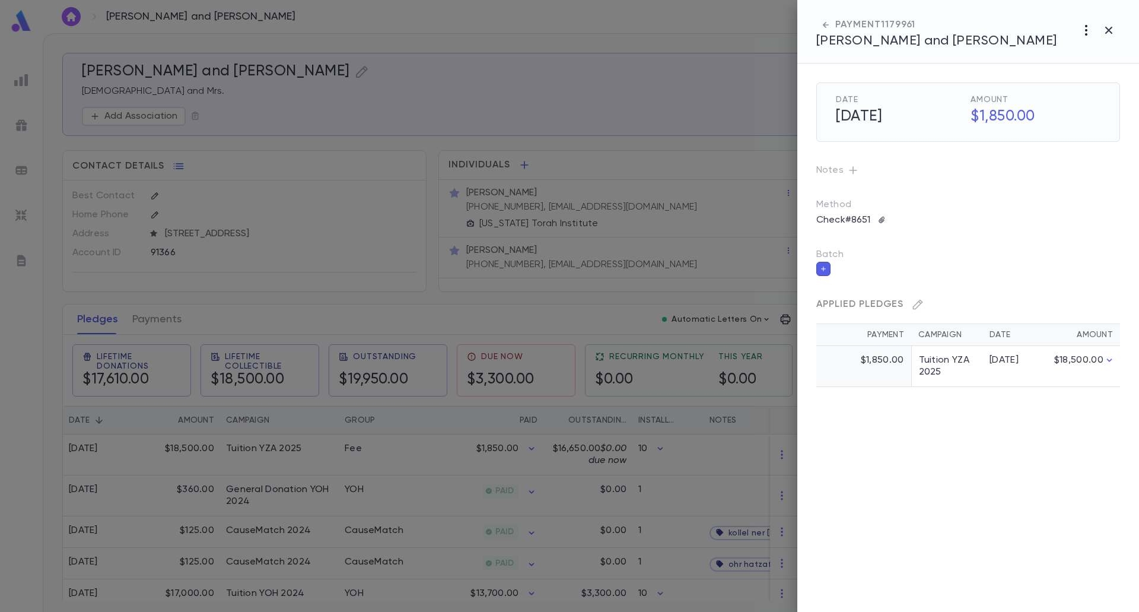
click at [1081, 29] on icon "button" at bounding box center [1086, 30] width 14 height 14
click at [1072, 93] on li "Link to Entity" at bounding box center [1082, 95] width 100 height 19
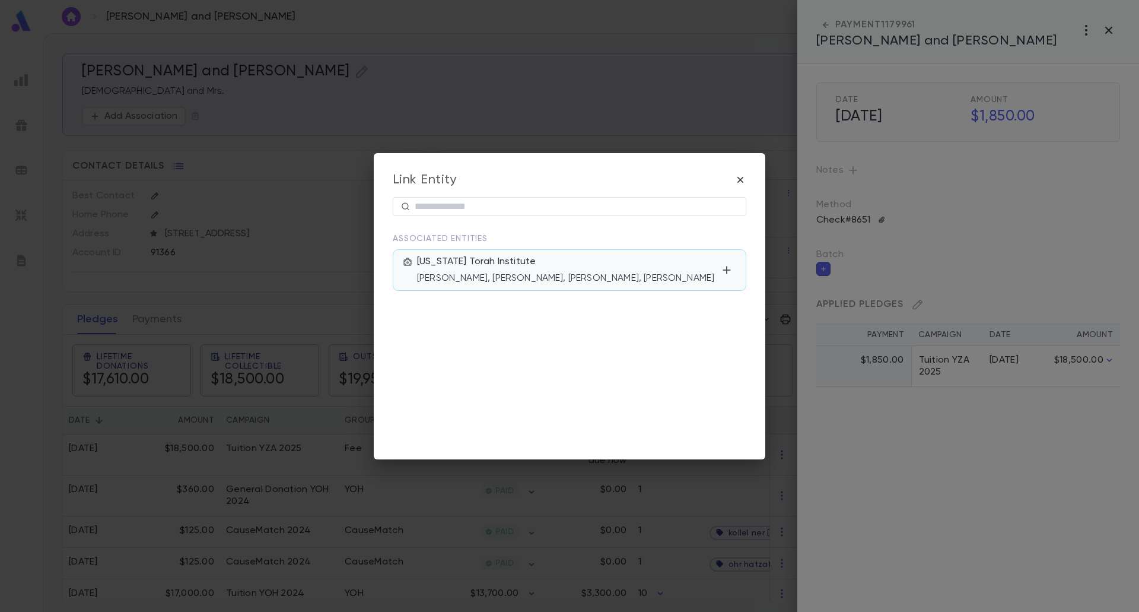
click at [639, 276] on p "[PERSON_NAME], [PERSON_NAME], [PERSON_NAME], [PERSON_NAME]" at bounding box center [567, 278] width 300 height 12
click at [915, 482] on div "Link Entity ​ Associated Entities Texas Torah Institute Mr. Ranaan Broderick, R…" at bounding box center [569, 306] width 1139 height 612
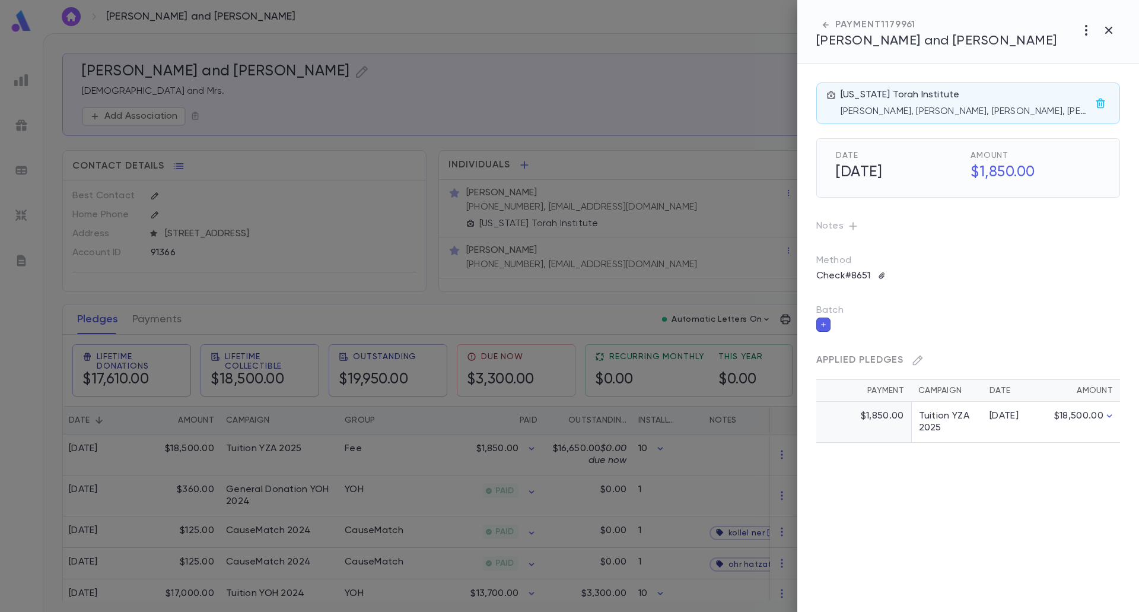
click at [724, 447] on div at bounding box center [569, 306] width 1139 height 612
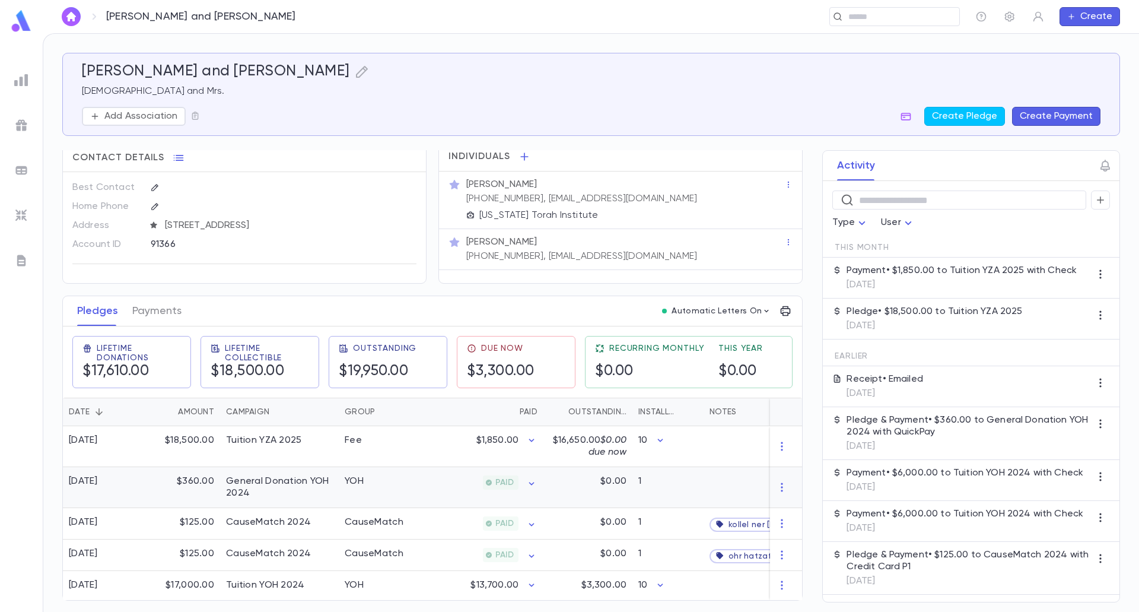
scroll to position [13, 0]
click at [552, 451] on div "$16,650.00 $0.00 due now" at bounding box center [587, 446] width 89 height 41
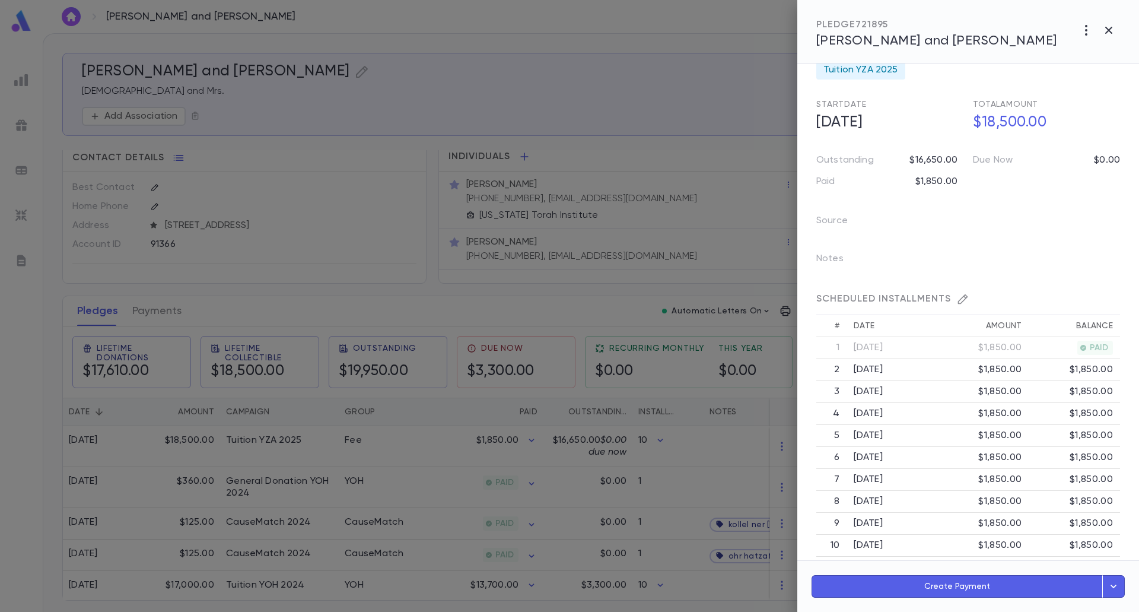
scroll to position [186, 0]
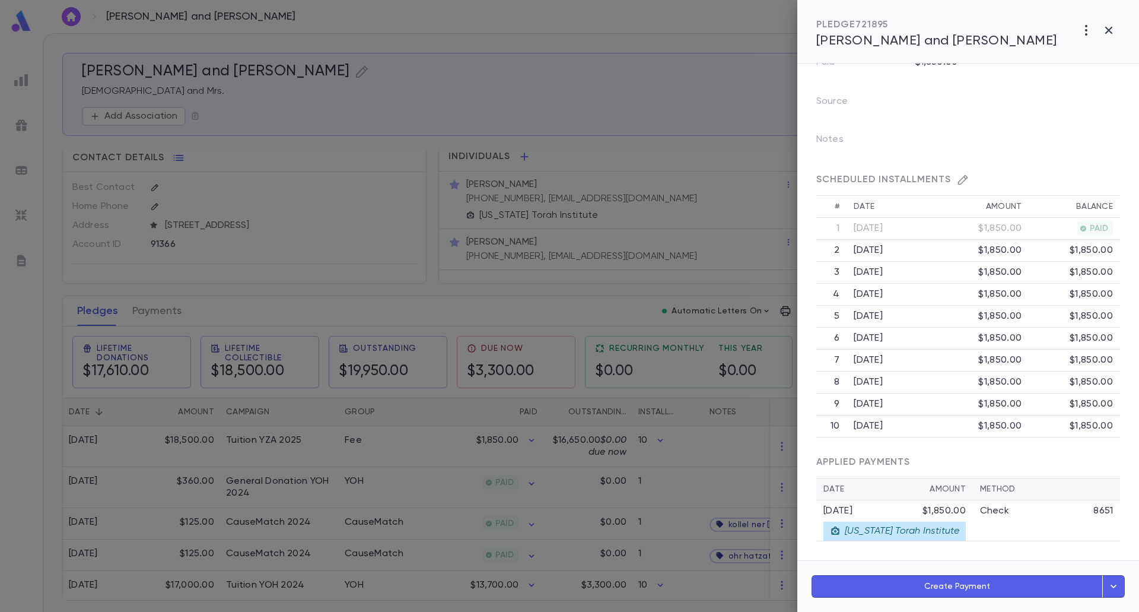
click at [973, 516] on td "Check 8651" at bounding box center [1046, 520] width 147 height 41
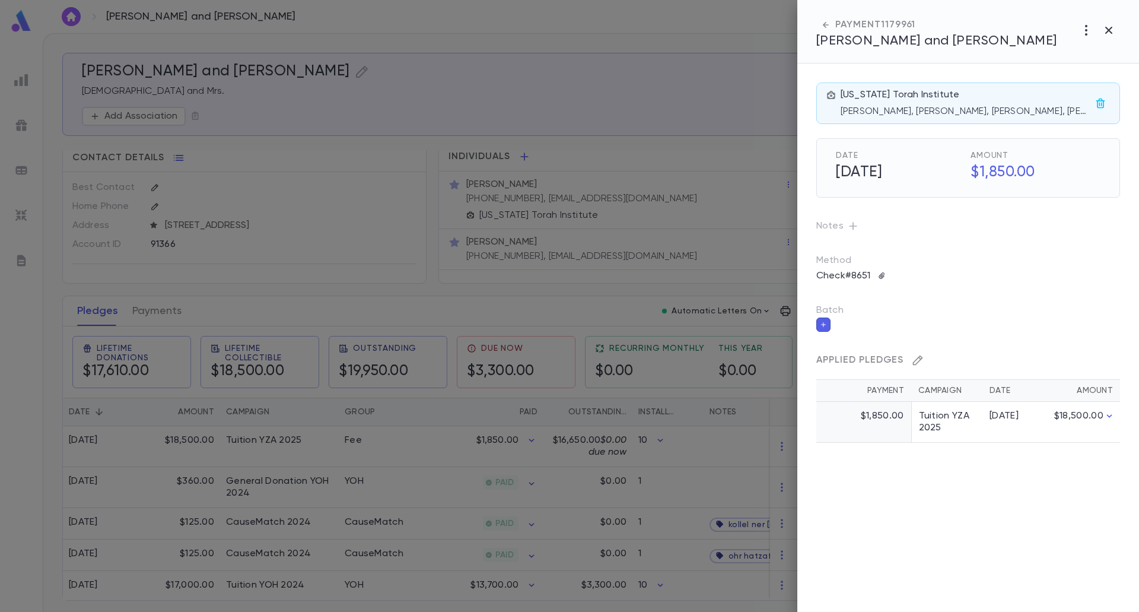
click at [917, 356] on icon "button" at bounding box center [918, 360] width 12 height 12
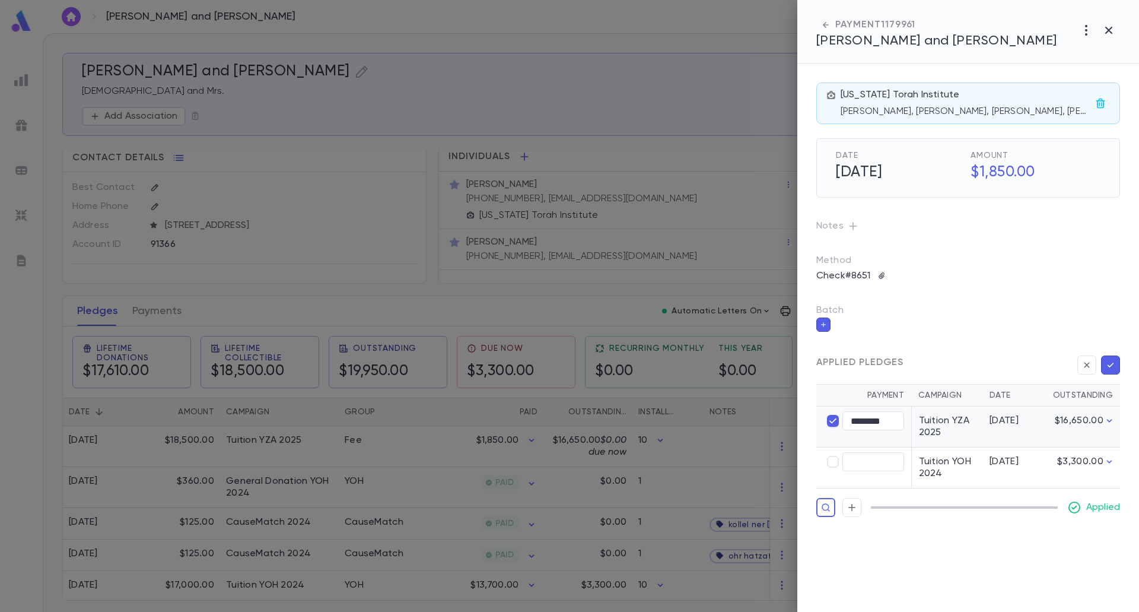
type input "****"
type input "********"
click at [1108, 361] on icon "button" at bounding box center [1110, 365] width 11 height 12
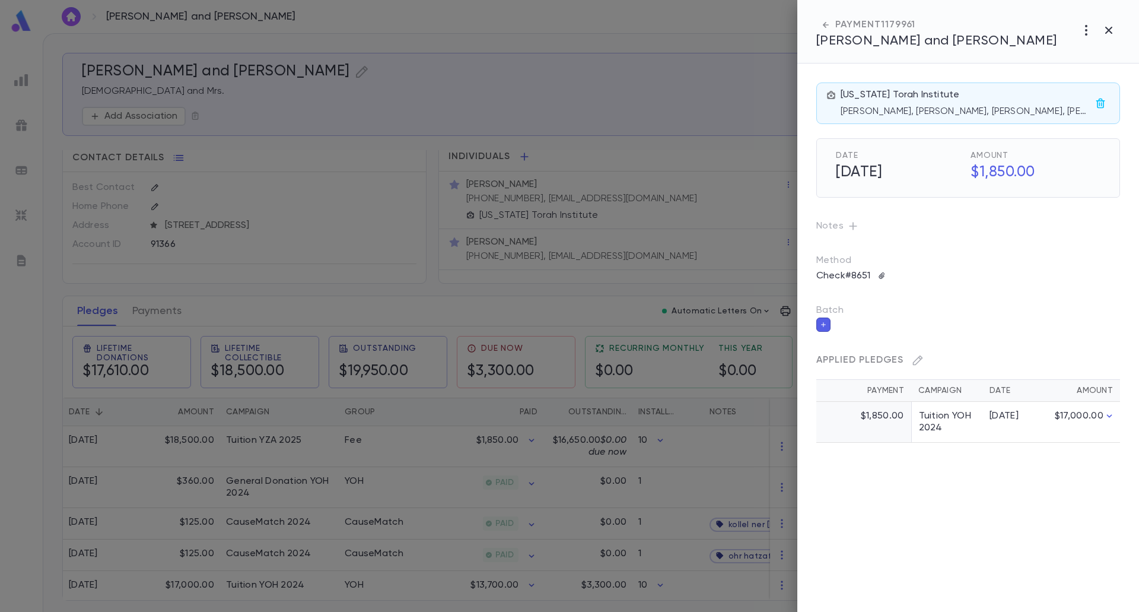
click at [635, 537] on div at bounding box center [569, 306] width 1139 height 612
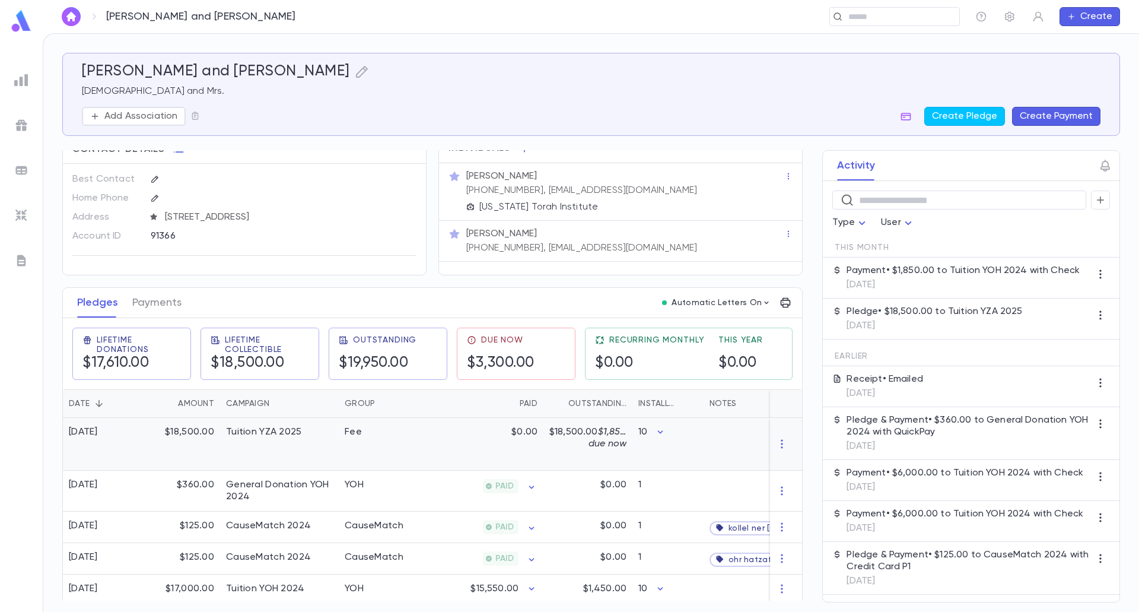
scroll to position [25, 0]
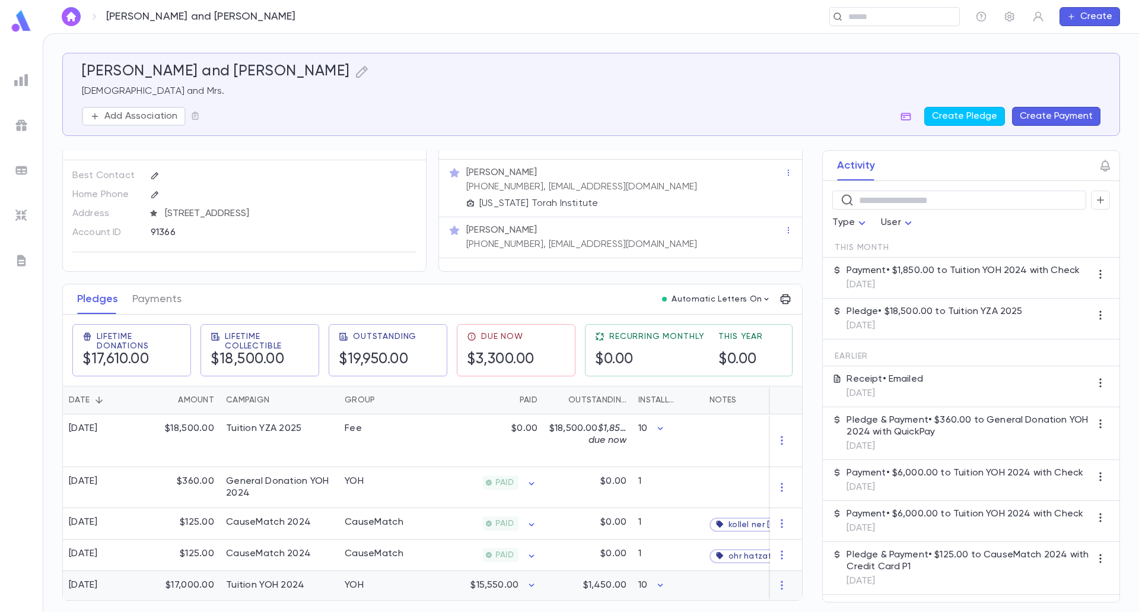
click at [610, 579] on p "$1,450.00" at bounding box center [604, 585] width 43 height 12
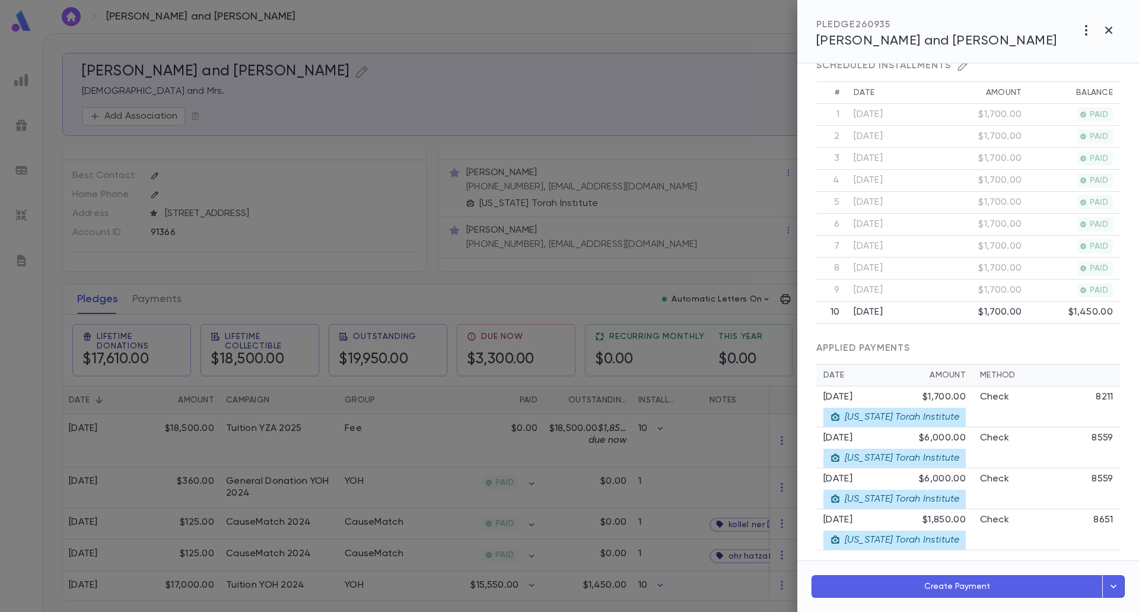
scroll to position [309, 0]
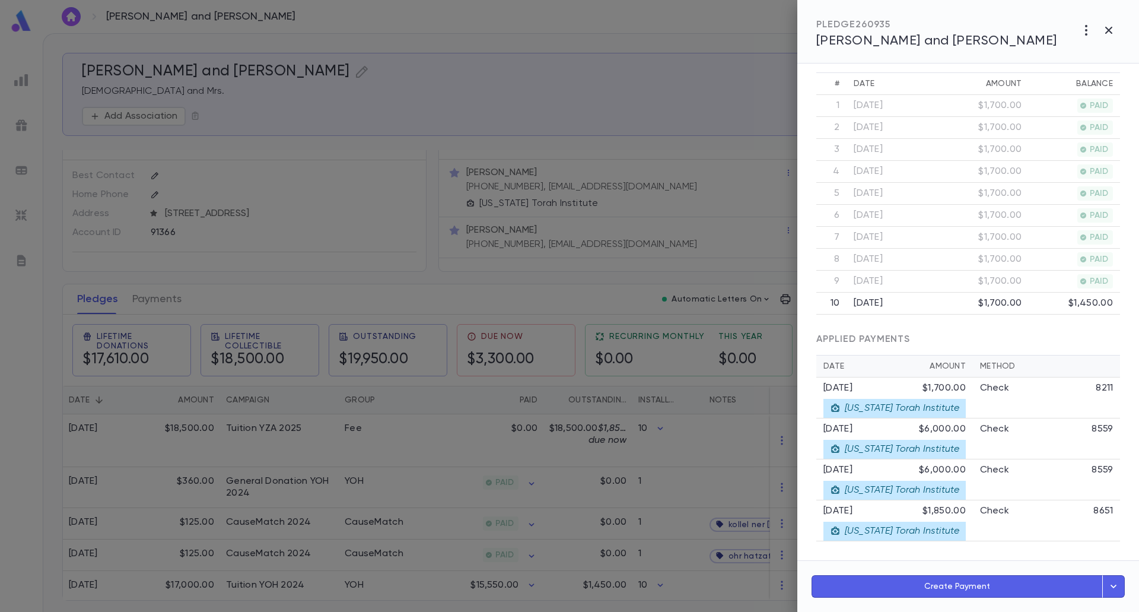
click at [591, 569] on div at bounding box center [569, 306] width 1139 height 612
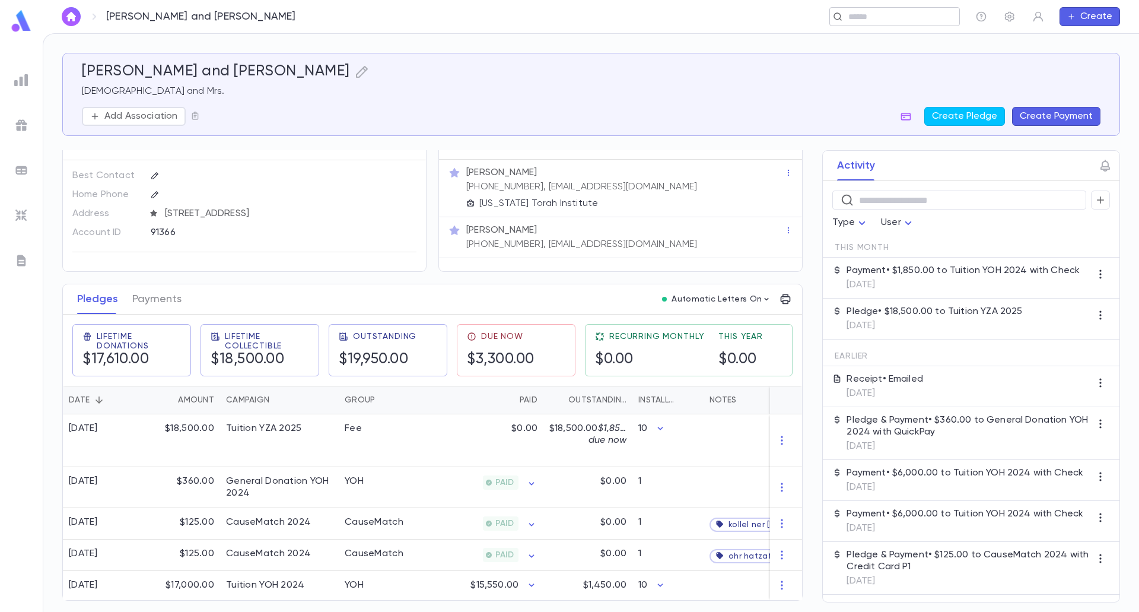
click at [903, 20] on input "text" at bounding box center [900, 16] width 110 height 11
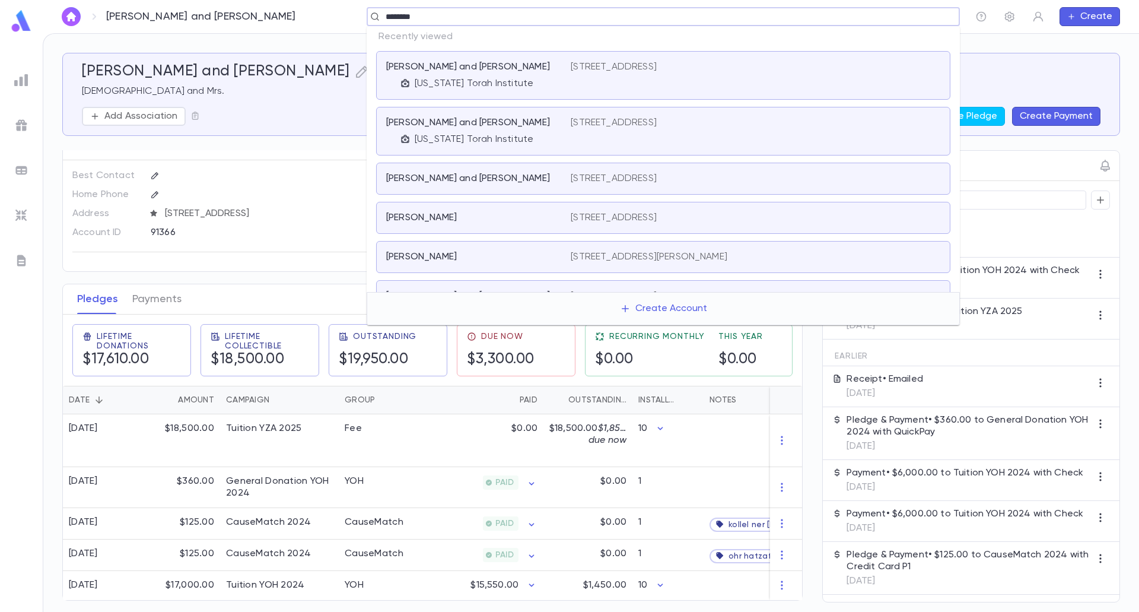
type input "*********"
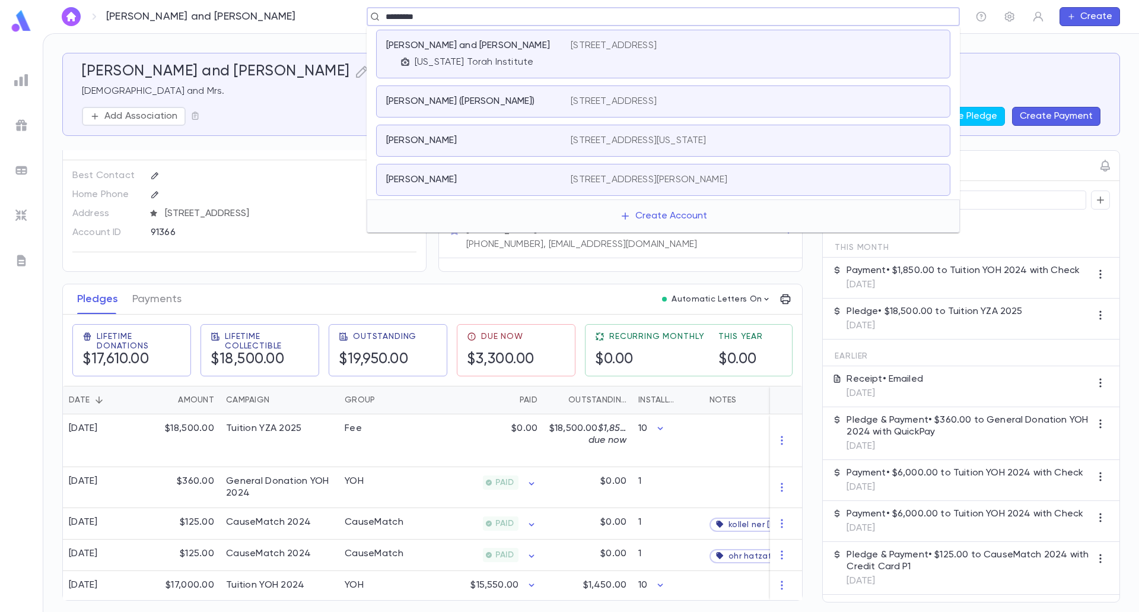
click at [733, 61] on div "[STREET_ADDRESS]" at bounding box center [756, 54] width 370 height 28
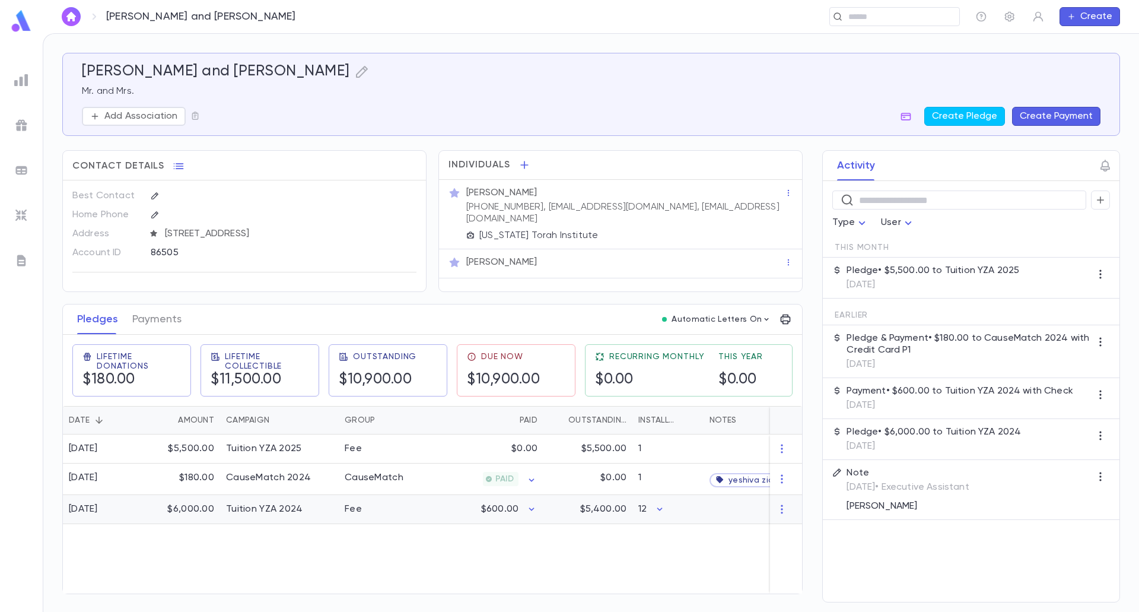
click at [608, 518] on div "$5,400.00" at bounding box center [587, 509] width 89 height 29
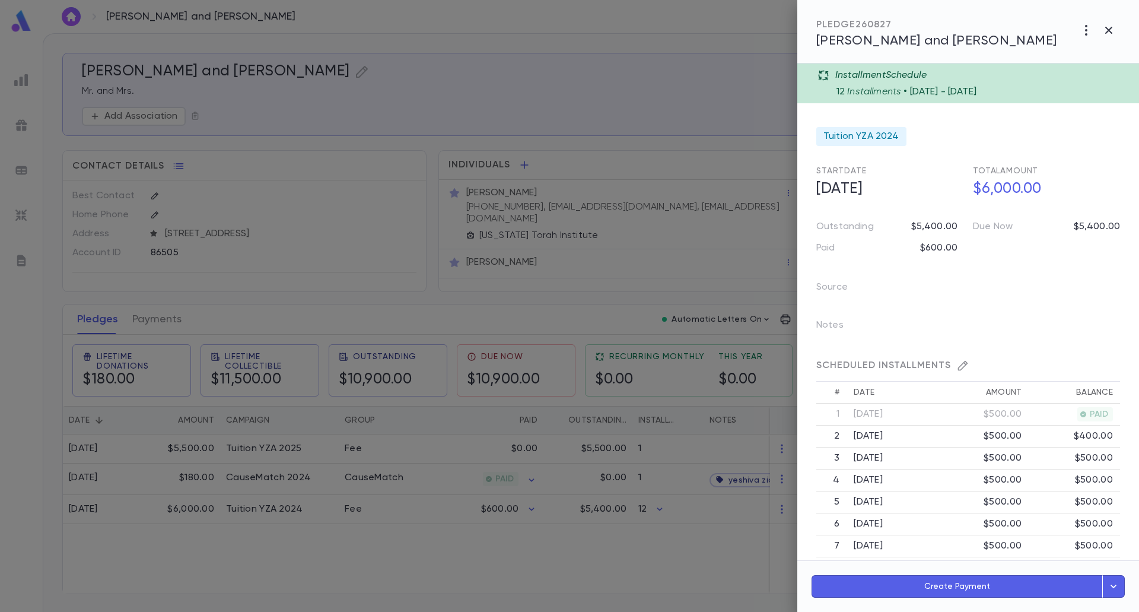
click at [991, 590] on button "Create Payment" at bounding box center [956, 586] width 291 height 23
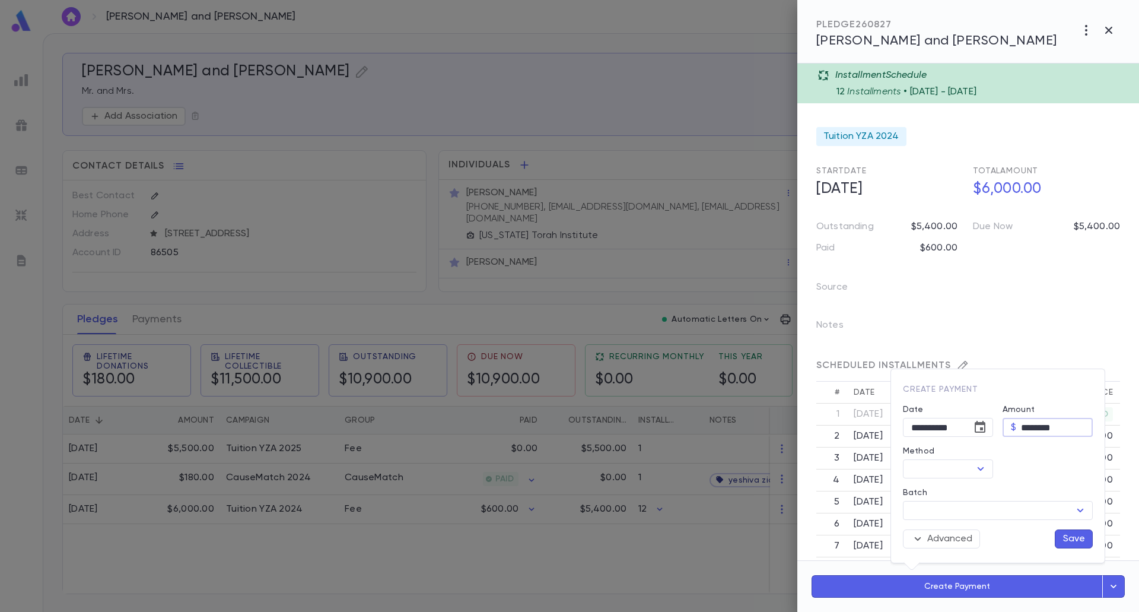
drag, startPoint x: 1030, startPoint y: 424, endPoint x: 1040, endPoint y: 424, distance: 10.1
click at [1040, 424] on input "********" at bounding box center [1057, 427] width 72 height 18
type input "******"
click at [982, 429] on icon "Choose date, selected date is Sep 25, 2025" at bounding box center [980, 427] width 11 height 12
click at [890, 325] on button "15" at bounding box center [885, 332] width 21 height 21
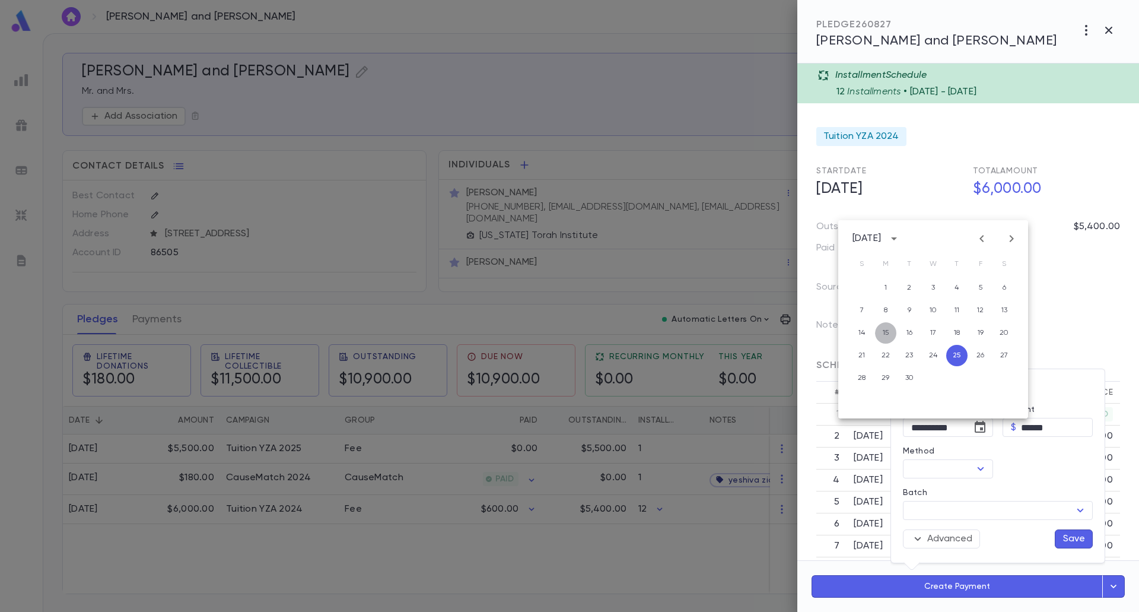
type input "**********"
click at [979, 470] on icon "Open" at bounding box center [980, 468] width 14 height 14
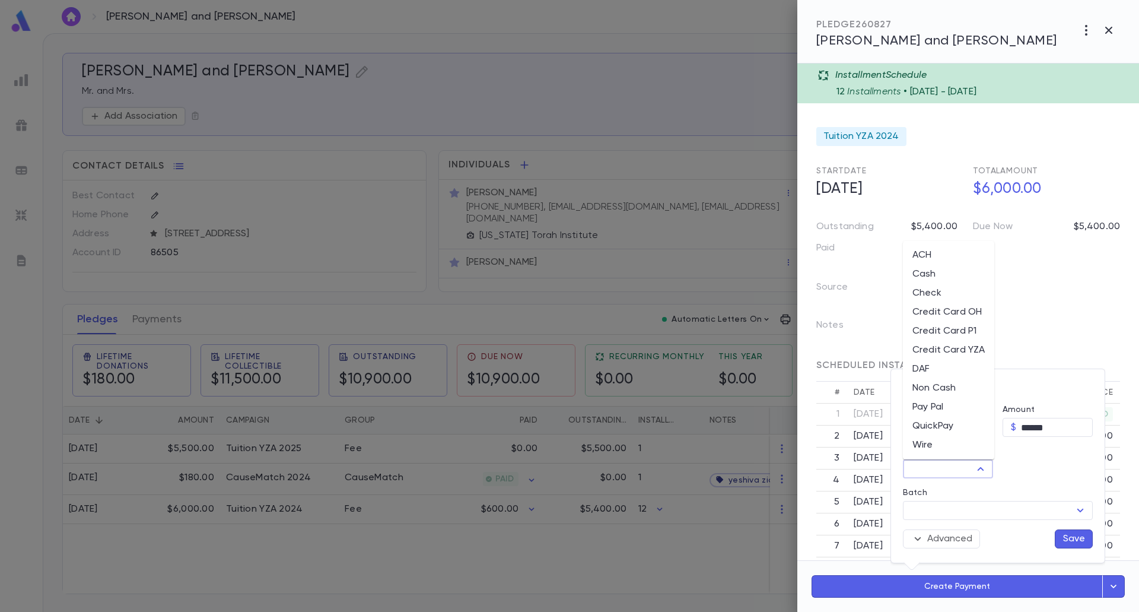
click at [949, 297] on li "Check" at bounding box center [948, 293] width 91 height 19
type input "*****"
click at [1044, 474] on input "Check Number" at bounding box center [1048, 469] width 55 height 18
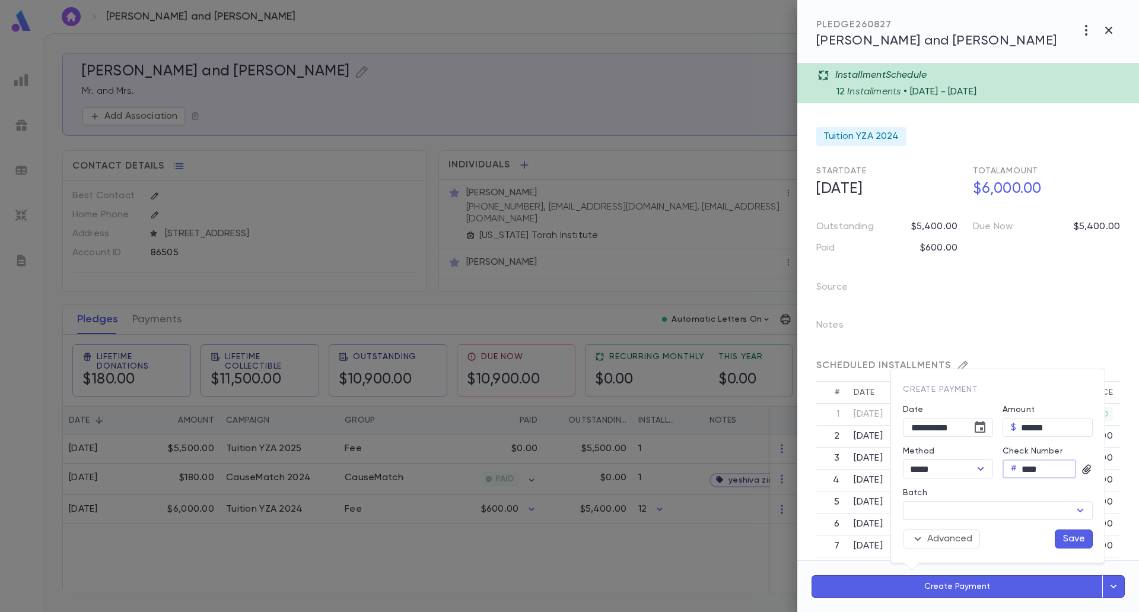
type input "****"
click at [1078, 534] on button "Save" at bounding box center [1074, 538] width 38 height 19
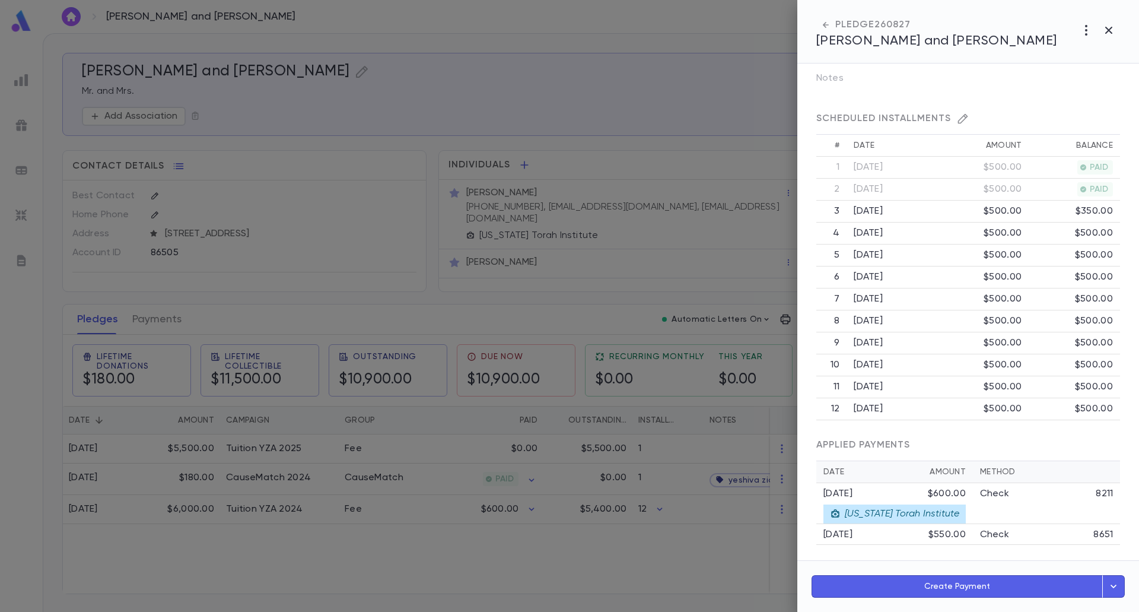
scroll to position [251, 0]
click at [980, 528] on p "Check" at bounding box center [994, 531] width 29 height 12
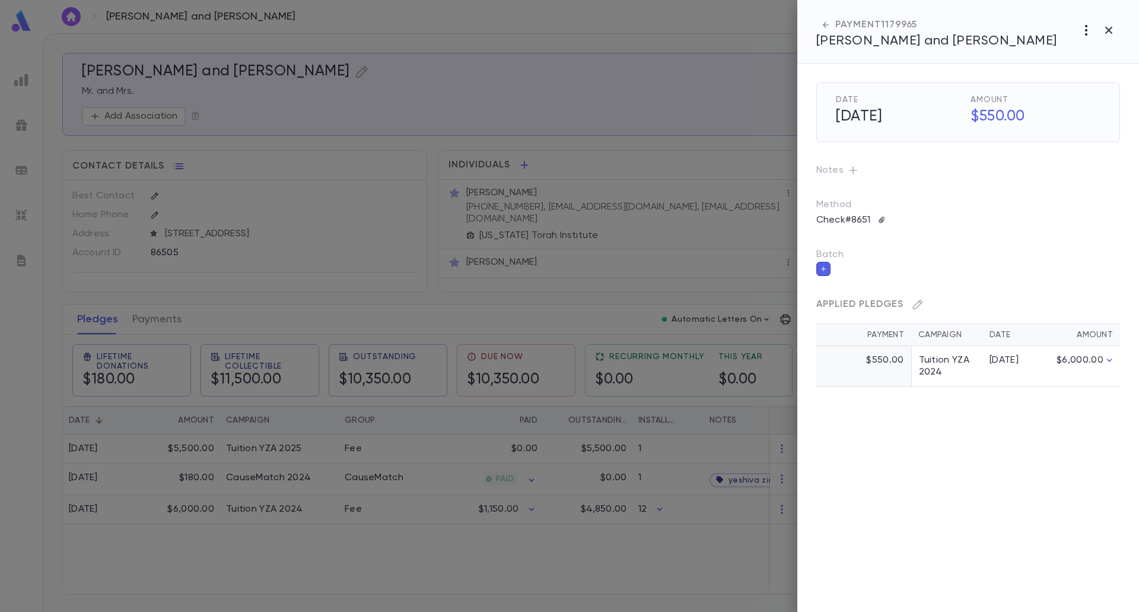
click at [1087, 33] on icon "button" at bounding box center [1086, 30] width 14 height 14
click at [1081, 86] on li "Link to Entity" at bounding box center [1082, 95] width 100 height 19
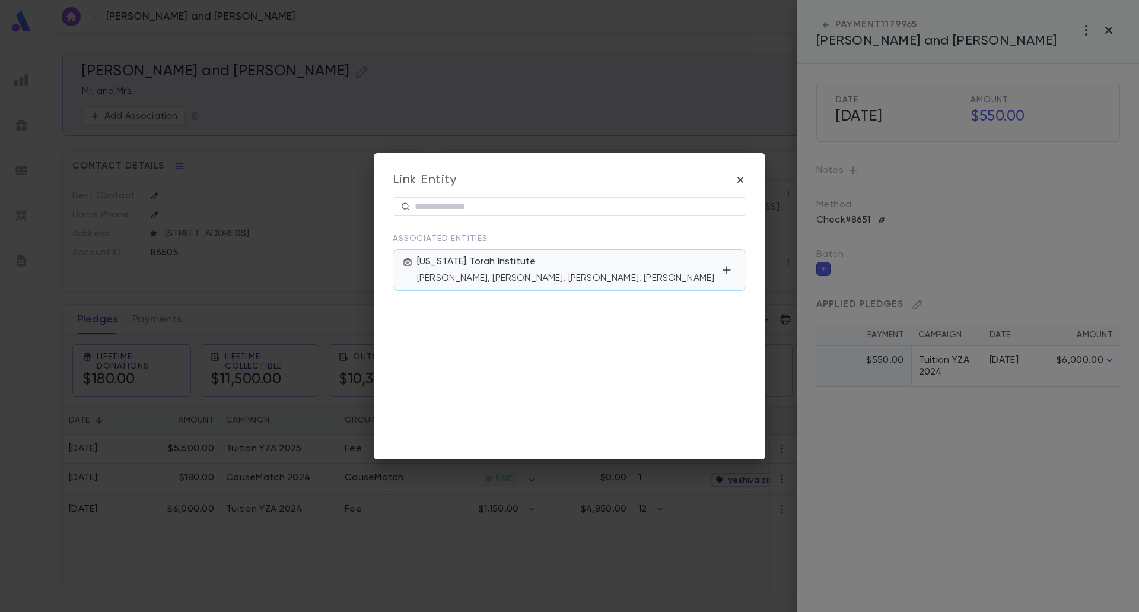
click at [513, 262] on div "Texas Torah Institute Mr. Ranaan Broderick, Rabbi Shalom Meltzer, Rabbi Reuven …" at bounding box center [567, 270] width 300 height 28
click at [887, 491] on div "Link Entity ​ Associated Entities Texas Torah Institute Mr. Ranaan Broderick, R…" at bounding box center [569, 306] width 1139 height 612
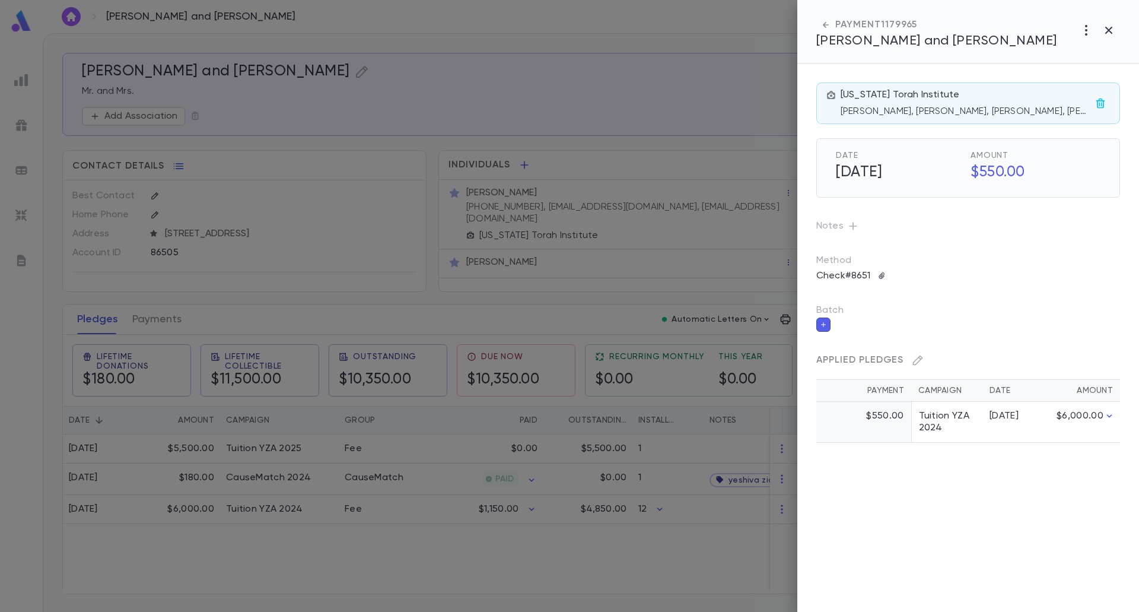
click at [690, 574] on div at bounding box center [569, 306] width 1139 height 612
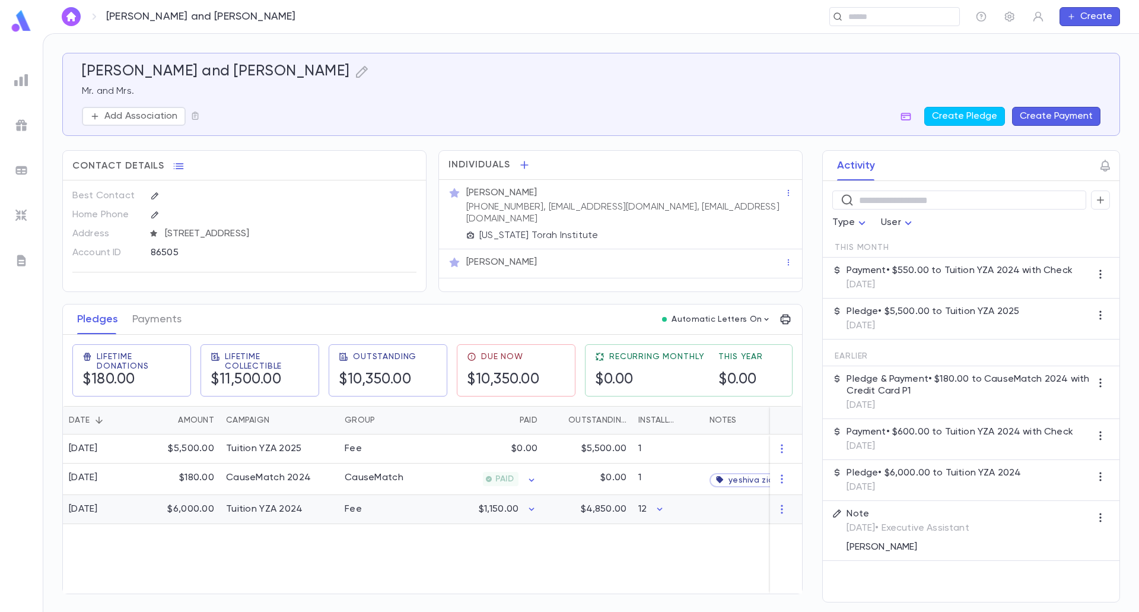
click at [383, 509] on div "Fee" at bounding box center [383, 509] width 89 height 29
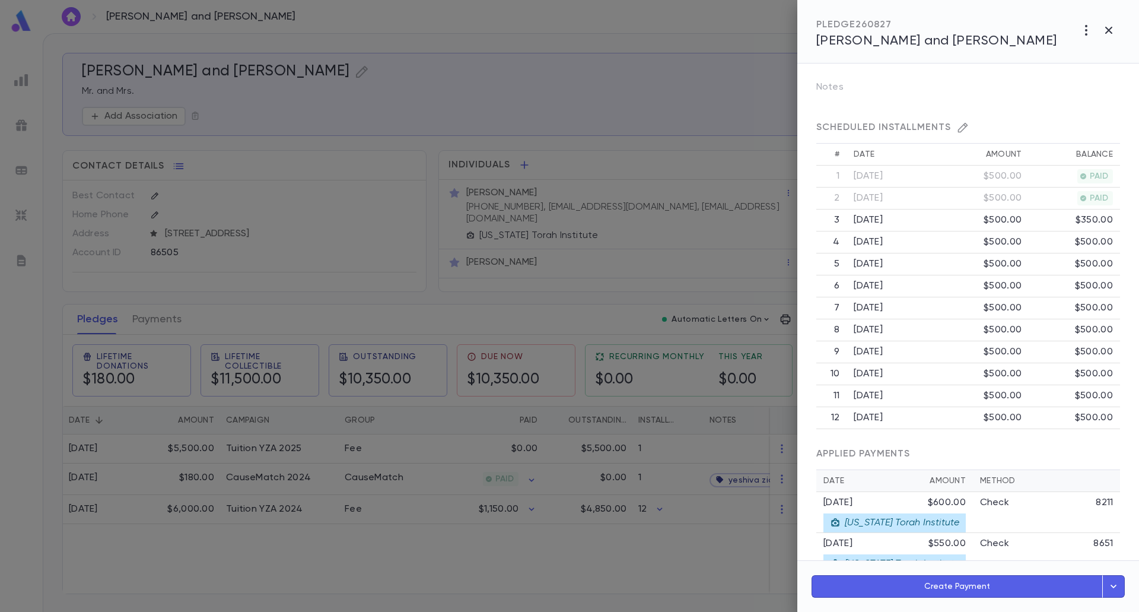
scroll to position [271, 0]
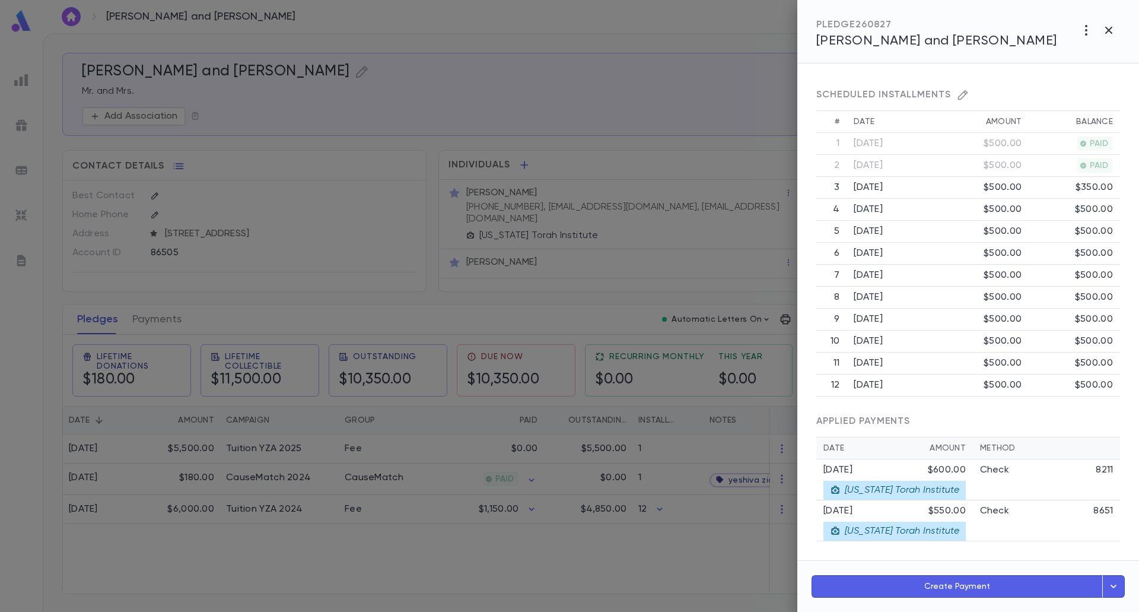
click at [650, 580] on div at bounding box center [569, 306] width 1139 height 612
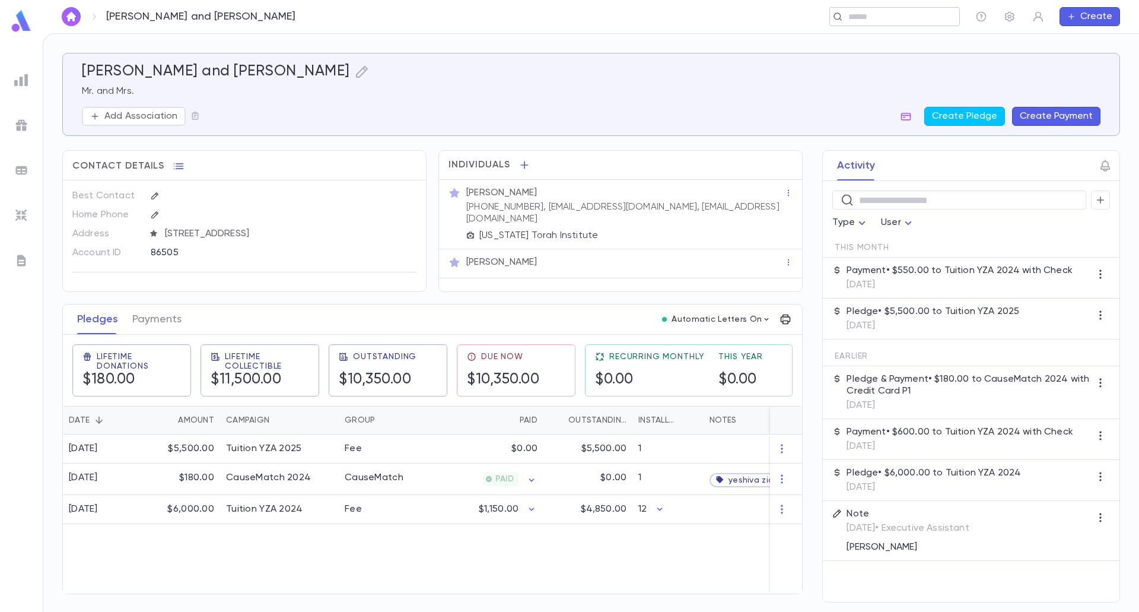
click at [900, 22] on input "text" at bounding box center [891, 16] width 92 height 11
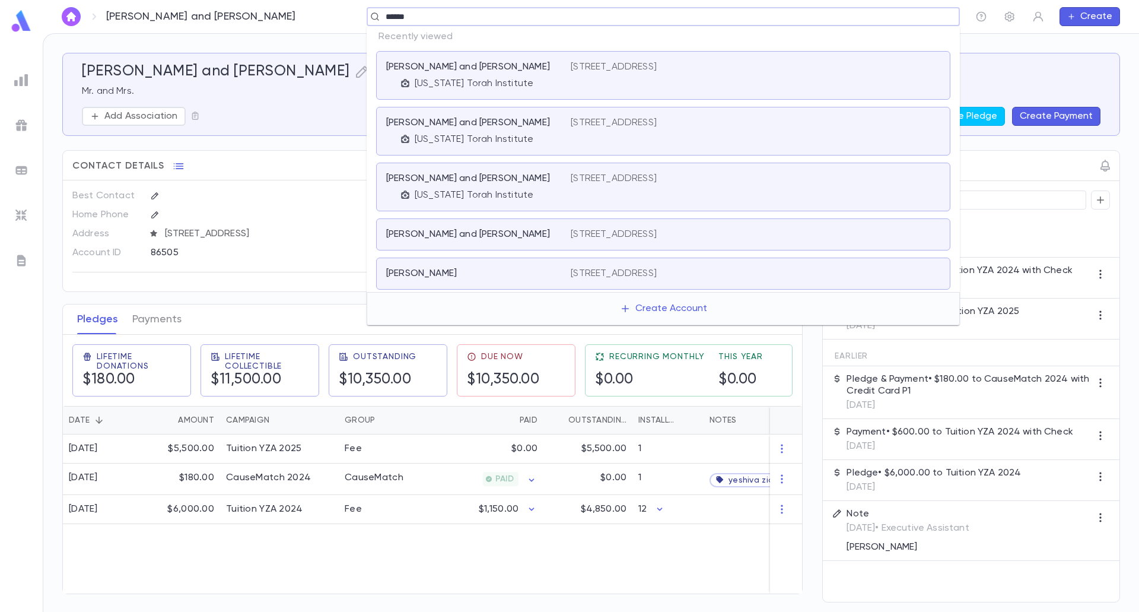
type input "*******"
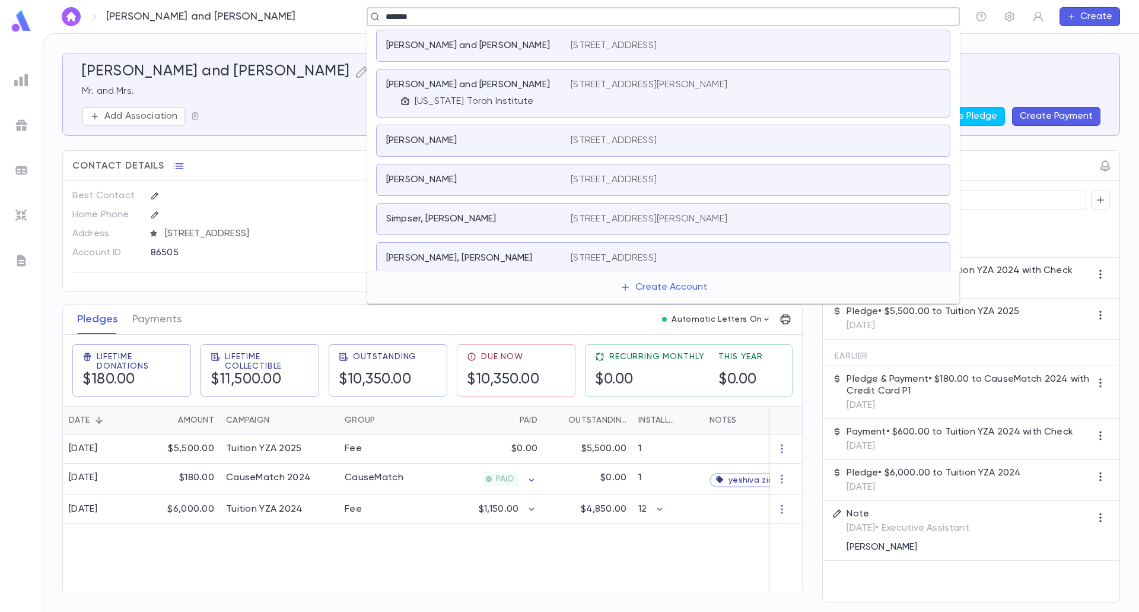
click at [544, 96] on div "[US_STATE] Torah Institute" at bounding box center [485, 102] width 170 height 12
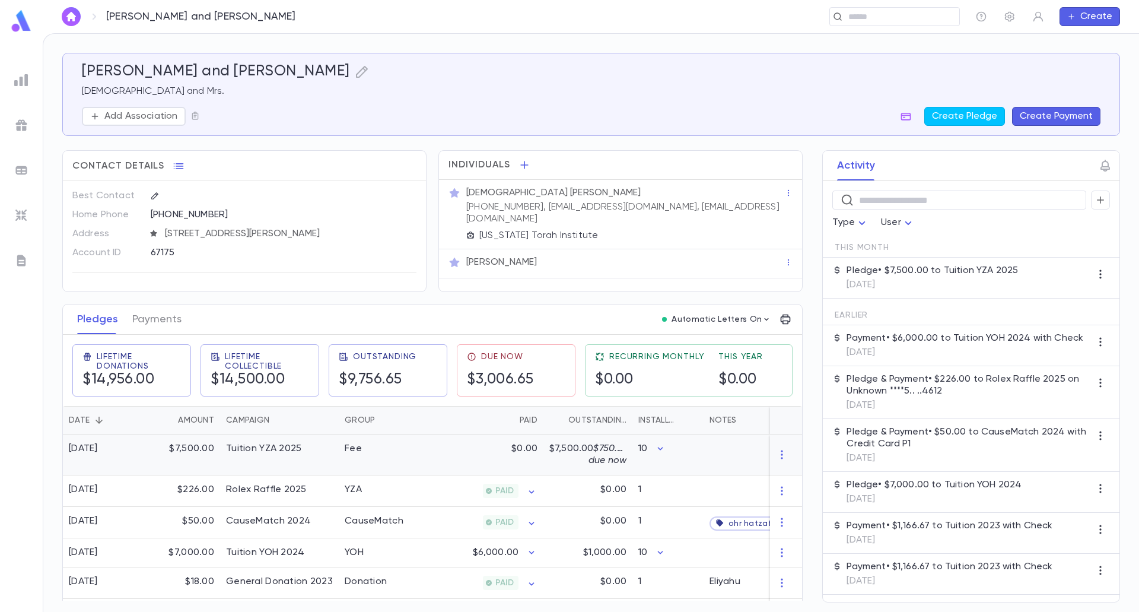
click at [588, 463] on span "$750.00 due now" at bounding box center [608, 454] width 41 height 21
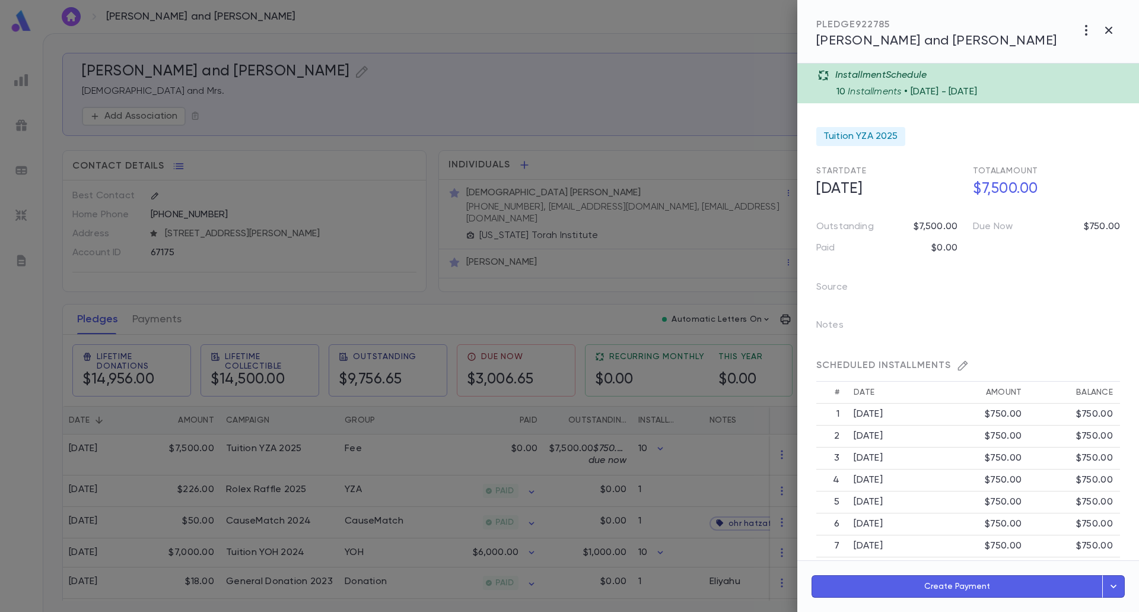
click at [550, 508] on div at bounding box center [569, 306] width 1139 height 612
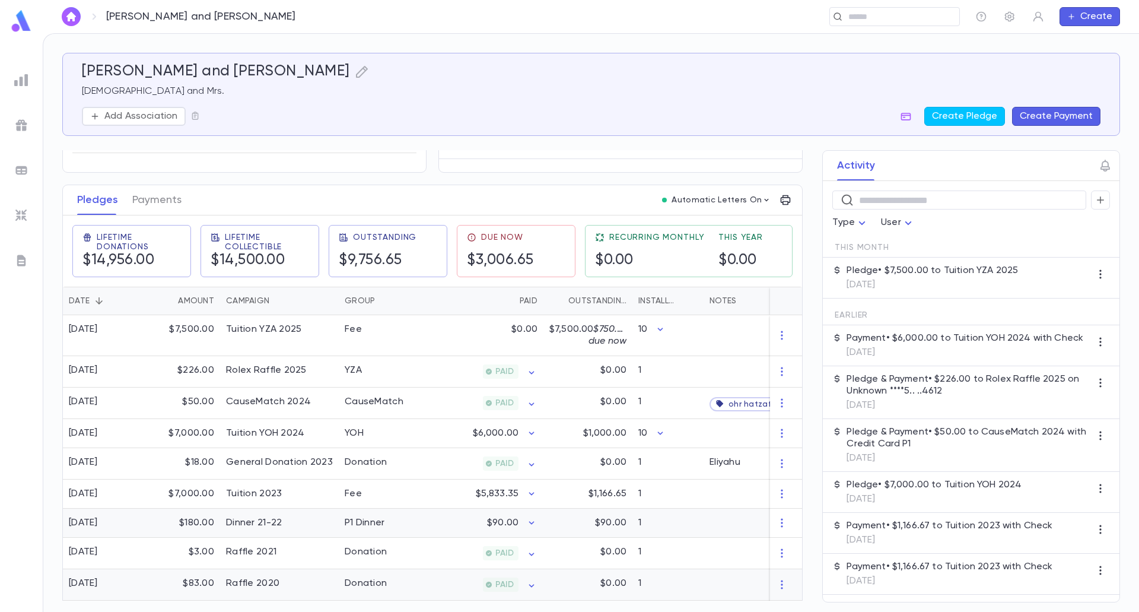
scroll to position [119, 0]
click at [596, 439] on p "$1,000.00" at bounding box center [604, 434] width 43 height 12
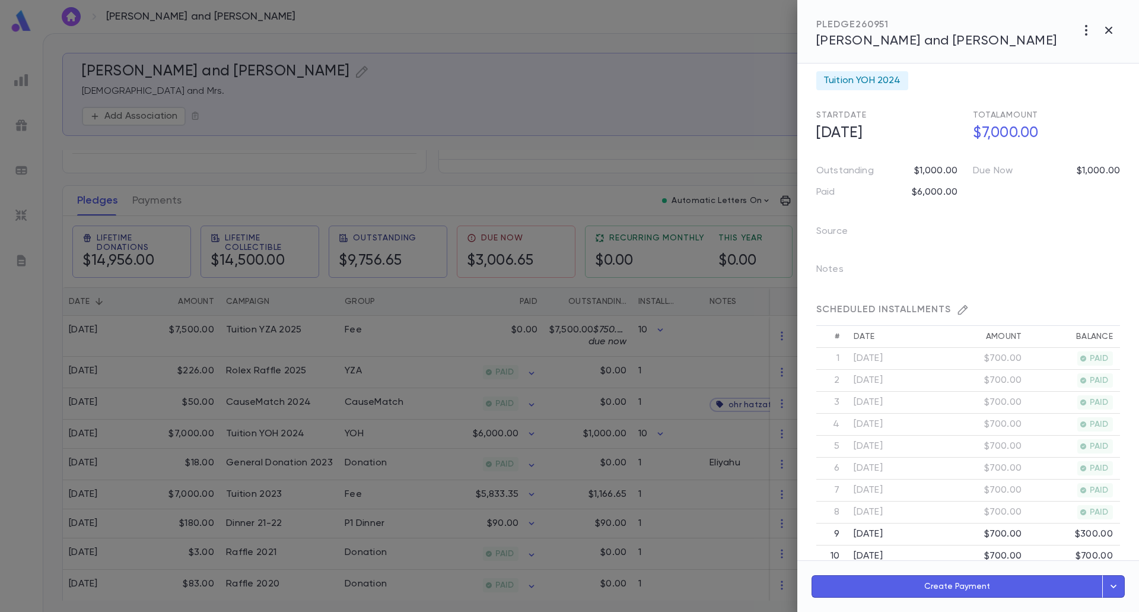
scroll to position [186, 0]
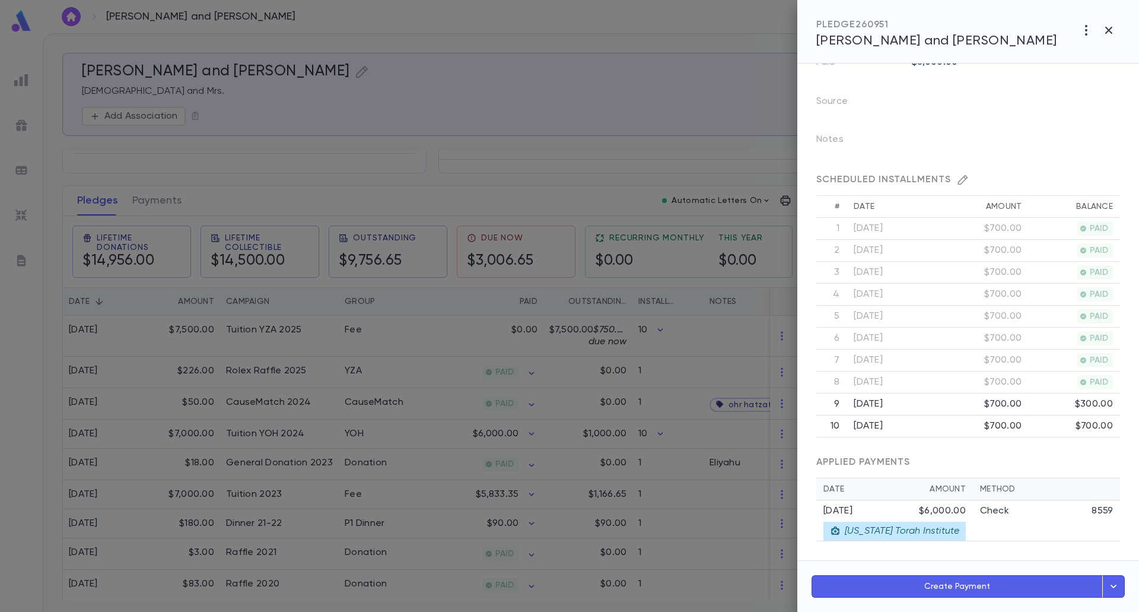
click at [729, 107] on div at bounding box center [569, 306] width 1139 height 612
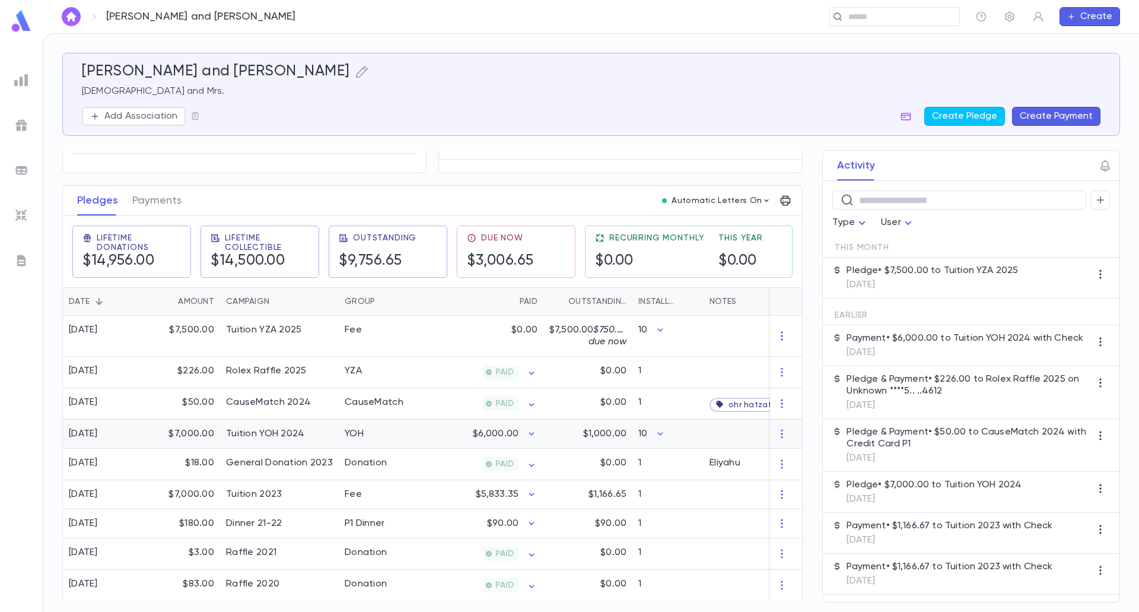
click at [552, 433] on div "$1,000.00" at bounding box center [587, 433] width 89 height 29
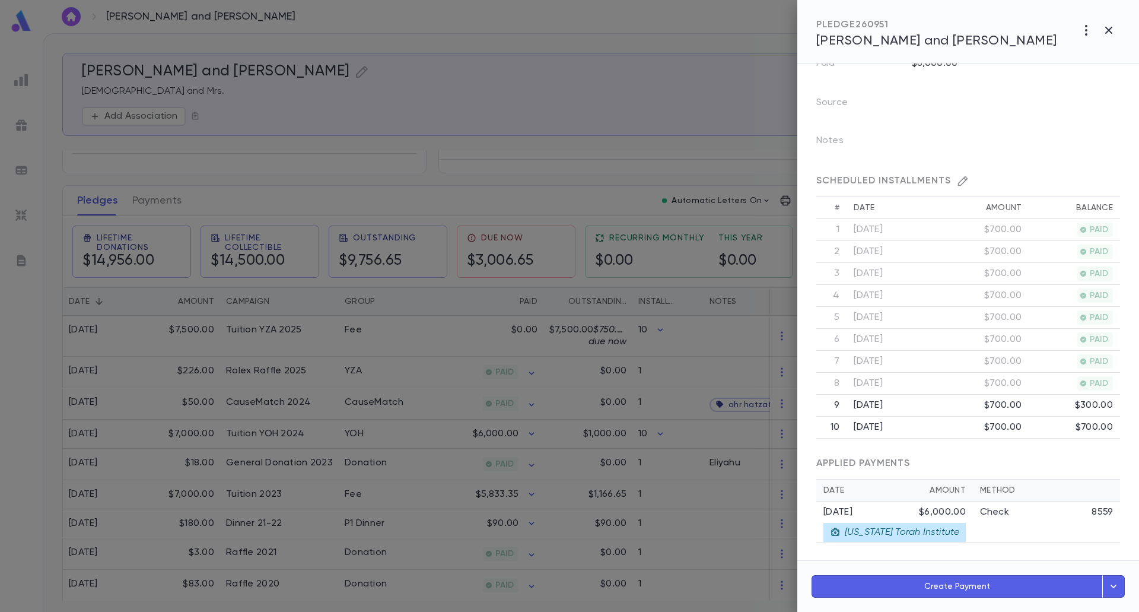
scroll to position [186, 0]
click at [560, 356] on div at bounding box center [569, 306] width 1139 height 612
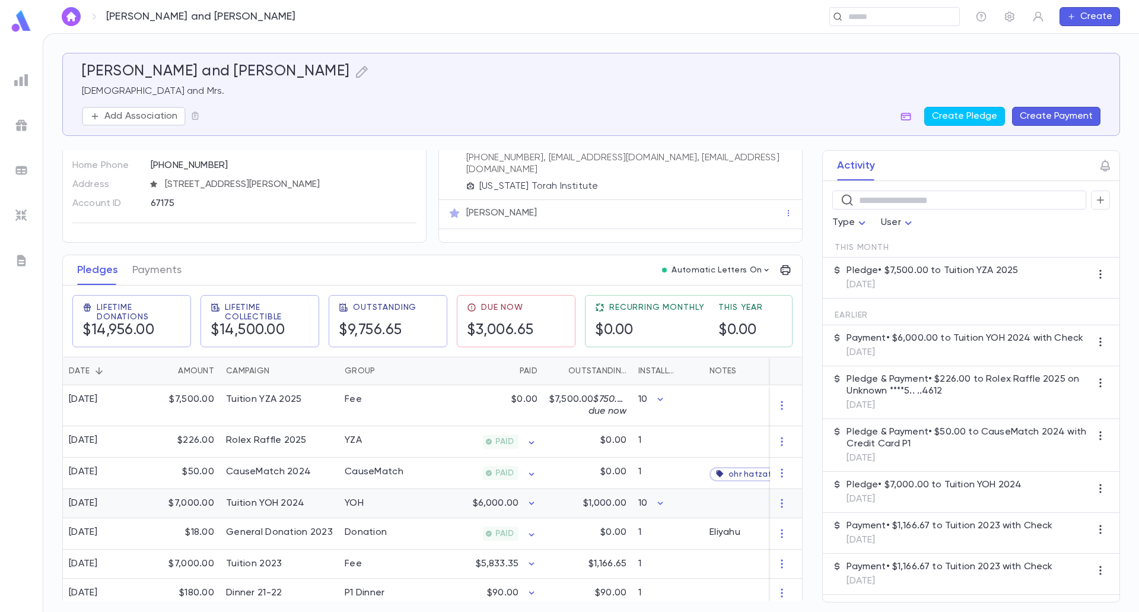
scroll to position [0, 0]
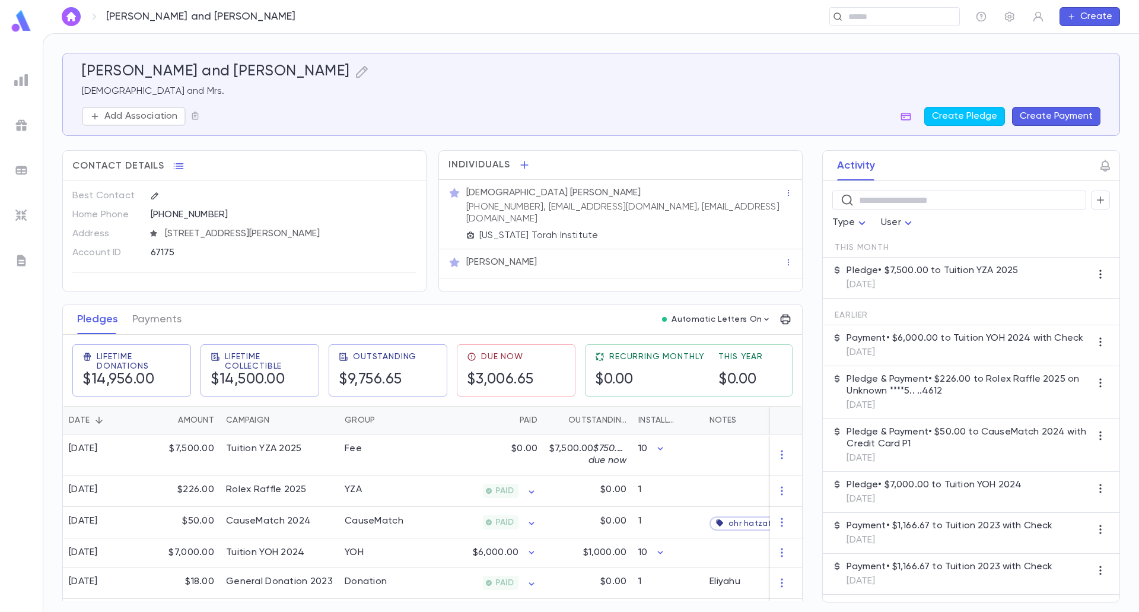
click at [870, 5] on div "Shmueli, Mordechai and Aliza ​ Create" at bounding box center [591, 16] width 1096 height 33
click at [871, 15] on input "text" at bounding box center [891, 16] width 92 height 11
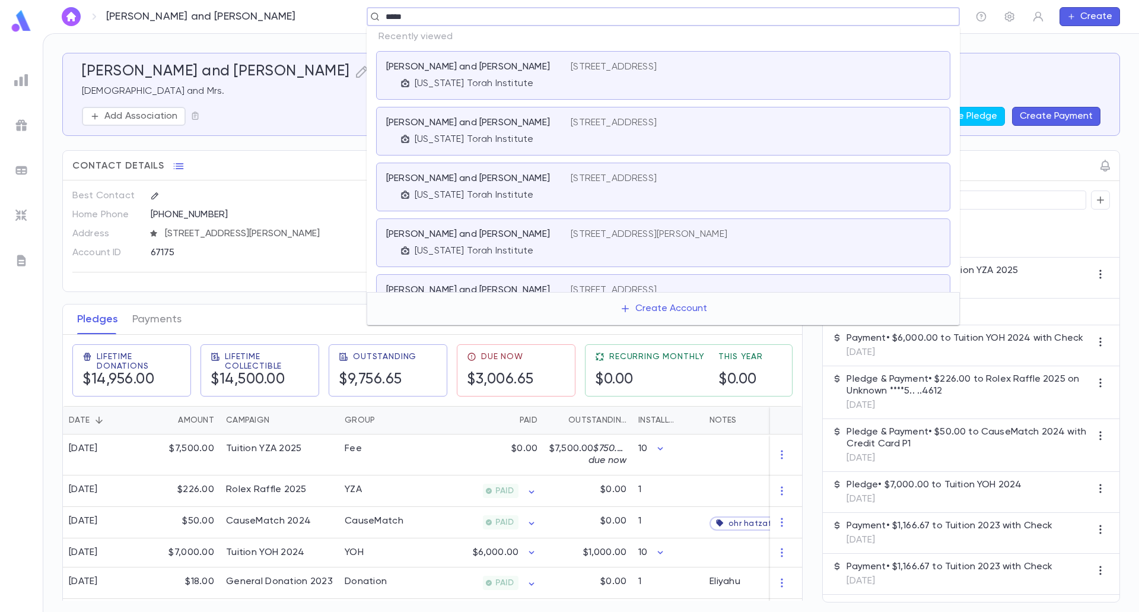
type input "******"
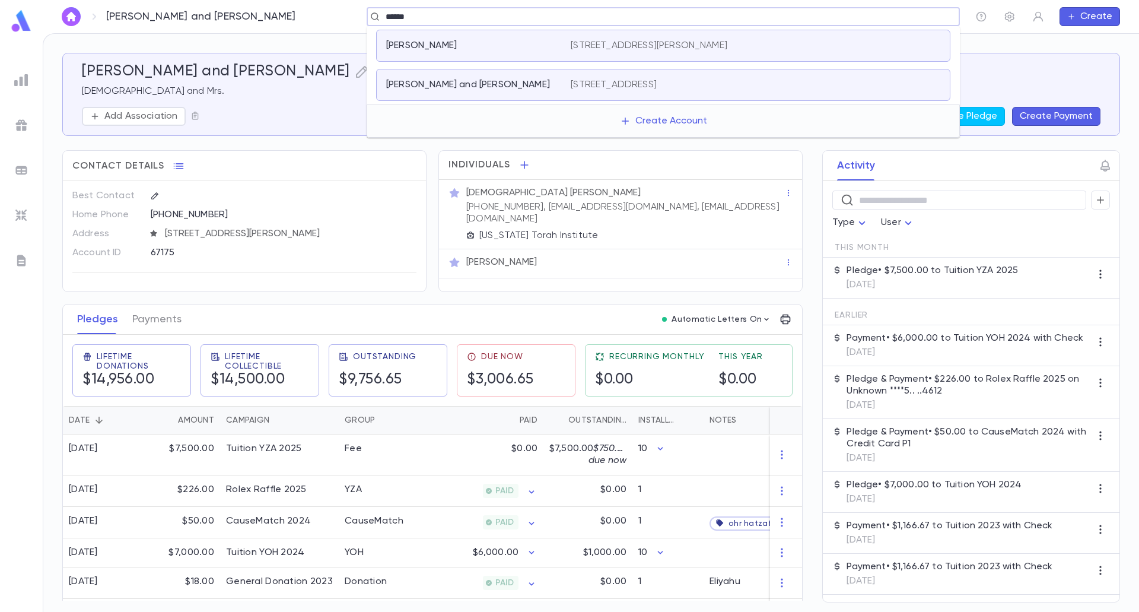
click at [607, 84] on p "28-37 Westbourne Avenue, Far Rockaway NY 11691 United States" at bounding box center [614, 85] width 86 height 12
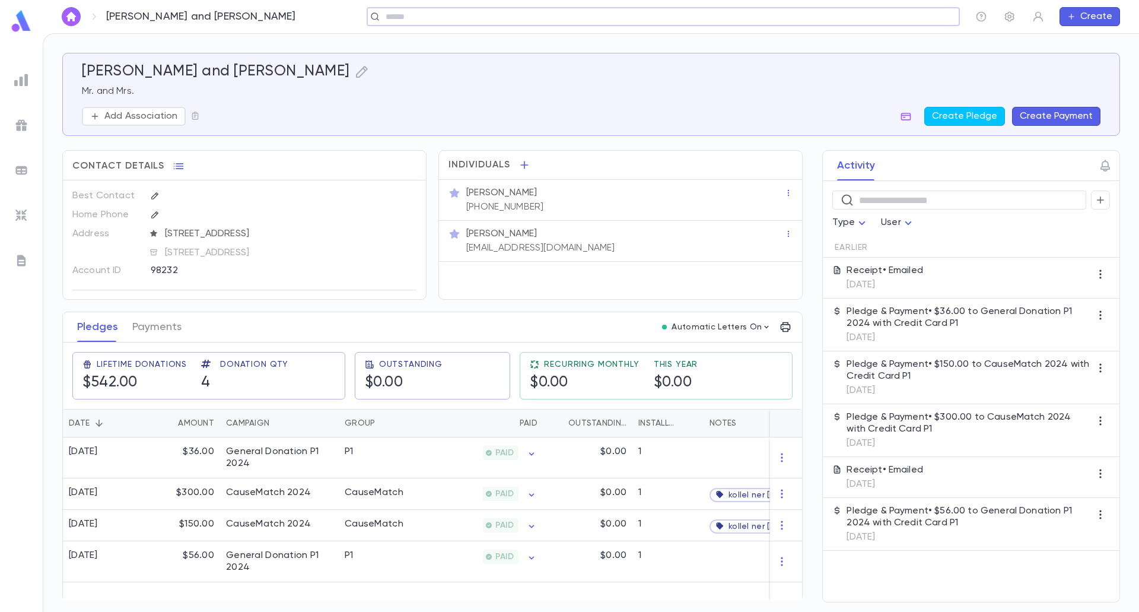
click at [523, 200] on div "(619) 382-7509" at bounding box center [503, 206] width 79 height 14
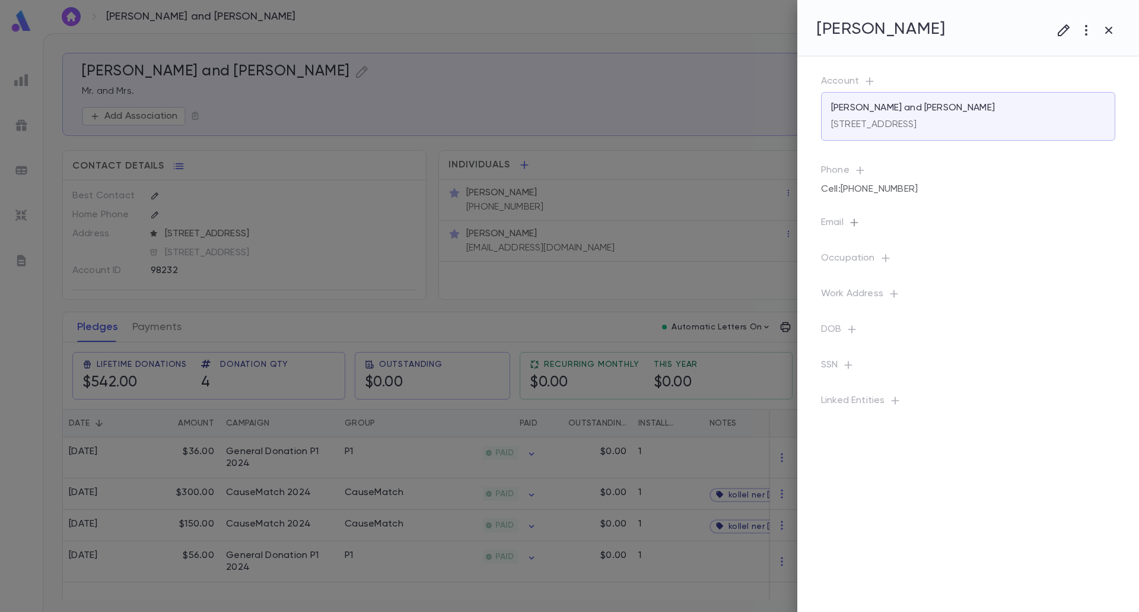
click at [858, 228] on icon "button" at bounding box center [854, 223] width 12 height 12
click at [904, 281] on input "text" at bounding box center [958, 285] width 187 height 18
paste input "**********"
type input "**********"
click at [1033, 339] on button "Save" at bounding box center [1035, 342] width 38 height 19
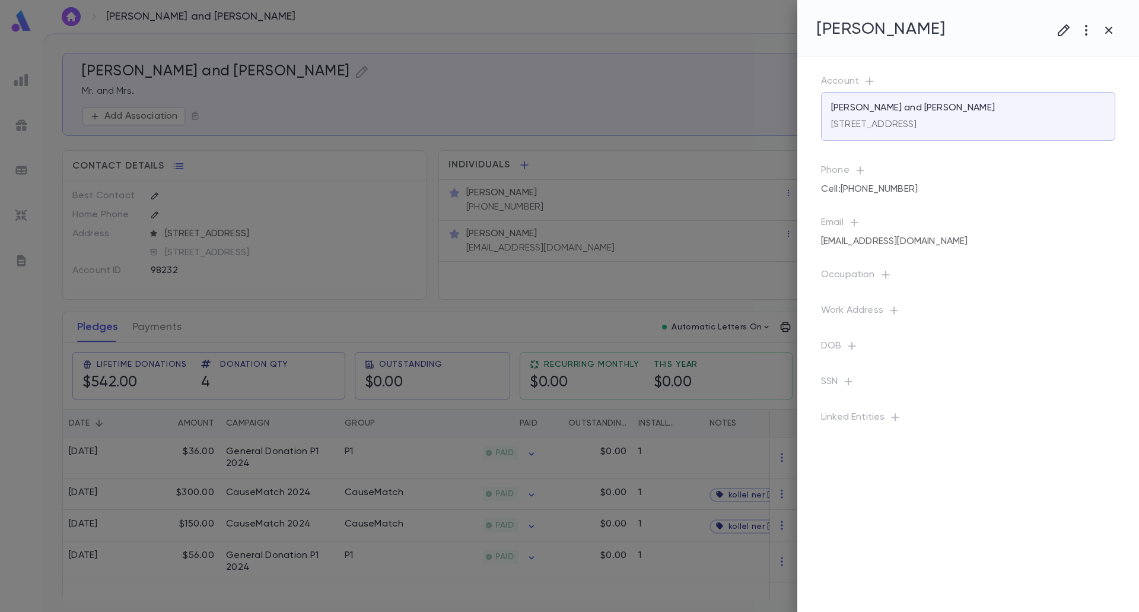
click at [584, 303] on div at bounding box center [569, 306] width 1139 height 612
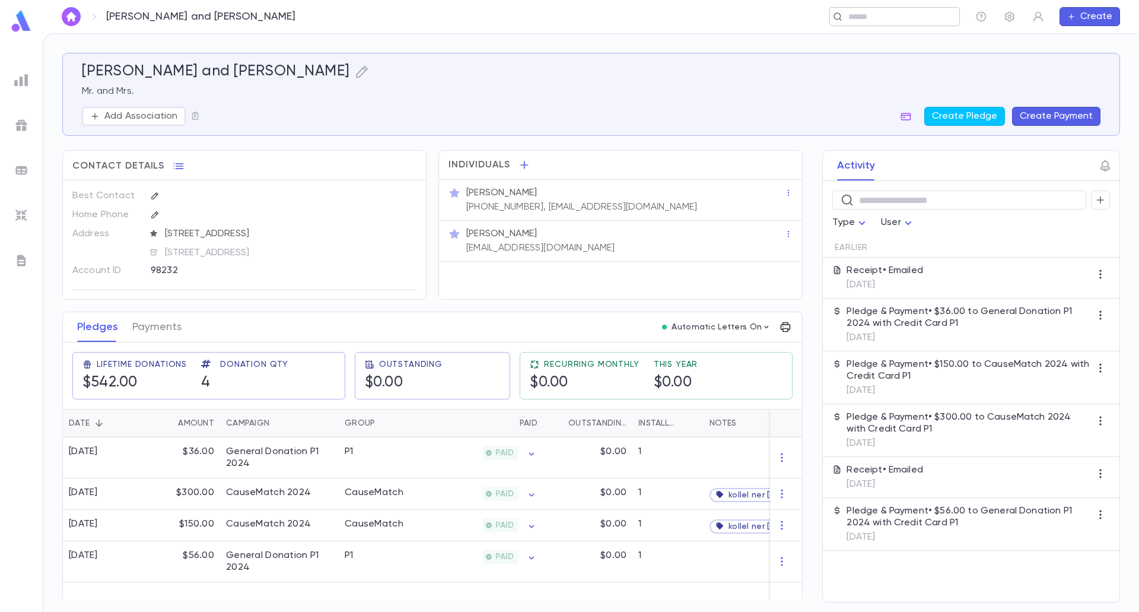
click at [854, 15] on input "text" at bounding box center [891, 16] width 92 height 11
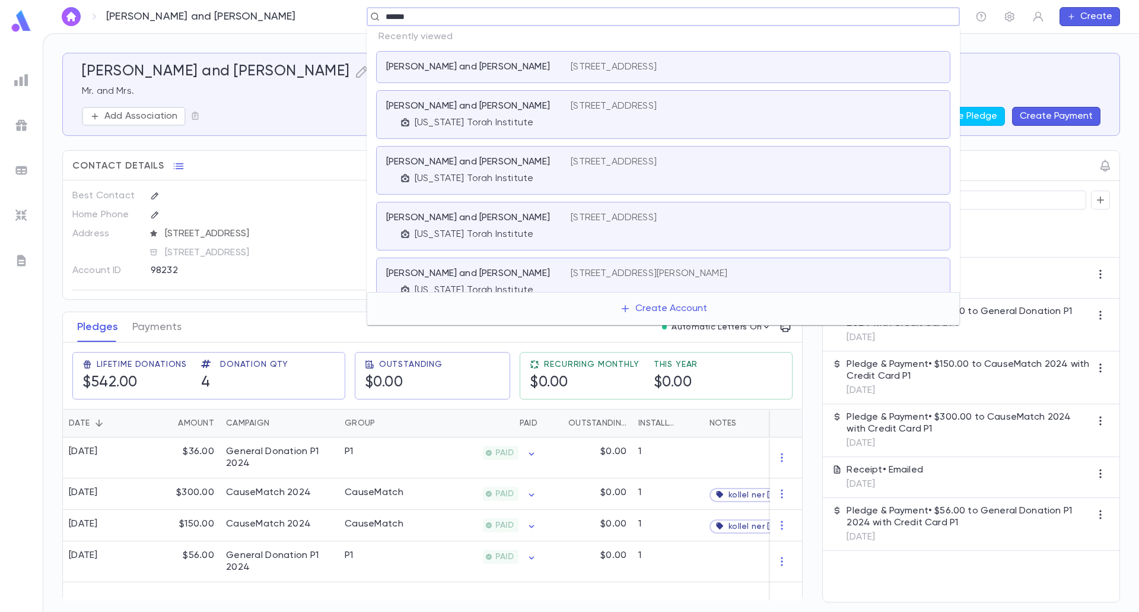
type input "*******"
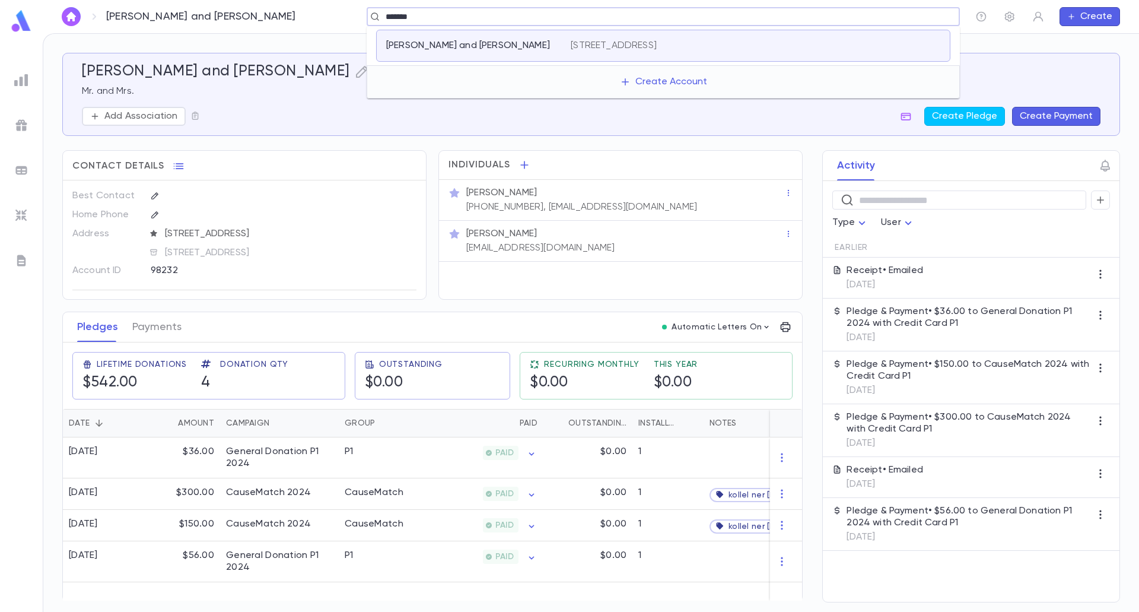
click at [427, 53] on div "Werther, Mordechai and Yocheved 1274 East 22nd Street, Brooklyn NY 11210 United…" at bounding box center [663, 46] width 574 height 32
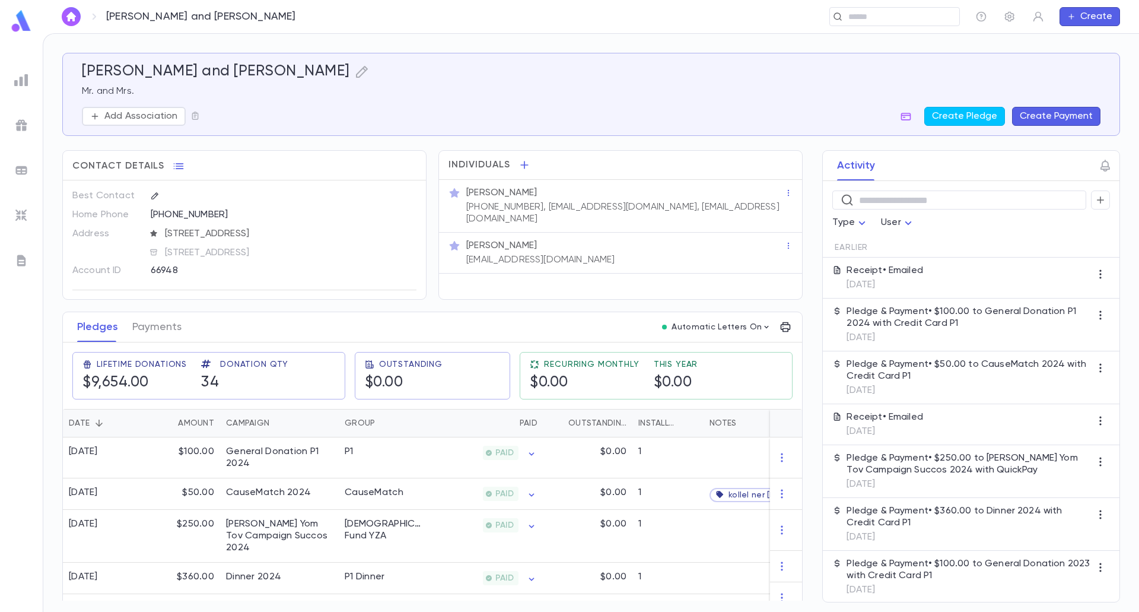
click at [1015, 116] on button "Create Payment" at bounding box center [1056, 116] width 88 height 19
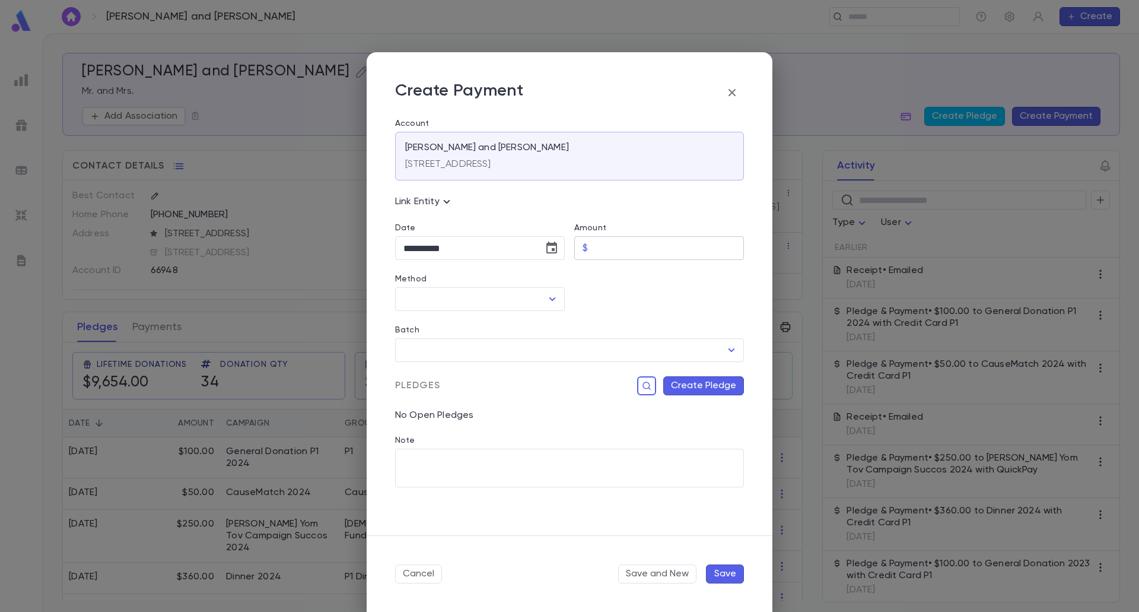
click at [693, 243] on input "Amount" at bounding box center [668, 248] width 151 height 23
click at [549, 301] on icon "Open" at bounding box center [552, 299] width 14 height 14
type input "******"
click at [444, 393] on li "Credit Card P1" at bounding box center [478, 400] width 167 height 19
type input "**********"
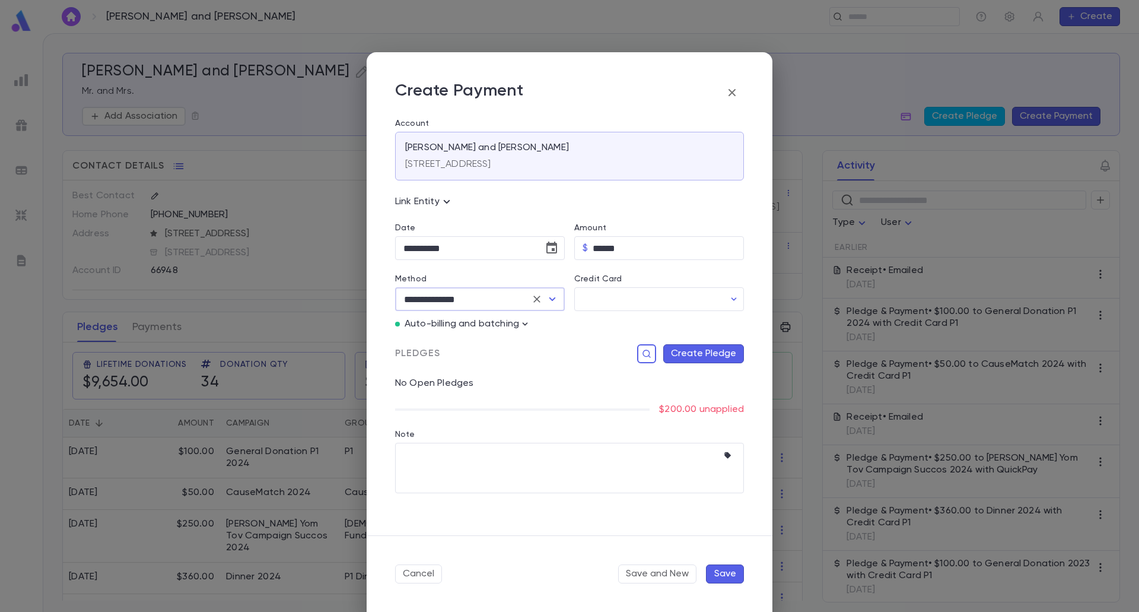
click at [514, 322] on p "Auto-billing and batching" at bounding box center [462, 324] width 114 height 12
click at [530, 326] on icon "button" at bounding box center [525, 324] width 12 height 12
click at [537, 349] on p "Enter Manual Billing Instead" at bounding box center [593, 345] width 122 height 12
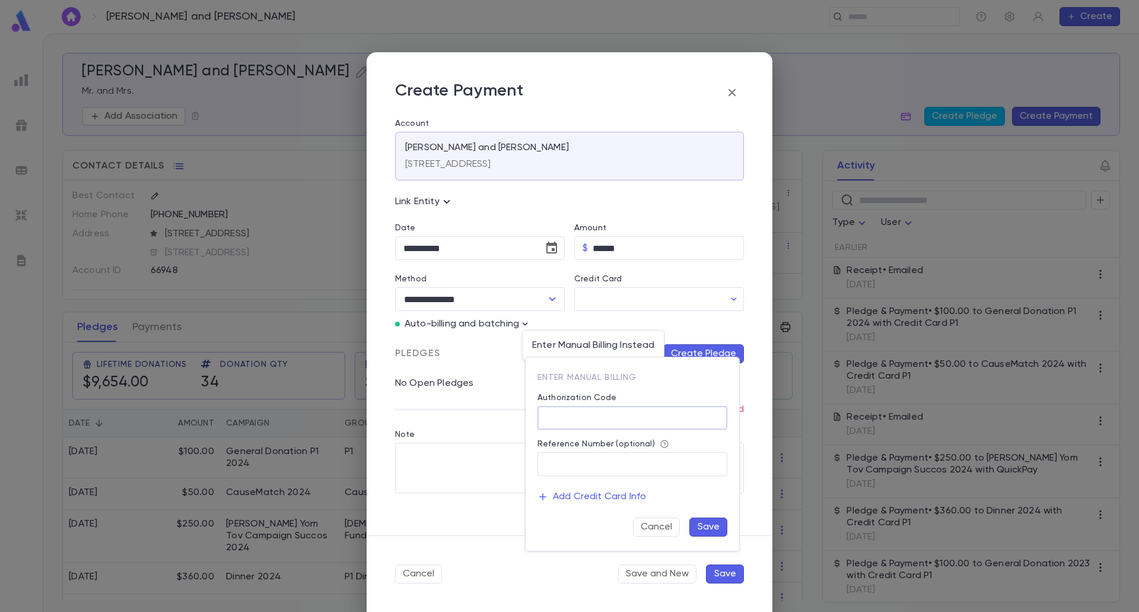
click at [579, 412] on input "Authorization Code" at bounding box center [632, 417] width 190 height 23
type input "**"
click at [717, 539] on div "Enter Manual Billing Authorization Code ** ​ Reference Number (optional) ​ Add …" at bounding box center [633, 453] width 214 height 193
drag, startPoint x: 714, startPoint y: 533, endPoint x: 708, endPoint y: 512, distance: 22.0
click at [714, 533] on button "Save" at bounding box center [708, 526] width 38 height 19
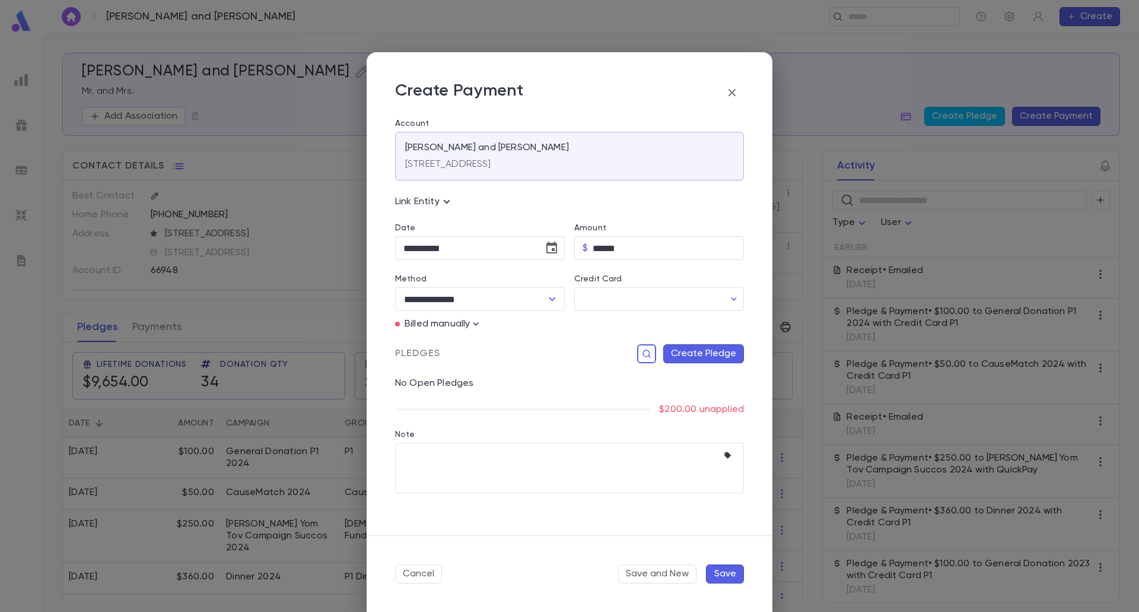
click at [688, 350] on button "Create Pledge" at bounding box center [703, 353] width 81 height 19
click at [654, 476] on input "Campaign" at bounding box center [629, 475] width 161 height 23
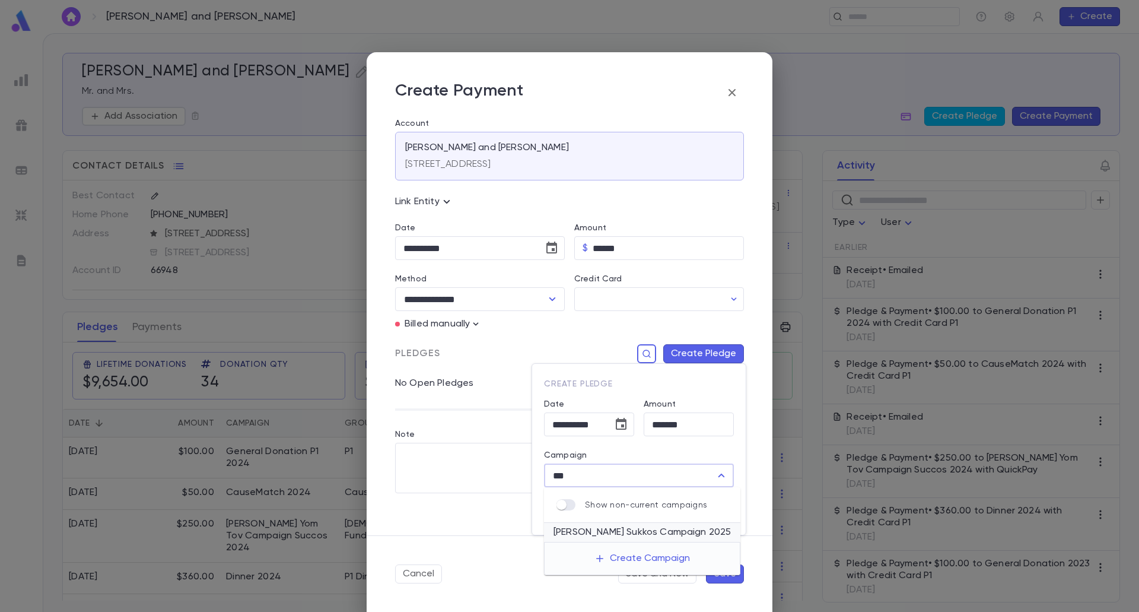
click at [652, 525] on li "Plotkin Sukkos Campaign 2025" at bounding box center [642, 532] width 196 height 19
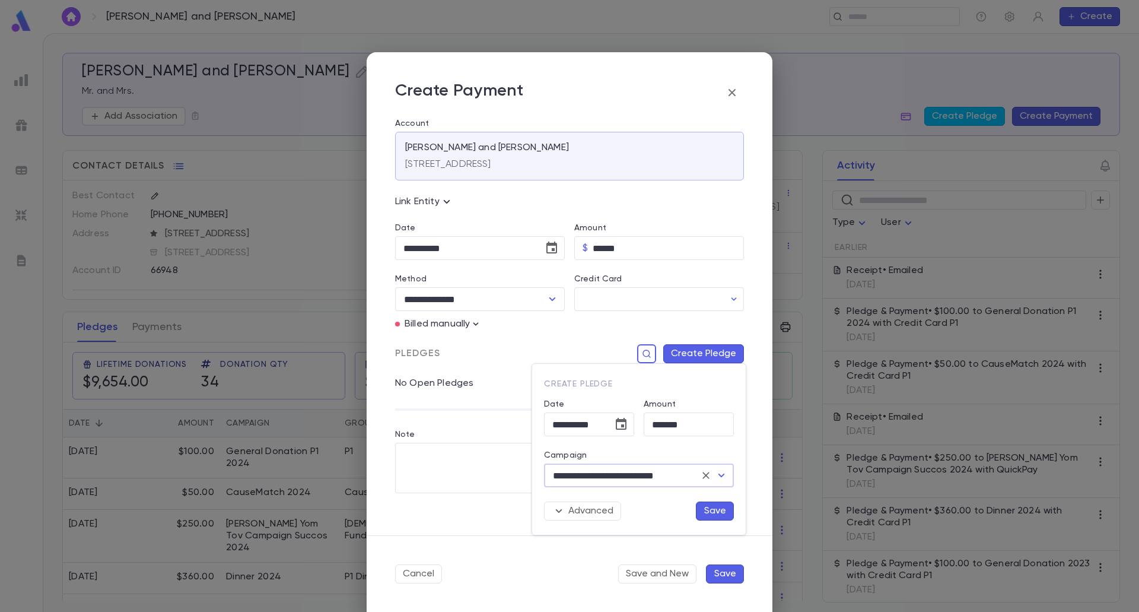
type input "**********"
click at [714, 507] on button "Save" at bounding box center [715, 510] width 38 height 19
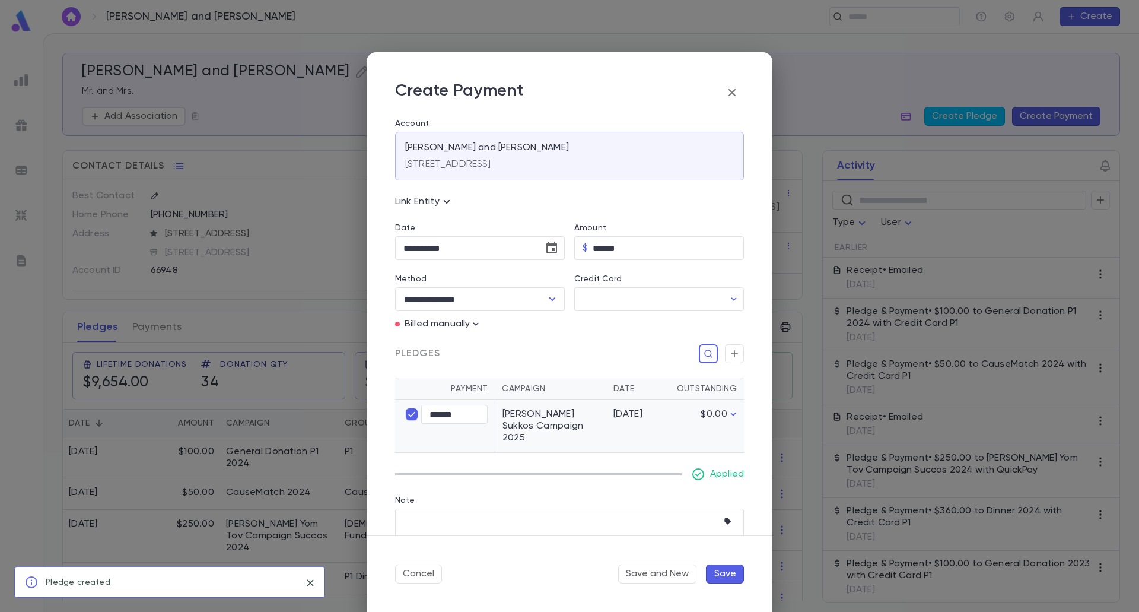
click at [734, 576] on button "Save" at bounding box center [725, 573] width 38 height 19
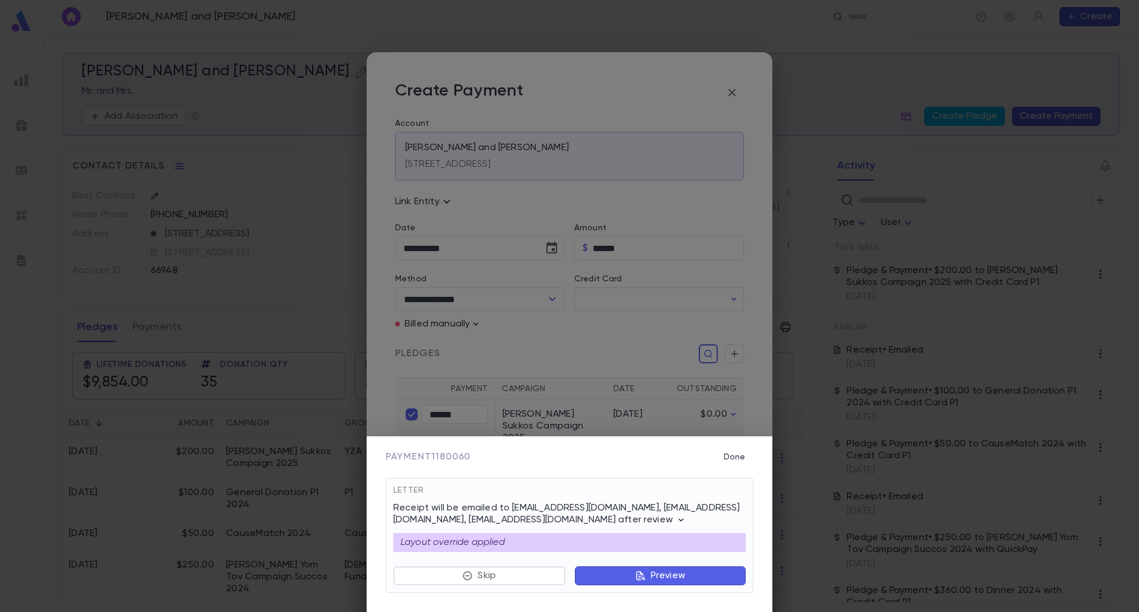
click at [714, 581] on button "Preview" at bounding box center [660, 575] width 171 height 19
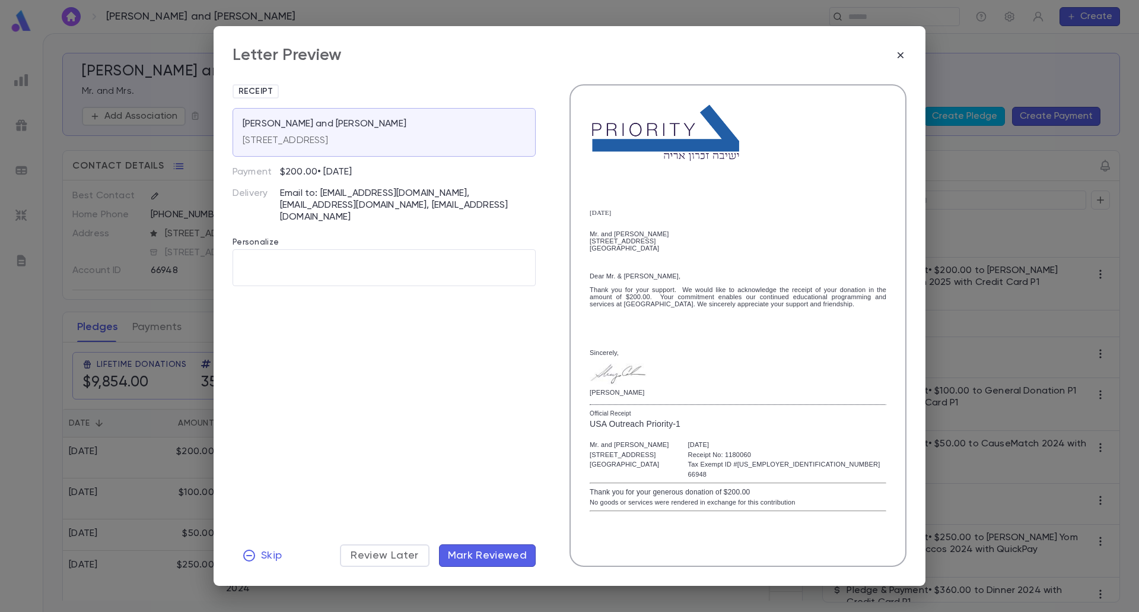
click at [504, 552] on span "Mark Reviewed" at bounding box center [487, 555] width 79 height 13
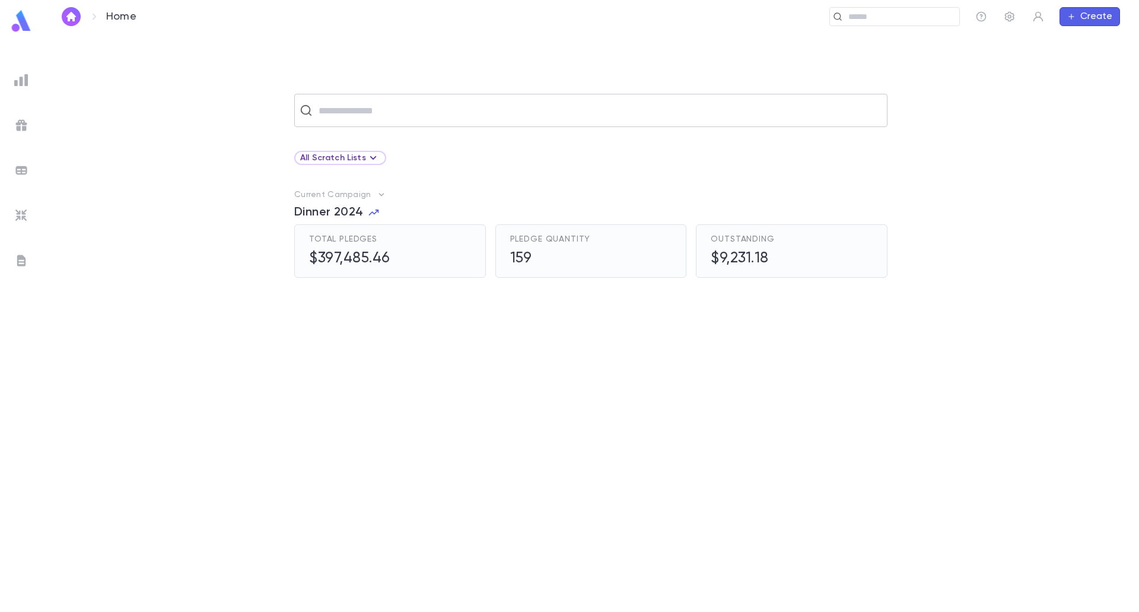
click at [375, 99] on input "text" at bounding box center [598, 110] width 567 height 23
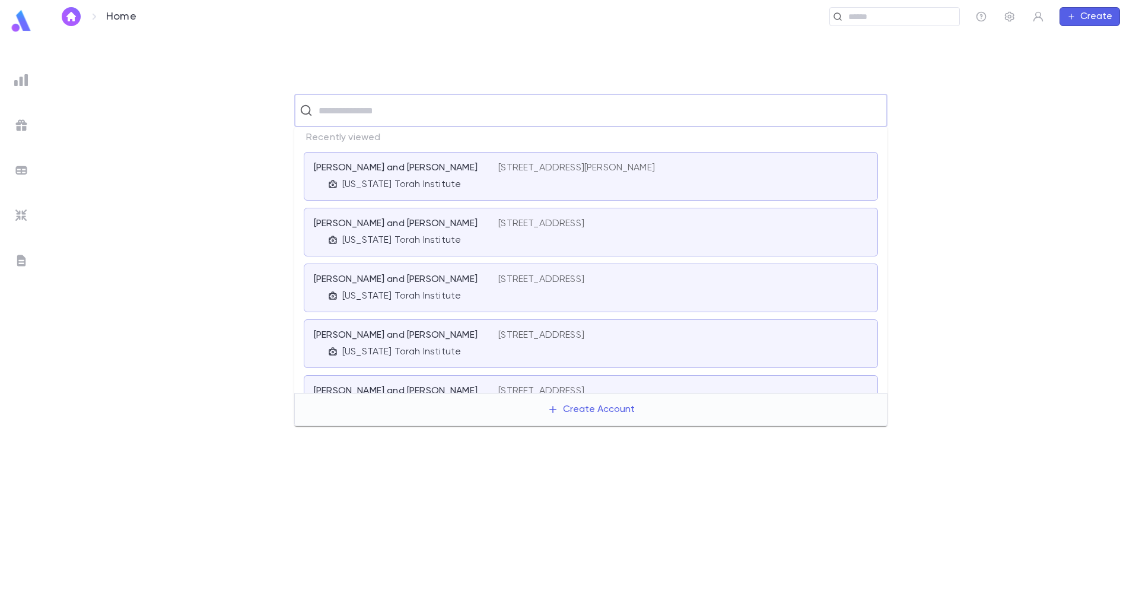
click at [361, 181] on p "[US_STATE] Torah Institute" at bounding box center [401, 185] width 119 height 12
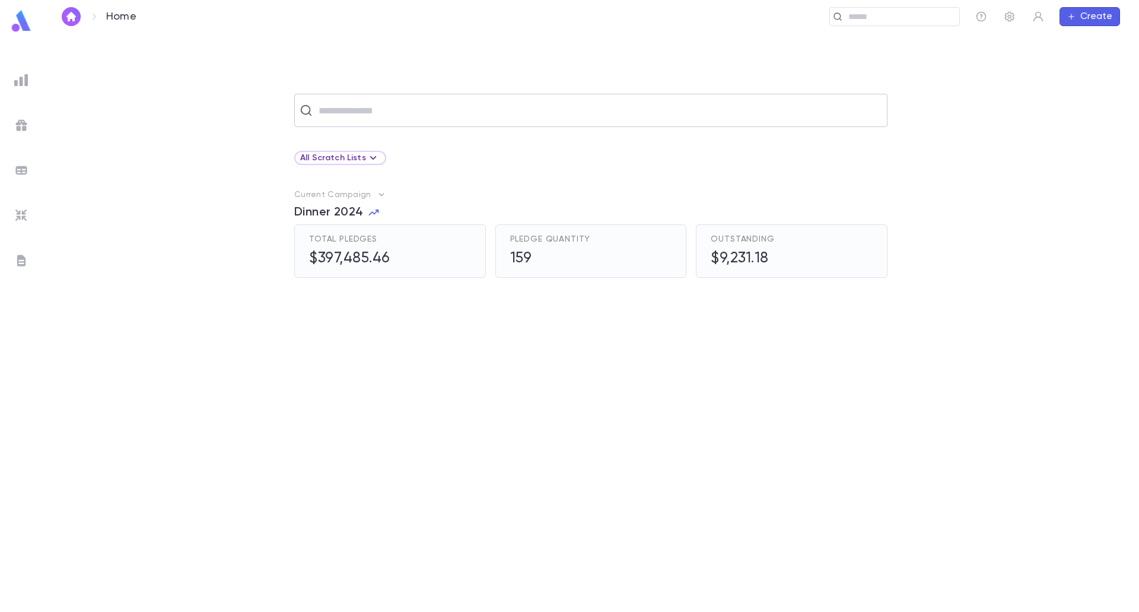
click at [364, 113] on input "text" at bounding box center [598, 110] width 567 height 23
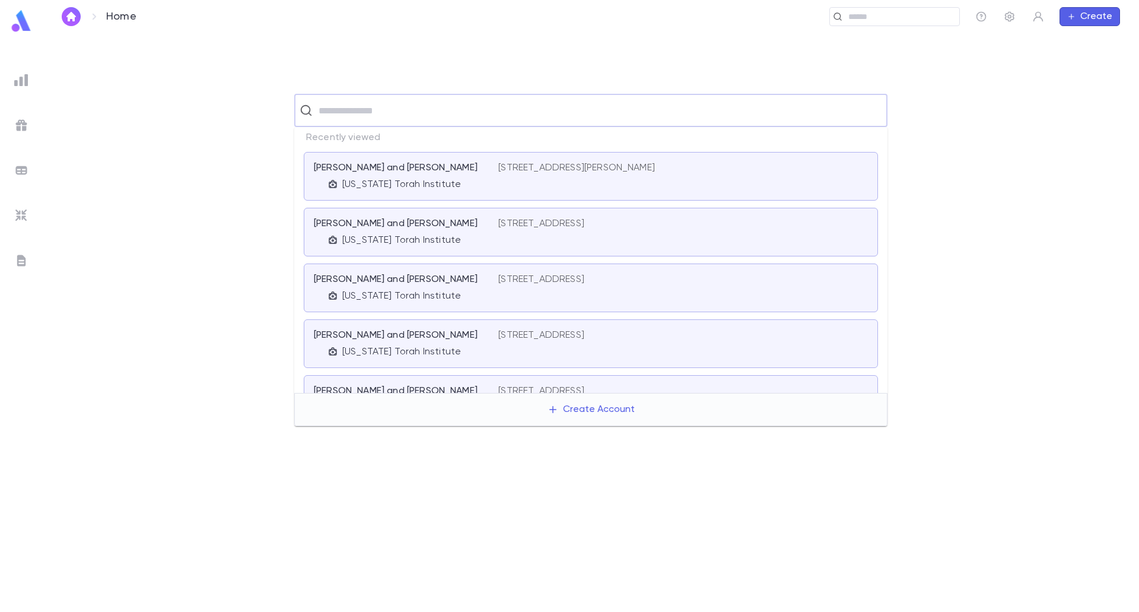
click at [381, 237] on p "[US_STATE] Torah Institute" at bounding box center [401, 240] width 119 height 12
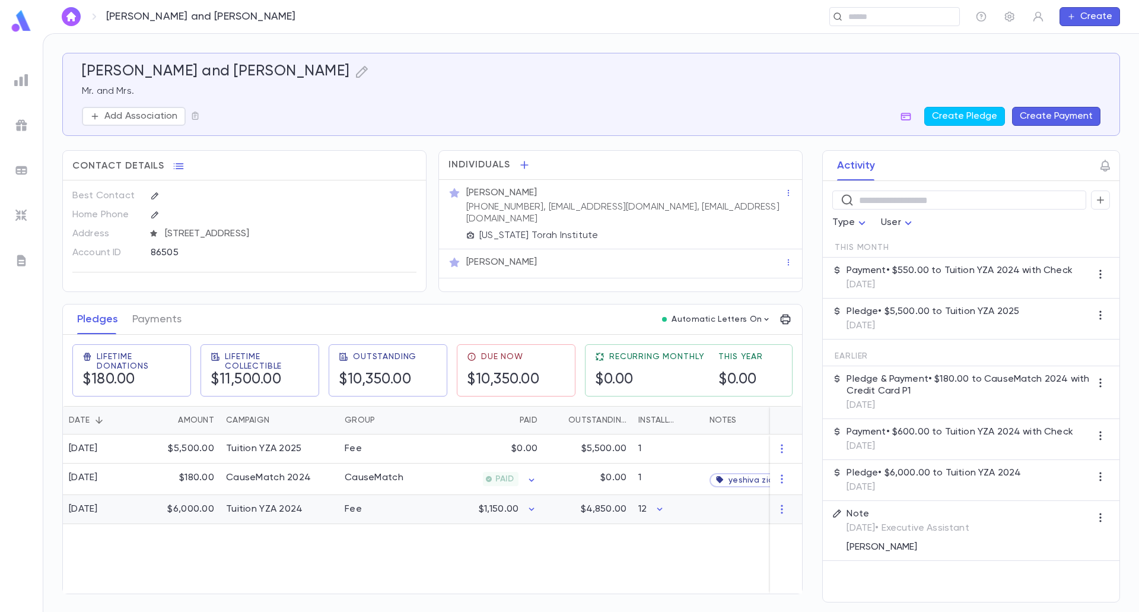
click at [582, 513] on div "$4,850.00" at bounding box center [587, 509] width 89 height 29
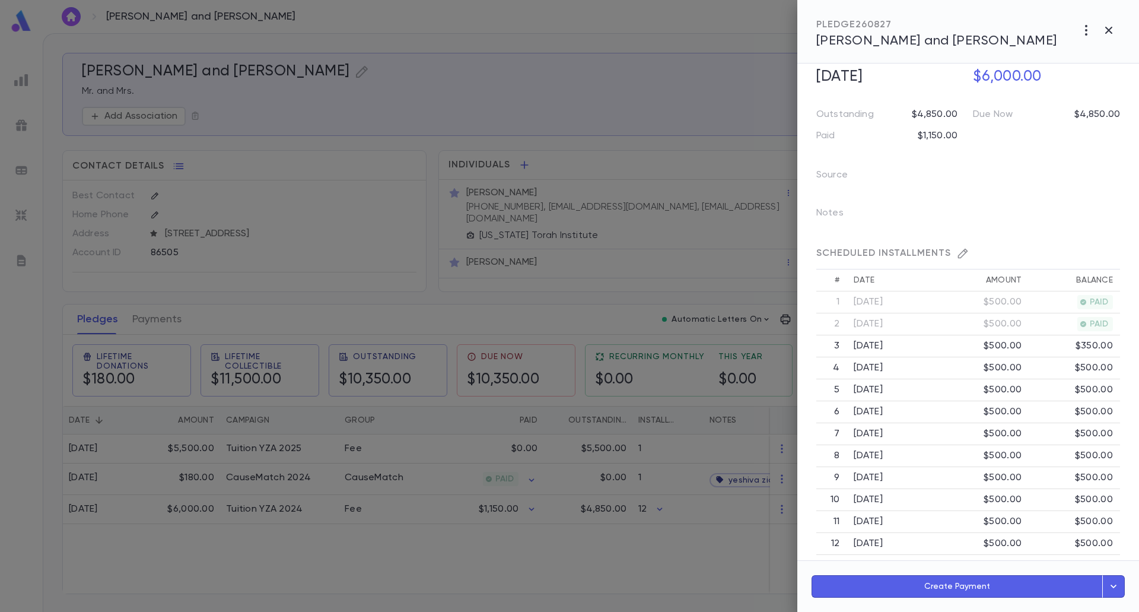
scroll to position [271, 0]
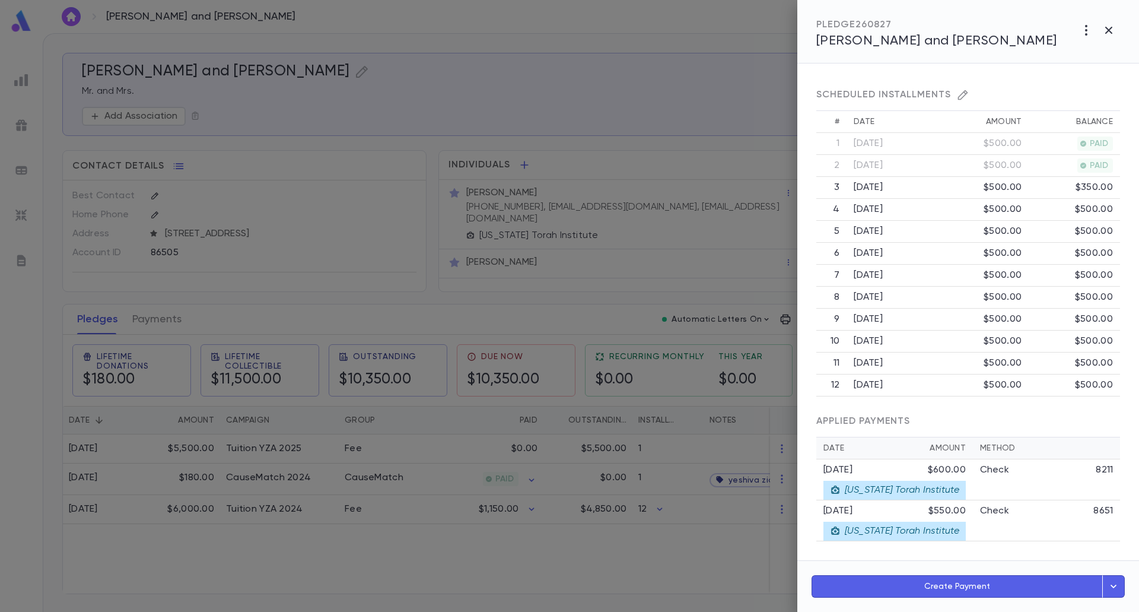
click at [973, 519] on td "Check 8651" at bounding box center [1046, 520] width 147 height 41
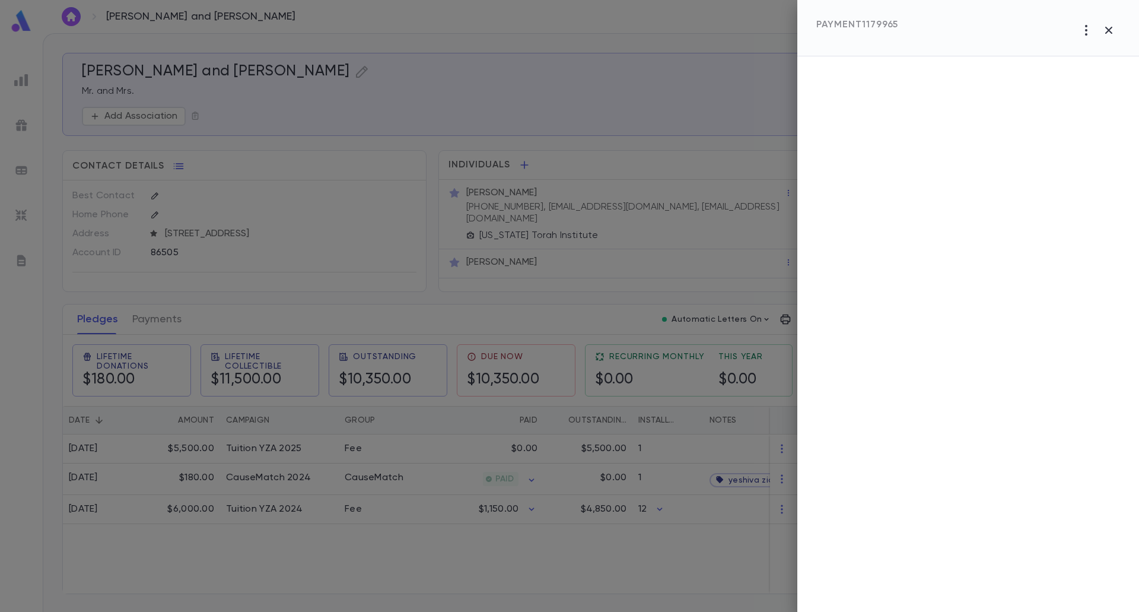
scroll to position [0, 0]
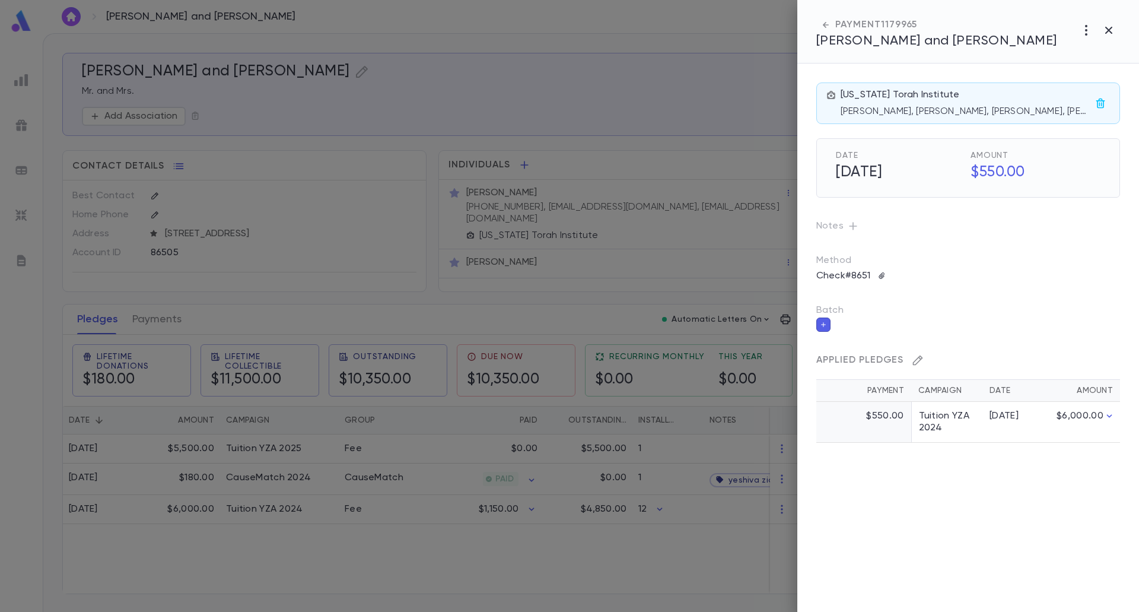
click at [916, 359] on icon "button" at bounding box center [918, 360] width 10 height 10
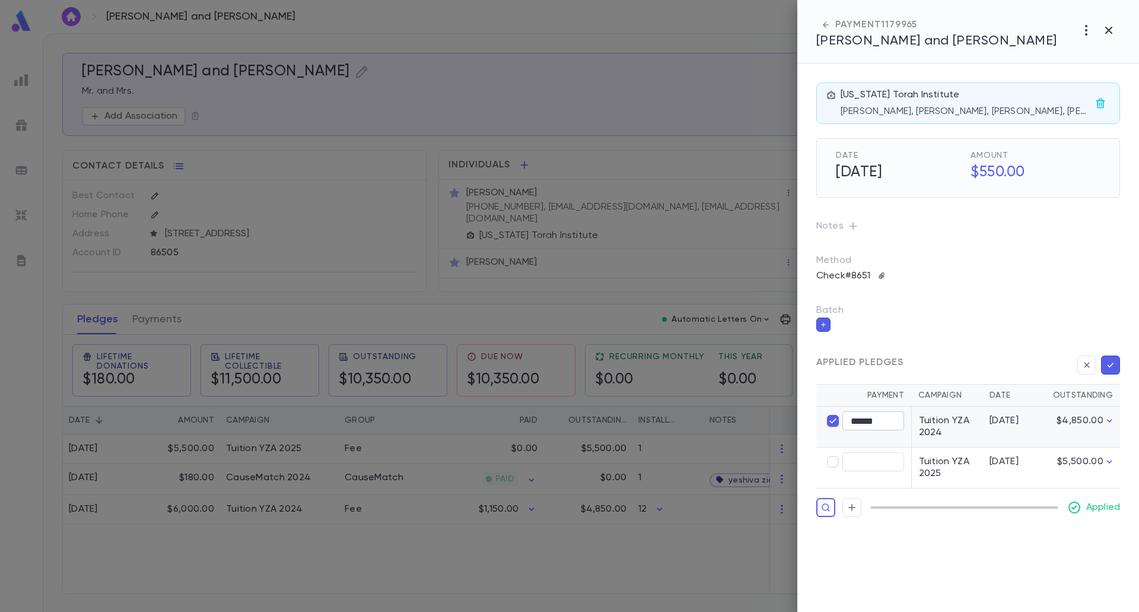
type input "****"
type input "******"
click at [1111, 363] on icon "button" at bounding box center [1110, 365] width 11 height 12
click at [1109, 363] on icon "button" at bounding box center [1110, 365] width 11 height 12
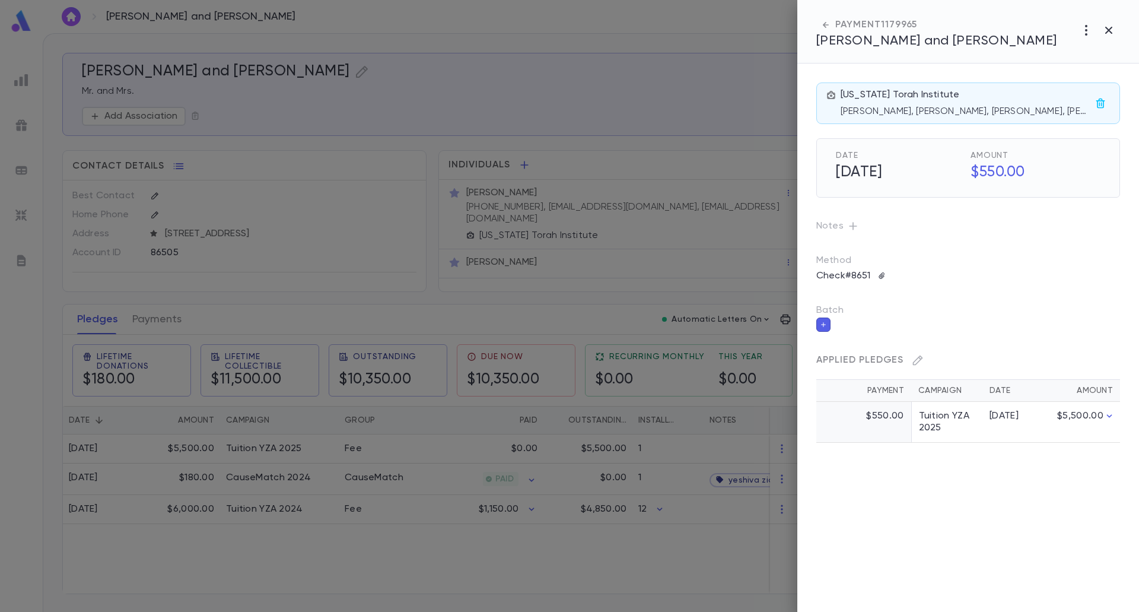
click at [446, 540] on div at bounding box center [569, 306] width 1139 height 612
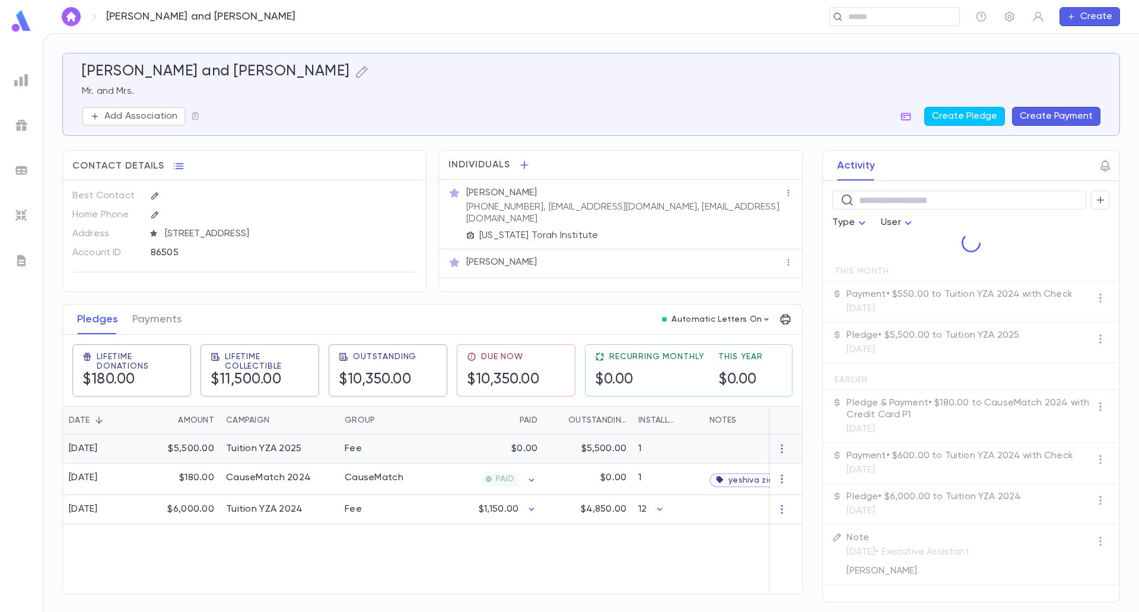
click at [466, 456] on div "$0.00" at bounding box center [486, 448] width 116 height 29
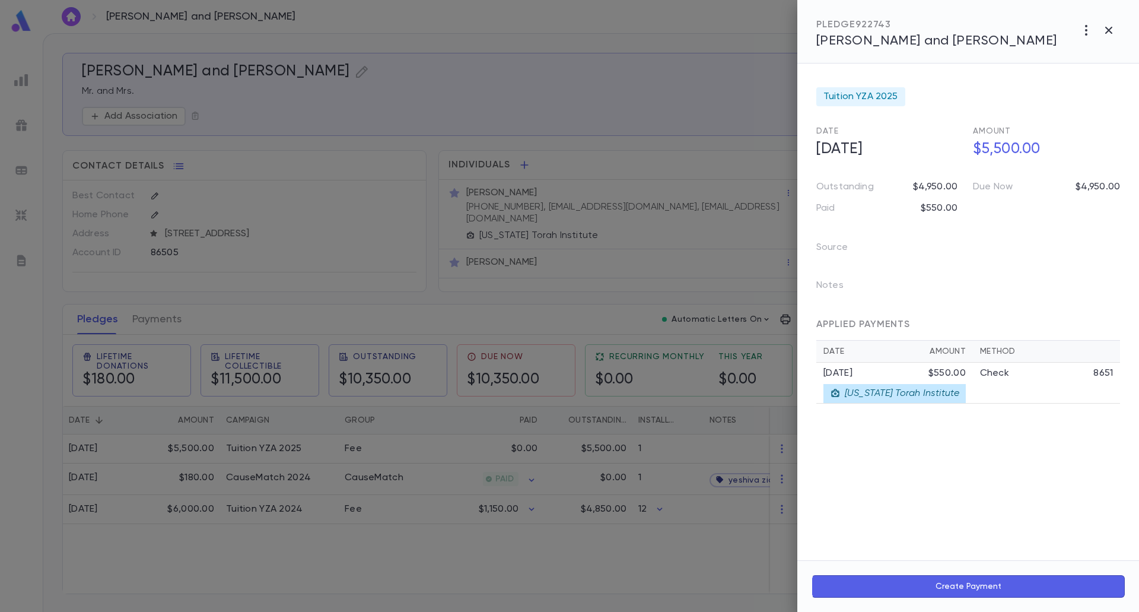
click at [450, 537] on div at bounding box center [569, 306] width 1139 height 612
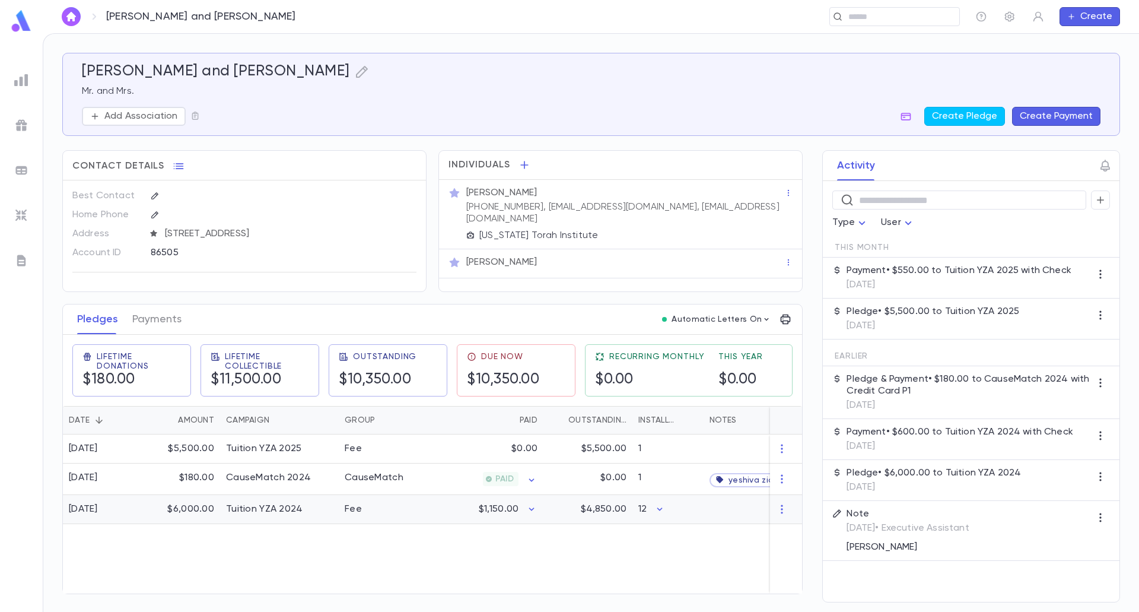
click at [394, 509] on div "Fee" at bounding box center [383, 509] width 89 height 29
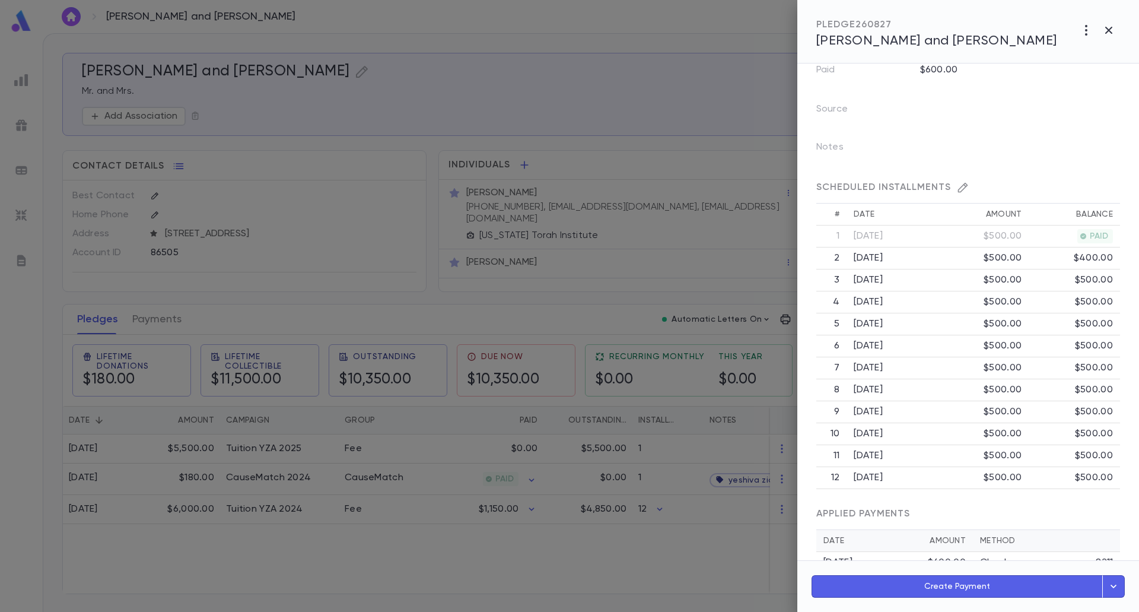
scroll to position [230, 0]
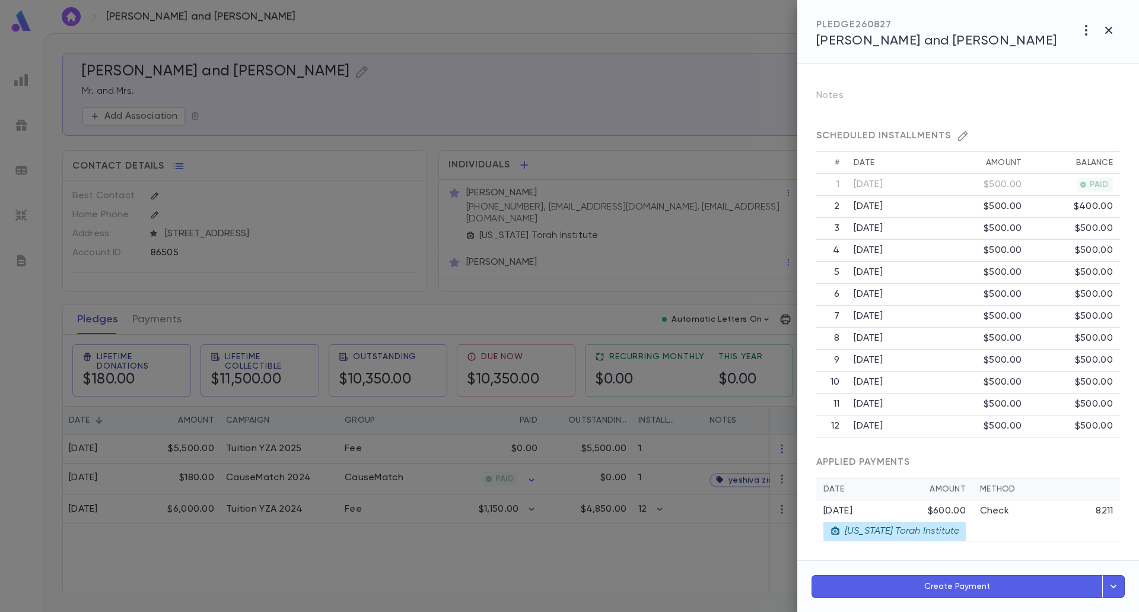
click at [679, 561] on div at bounding box center [569, 306] width 1139 height 612
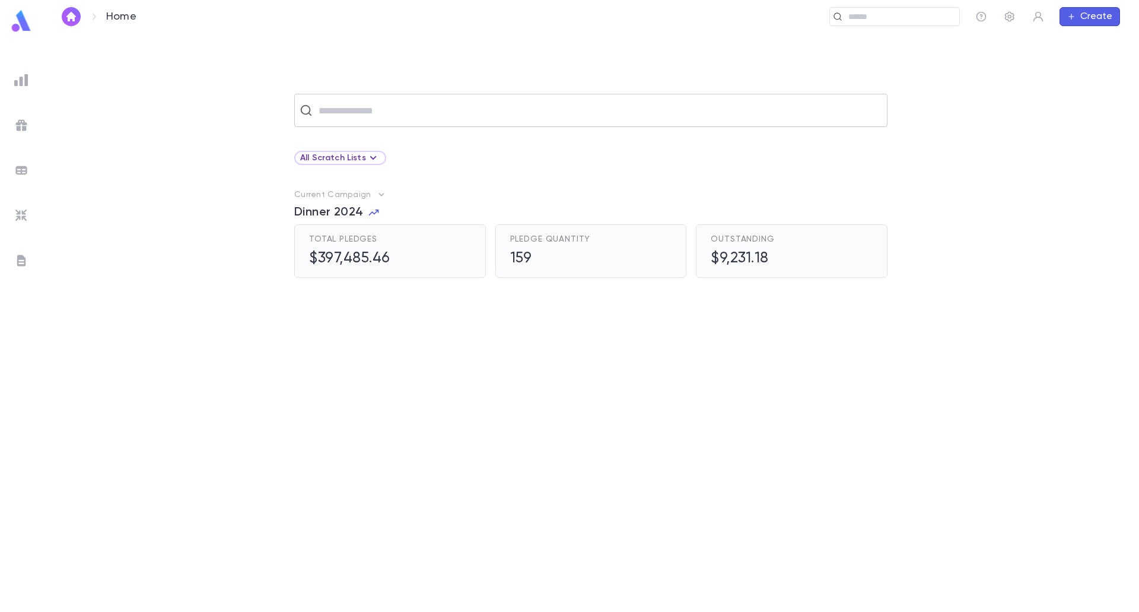
click at [334, 96] on div "​" at bounding box center [590, 110] width 593 height 33
click at [339, 91] on div "​ All Scratch Lists Current Campaign Dinner 2024 Total Pledges $397,485.46 Pled…" at bounding box center [591, 322] width 1096 height 578
click at [342, 112] on input "text" at bounding box center [598, 110] width 567 height 23
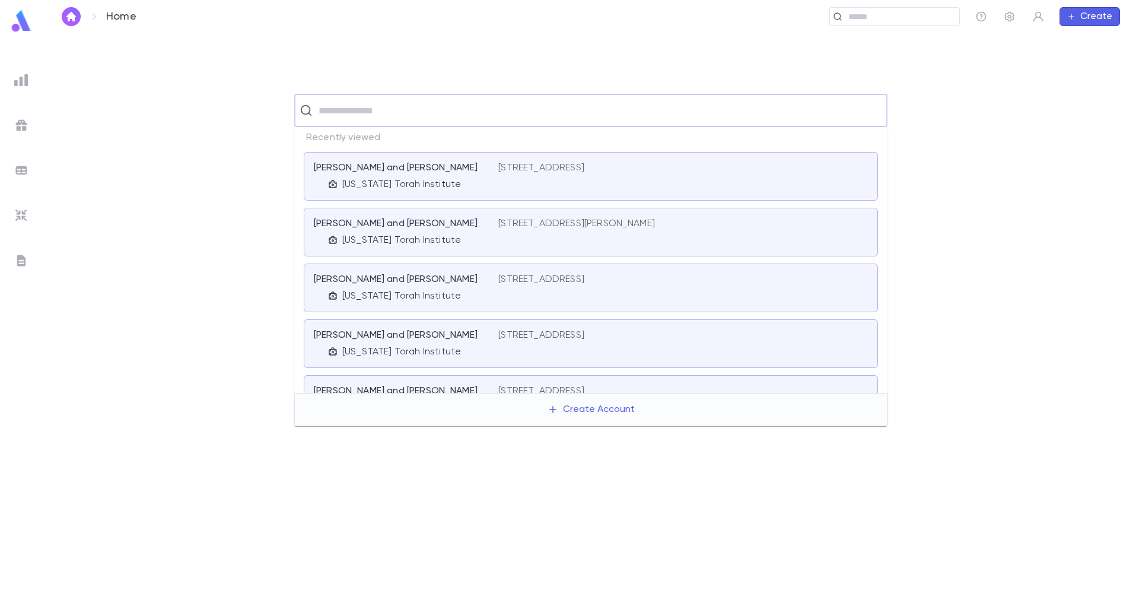
click at [387, 305] on div "[PERSON_NAME] and [PERSON_NAME][GEOGRAPHIC_DATA][US_STATE] [STREET_ADDRESS]" at bounding box center [591, 287] width 574 height 49
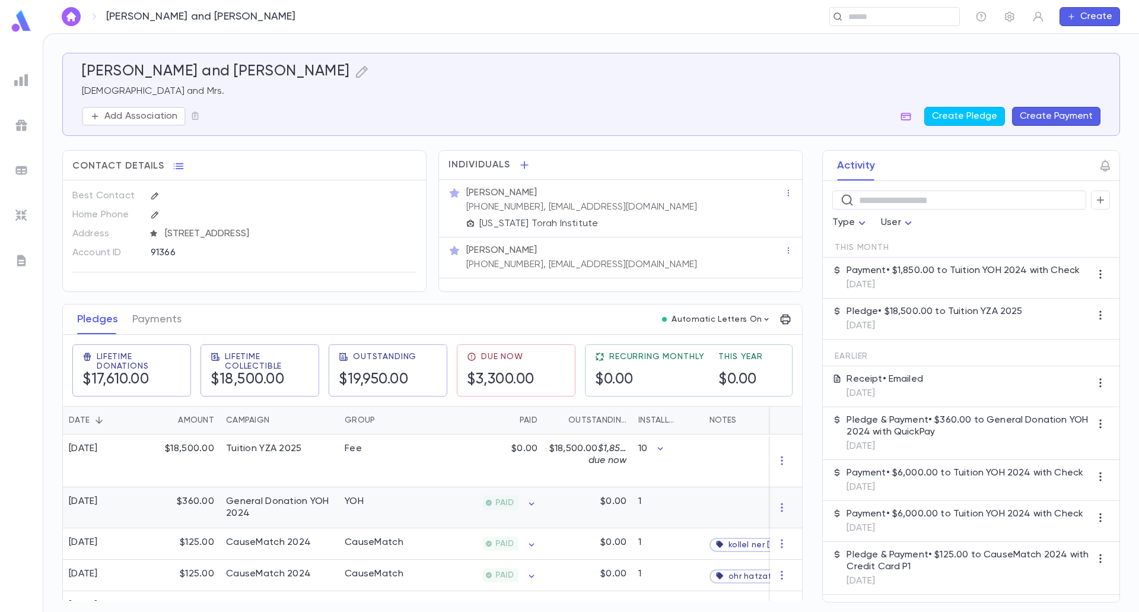
scroll to position [25, 0]
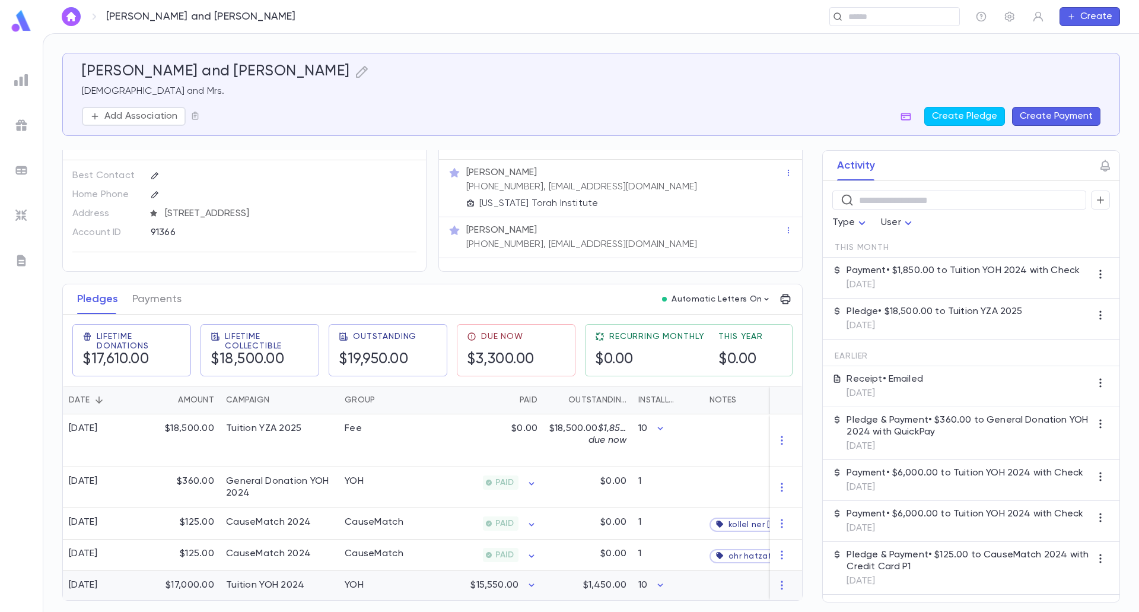
click at [516, 590] on div "$15,550.00" at bounding box center [486, 585] width 116 height 29
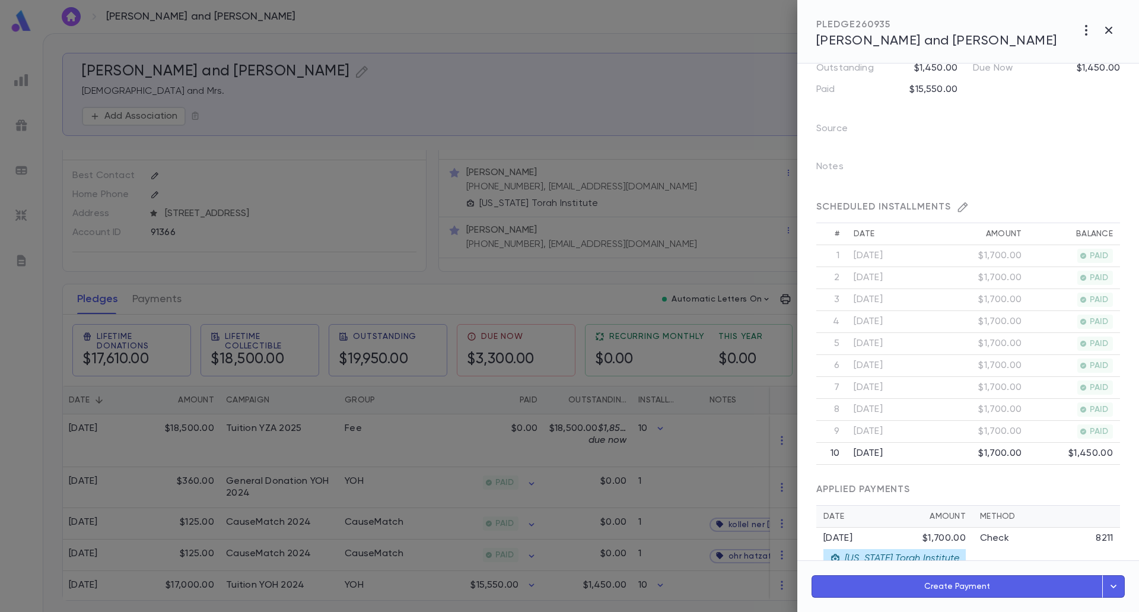
scroll to position [309, 0]
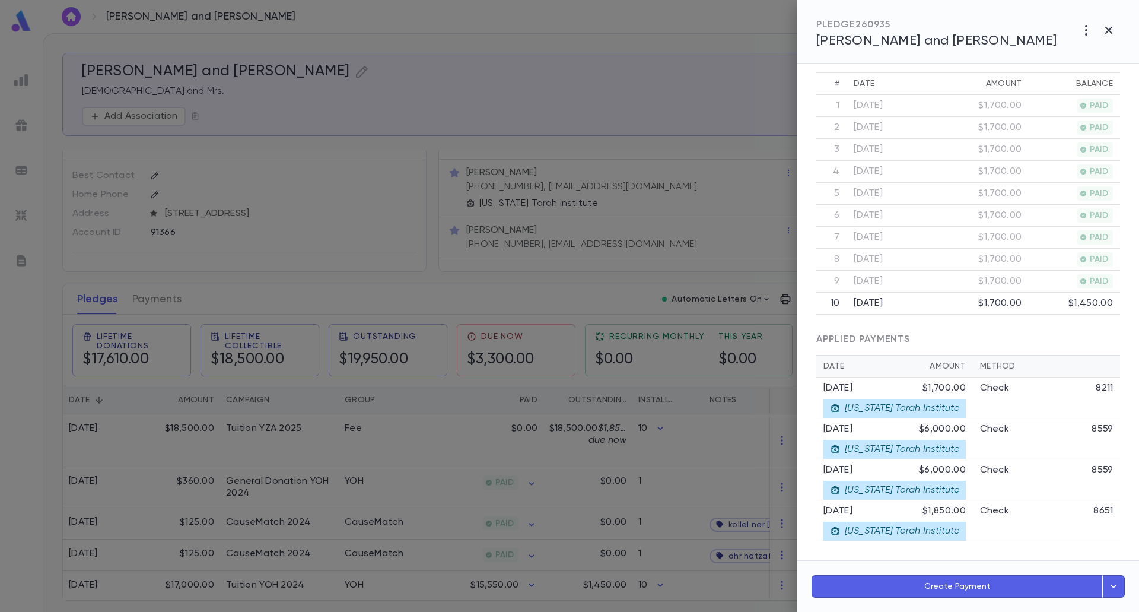
click at [951, 510] on div "$1,850.00" at bounding box center [943, 511] width 43 height 12
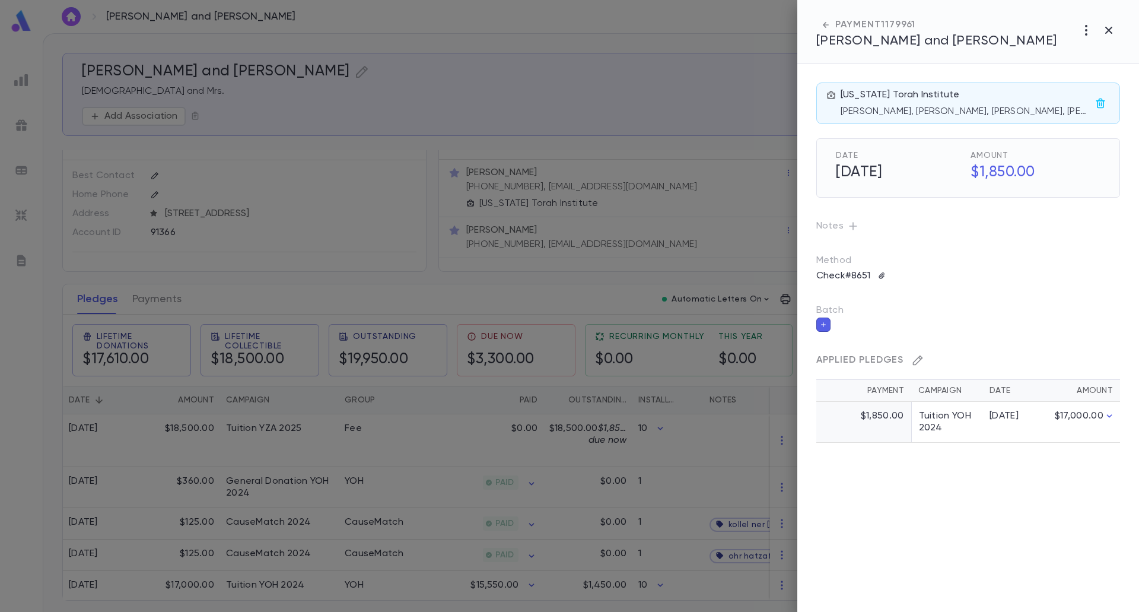
click at [911, 359] on button "button" at bounding box center [917, 360] width 19 height 19
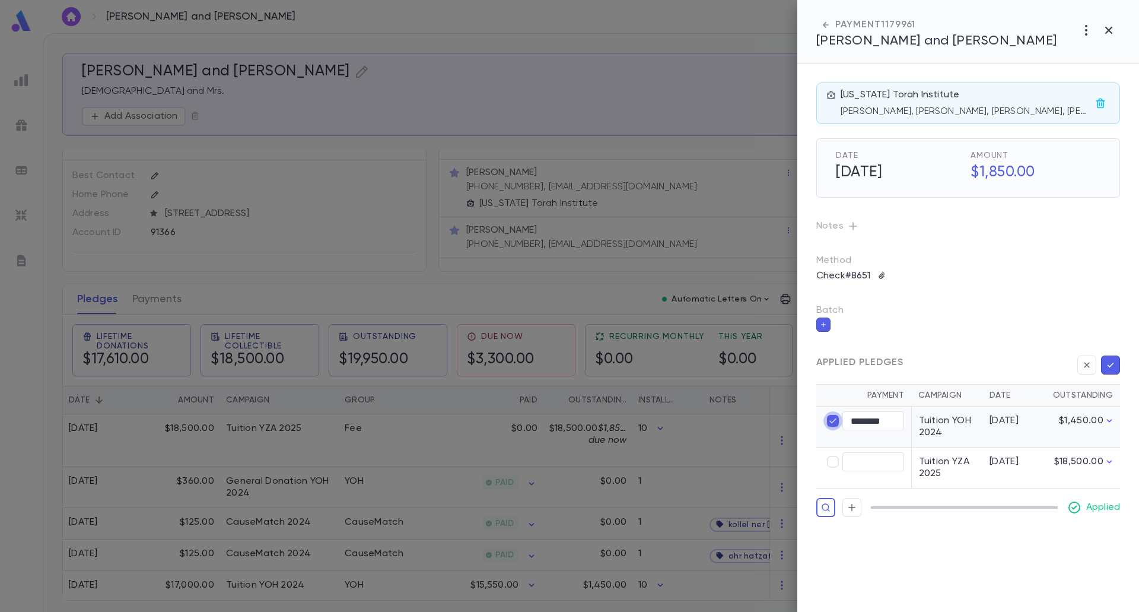
type input "****"
type input "********"
click at [1110, 363] on icon "button" at bounding box center [1110, 365] width 11 height 12
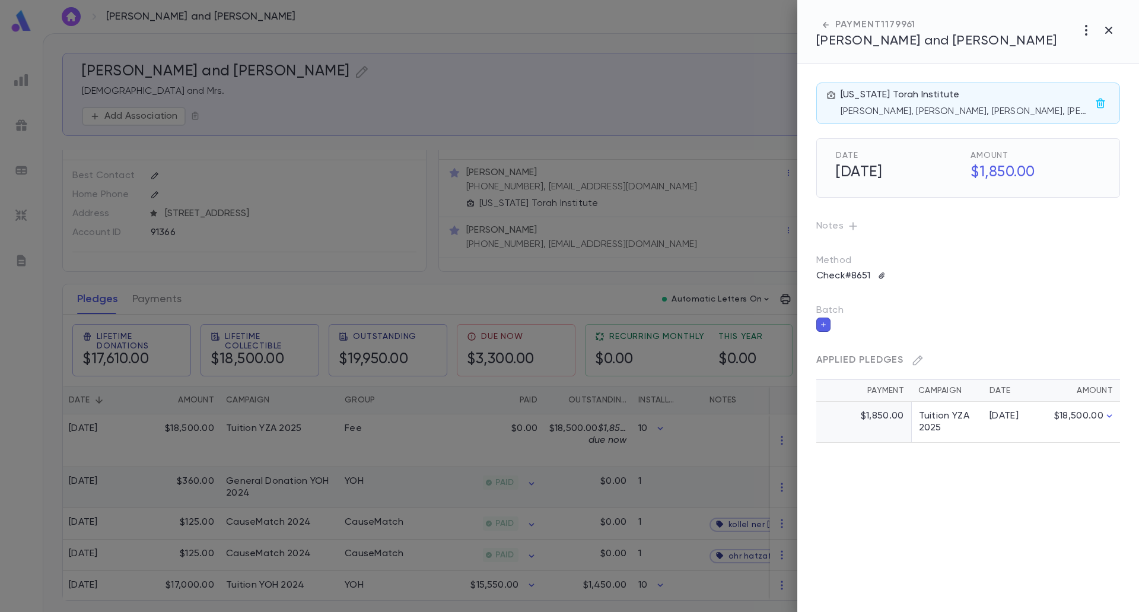
click at [524, 486] on div at bounding box center [569, 306] width 1139 height 612
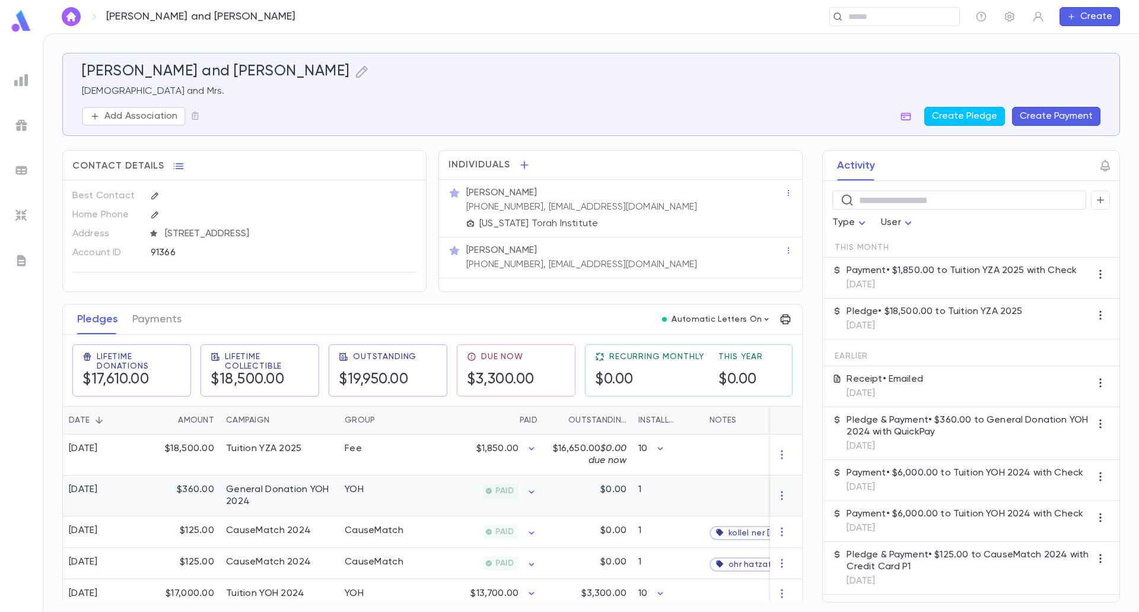
scroll to position [13, 0]
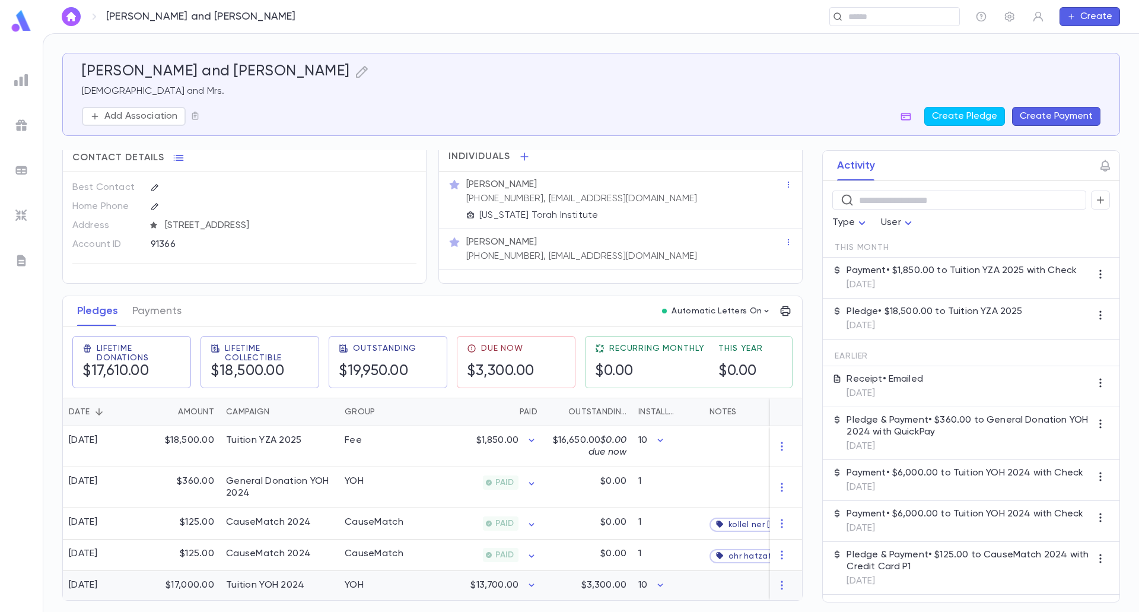
click at [607, 580] on p "$3,300.00" at bounding box center [603, 585] width 45 height 12
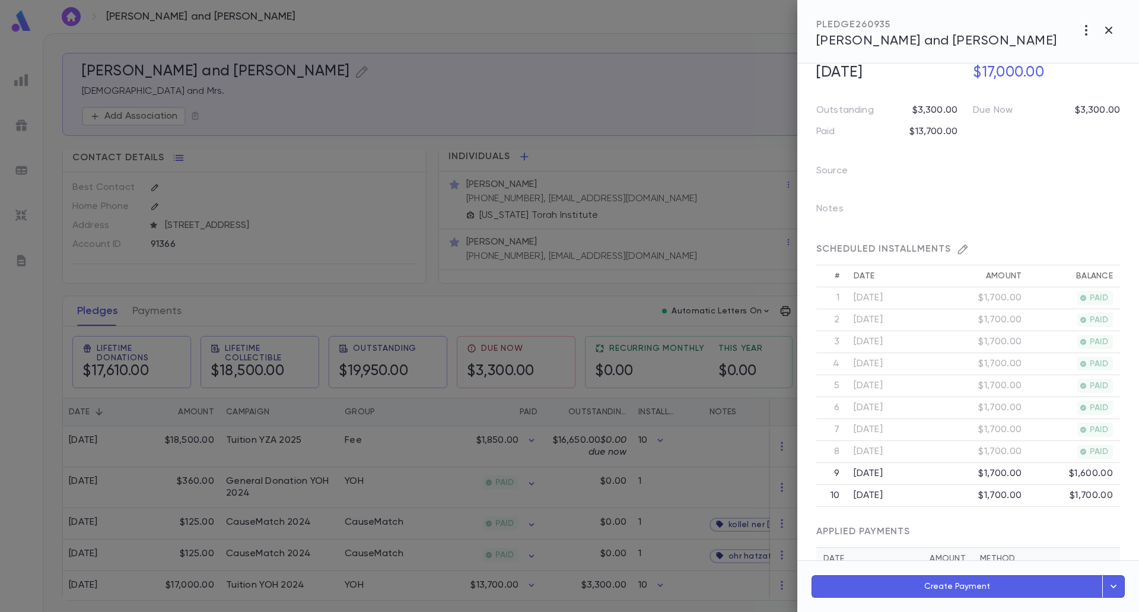
scroll to position [90, 0]
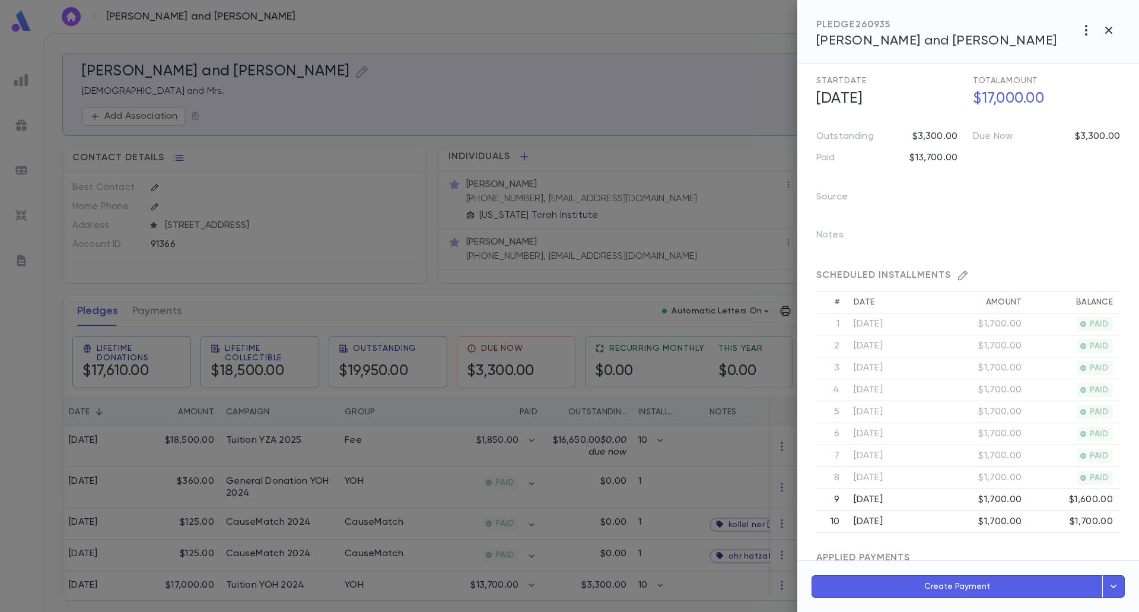
click at [610, 390] on div at bounding box center [569, 306] width 1139 height 612
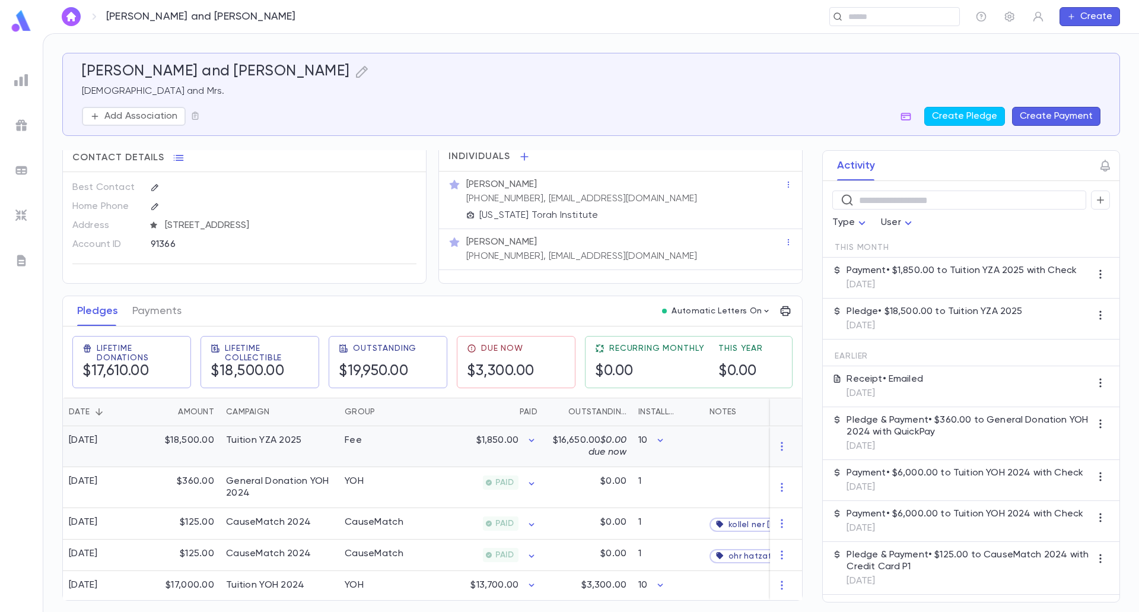
click at [422, 429] on div "Fee" at bounding box center [383, 446] width 89 height 41
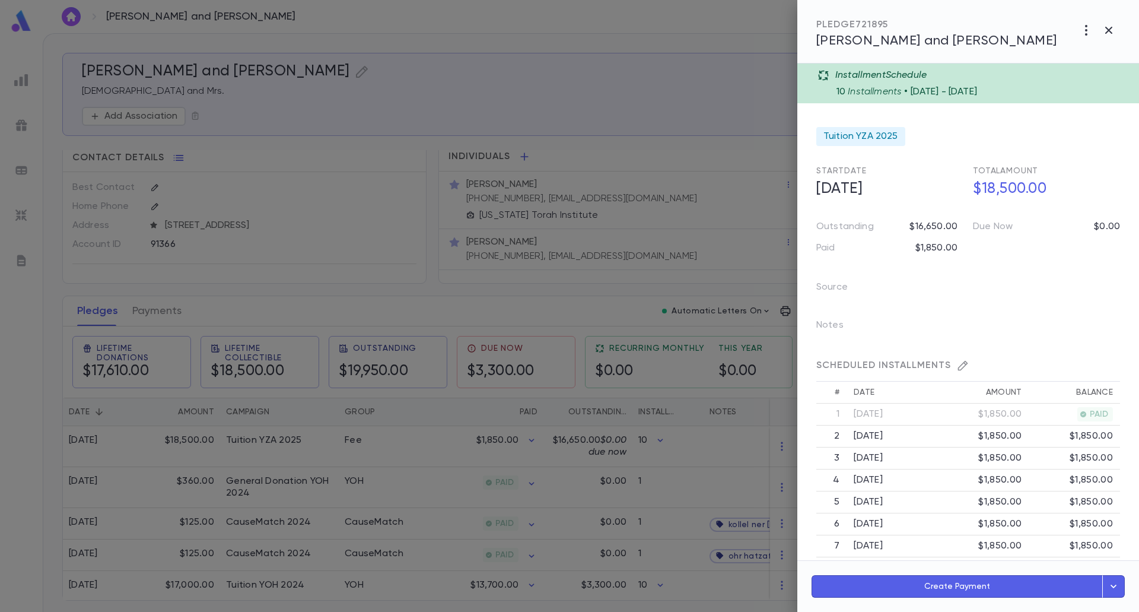
drag, startPoint x: 596, startPoint y: 496, endPoint x: 578, endPoint y: 380, distance: 118.2
click at [596, 496] on div at bounding box center [569, 306] width 1139 height 612
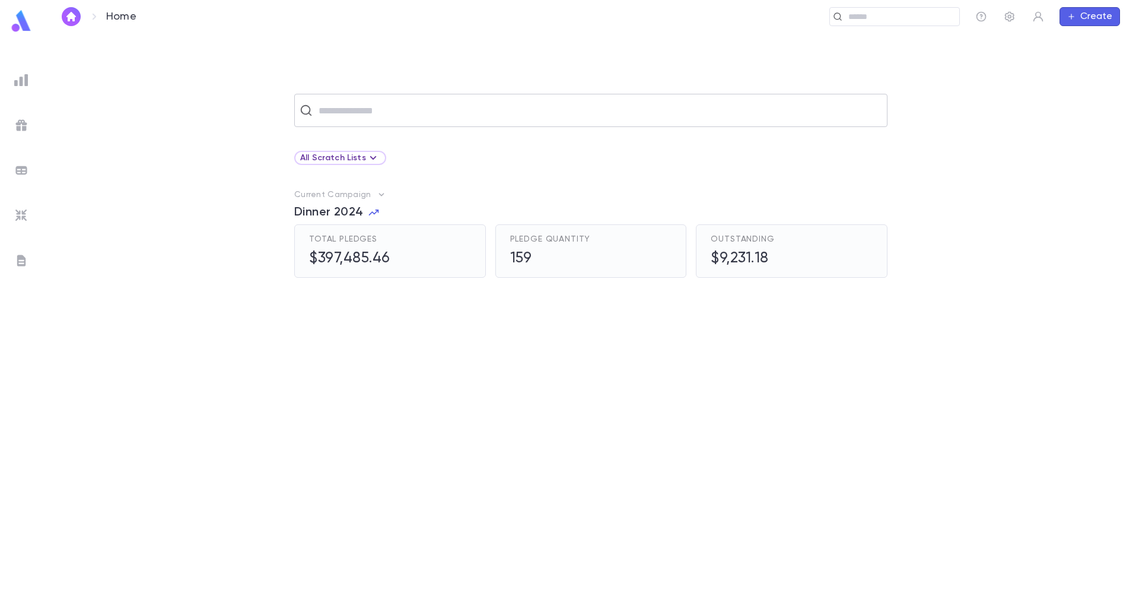
click at [343, 96] on div "​" at bounding box center [590, 110] width 593 height 33
click at [345, 101] on input "text" at bounding box center [598, 110] width 567 height 23
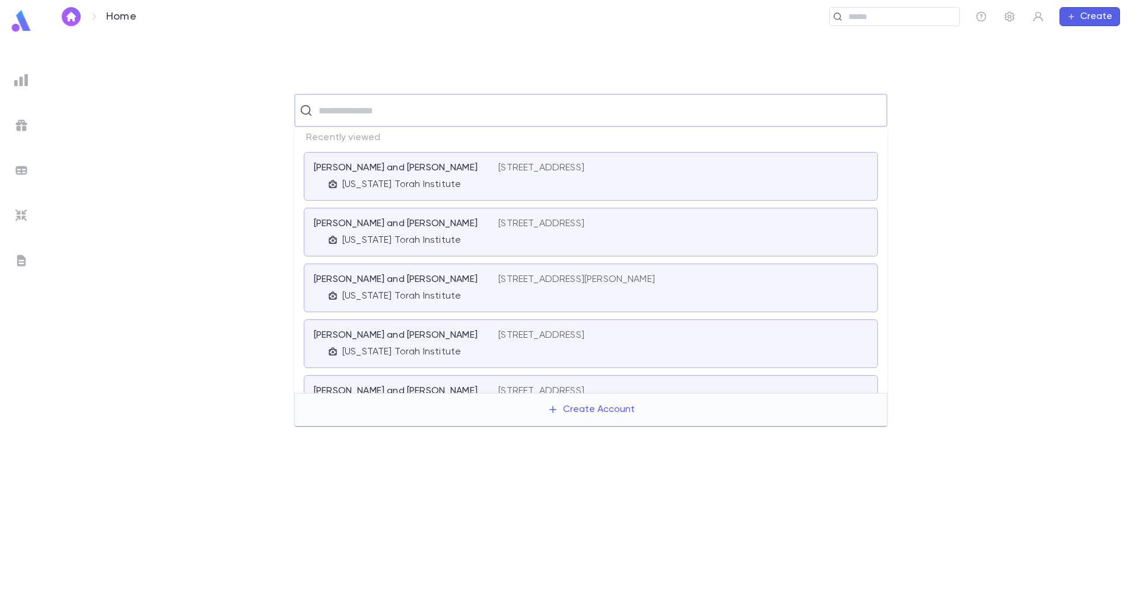
click at [409, 354] on p "[US_STATE] Torah Institute" at bounding box center [401, 352] width 119 height 12
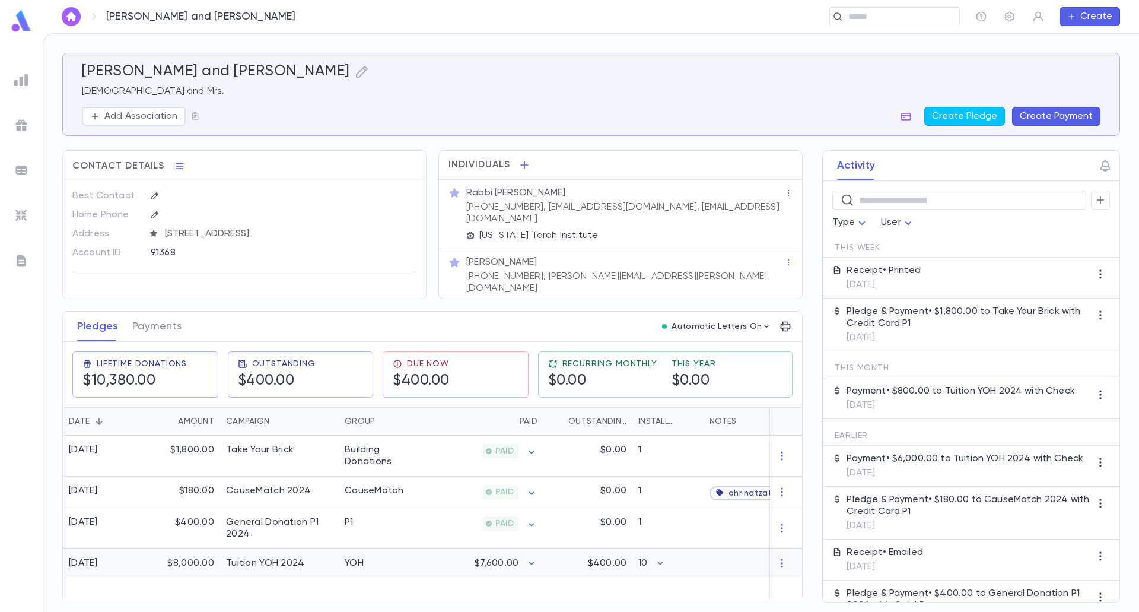
click at [581, 553] on div "$400.00" at bounding box center [587, 563] width 89 height 29
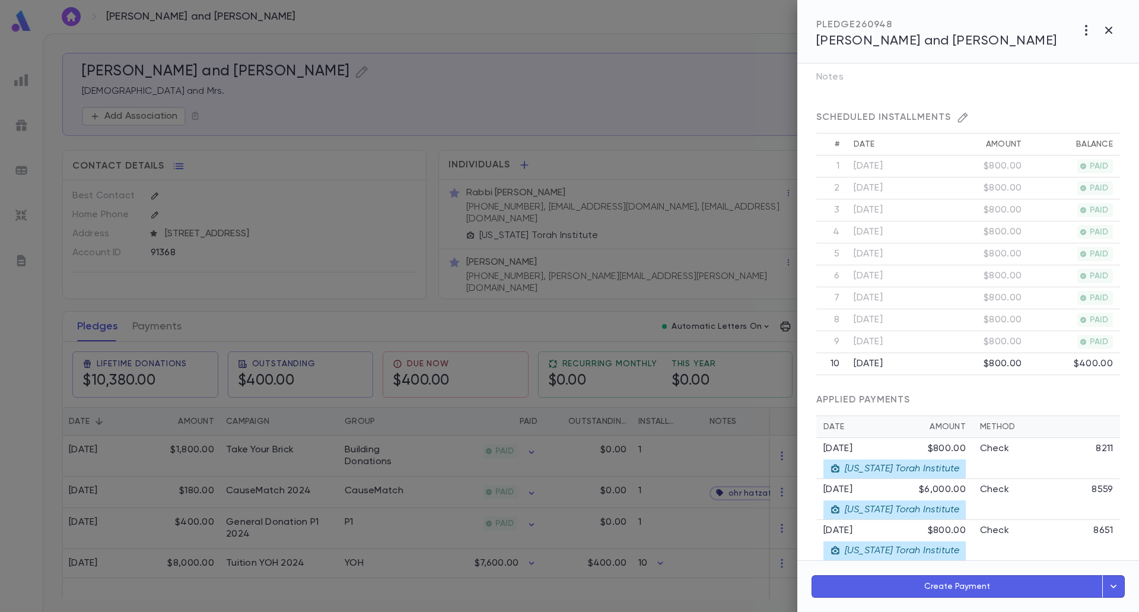
scroll to position [268, 0]
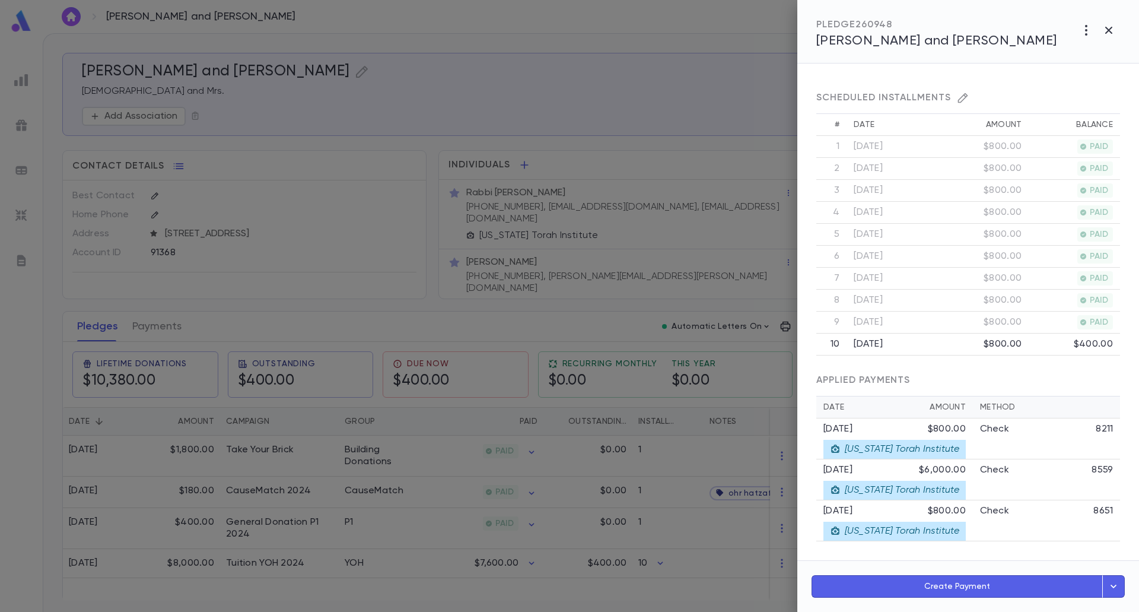
click at [434, 510] on div at bounding box center [569, 306] width 1139 height 612
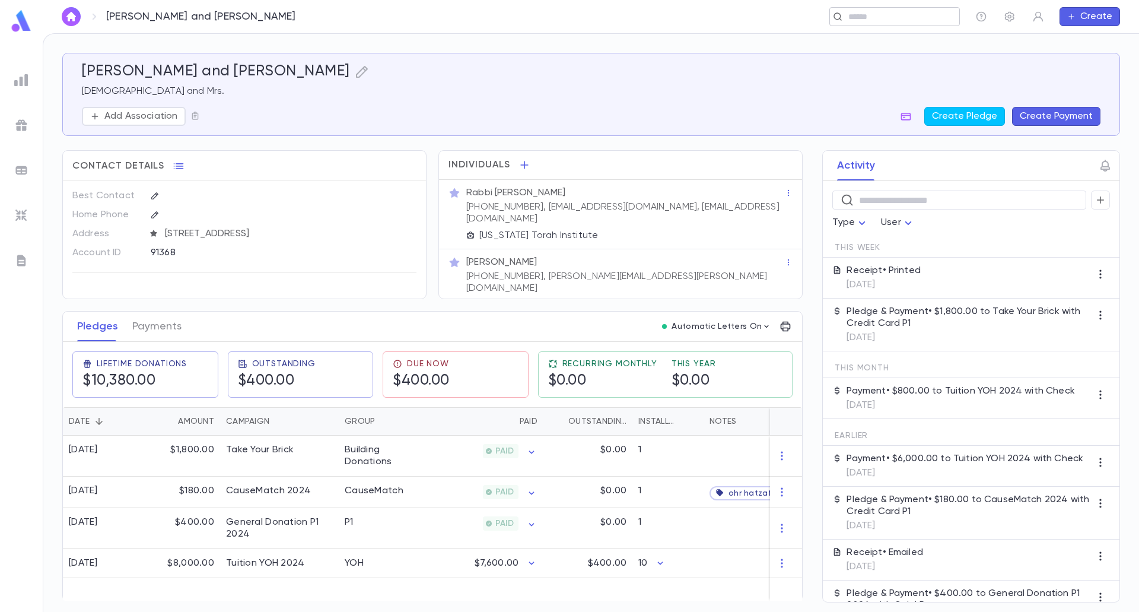
click at [863, 9] on div "​" at bounding box center [894, 16] width 130 height 19
click at [443, 551] on div "$7,600.00" at bounding box center [486, 563] width 116 height 29
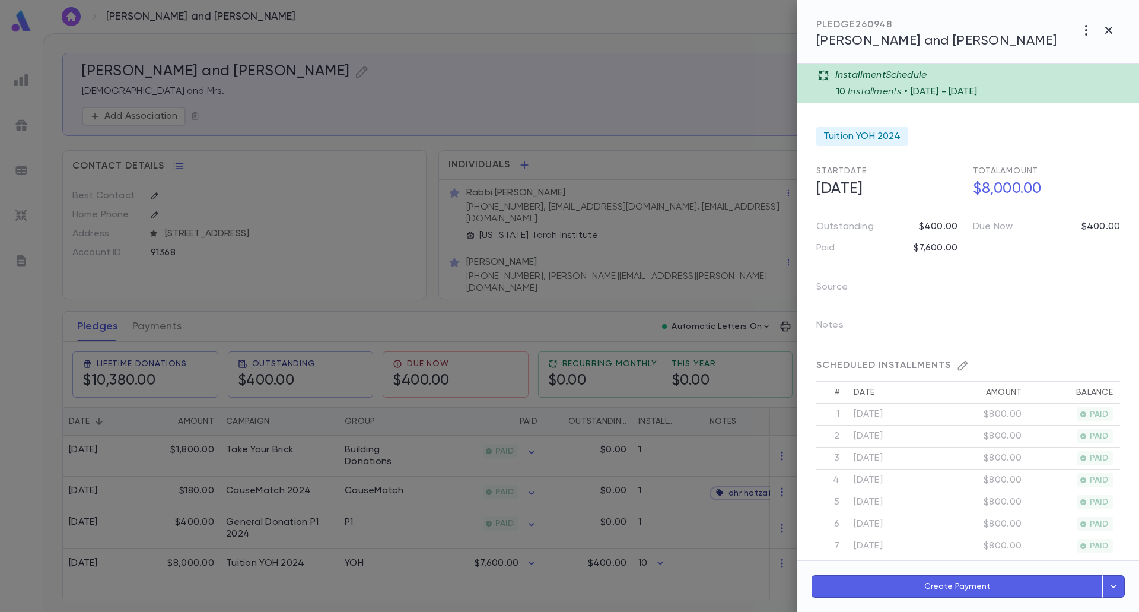
click at [502, 573] on div at bounding box center [569, 306] width 1139 height 612
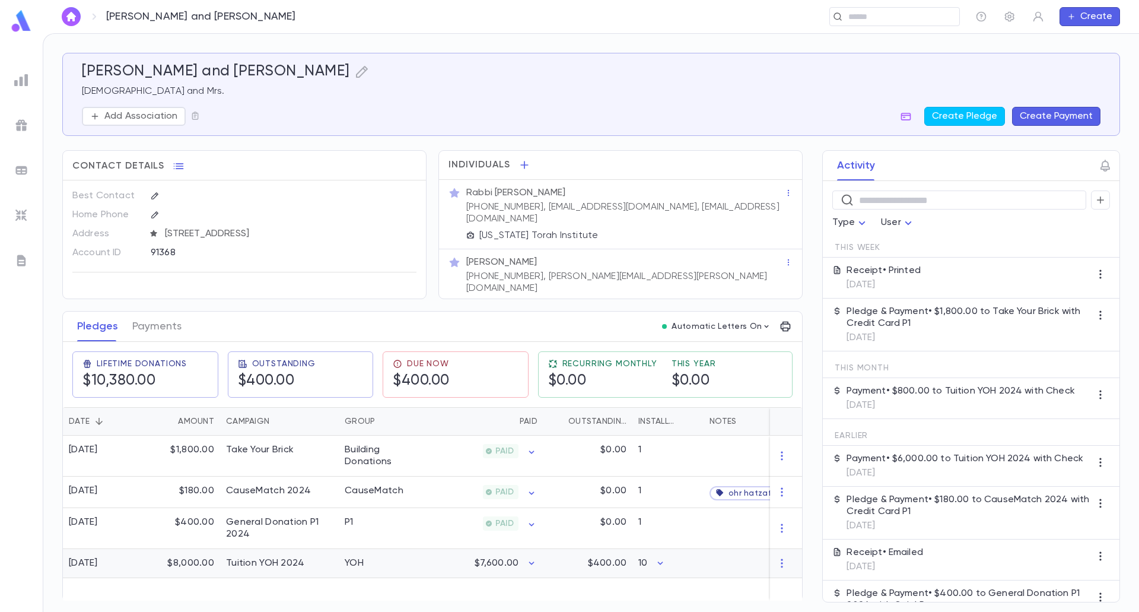
click at [357, 561] on div "YOH" at bounding box center [354, 563] width 19 height 12
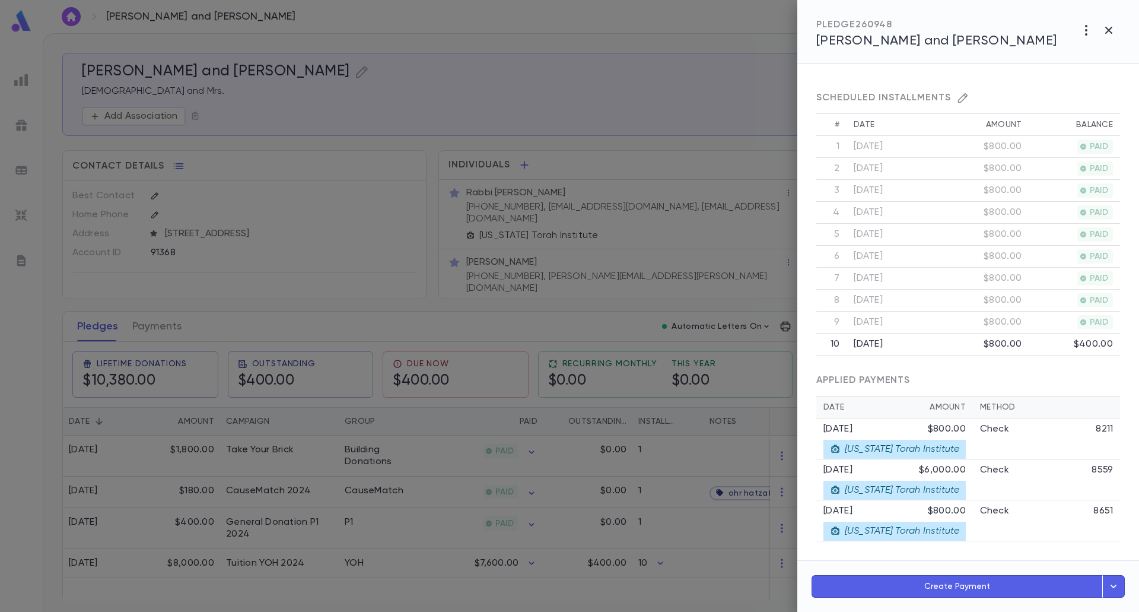
click at [413, 580] on div at bounding box center [569, 306] width 1139 height 612
